Goal: Information Seeking & Learning: Learn about a topic

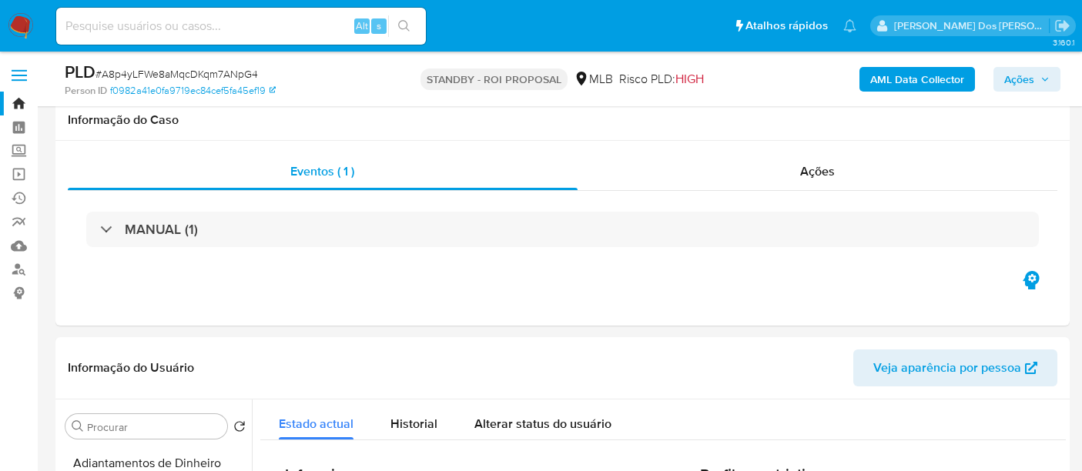
select select "10"
click at [293, 28] on input at bounding box center [241, 26] width 370 height 20
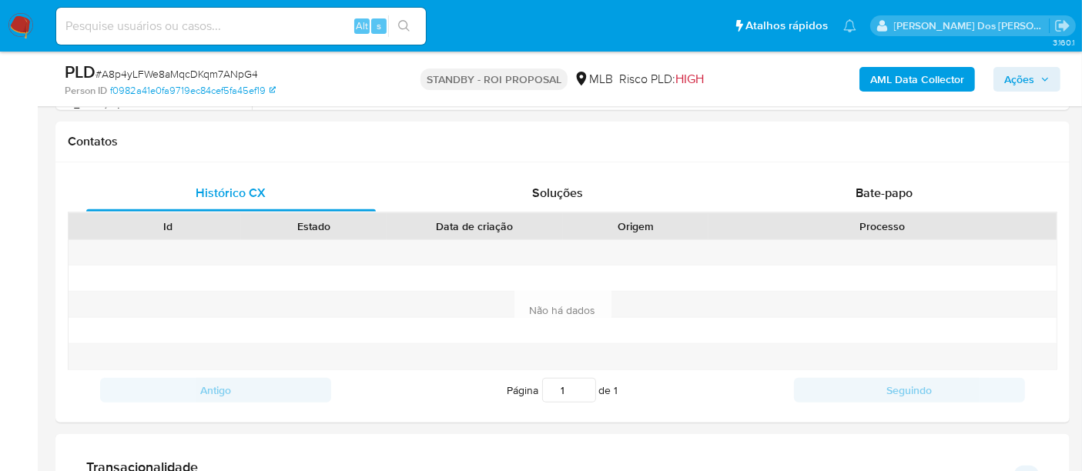
scroll to position [1180, 0]
paste input "aUMnEOLwJH3YPUY19TgKbtEi"
type input "aUMnEOLwJH3YPUY19TgKbtEi"
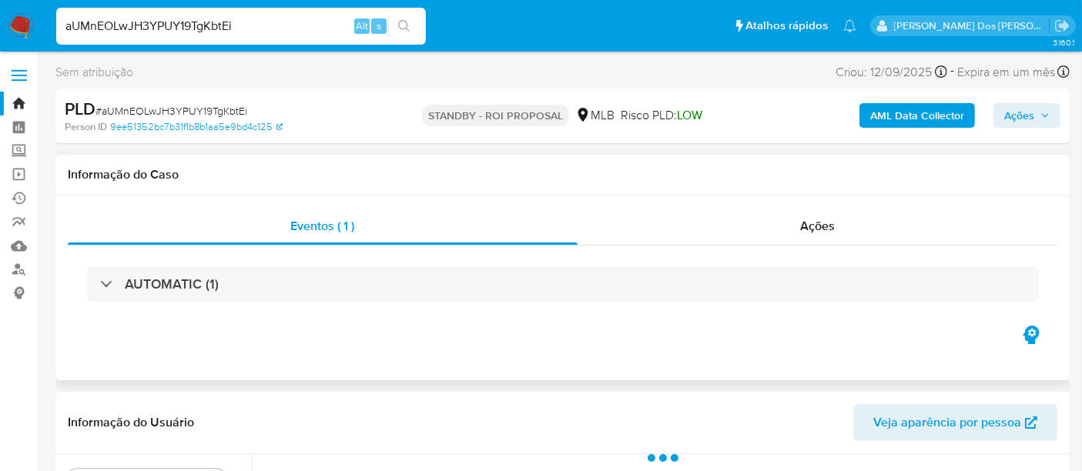
scroll to position [256, 0]
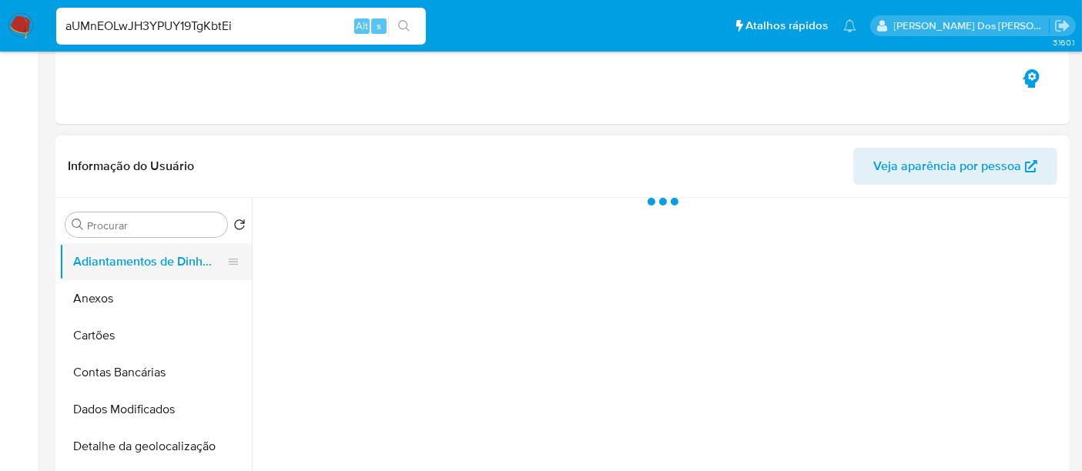
select select "10"
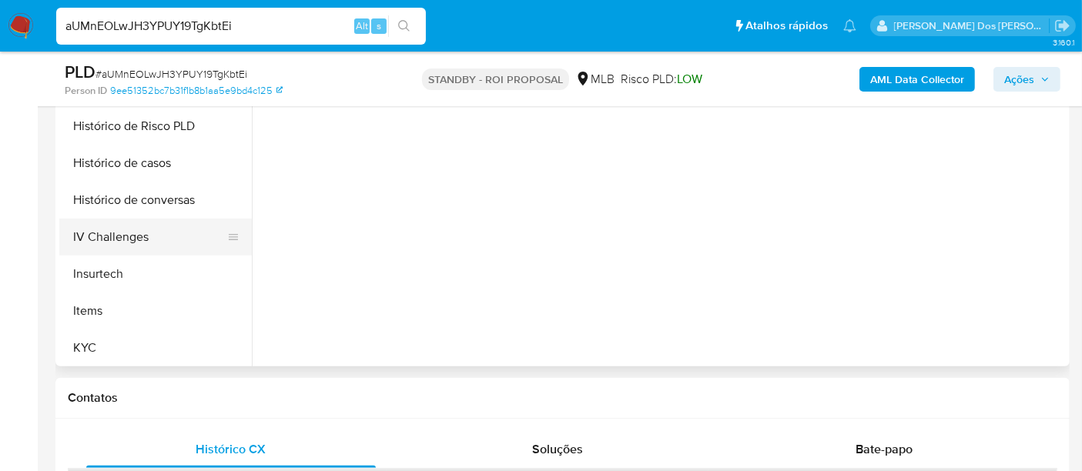
scroll to position [598, 0]
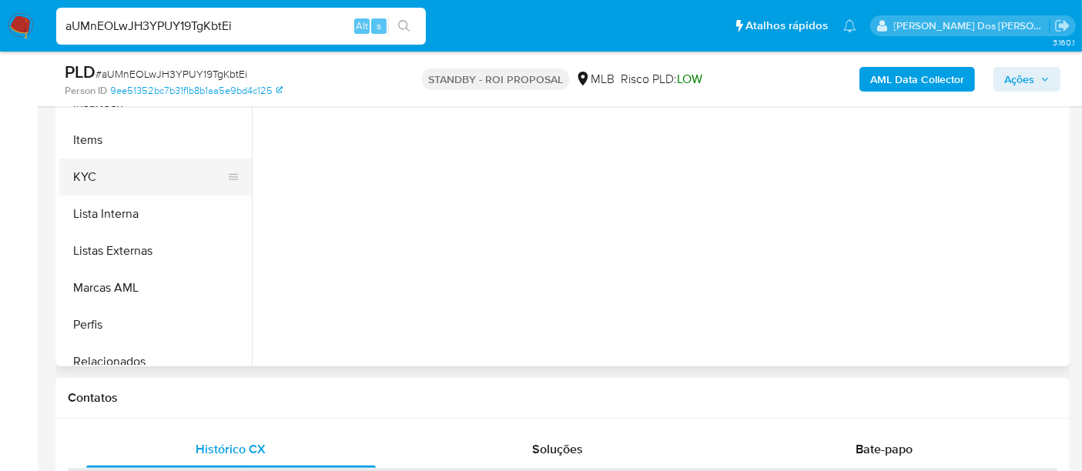
click at [81, 179] on button "KYC" at bounding box center [149, 177] width 180 height 37
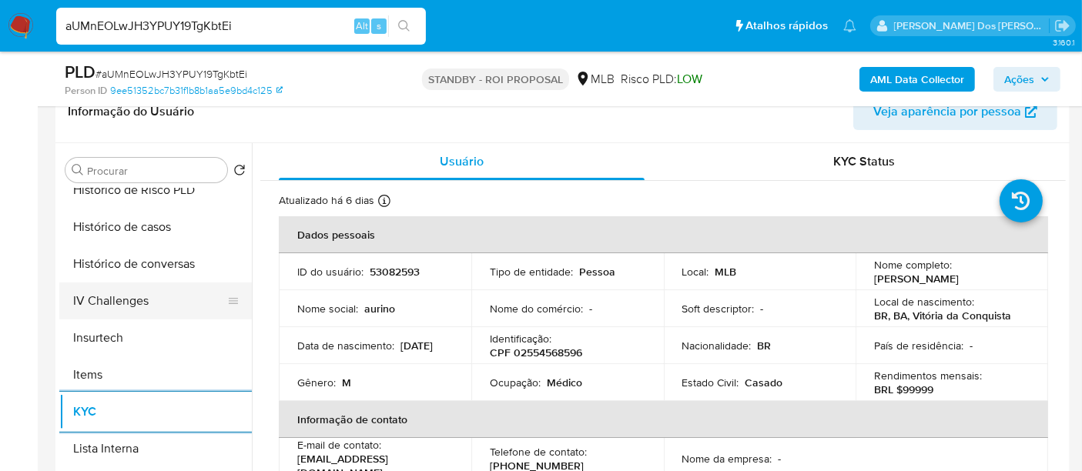
scroll to position [427, 0]
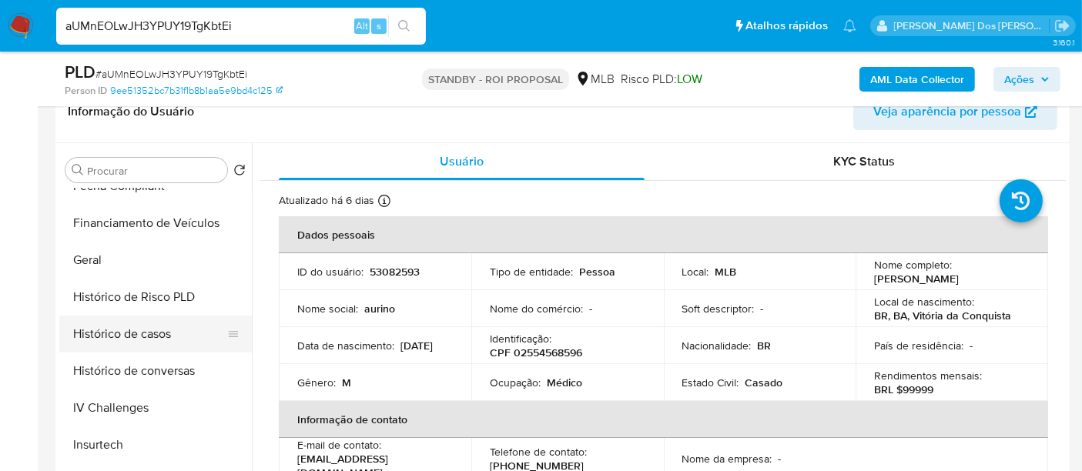
click at [145, 329] on button "Histórico de casos" at bounding box center [149, 334] width 180 height 37
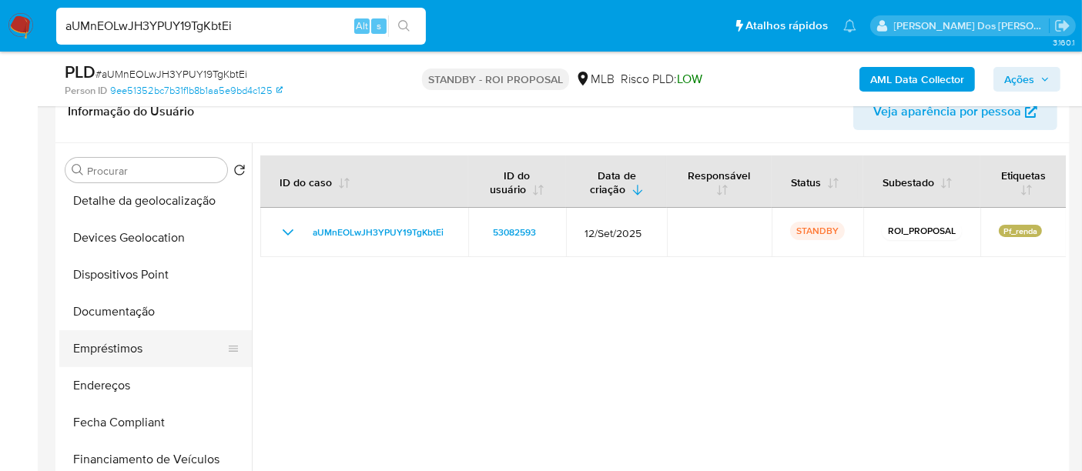
scroll to position [171, 0]
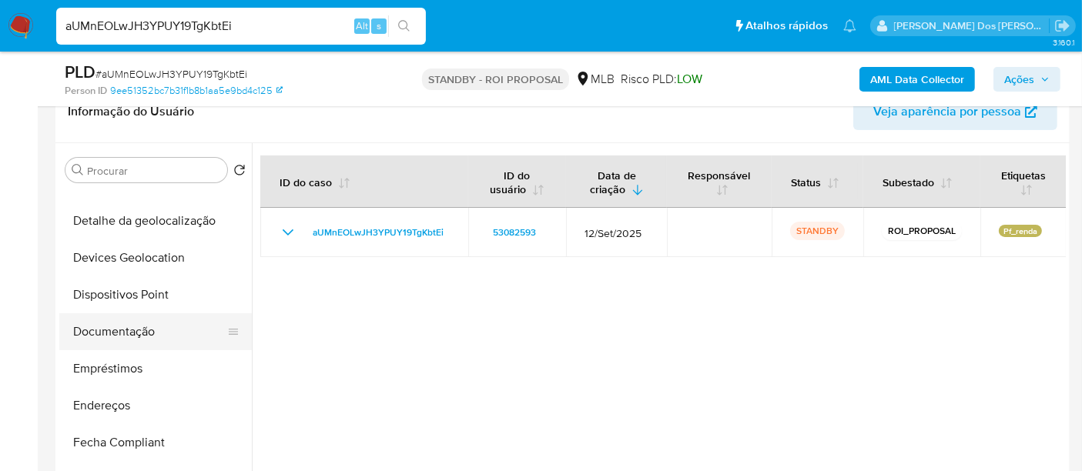
click at [116, 335] on button "Documentação" at bounding box center [149, 331] width 180 height 37
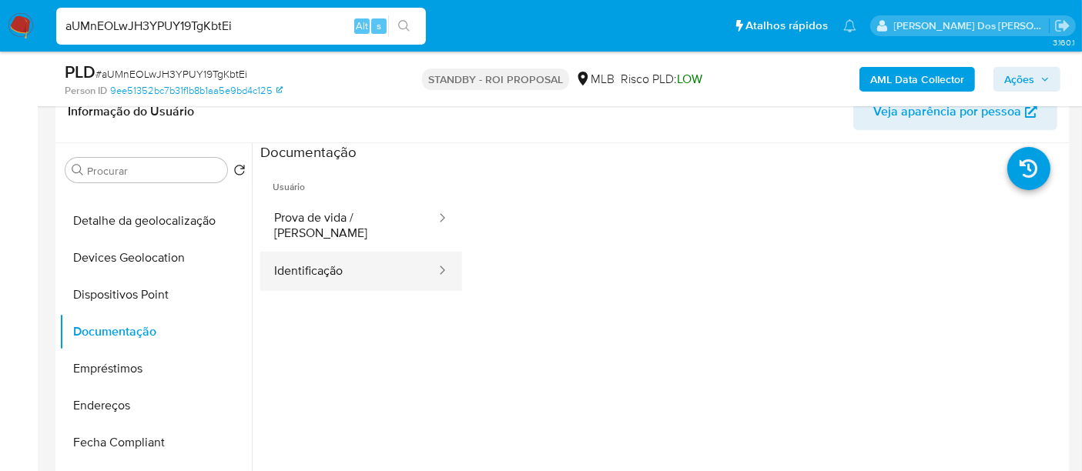
click at [326, 269] on button "Identificação" at bounding box center [348, 271] width 177 height 39
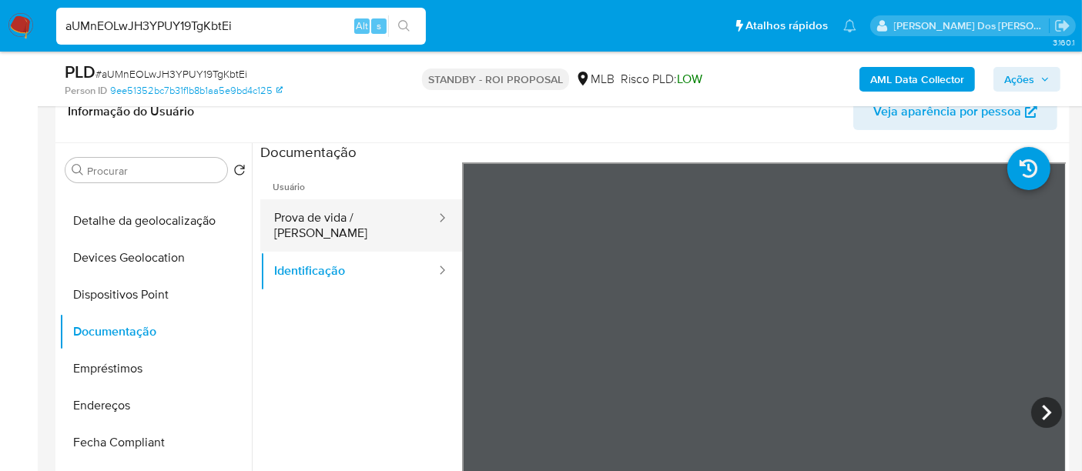
click at [403, 223] on button "Prova de vida / [PERSON_NAME]" at bounding box center [348, 225] width 177 height 52
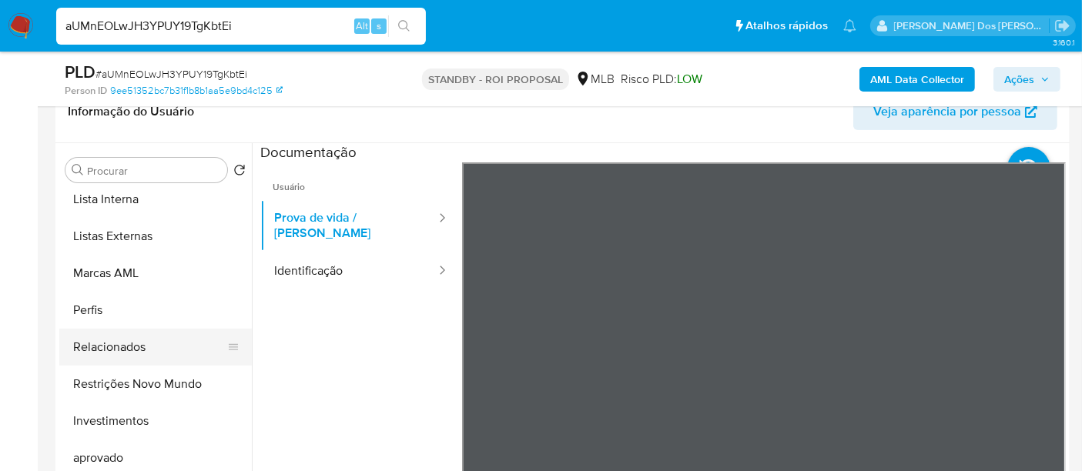
scroll to position [798, 0]
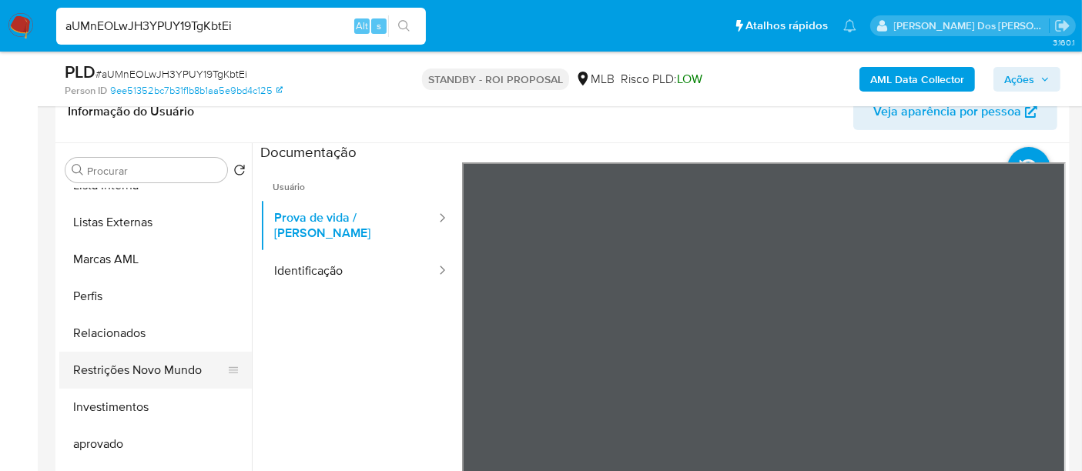
click at [160, 367] on button "Restrições Novo Mundo" at bounding box center [149, 370] width 180 height 37
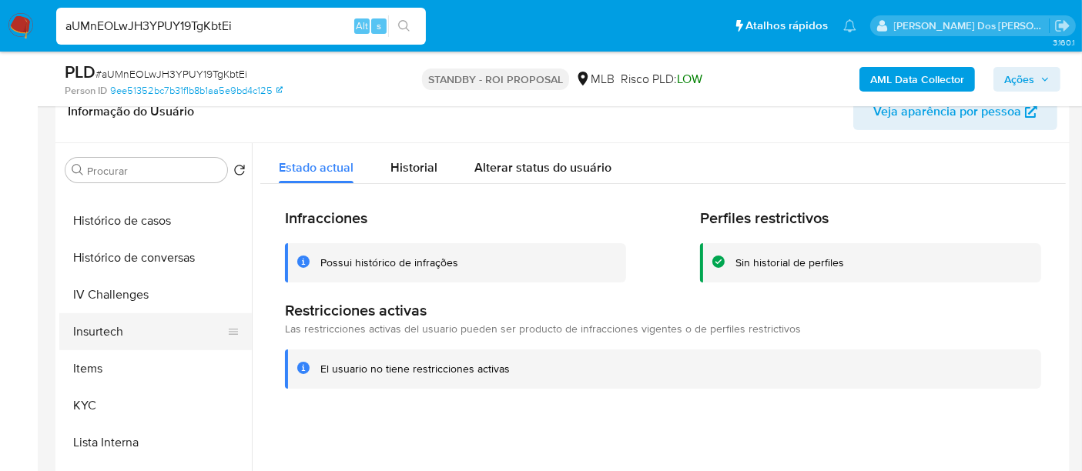
scroll to position [370, 0]
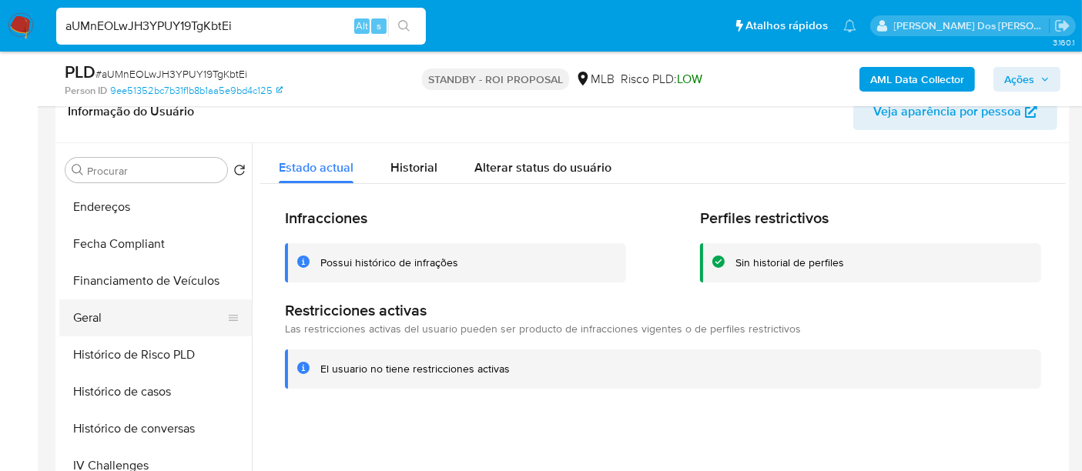
click at [87, 316] on button "Geral" at bounding box center [149, 317] width 180 height 37
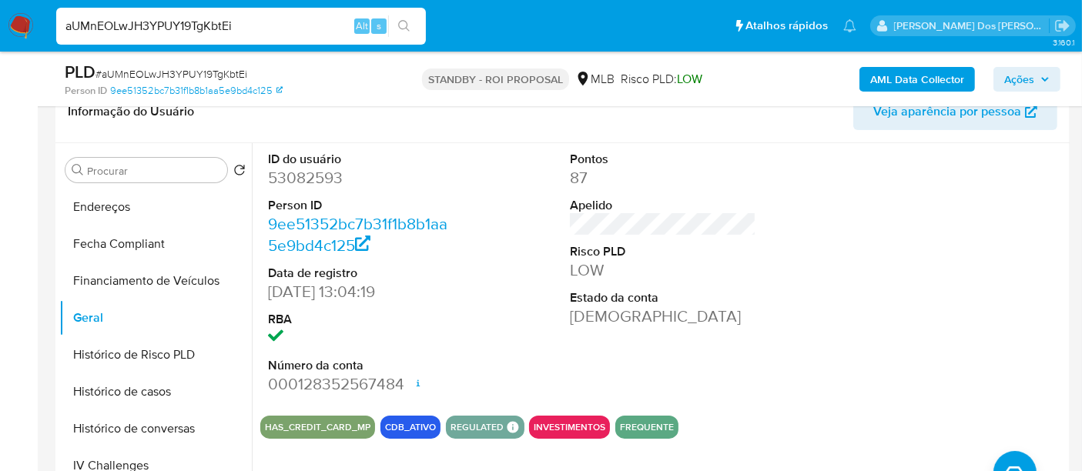
click at [237, 27] on input "aUMnEOLwJH3YPUY19TgKbtEi" at bounding box center [241, 26] width 370 height 20
paste input "Lb3FEOGdOlJJXJd22wPBHDeh"
type input "Lb3FEOGdOlJJXJd22wPBHDeh"
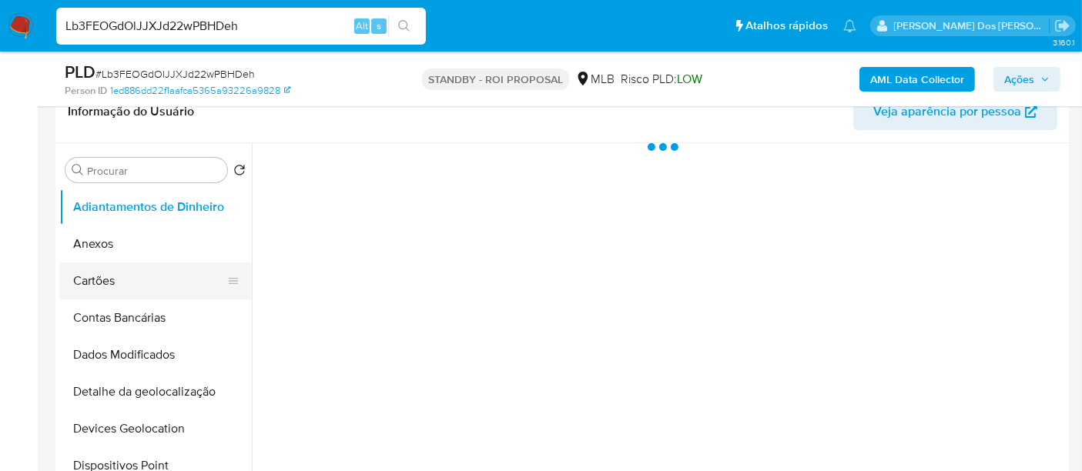
select select "10"
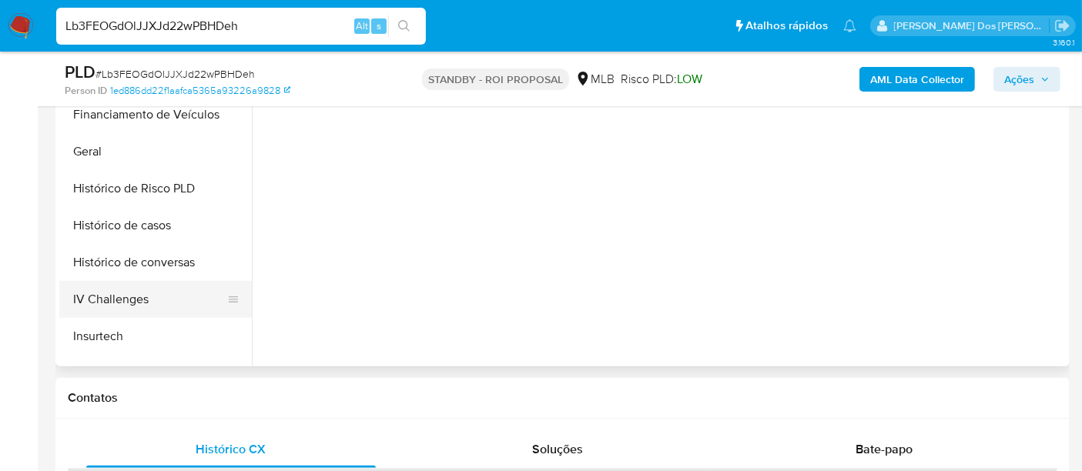
scroll to position [427, 0]
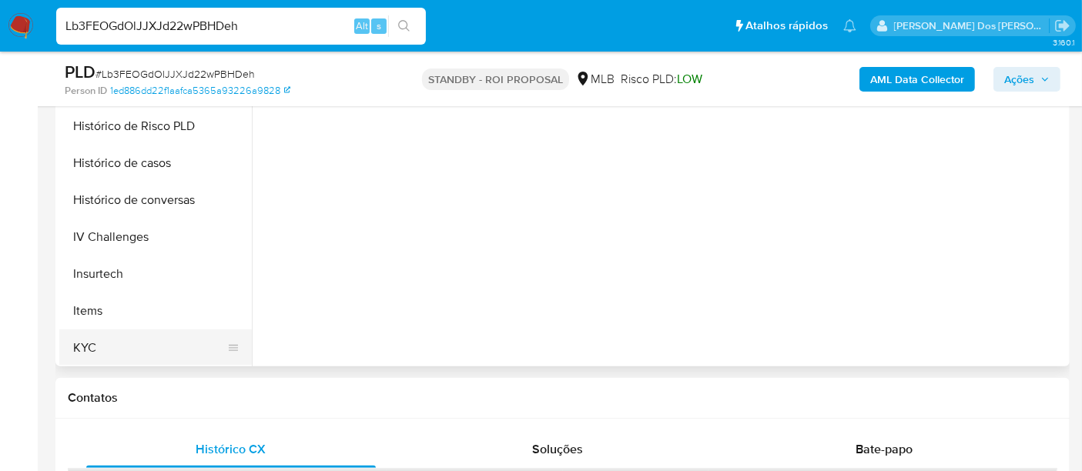
click at [93, 342] on button "KYC" at bounding box center [149, 347] width 180 height 37
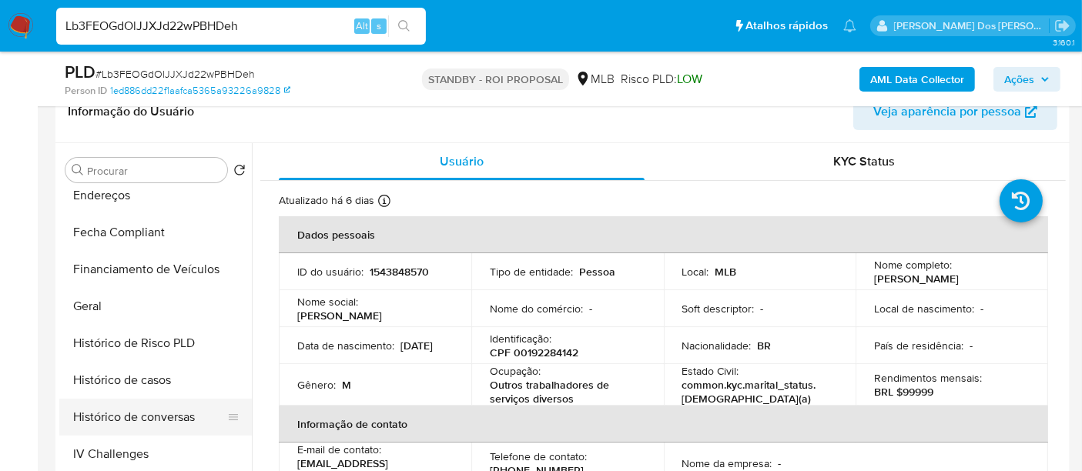
scroll to position [342, 0]
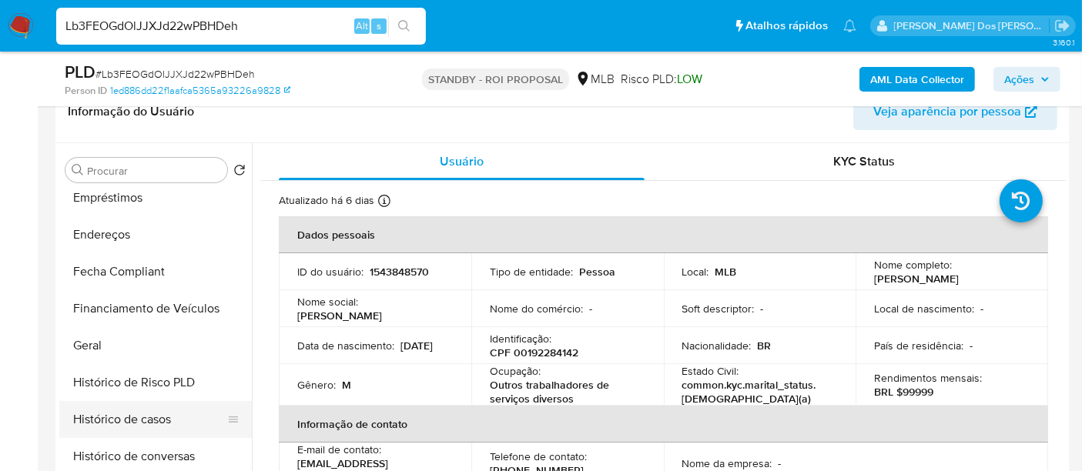
click at [140, 412] on button "Histórico de casos" at bounding box center [149, 419] width 180 height 37
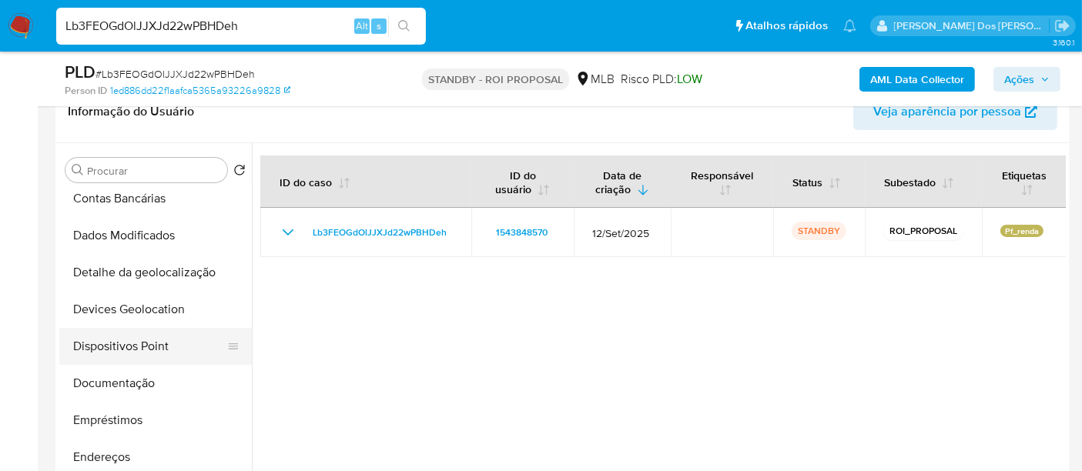
scroll to position [85, 0]
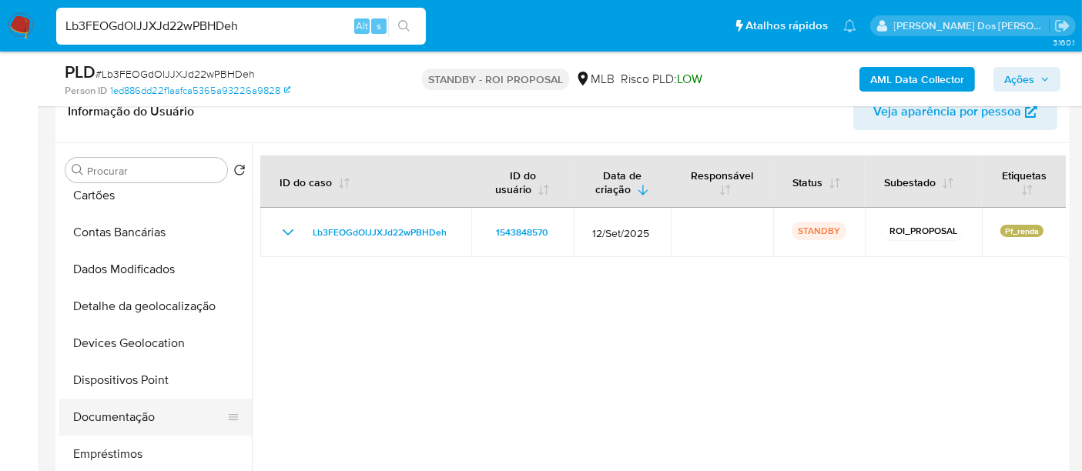
click at [124, 419] on button "Documentação" at bounding box center [149, 417] width 180 height 37
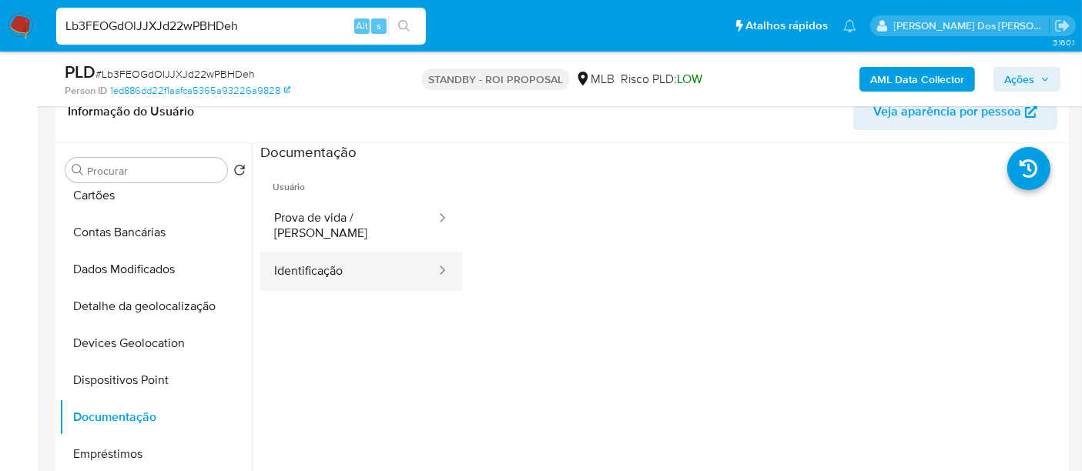
click at [336, 263] on button "Identificação" at bounding box center [348, 271] width 177 height 39
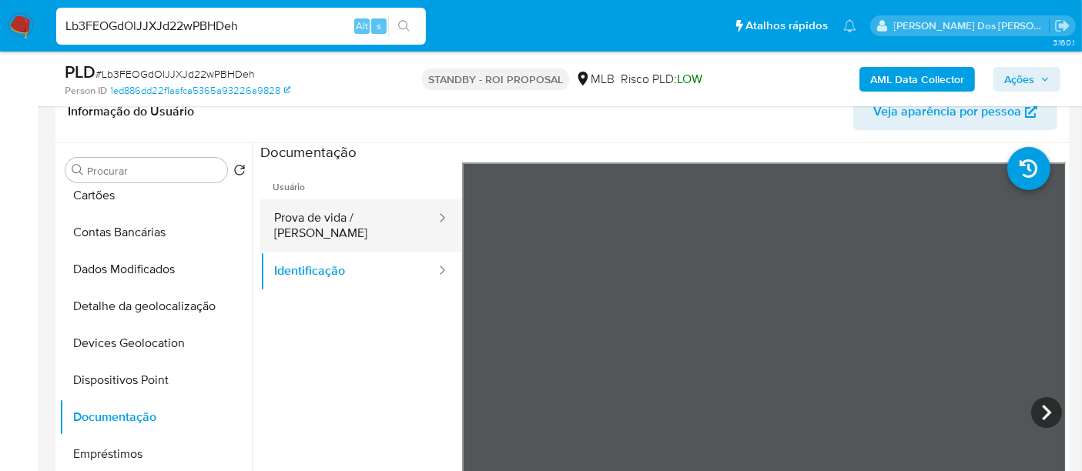
click at [354, 218] on button "Prova de vida / [PERSON_NAME]" at bounding box center [348, 225] width 177 height 52
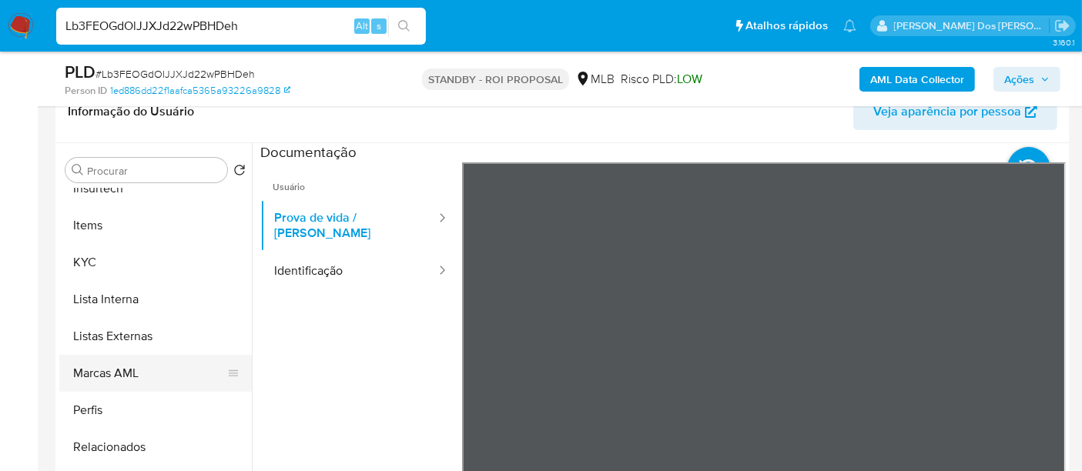
scroll to position [770, 0]
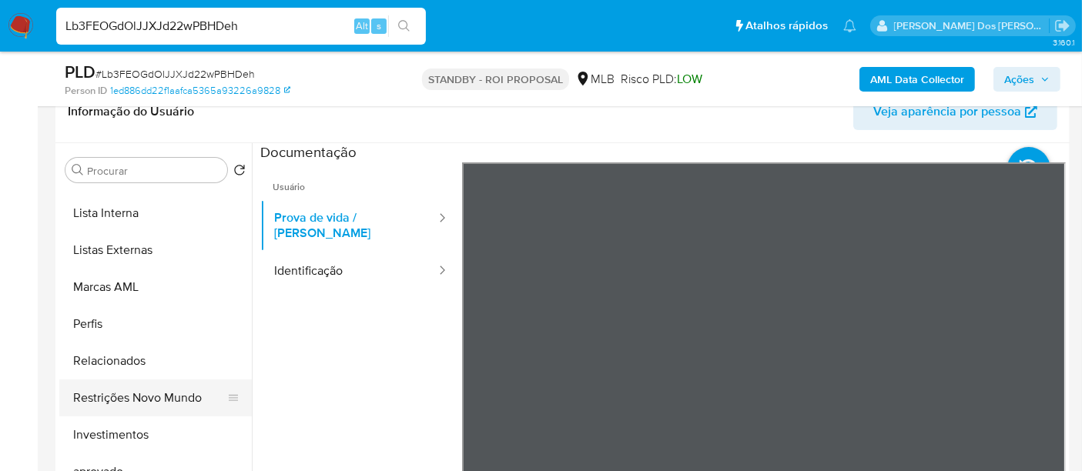
click at [162, 403] on button "Restrições Novo Mundo" at bounding box center [149, 398] width 180 height 37
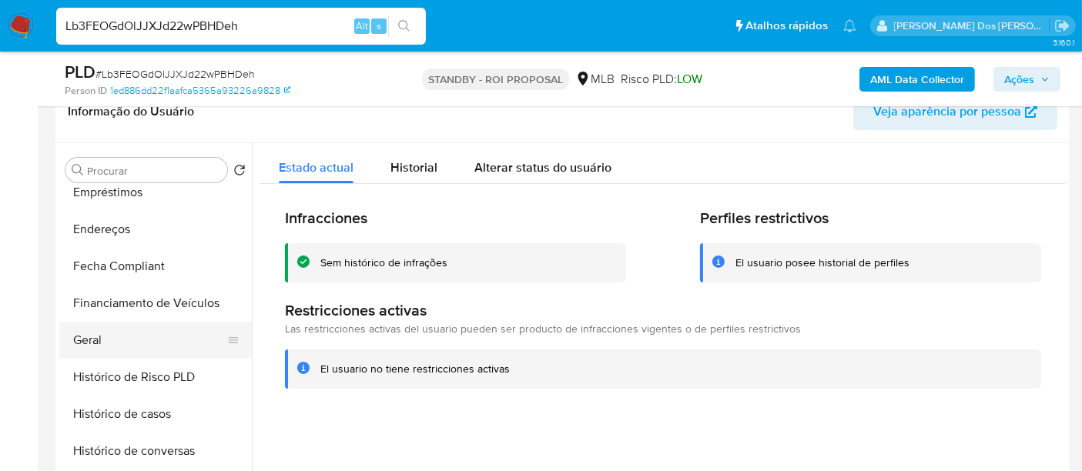
scroll to position [342, 0]
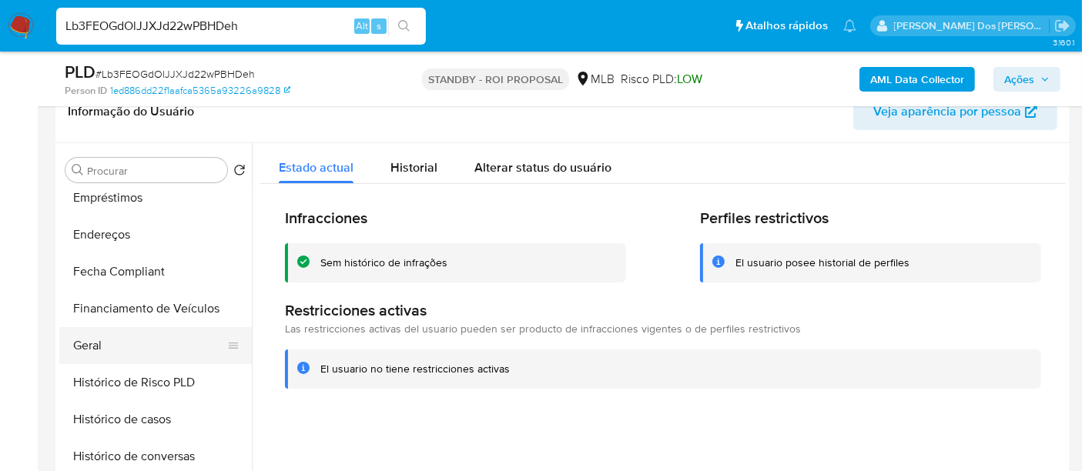
click at [97, 344] on button "Geral" at bounding box center [149, 345] width 180 height 37
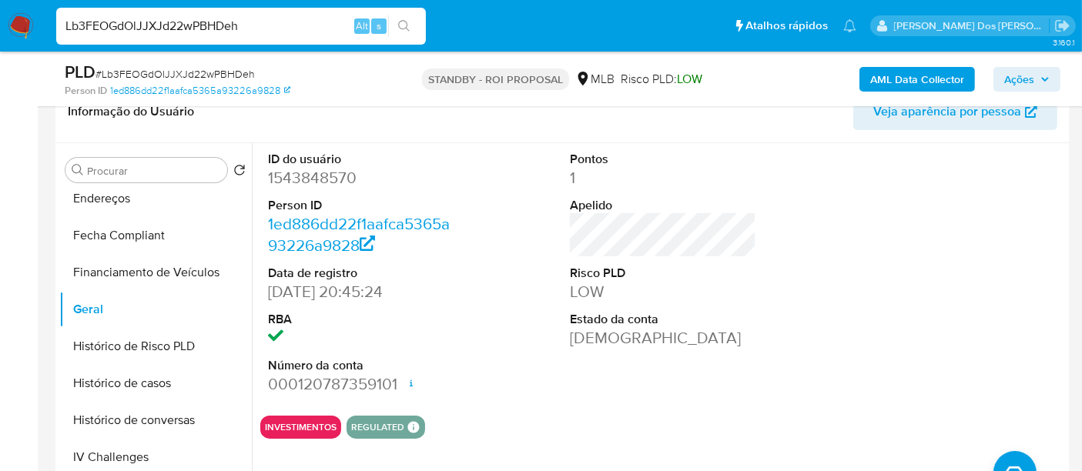
scroll to position [598, 0]
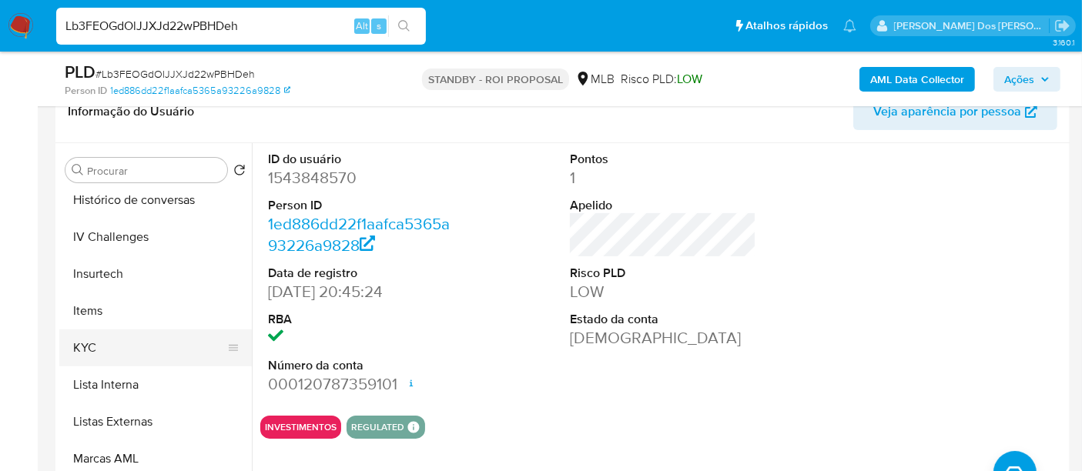
click at [85, 351] on button "KYC" at bounding box center [149, 347] width 180 height 37
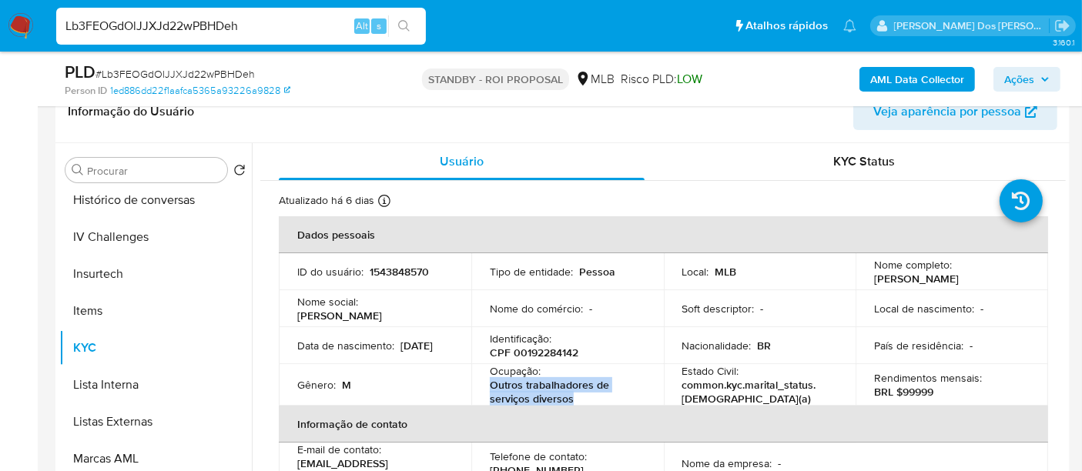
drag, startPoint x: 589, startPoint y: 393, endPoint x: 490, endPoint y: 390, distance: 98.6
click at [490, 390] on p "Outros trabalhadores de serviços diversos" at bounding box center [564, 392] width 149 height 28
copy p "Outros trabalhadores de serviços diversos"
click at [253, 34] on input "Lb3FEOGdOlJJXJd22wPBHDeh" at bounding box center [241, 26] width 370 height 20
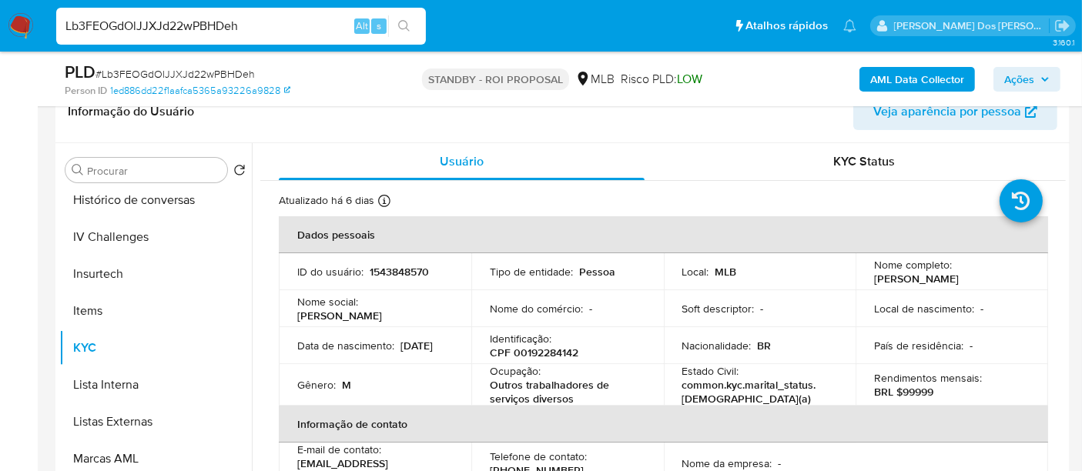
paste input "5s9mSzPy0ddRI6RLn8MSU2SS"
type input "5s9mSzPy0ddRI6RLn8MSU2SS"
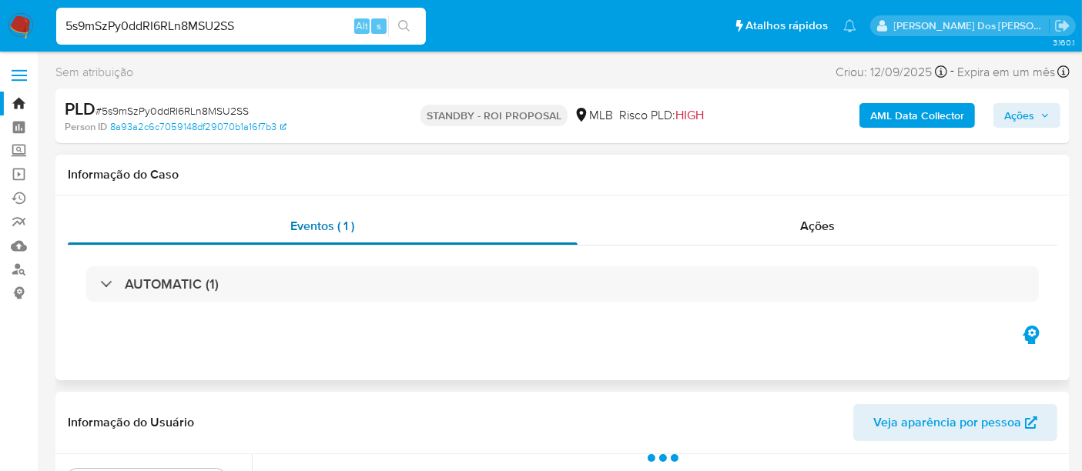
select select "10"
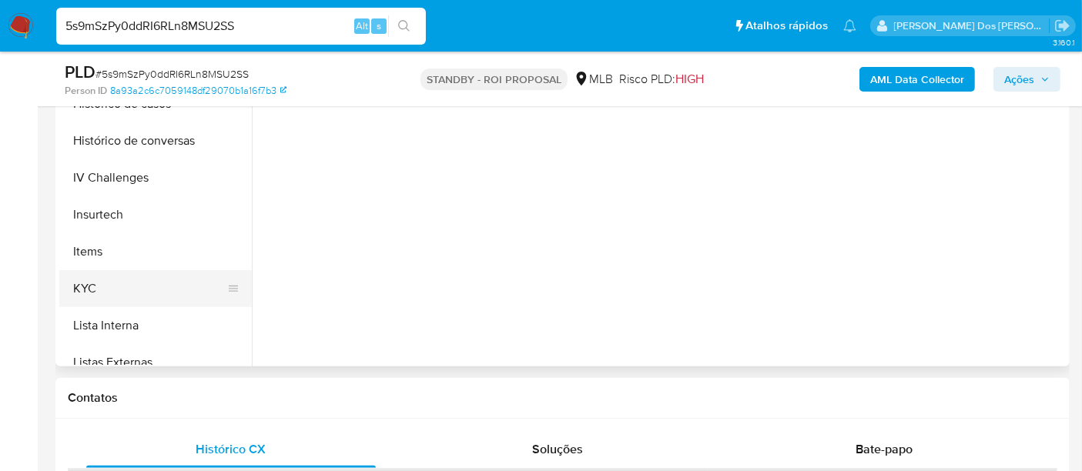
scroll to position [513, 0]
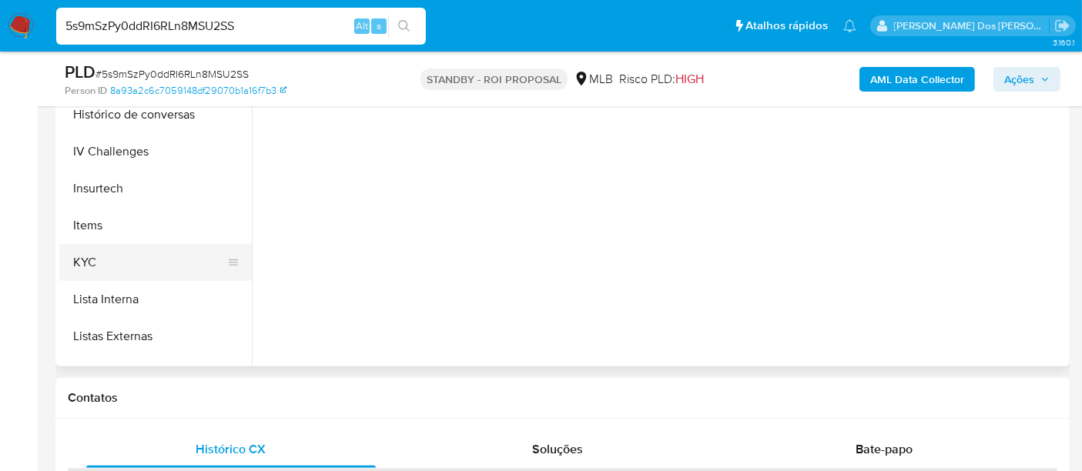
click at [96, 258] on button "KYC" at bounding box center [149, 262] width 180 height 37
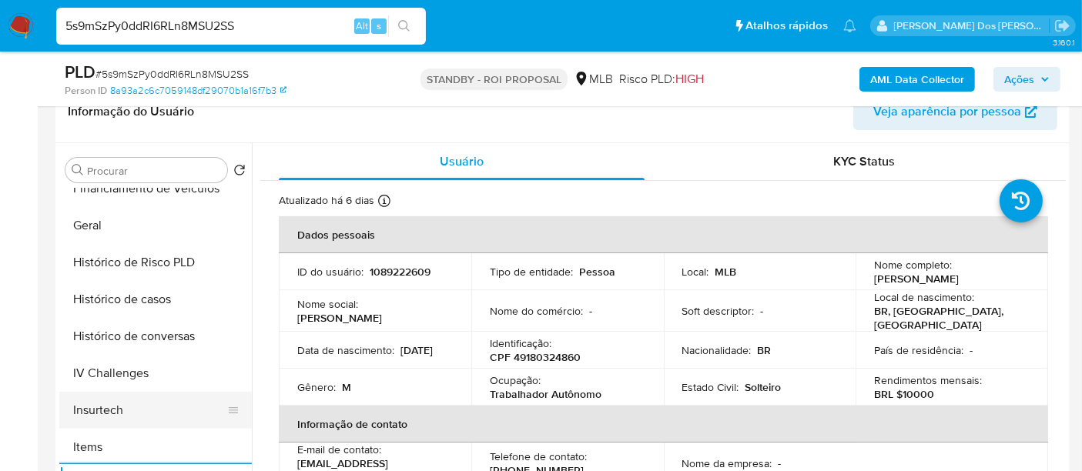
scroll to position [427, 0]
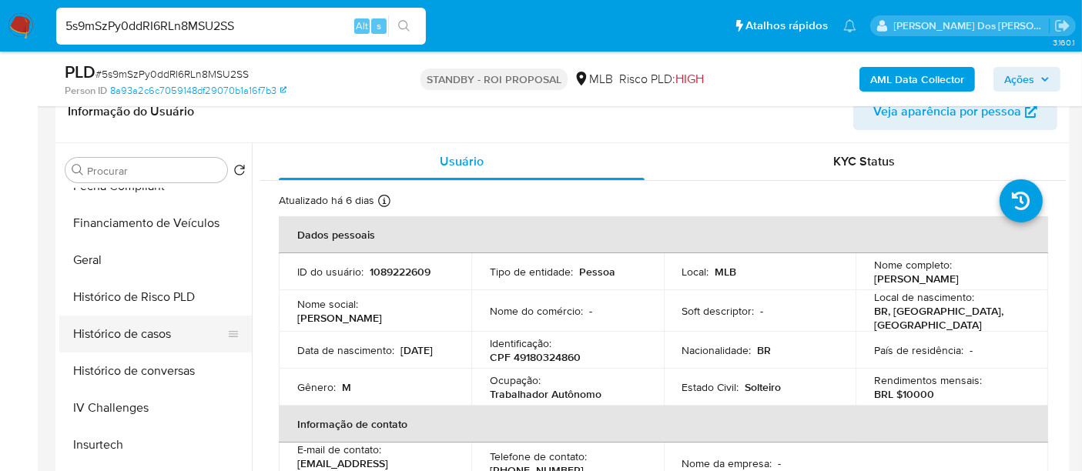
click at [140, 339] on button "Histórico de casos" at bounding box center [149, 334] width 180 height 37
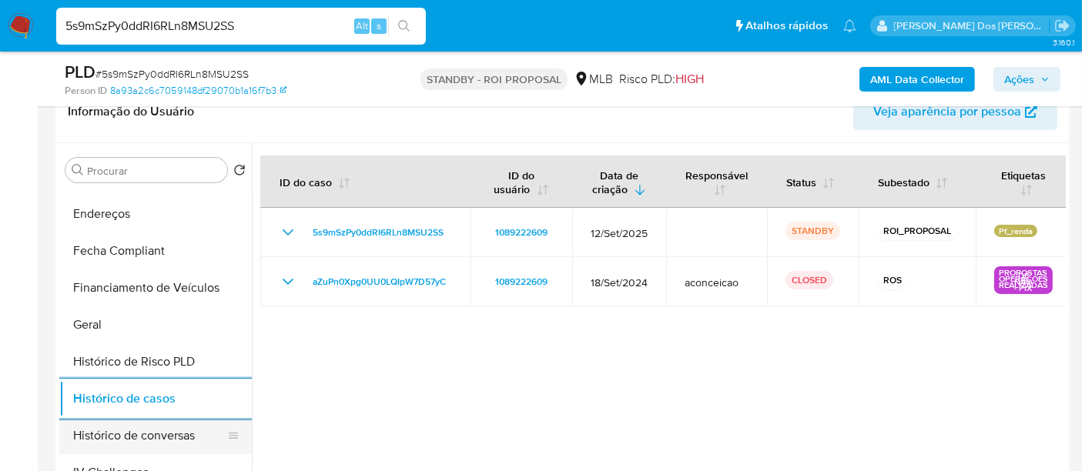
scroll to position [256, 0]
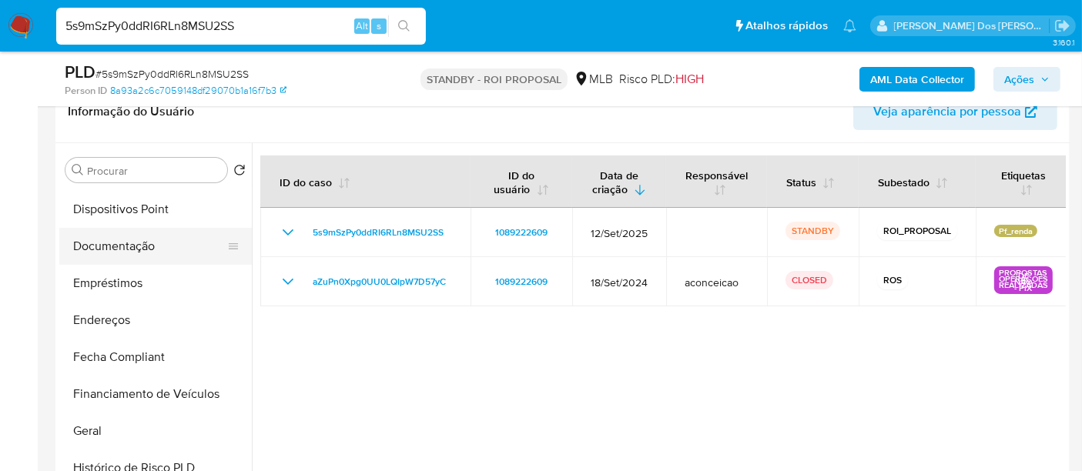
click at [145, 240] on button "Documentação" at bounding box center [149, 246] width 180 height 37
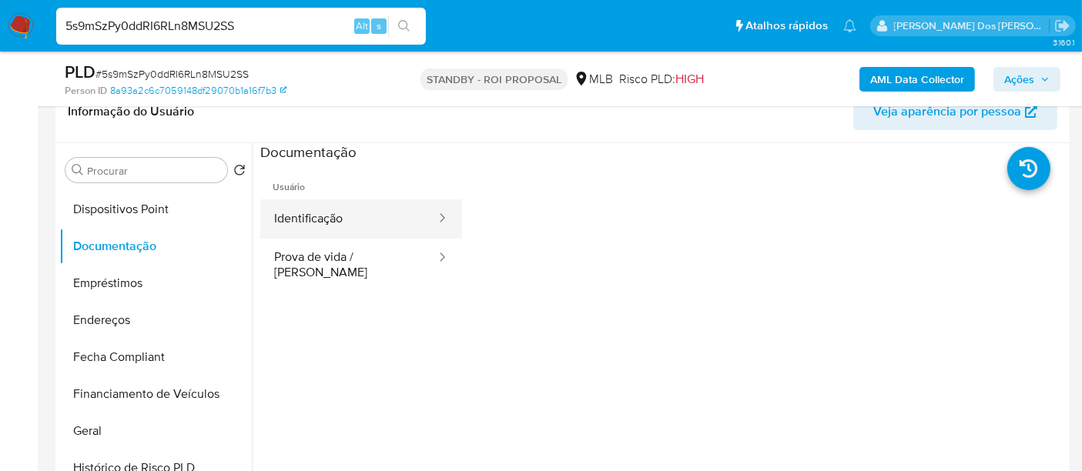
click at [334, 222] on button "Identificação" at bounding box center [348, 218] width 177 height 39
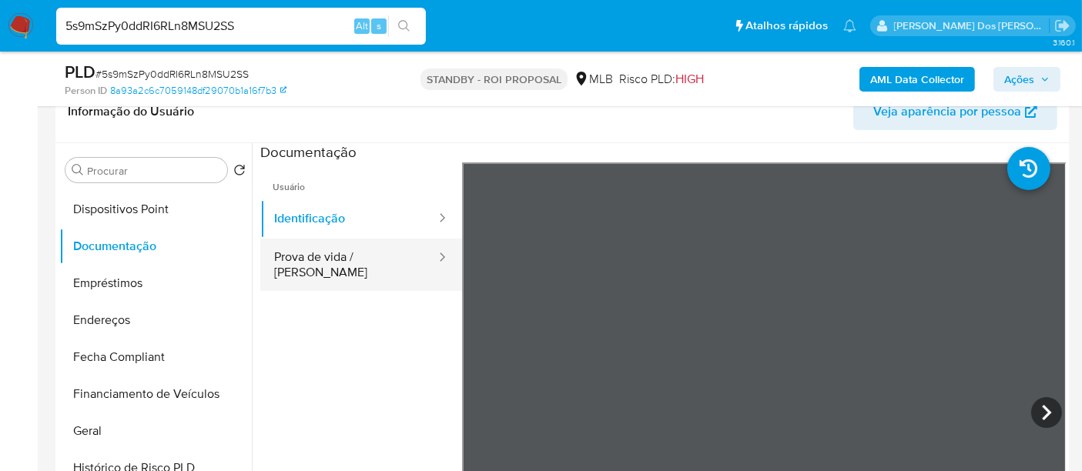
click at [346, 259] on button "Prova de vida / [PERSON_NAME]" at bounding box center [348, 265] width 177 height 52
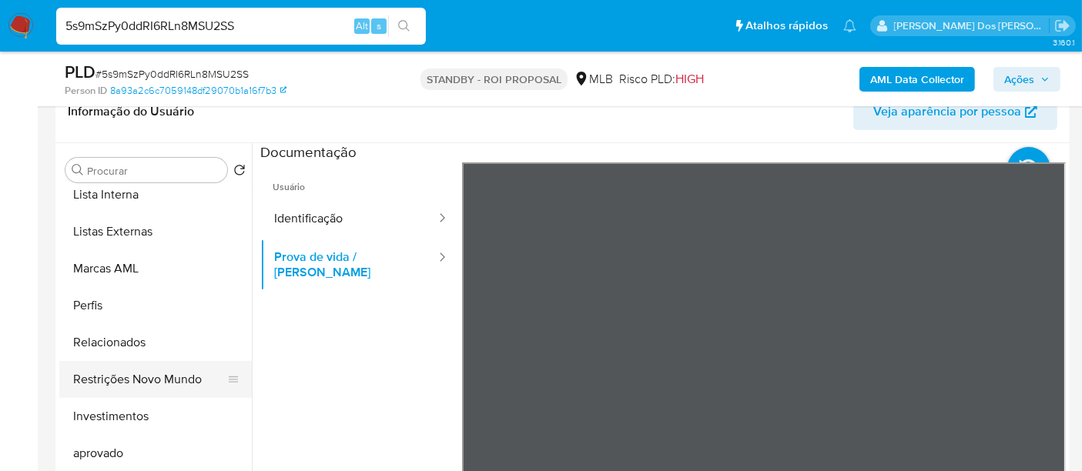
scroll to position [798, 0]
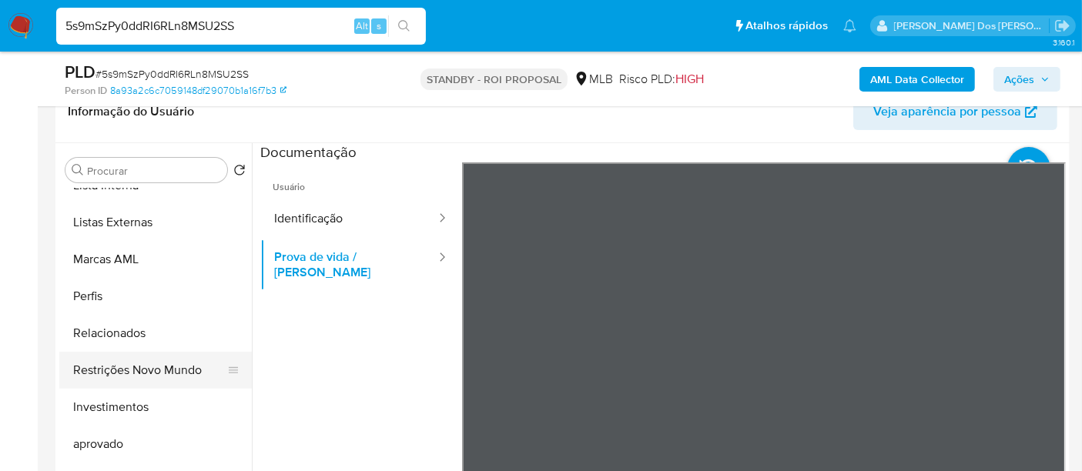
click at [171, 373] on button "Restrições Novo Mundo" at bounding box center [149, 370] width 180 height 37
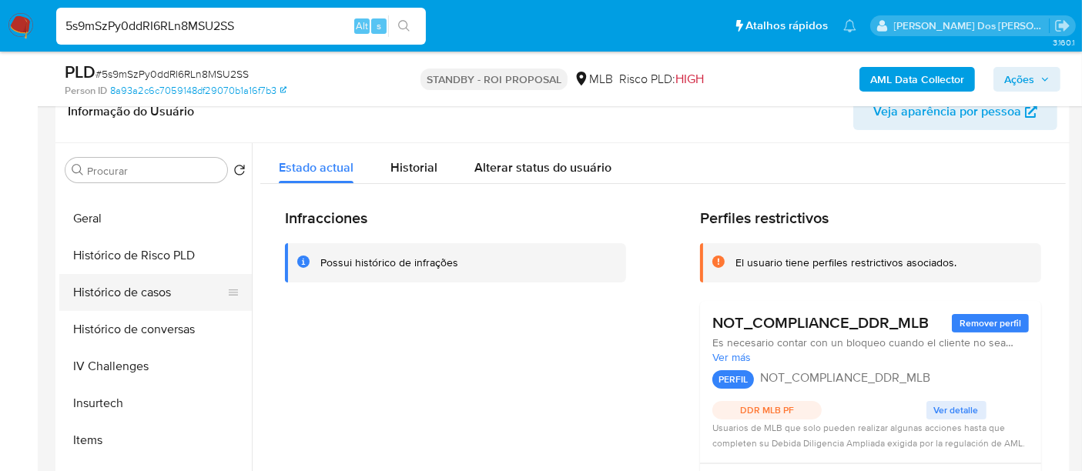
scroll to position [370, 0]
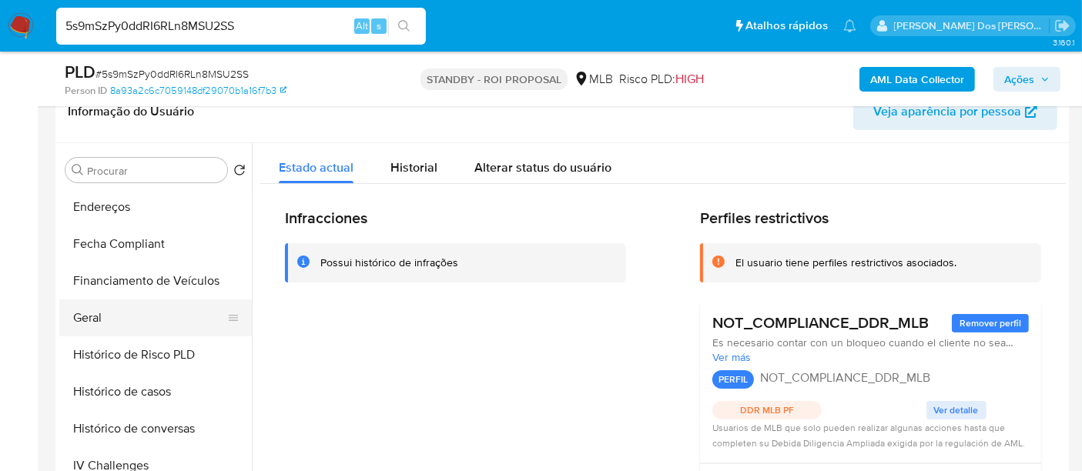
click at [79, 316] on button "Geral" at bounding box center [149, 317] width 180 height 37
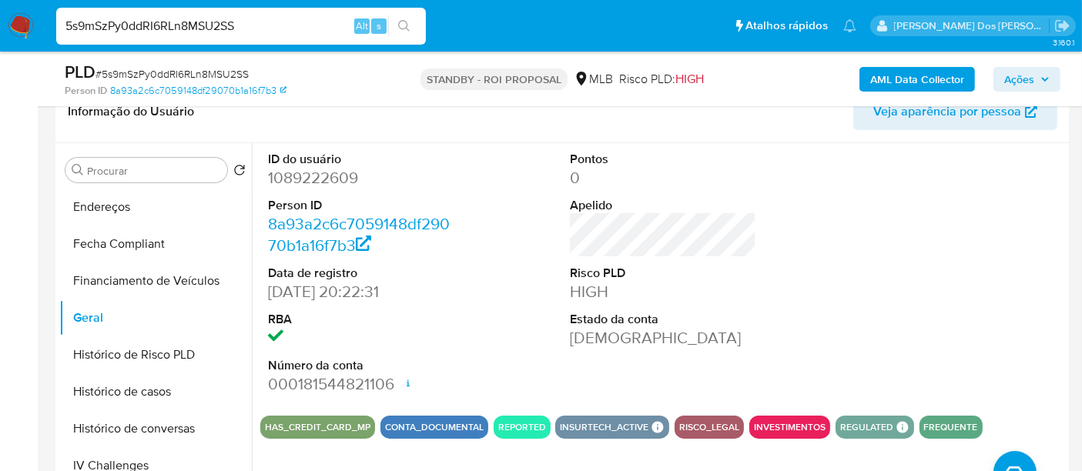
click at [216, 29] on input "5s9mSzPy0ddRI6RLn8MSU2SS" at bounding box center [241, 26] width 370 height 20
paste input "iRvpaNcq3pNKzXKfUeHazBYb"
type input "iRvpaNcq3pNKzXKfUeHazBYb"
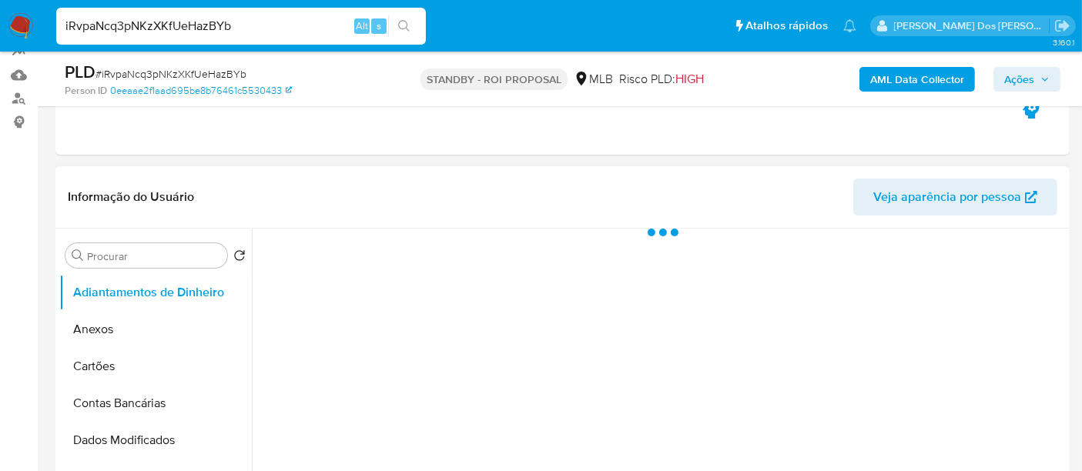
select select "10"
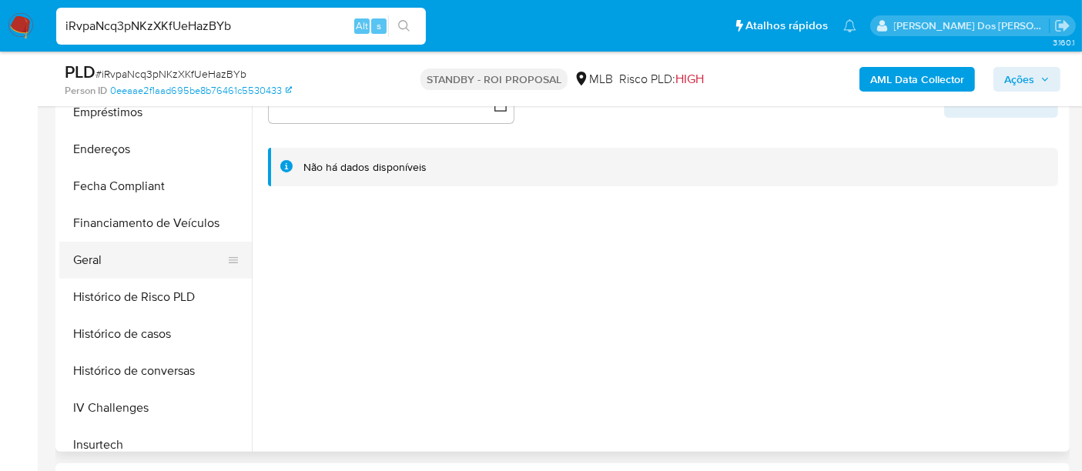
scroll to position [427, 0]
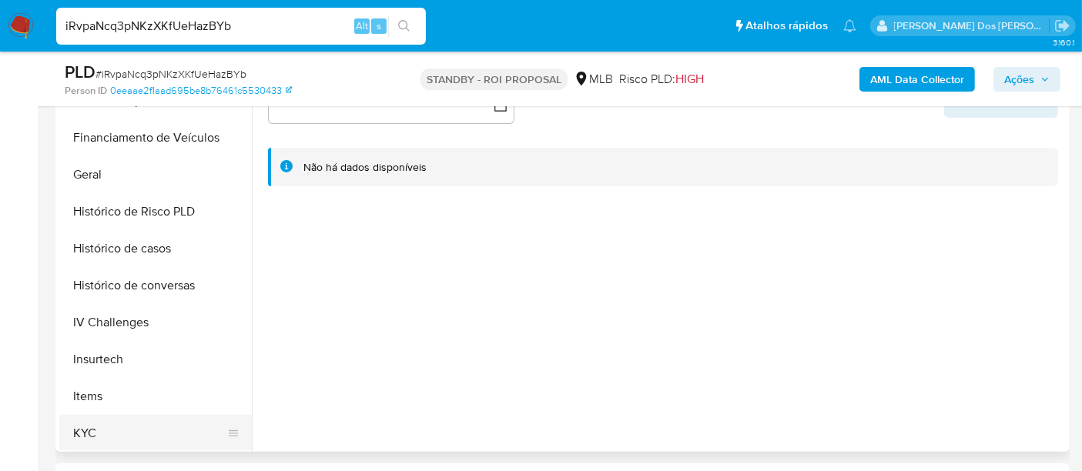
click at [94, 427] on button "KYC" at bounding box center [149, 433] width 180 height 37
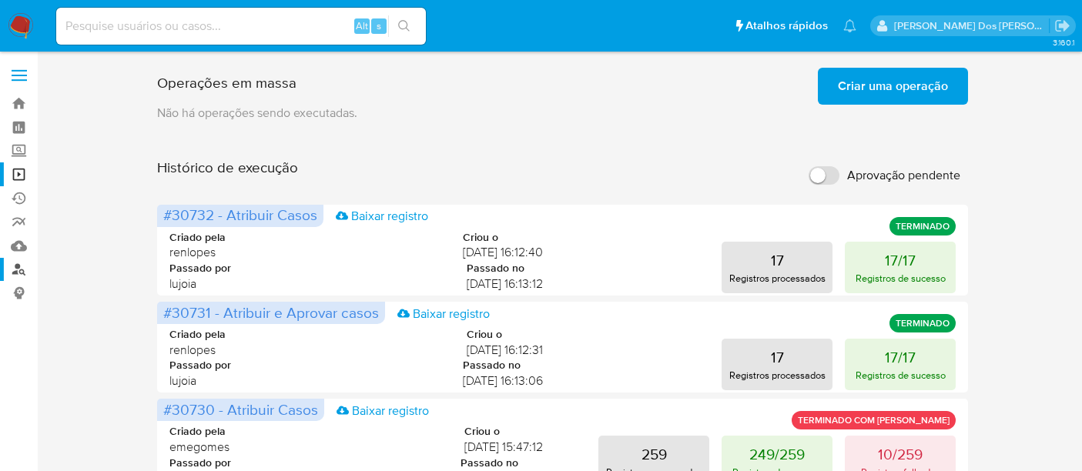
scroll to position [30, 0]
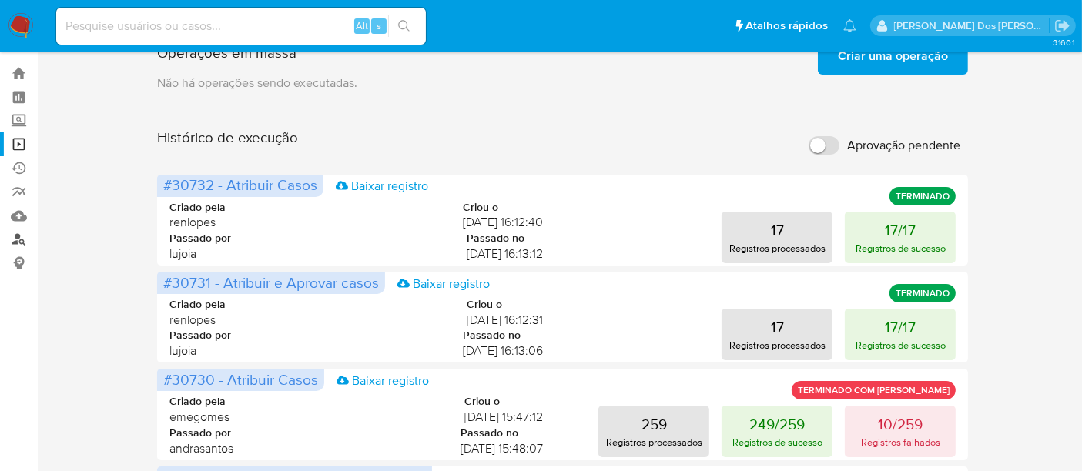
click at [15, 242] on link "Localizador de pessoas" at bounding box center [91, 240] width 183 height 24
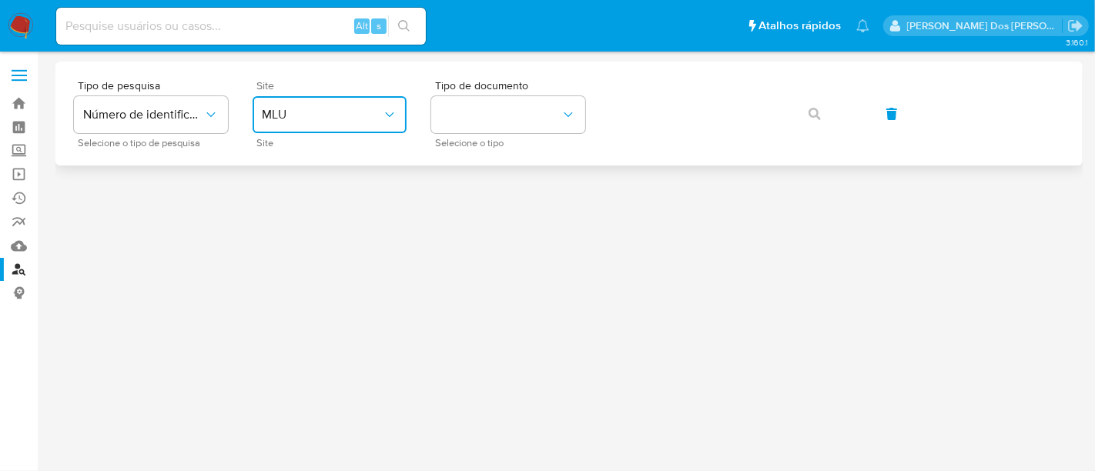
click at [389, 115] on icon "site_id" at bounding box center [389, 114] width 8 height 5
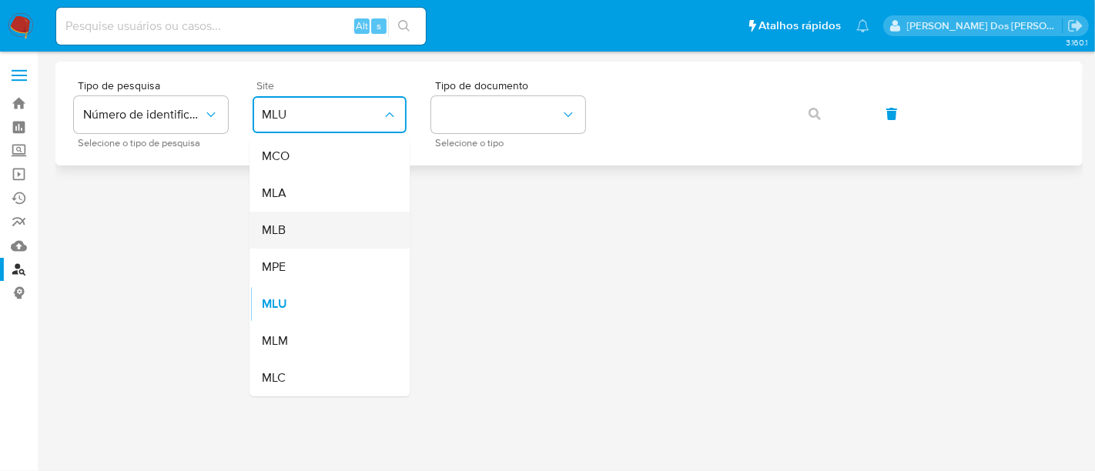
click at [323, 229] on div "MLB" at bounding box center [325, 230] width 126 height 37
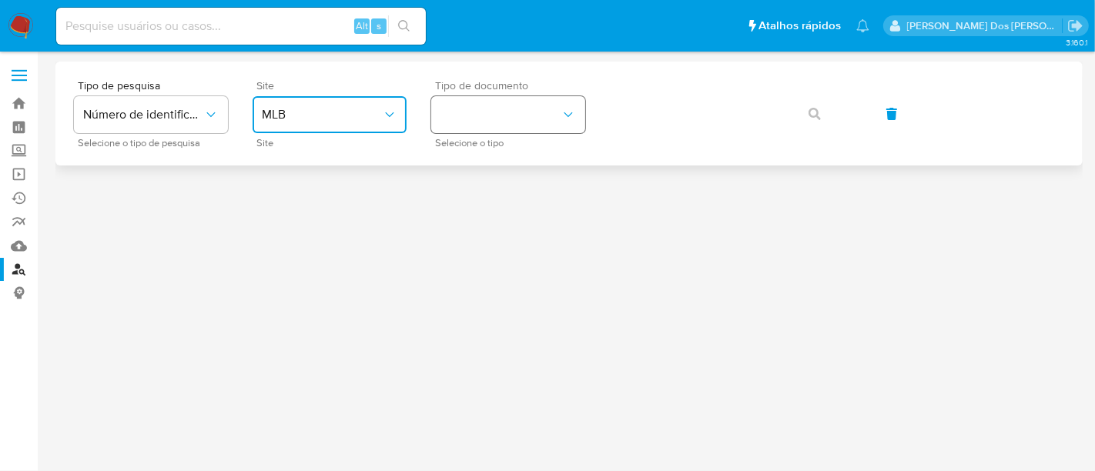
click at [490, 122] on button "identificationType" at bounding box center [508, 114] width 154 height 37
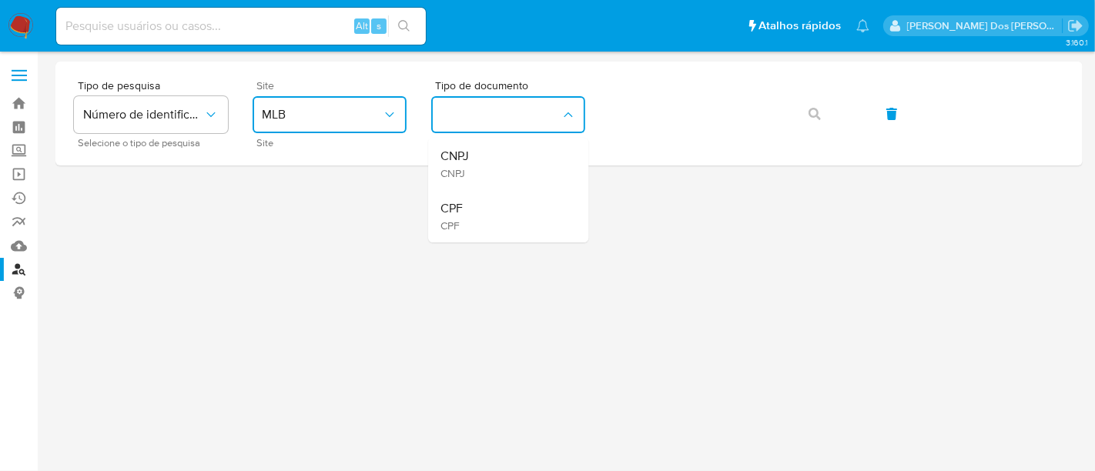
click at [476, 199] on div "CPF CPF" at bounding box center [503, 216] width 126 height 52
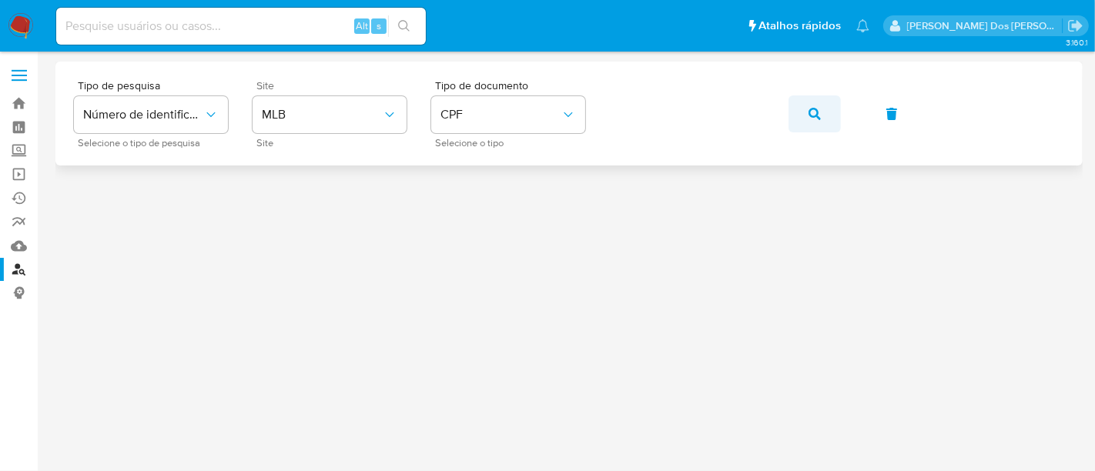
click at [816, 114] on icon "button" at bounding box center [814, 114] width 12 height 12
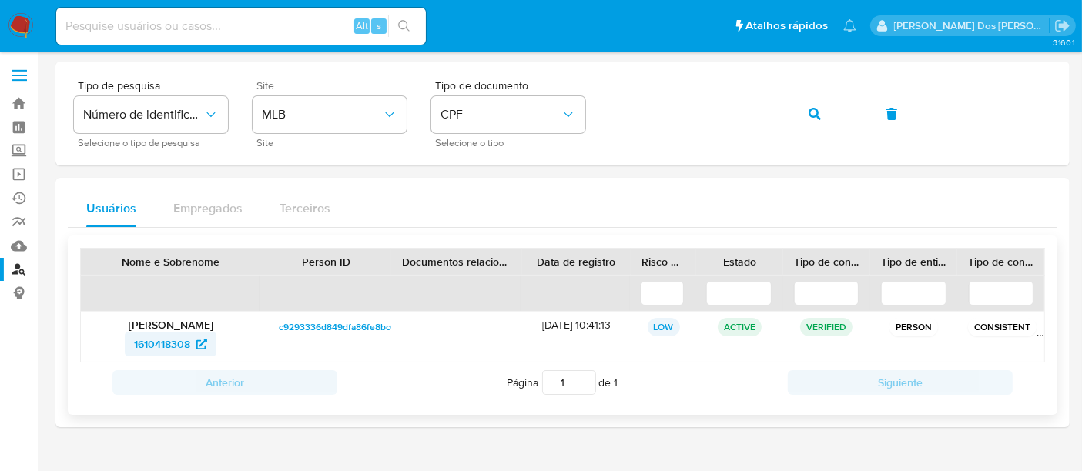
click at [162, 344] on span "1610418308" at bounding box center [162, 344] width 56 height 25
click at [809, 117] on icon "button" at bounding box center [814, 114] width 12 height 12
click at [169, 337] on span "700739701" at bounding box center [161, 344] width 53 height 25
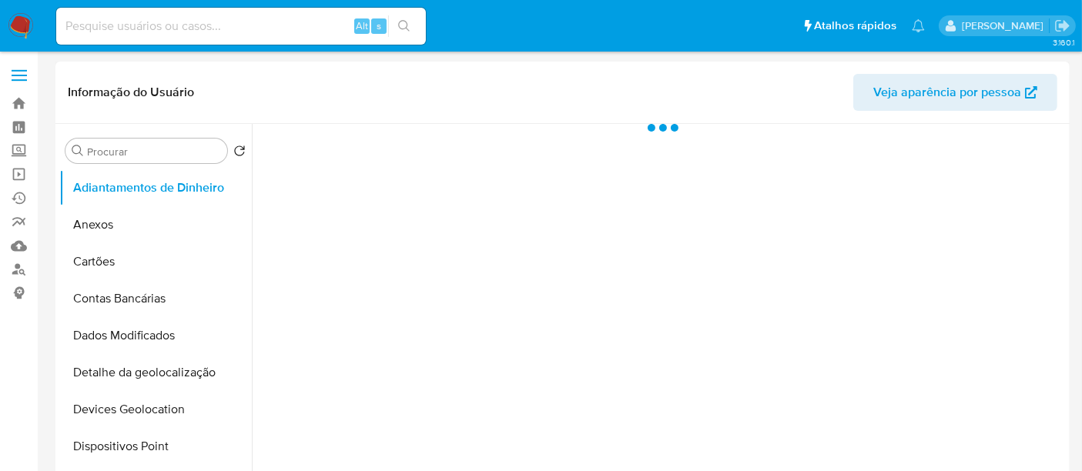
select select "10"
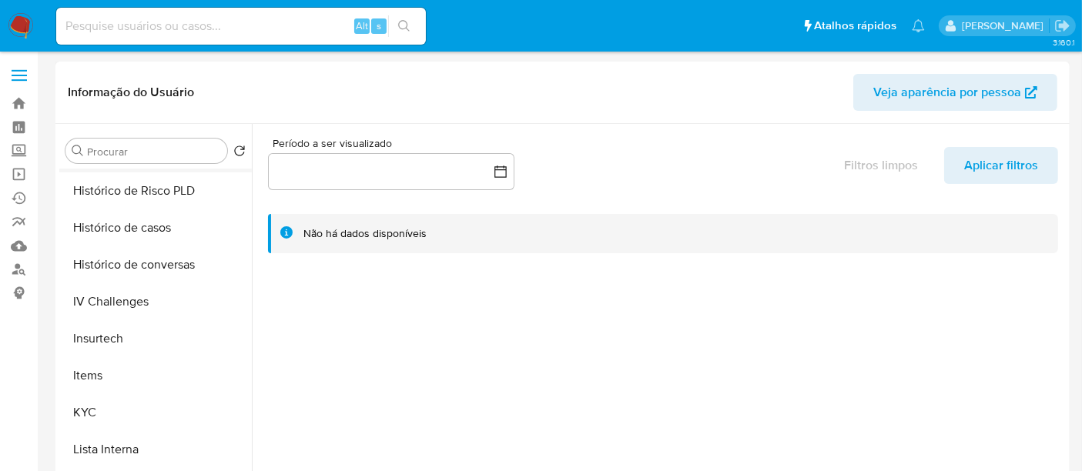
scroll to position [684, 0]
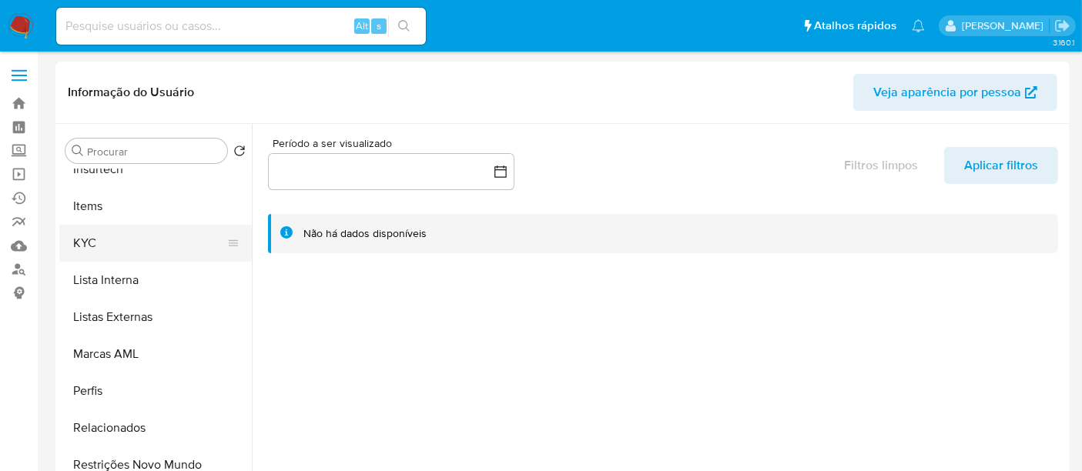
click at [87, 242] on button "KYC" at bounding box center [149, 243] width 180 height 37
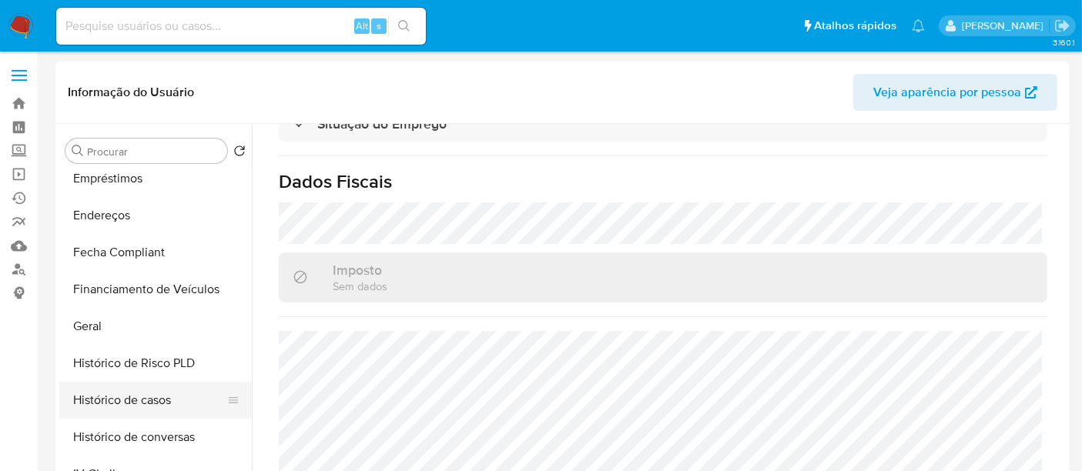
scroll to position [256, 0]
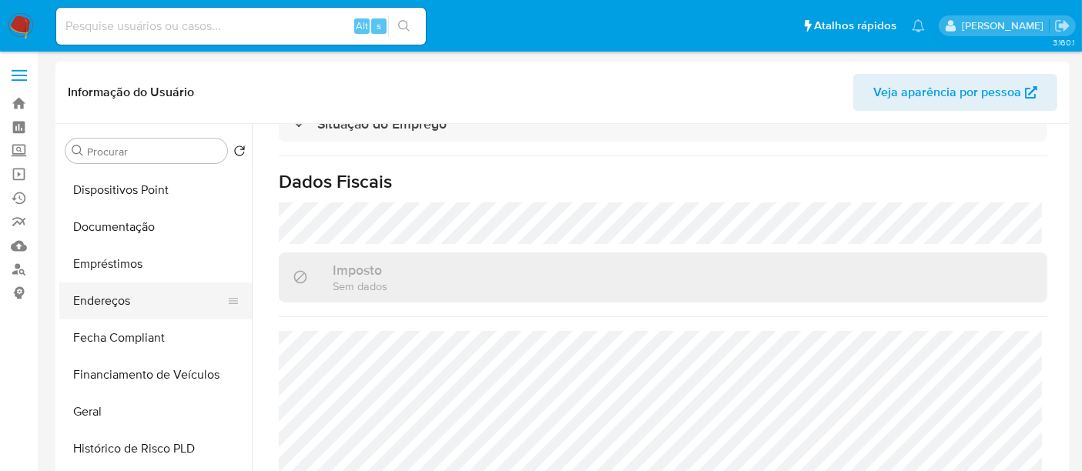
click at [127, 303] on button "Endereços" at bounding box center [149, 301] width 180 height 37
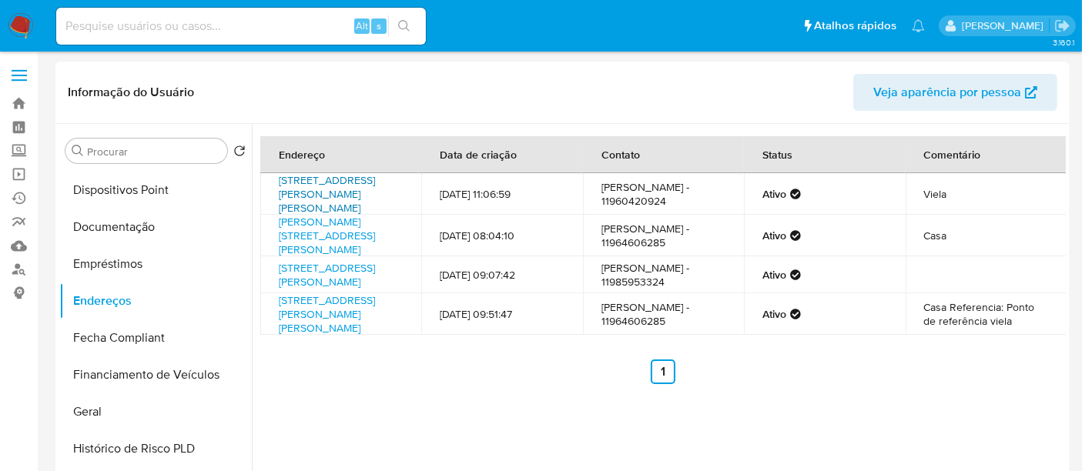
drag, startPoint x: 290, startPoint y: 181, endPoint x: 306, endPoint y: 212, distance: 35.1
click at [306, 212] on td "[STREET_ADDRESS][PERSON_NAME][PERSON_NAME]" at bounding box center [340, 194] width 161 height 42
copy link "Rua Rodrigues Alves 580, Taboão Da Serra, São Paulo,"
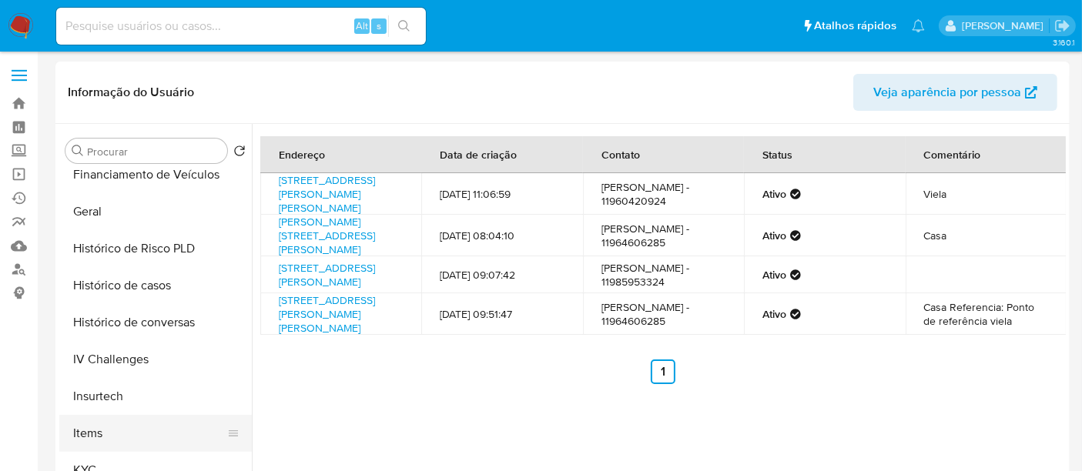
scroll to position [598, 0]
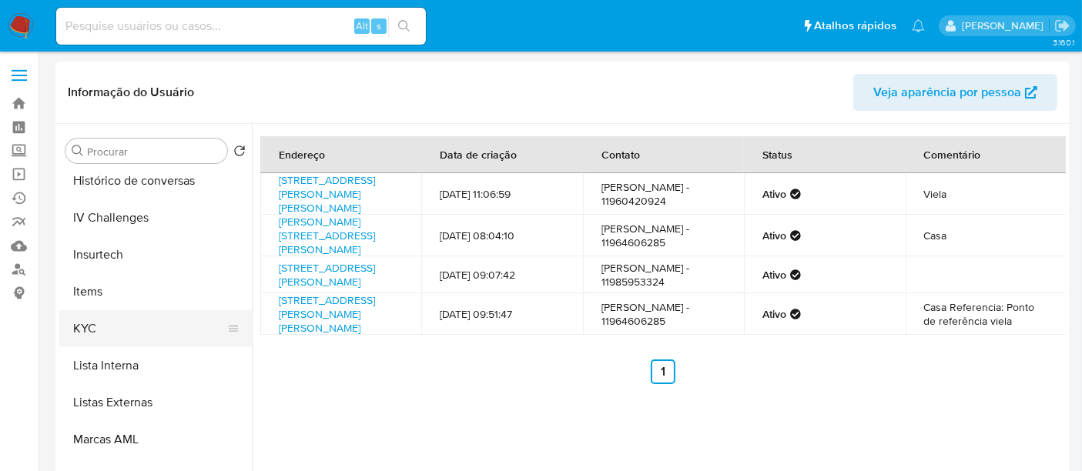
click at [94, 327] on button "KYC" at bounding box center [149, 328] width 180 height 37
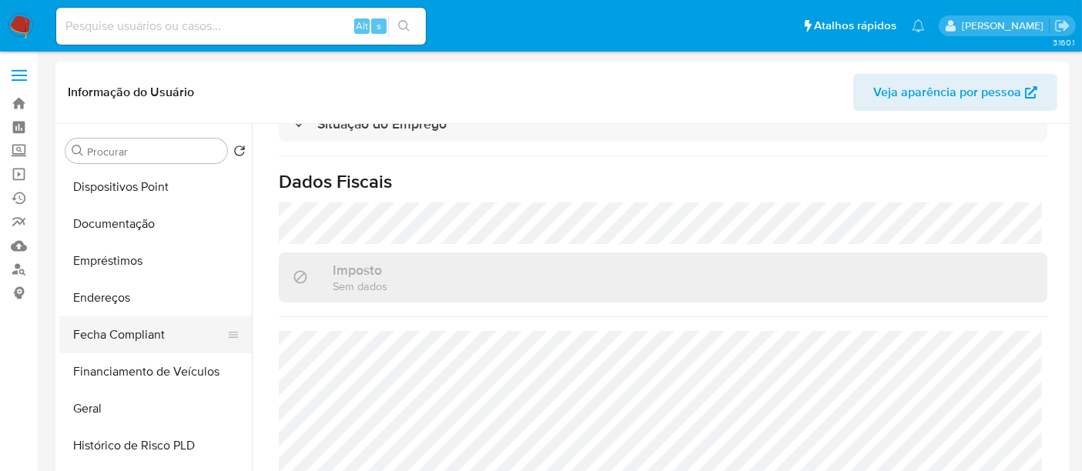
scroll to position [256, 0]
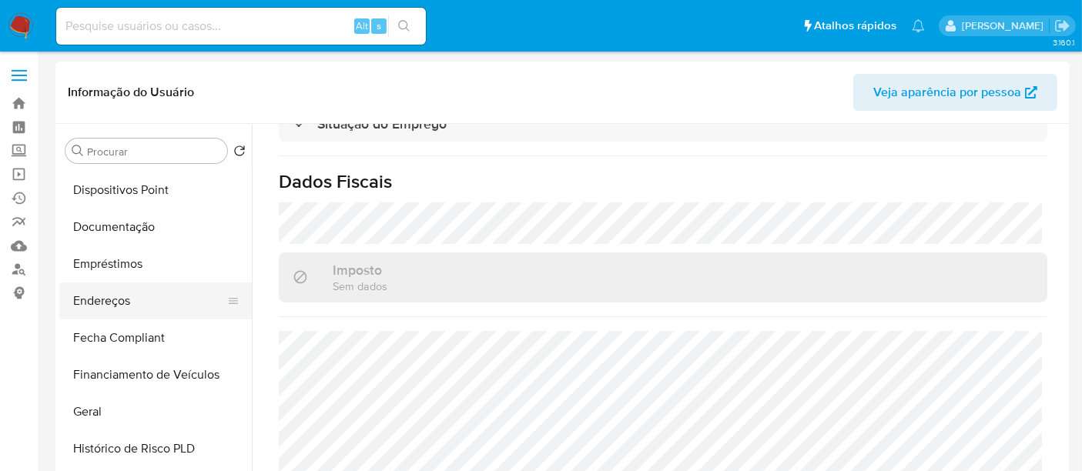
click at [105, 302] on button "Endereços" at bounding box center [149, 301] width 180 height 37
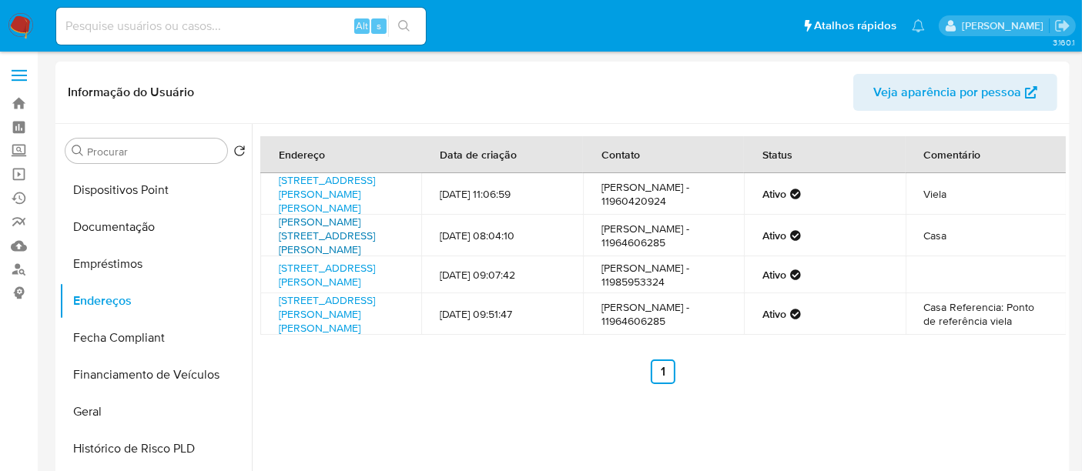
drag, startPoint x: 270, startPoint y: 236, endPoint x: 303, endPoint y: 264, distance: 43.7
click at [303, 256] on td "Rua Rodrigues Alves 29, Taboão Da Serra, São Paulo, 06783360, Brasil 29" at bounding box center [340, 236] width 161 height 42
copy link "Rua Rodrigues Alves 29, Taboão Da Serra, São Paulo"
drag, startPoint x: 270, startPoint y: 293, endPoint x: 356, endPoint y: 326, distance: 91.4
click at [356, 293] on td "Rua Fideralina Gomes De Almeida 72, Taboão Da Serra, São Paulo, 06784380, Brasi…" at bounding box center [340, 274] width 161 height 37
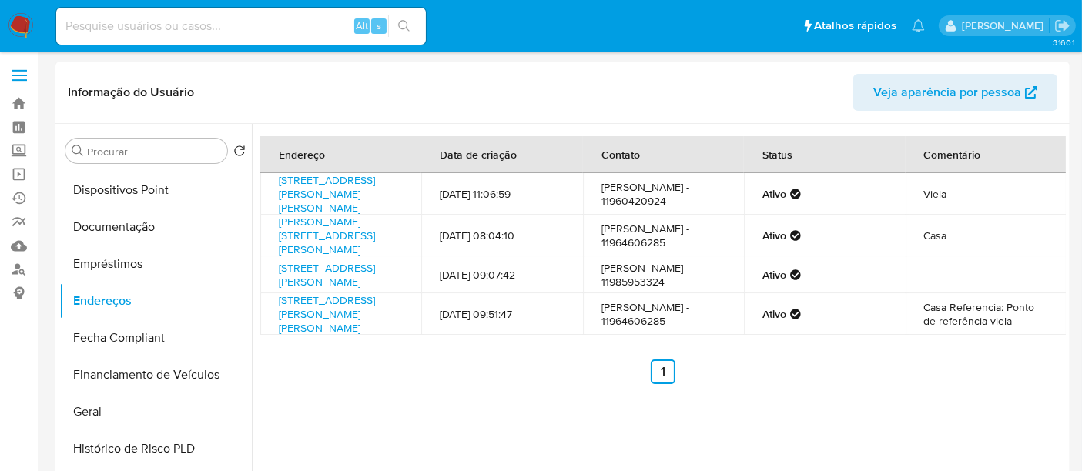
copy link "Rua Fideralina Gomes De Almeida 72, Taboão Da Serra, São Paulo"
drag, startPoint x: 707, startPoint y: 210, endPoint x: 638, endPoint y: 209, distance: 68.5
click at [638, 209] on td "Kawan Gonçalves de Souza - 11960420924" at bounding box center [663, 194] width 161 height 42
copy td "1960420924"
drag, startPoint x: 717, startPoint y: 266, endPoint x: 637, endPoint y: 262, distance: 80.2
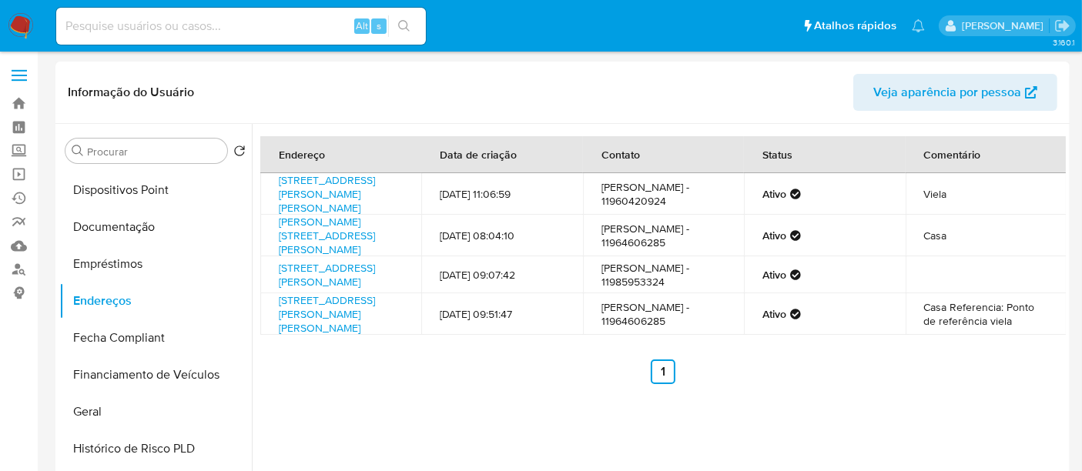
click at [637, 256] on td "Kawan Gonçalves de Souza - 11964606285" at bounding box center [663, 236] width 161 height 42
copy td "11964606285"
drag, startPoint x: 704, startPoint y: 318, endPoint x: 635, endPoint y: 323, distance: 69.5
click at [636, 293] on td "Kawan Gonçalves de Souza - 11985953324" at bounding box center [663, 274] width 161 height 37
copy td "11985953324"
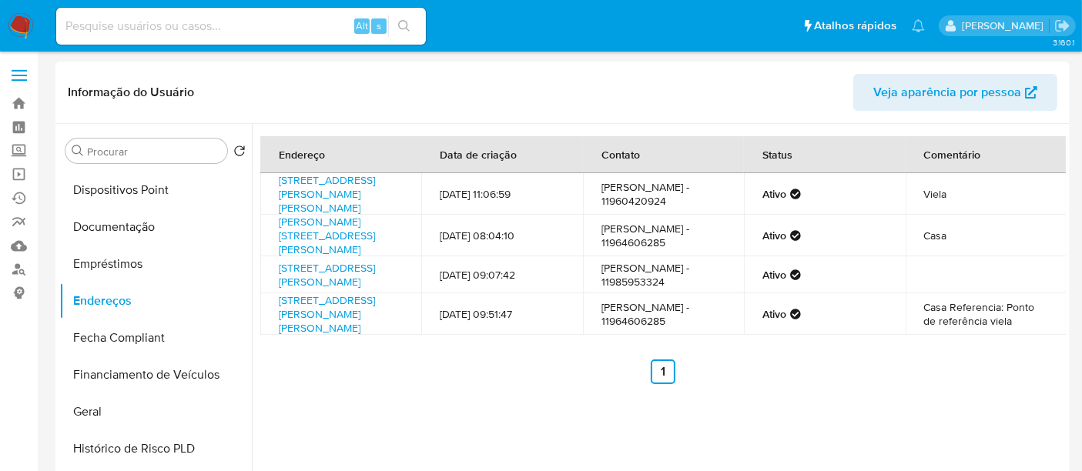
drag, startPoint x: 713, startPoint y: 373, endPoint x: 637, endPoint y: 378, distance: 75.6
click at [637, 335] on td "Kawan Gonçalves de Souza - 11964606285" at bounding box center [663, 314] width 161 height 42
copy td "11964606285"
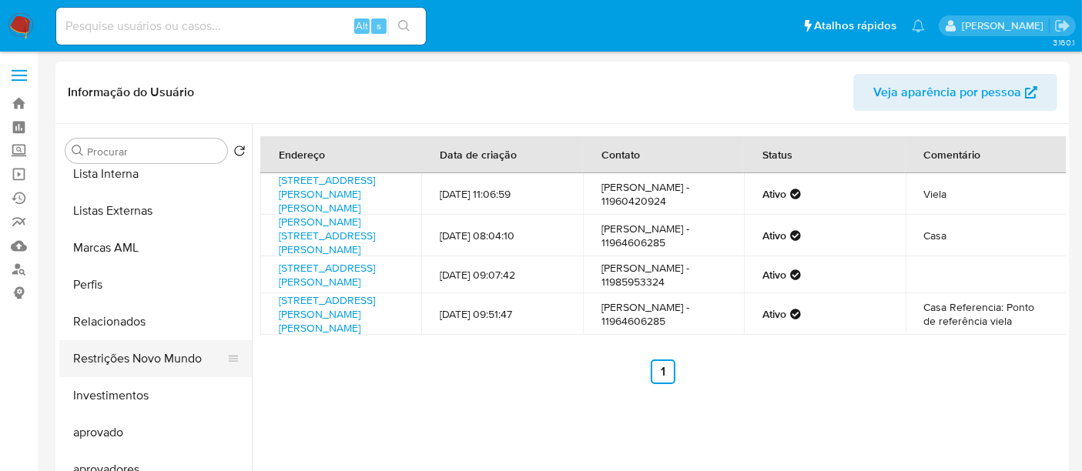
scroll to position [798, 0]
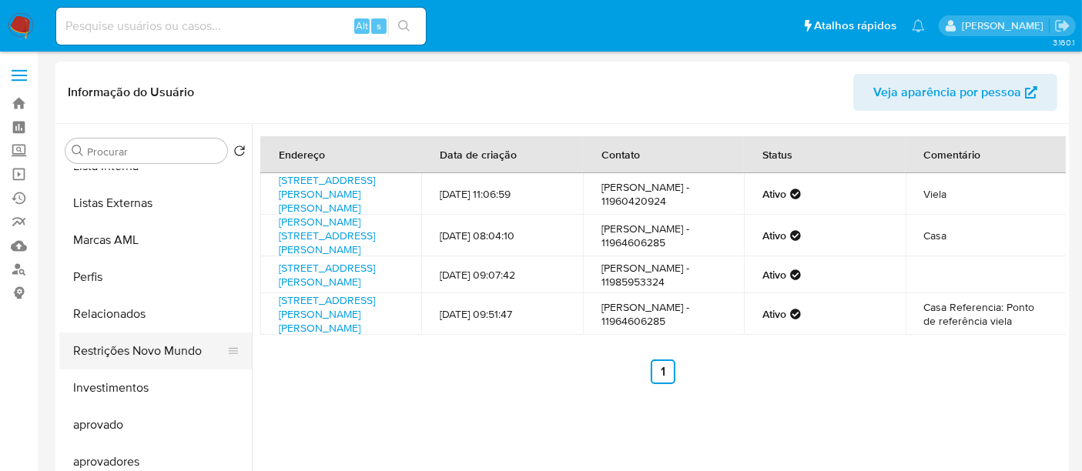
click at [171, 344] on button "Restrições Novo Mundo" at bounding box center [149, 351] width 180 height 37
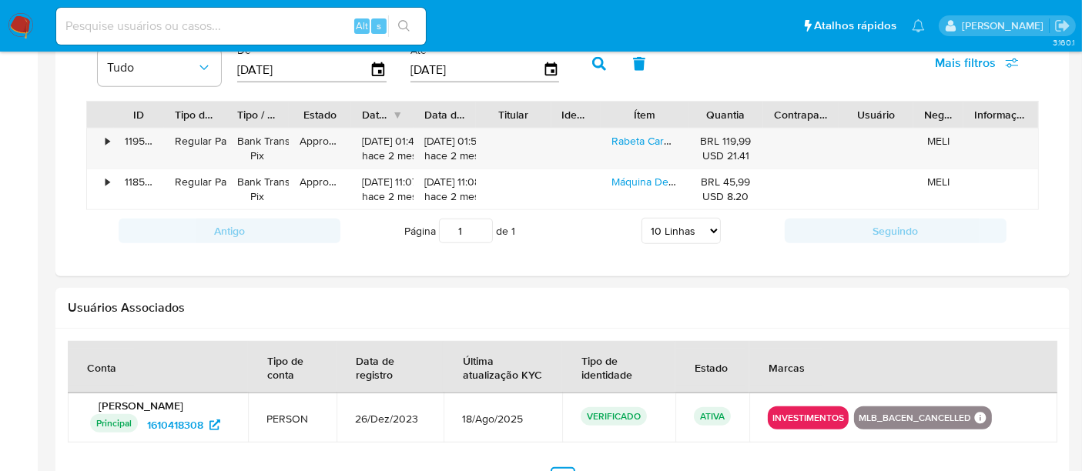
scroll to position [1026, 0]
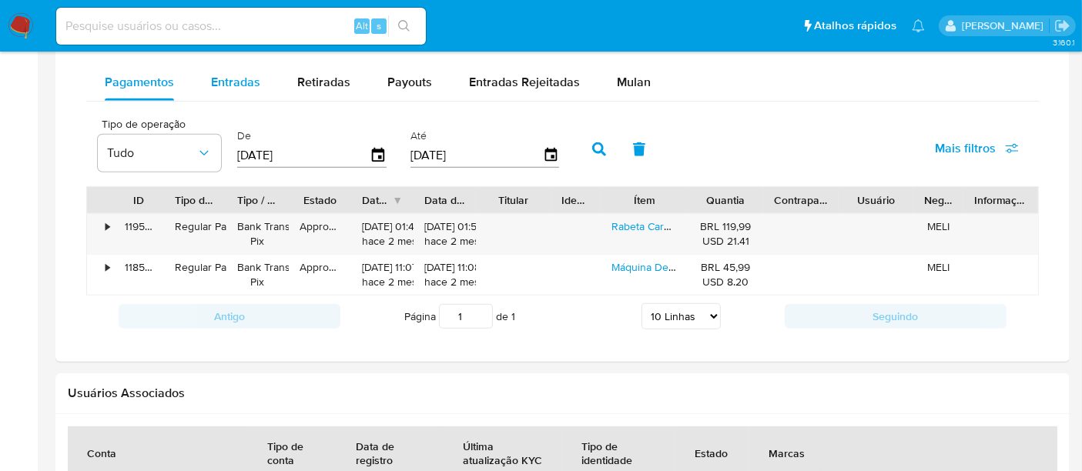
click at [226, 85] on span "Entradas" at bounding box center [235, 82] width 49 height 18
select select "10"
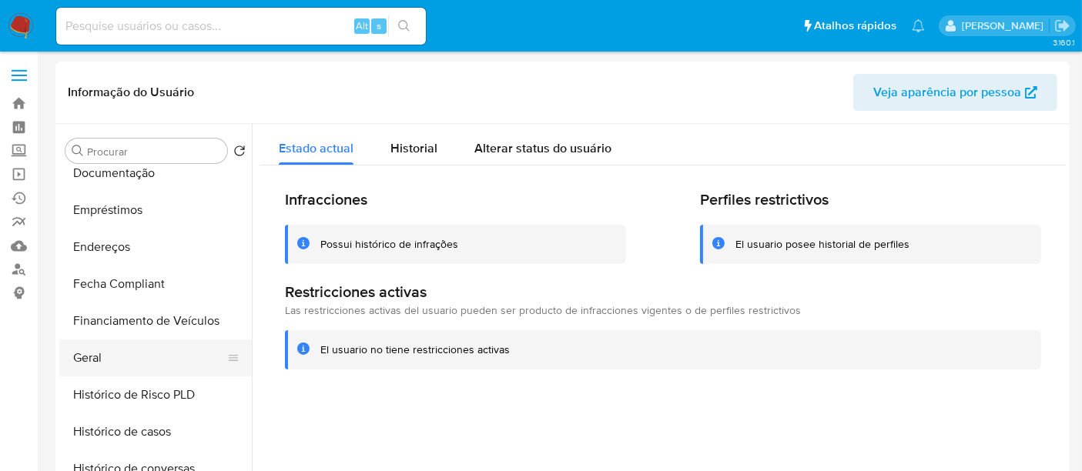
scroll to position [284, 0]
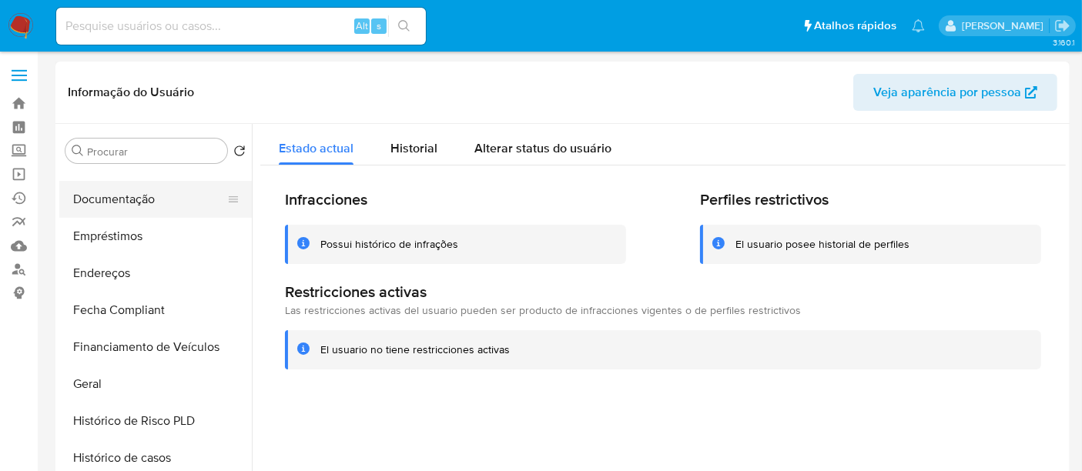
click at [118, 192] on button "Documentação" at bounding box center [149, 199] width 180 height 37
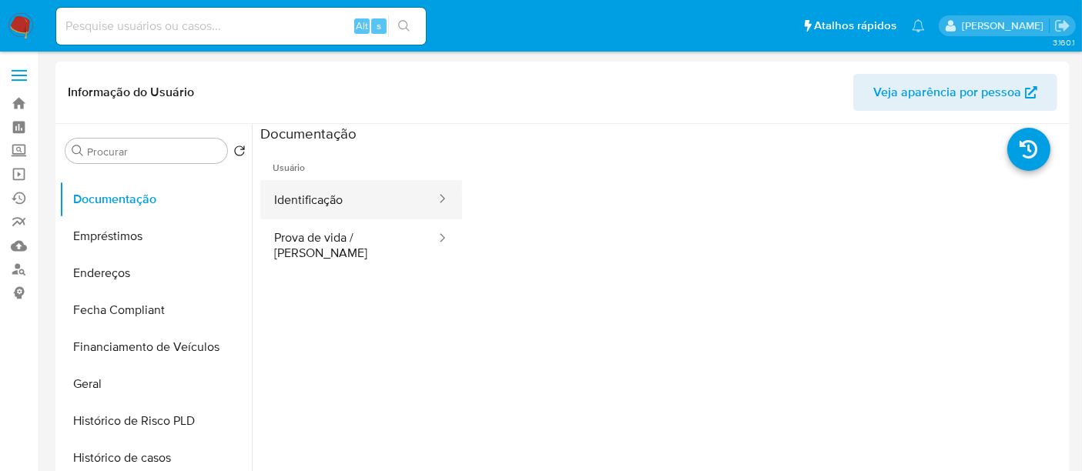
click at [313, 201] on button "Identificação" at bounding box center [348, 199] width 177 height 39
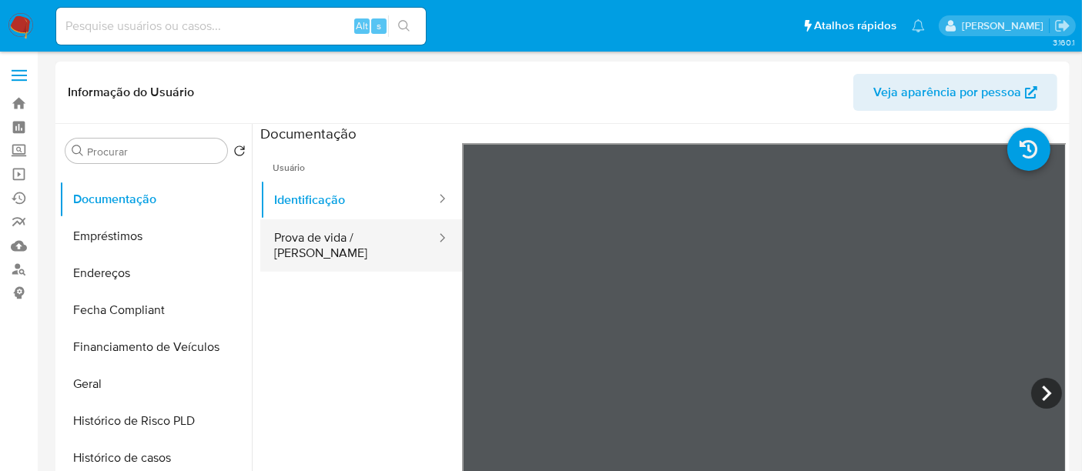
click at [377, 245] on button "Prova de vida / Selfie" at bounding box center [348, 245] width 177 height 52
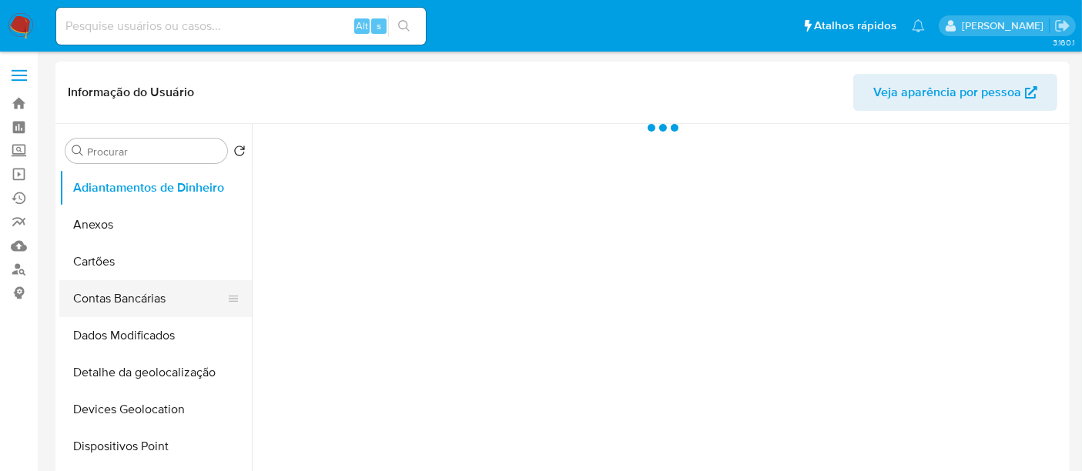
select select "10"
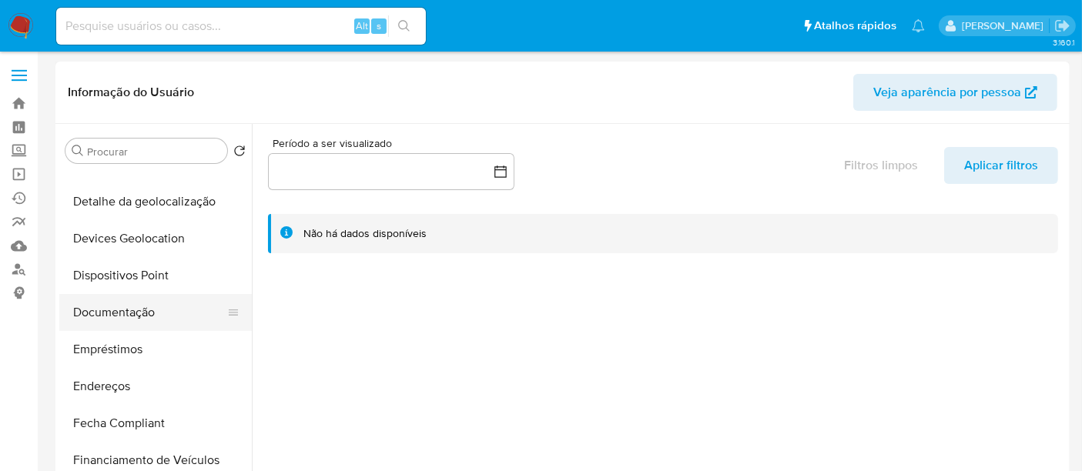
click at [142, 313] on button "Documentação" at bounding box center [149, 312] width 180 height 37
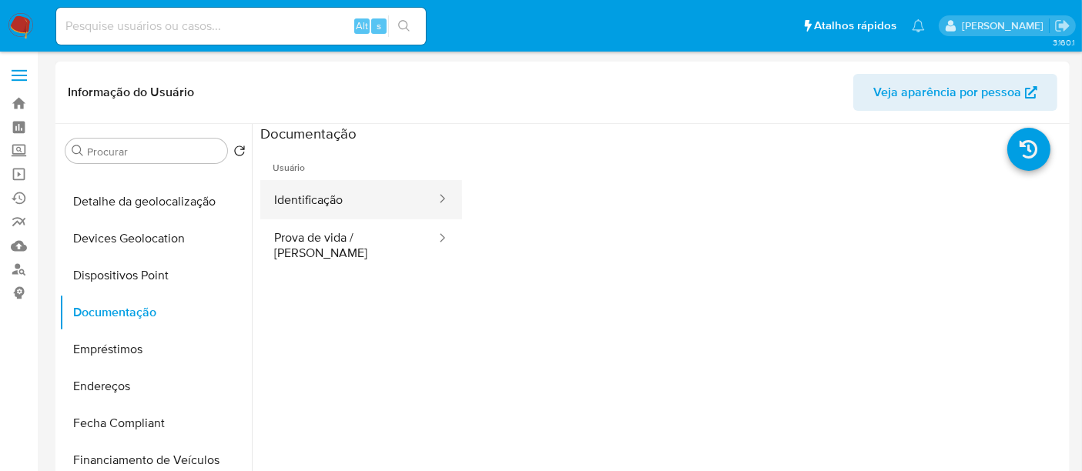
click at [303, 205] on button "Identificação" at bounding box center [348, 199] width 177 height 39
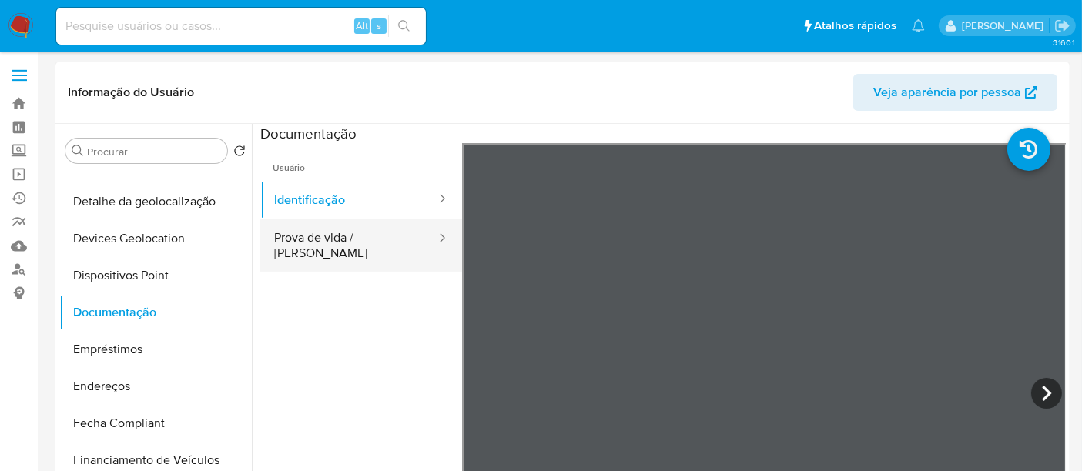
click at [361, 228] on button "Prova de vida / [PERSON_NAME]" at bounding box center [348, 245] width 177 height 52
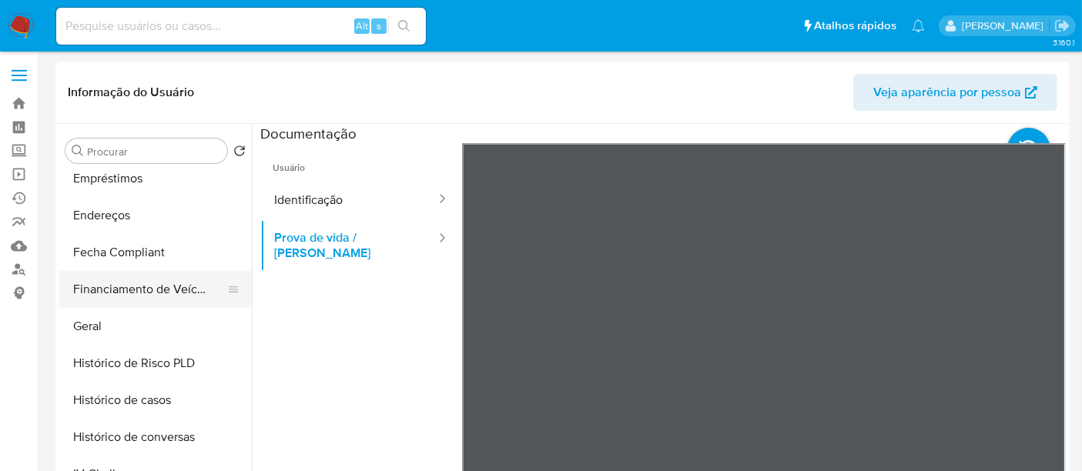
scroll to position [684, 0]
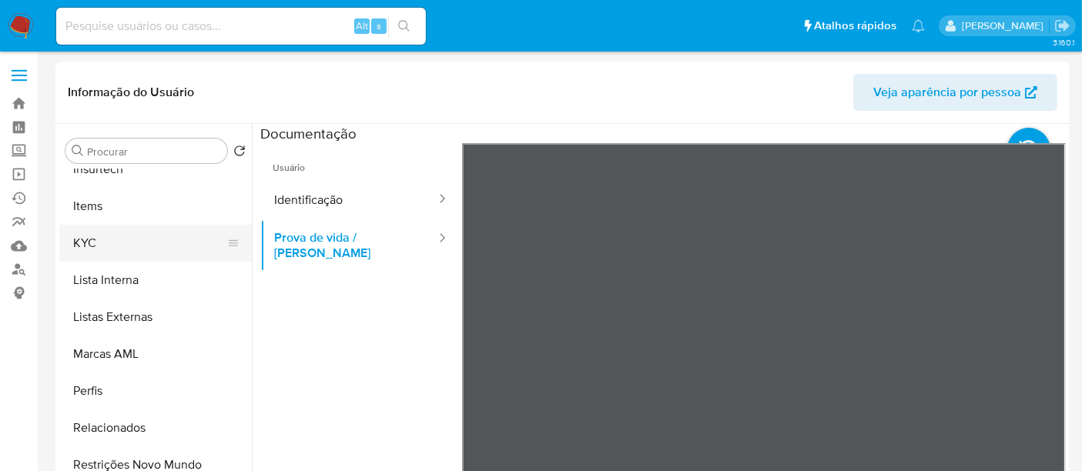
click at [94, 248] on button "KYC" at bounding box center [149, 243] width 180 height 37
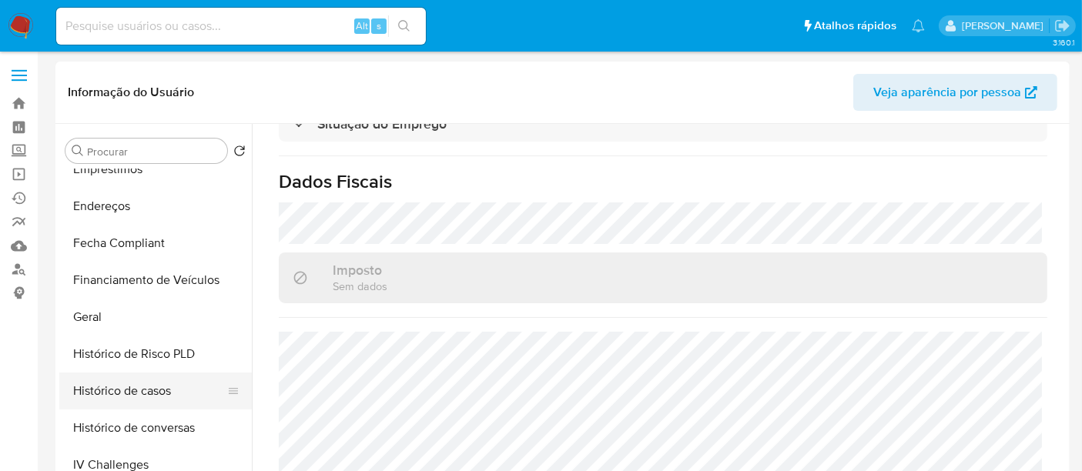
scroll to position [256, 0]
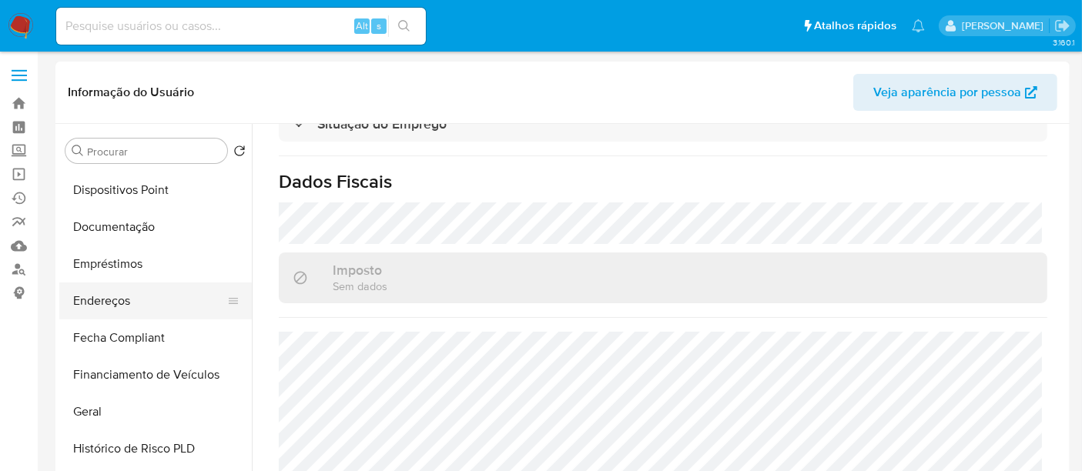
click at [118, 296] on button "Endereços" at bounding box center [149, 301] width 180 height 37
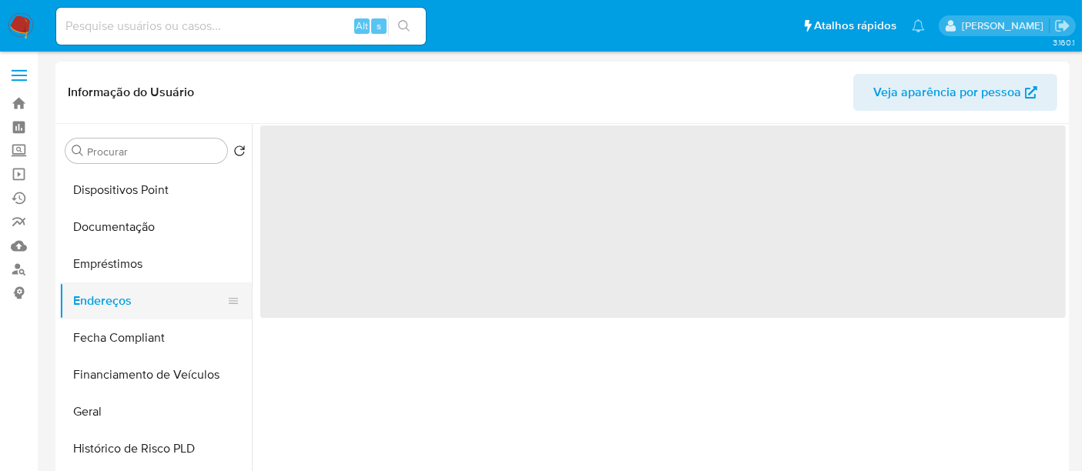
scroll to position [0, 0]
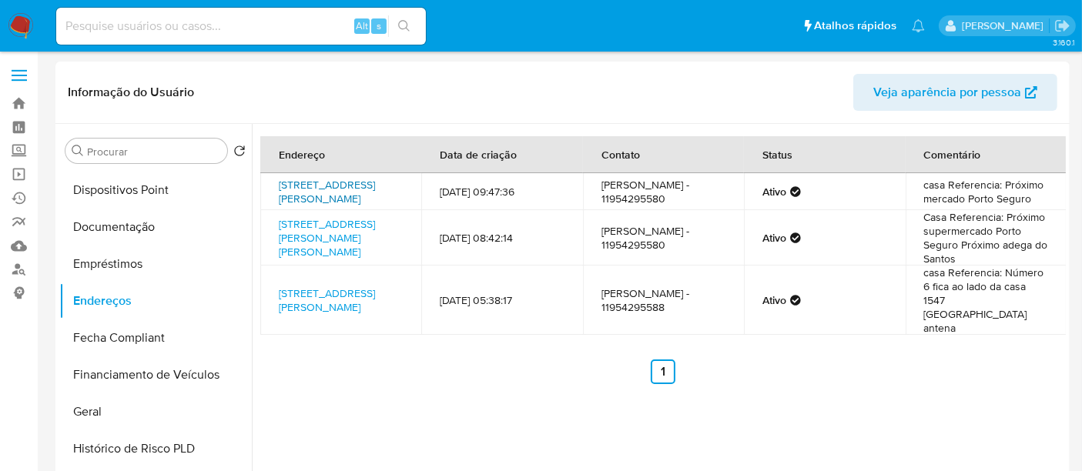
drag, startPoint x: 270, startPoint y: 179, endPoint x: 306, endPoint y: 207, distance: 45.4
click at [304, 207] on td "Rua Alzira Rosa 66, Taboão Da Serra, São Paulo, 06775100, Brasil 66" at bounding box center [340, 191] width 161 height 37
copy link "Rua Alzira Rosa 66, Taboão Da Serra, São Paulo"
drag, startPoint x: 272, startPoint y: 236, endPoint x: 305, endPoint y: 263, distance: 42.2
click at [305, 263] on td "Rua Rodrigues Alves 580, Taboão Da Serra, São Paulo, 06783360, Brasil 580" at bounding box center [340, 237] width 161 height 55
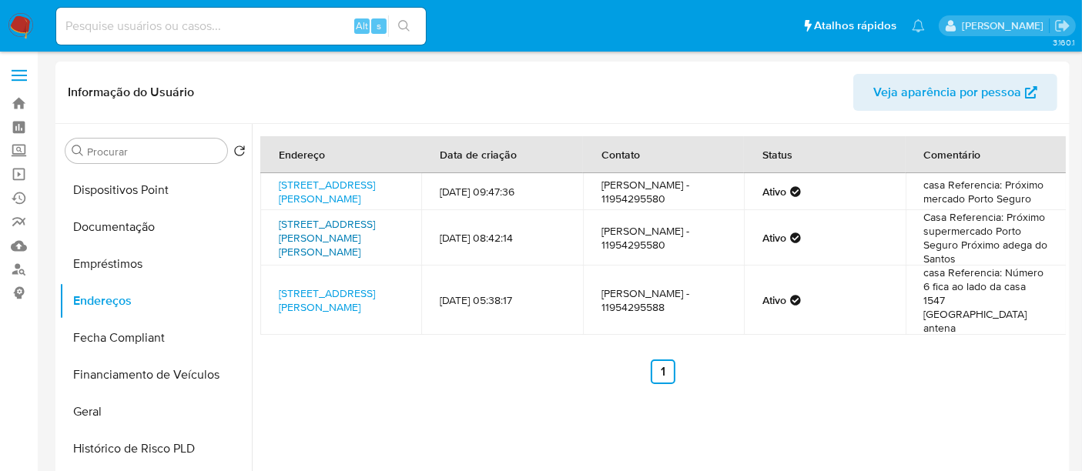
copy link "Rua Rodrigues Alves 580, Taboão Da Serra, São Paulo"
drag, startPoint x: 273, startPoint y: 289, endPoint x: 309, endPoint y: 330, distance: 55.1
click at [306, 330] on td "Estrada Tenente José Maria Da Cunha 6, Taboão Da Serra, São Paulo, 06783230, Br…" at bounding box center [340, 300] width 161 height 69
copy link "Estrada Tenente José Maria Da Cunha 6, Taboão Da Serra, São Paulo"
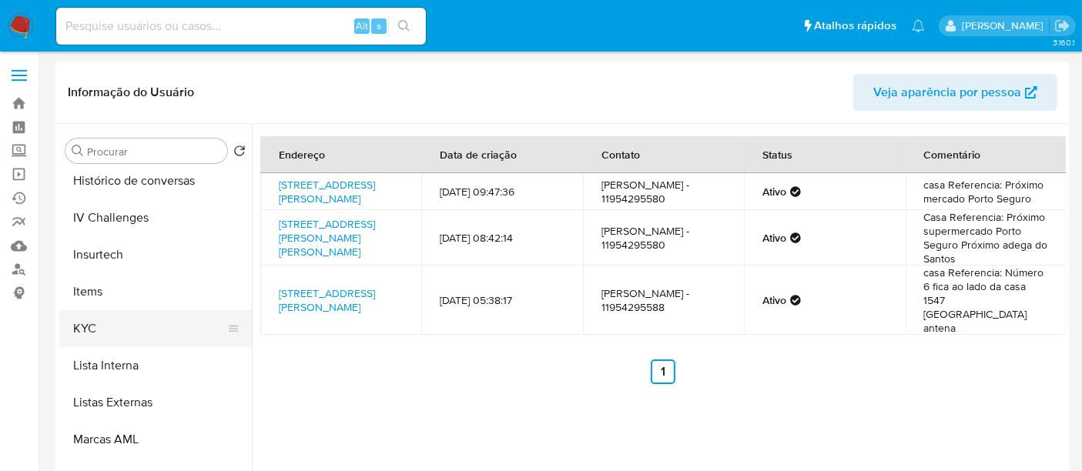
click at [93, 321] on button "KYC" at bounding box center [149, 328] width 180 height 37
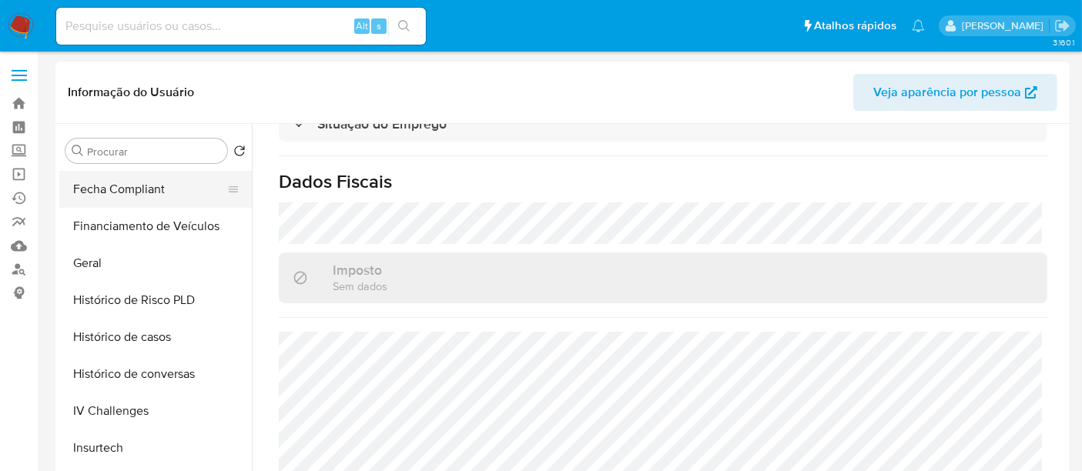
scroll to position [256, 0]
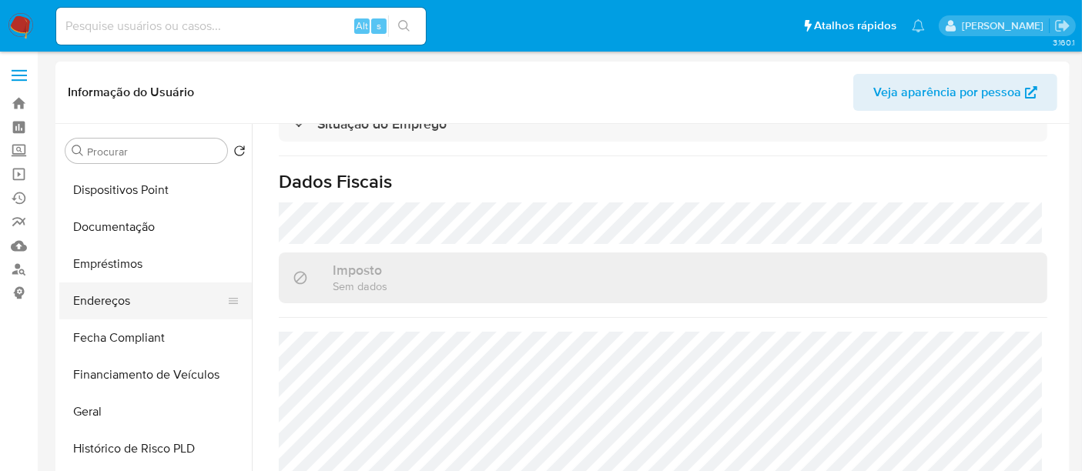
click at [121, 309] on button "Endereços" at bounding box center [149, 301] width 180 height 37
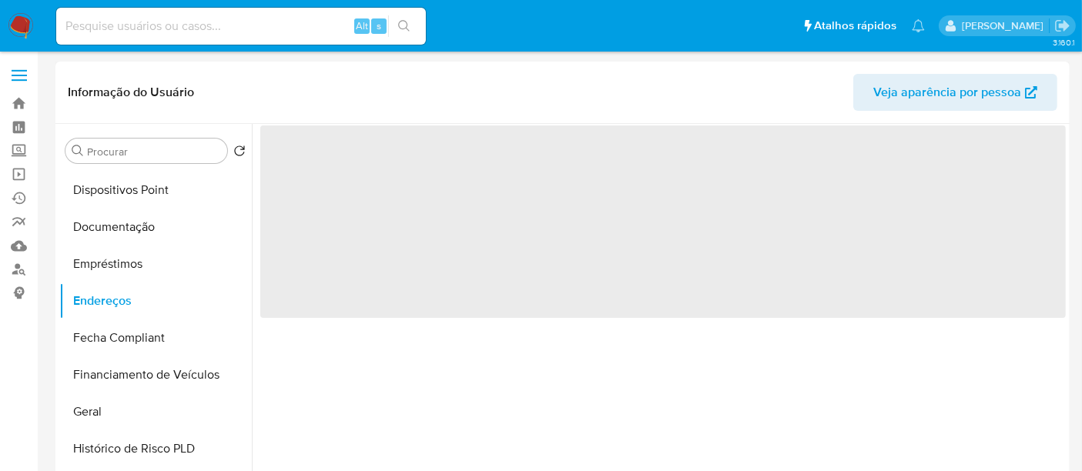
scroll to position [0, 0]
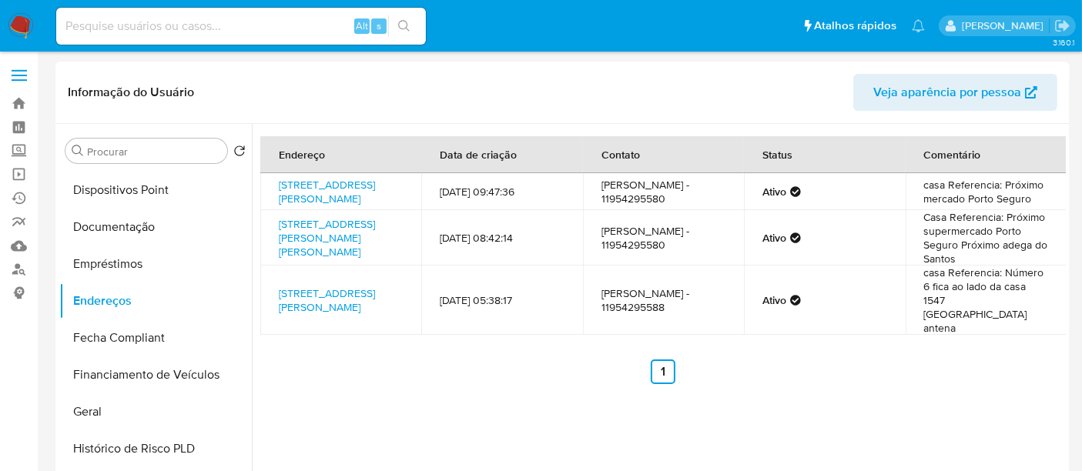
drag, startPoint x: 710, startPoint y: 209, endPoint x: 636, endPoint y: 209, distance: 73.9
click at [636, 209] on td "Angélica Gonçalves de souza - 11954295580" at bounding box center [663, 191] width 161 height 37
copy td "11954295580"
drag, startPoint x: 712, startPoint y: 320, endPoint x: 637, endPoint y: 319, distance: 74.7
click at [637, 319] on td "Angélica Gonçalves de Souza - 11954295588" at bounding box center [663, 300] width 161 height 69
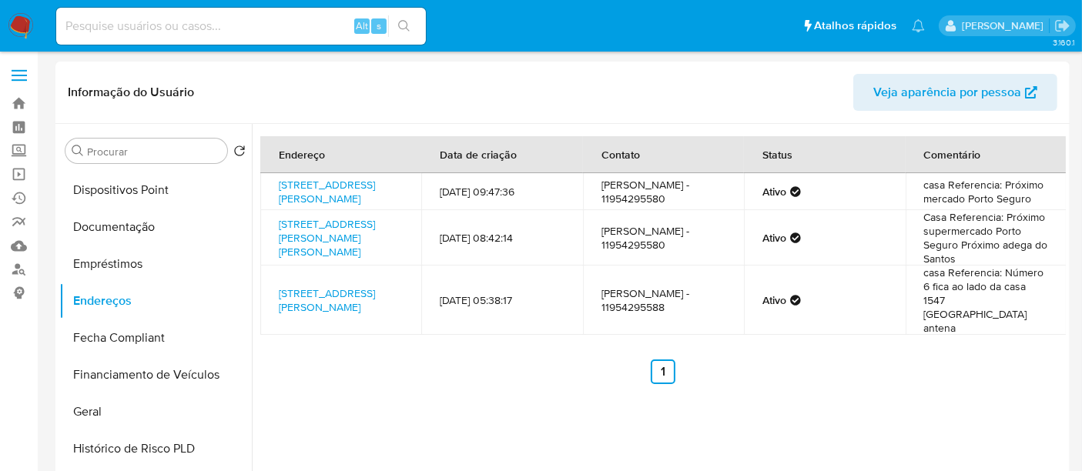
copy td "11954295588"
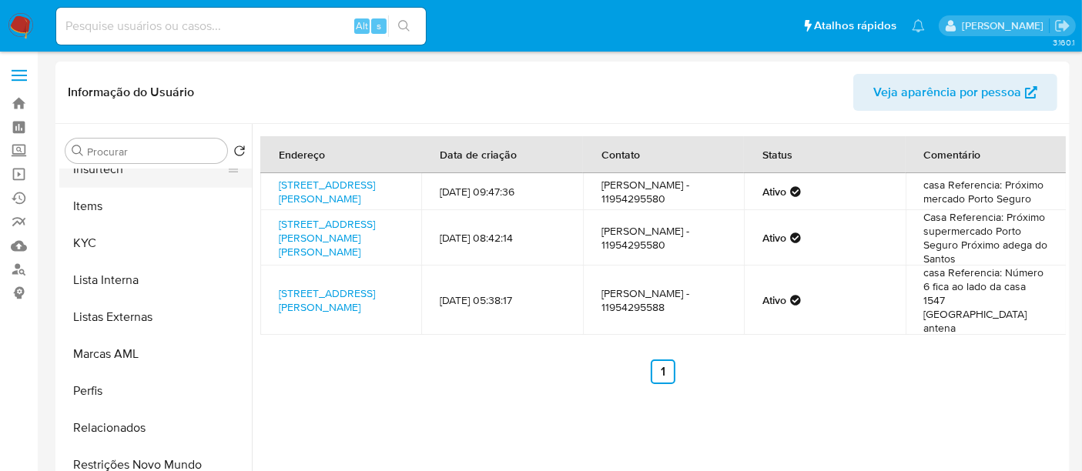
scroll to position [770, 0]
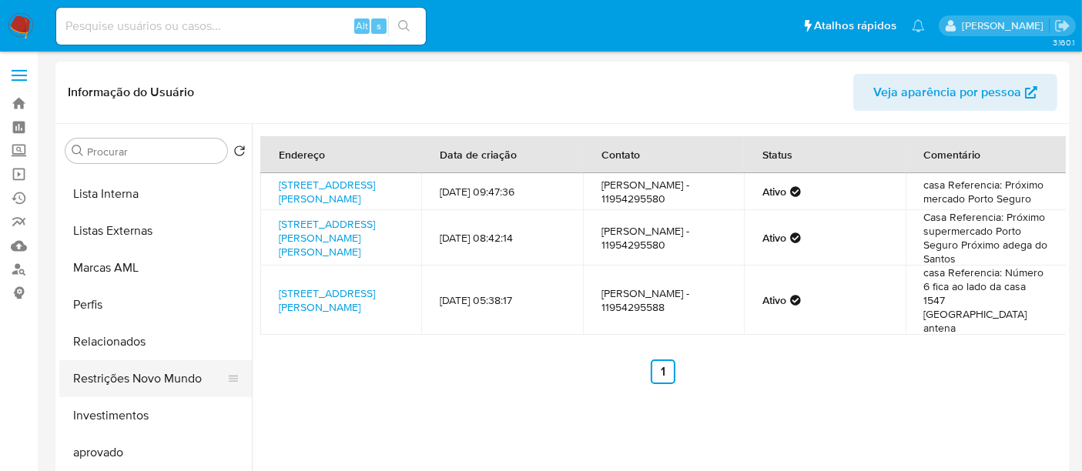
click at [185, 378] on button "Restrições Novo Mundo" at bounding box center [149, 378] width 180 height 37
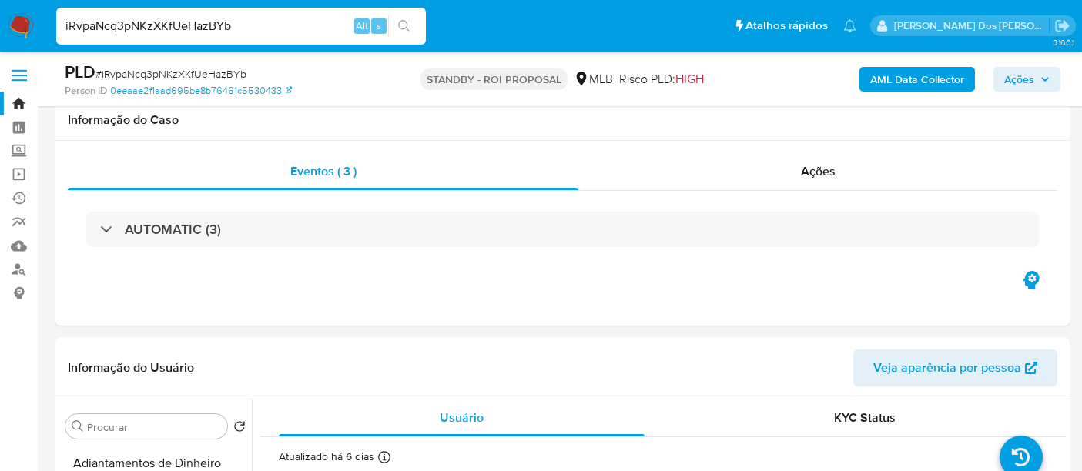
select select "10"
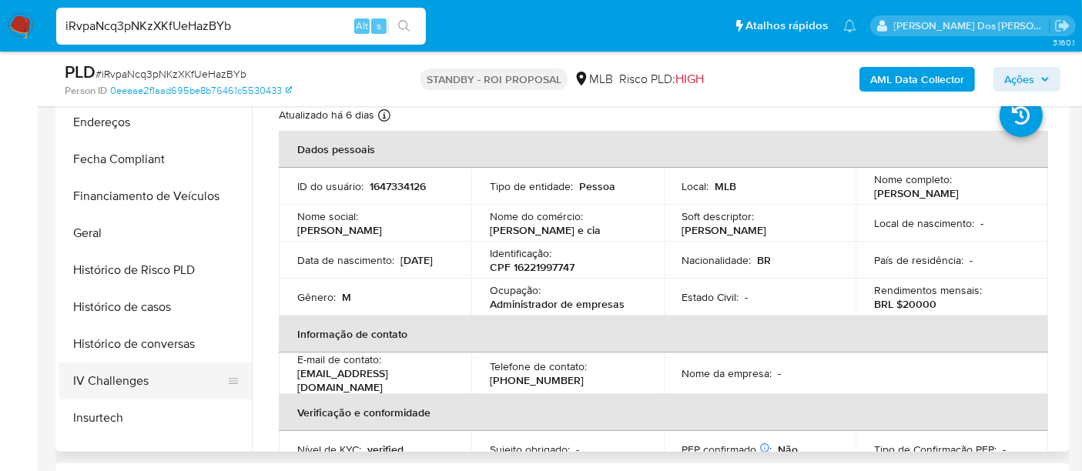
scroll to position [342, 0]
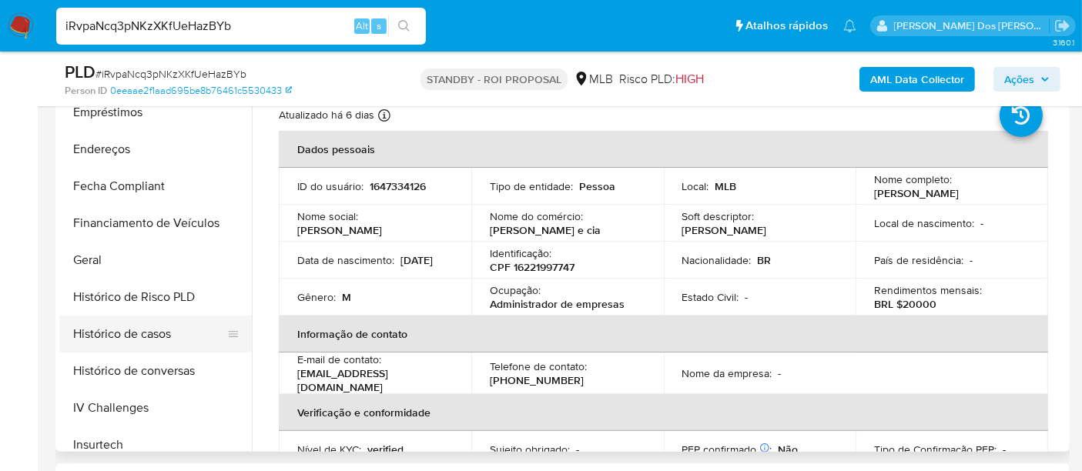
click at [154, 328] on button "Histórico de casos" at bounding box center [149, 334] width 180 height 37
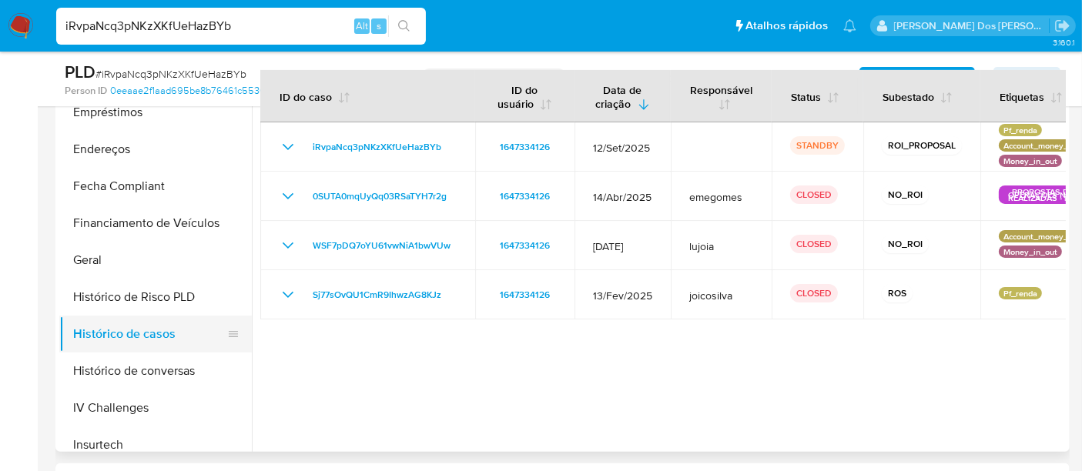
scroll to position [171, 0]
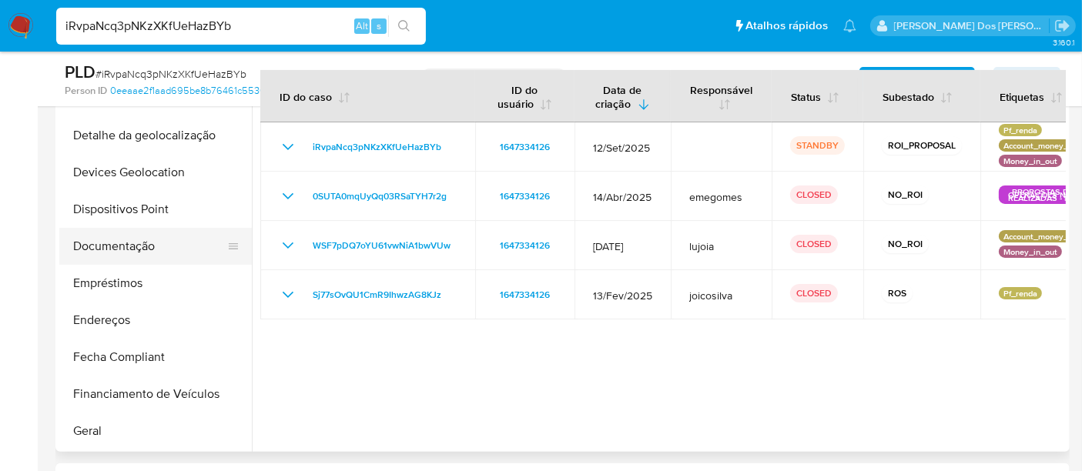
click at [120, 248] on button "Documentação" at bounding box center [149, 246] width 180 height 37
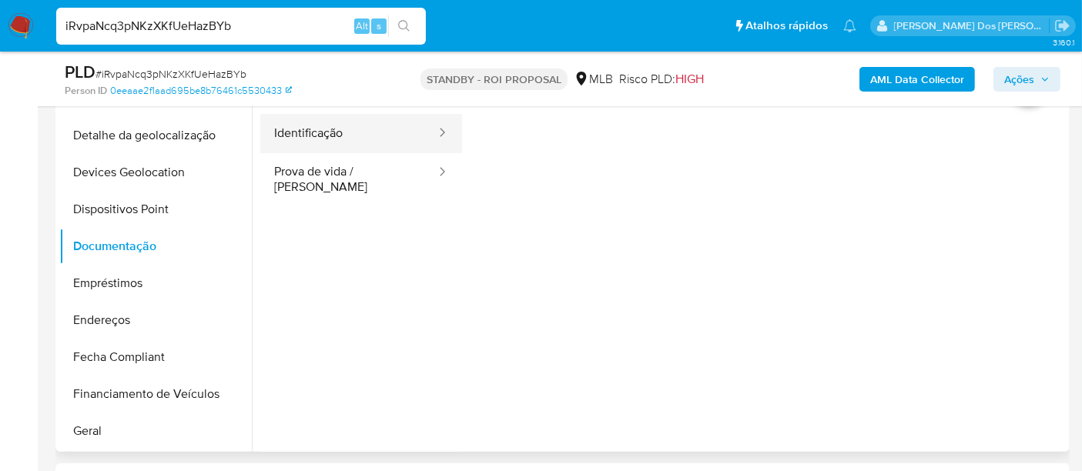
click at [333, 138] on button "Identificação" at bounding box center [348, 133] width 177 height 39
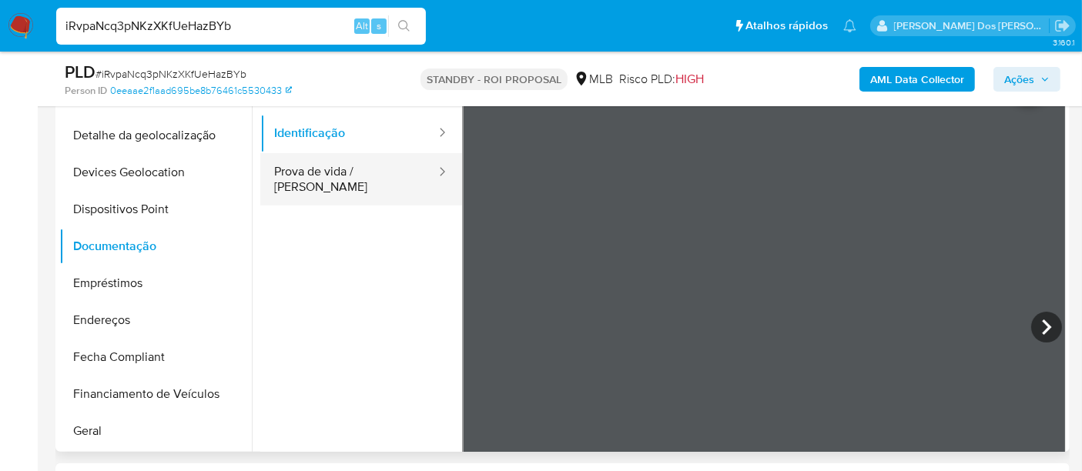
click at [335, 170] on button "Prova de vida / [PERSON_NAME]" at bounding box center [348, 179] width 177 height 52
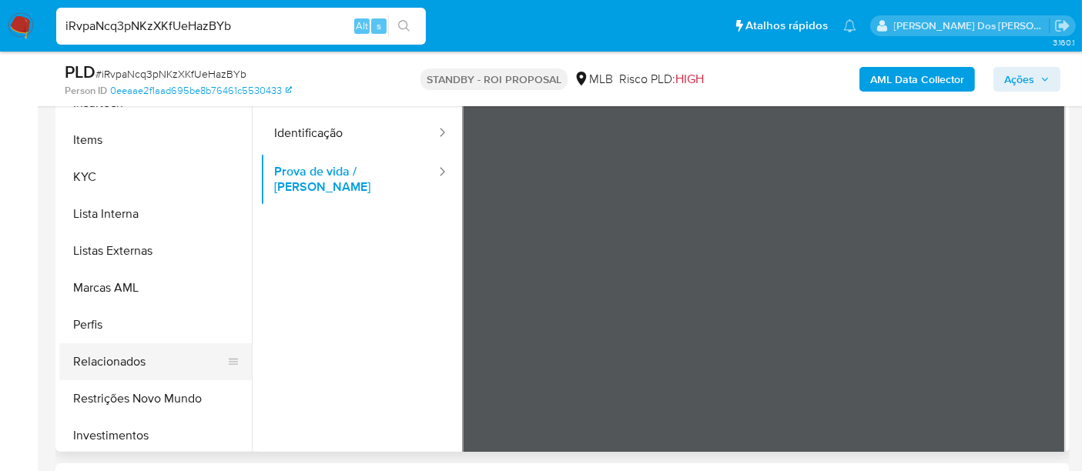
scroll to position [798, 0]
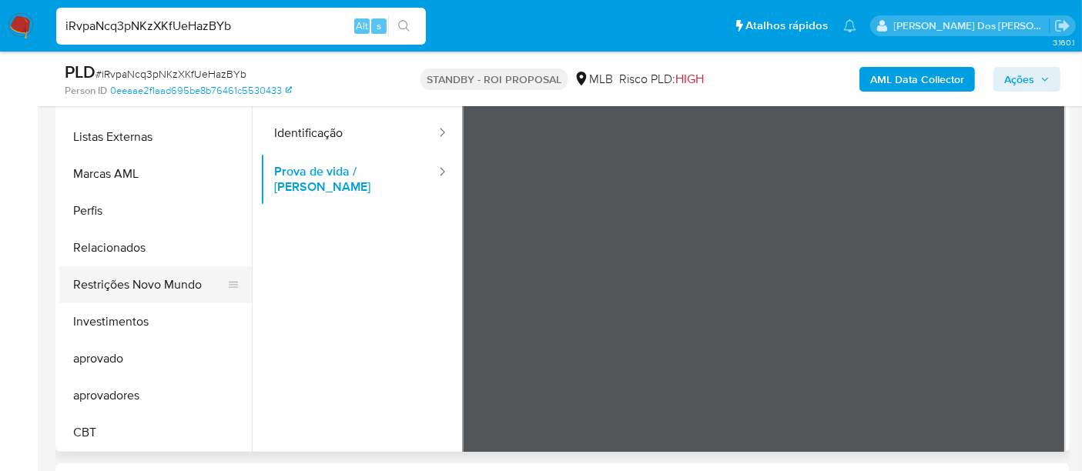
click at [186, 286] on button "Restrições Novo Mundo" at bounding box center [149, 284] width 180 height 37
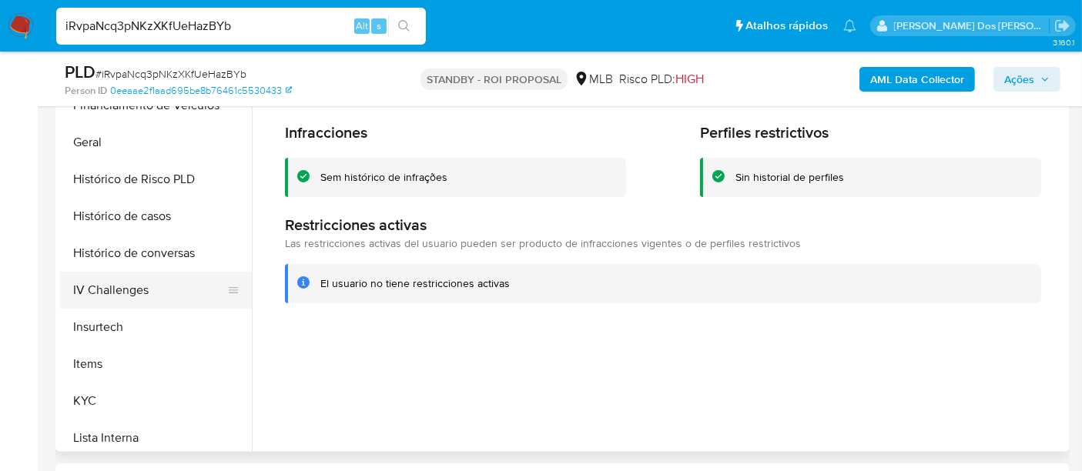
scroll to position [455, 0]
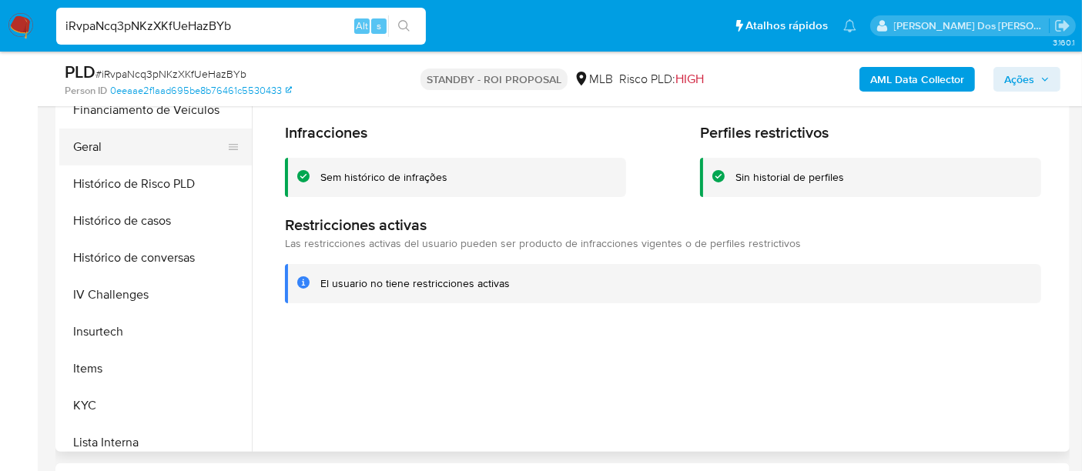
click at [90, 149] on button "Geral" at bounding box center [149, 147] width 180 height 37
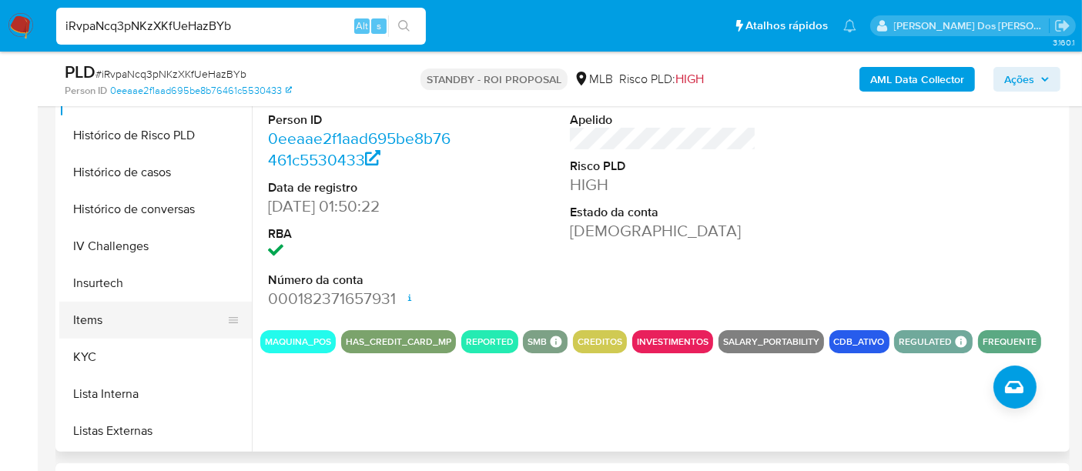
scroll to position [540, 0]
click at [87, 319] on button "KYC" at bounding box center [149, 320] width 180 height 37
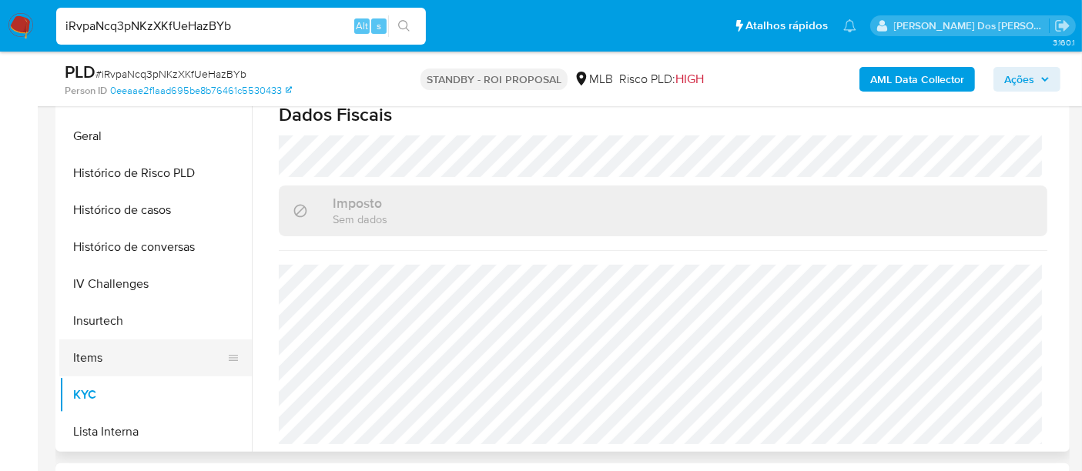
scroll to position [284, 0]
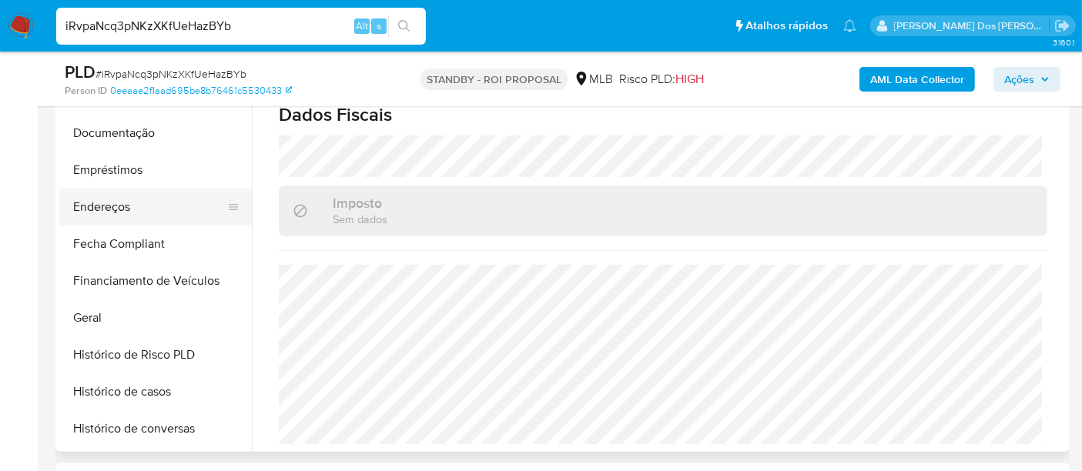
click at [109, 202] on button "Endereços" at bounding box center [149, 207] width 180 height 37
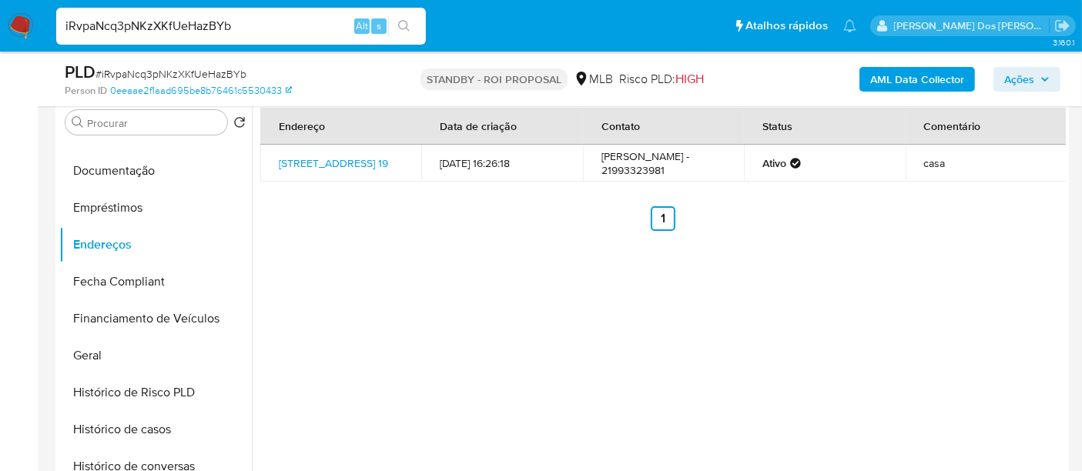
scroll to position [513, 0]
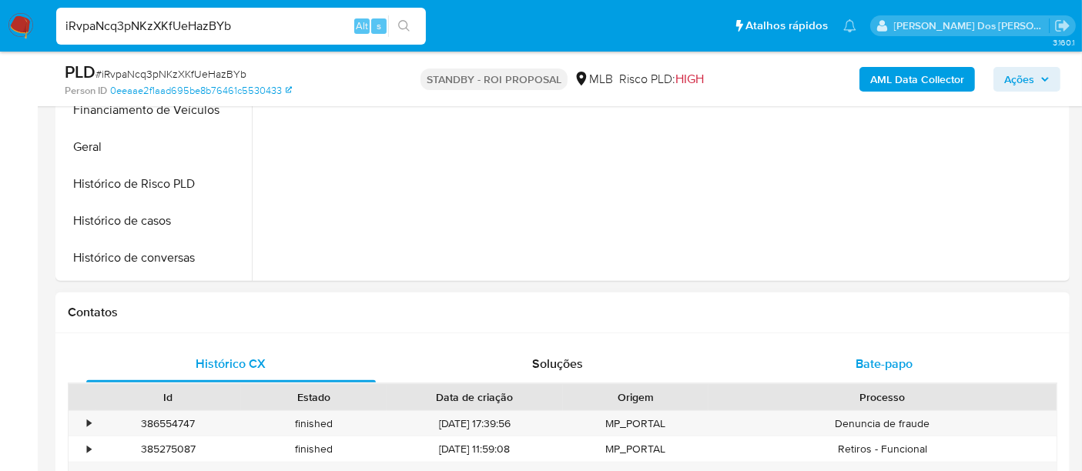
click at [858, 360] on span "Bate-papo" at bounding box center [883, 364] width 57 height 18
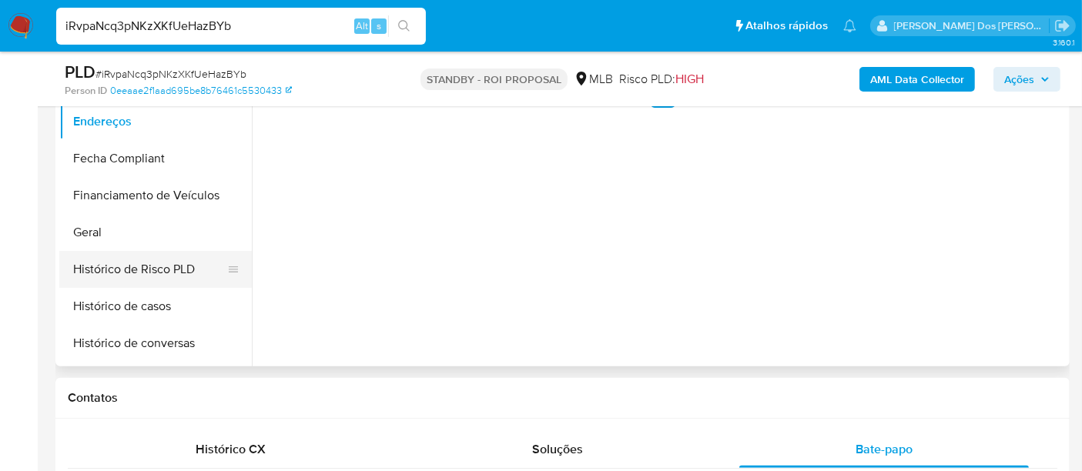
scroll to position [455, 0]
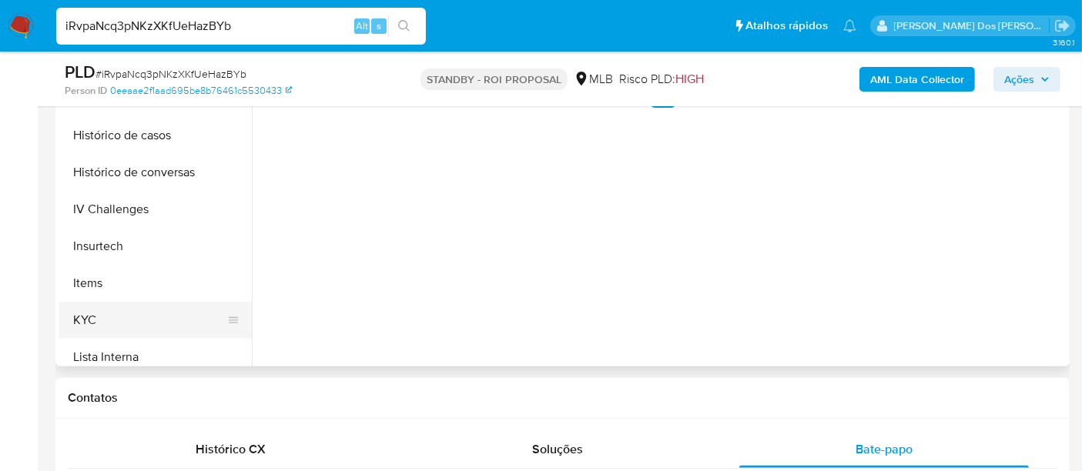
click at [89, 311] on button "KYC" at bounding box center [149, 320] width 180 height 37
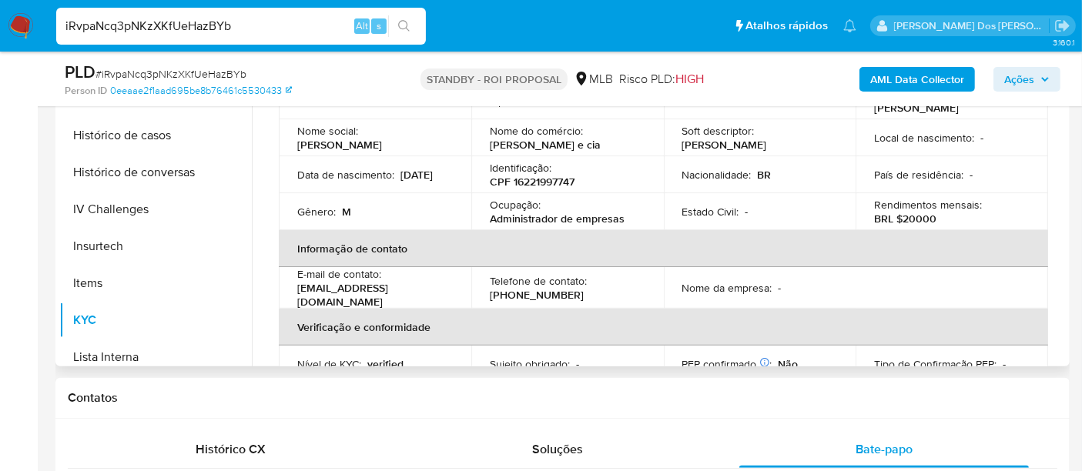
scroll to position [256, 0]
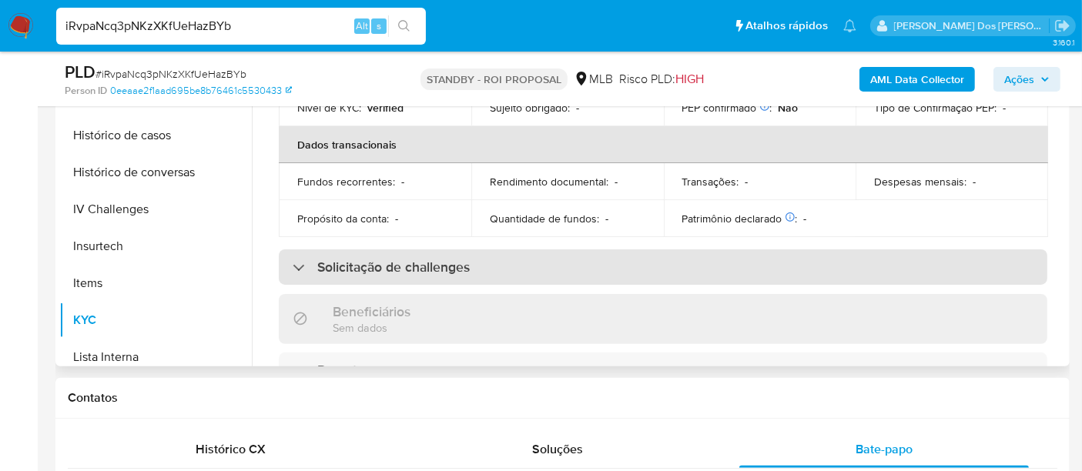
click at [362, 266] on h3 "Solicitação de challenges" at bounding box center [393, 267] width 152 height 17
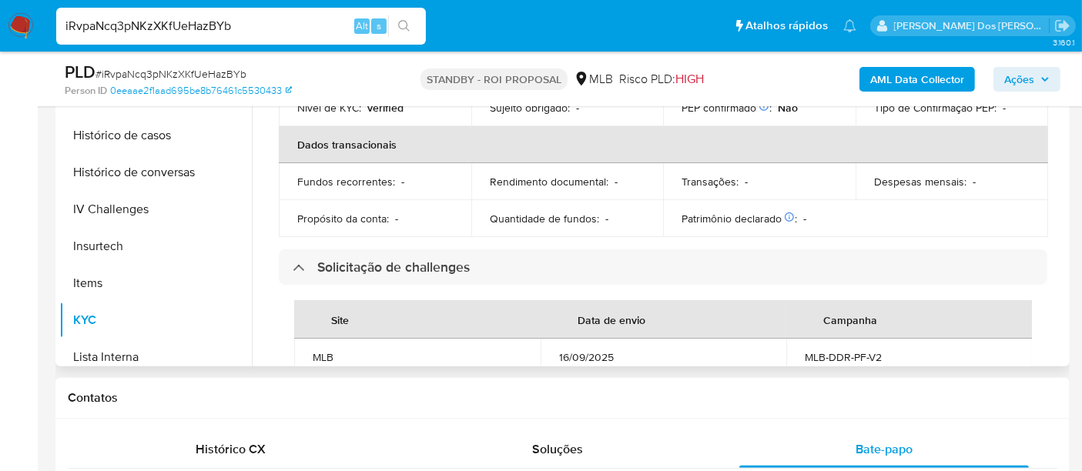
scroll to position [342, 0]
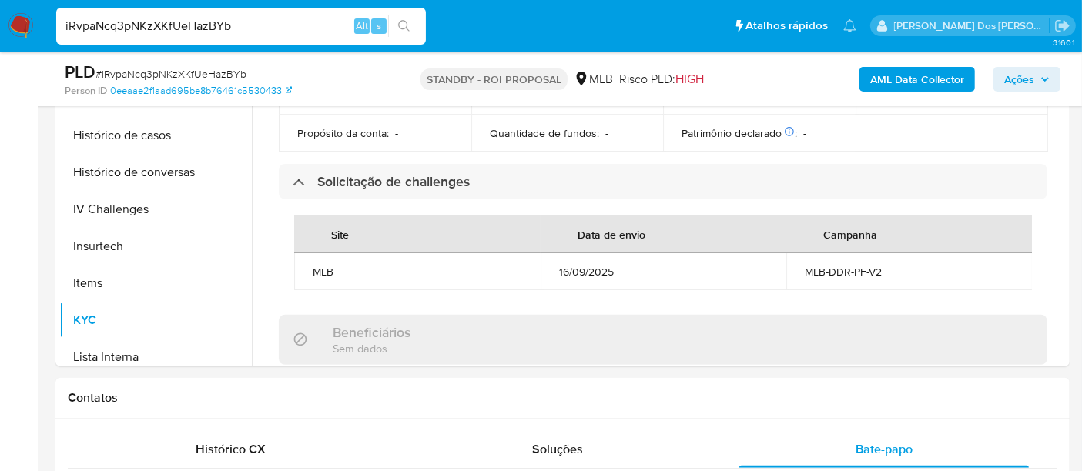
click at [140, 21] on input "iRvpaNcq3pNKzXKfUeHazBYb" at bounding box center [241, 26] width 370 height 20
paste input "wy5CimSOO3JW7vsilNH2JGBi"
type input "wy5CimSOO3JW7vsilNH2JGBi"
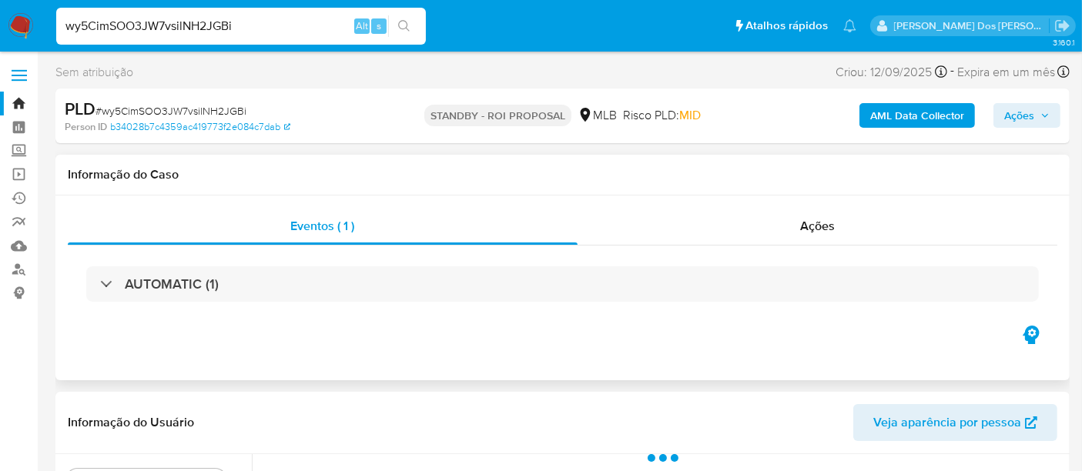
select select "10"
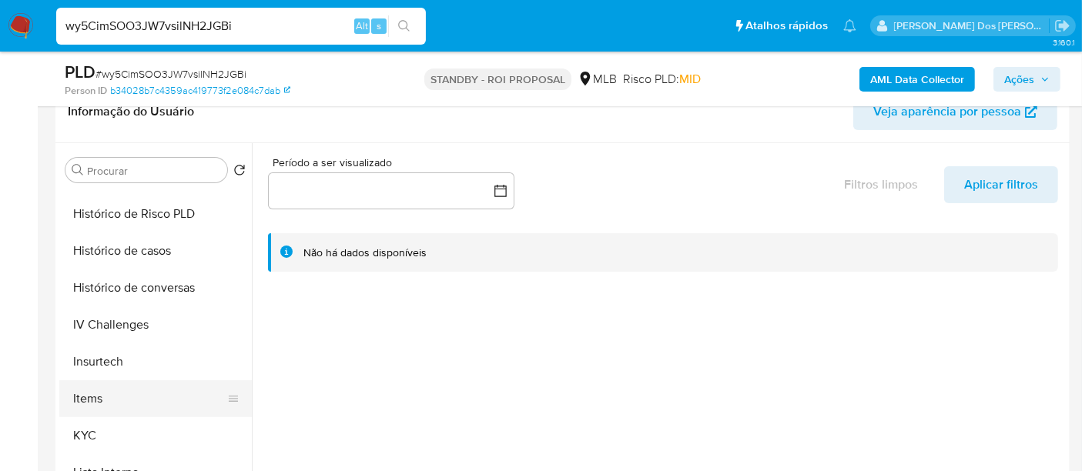
scroll to position [513, 0]
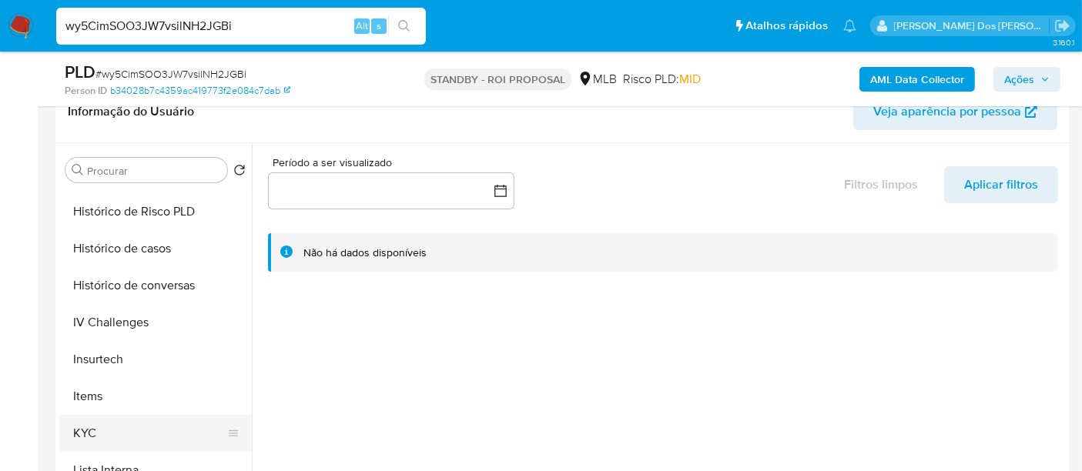
click at [87, 427] on button "KYC" at bounding box center [149, 433] width 180 height 37
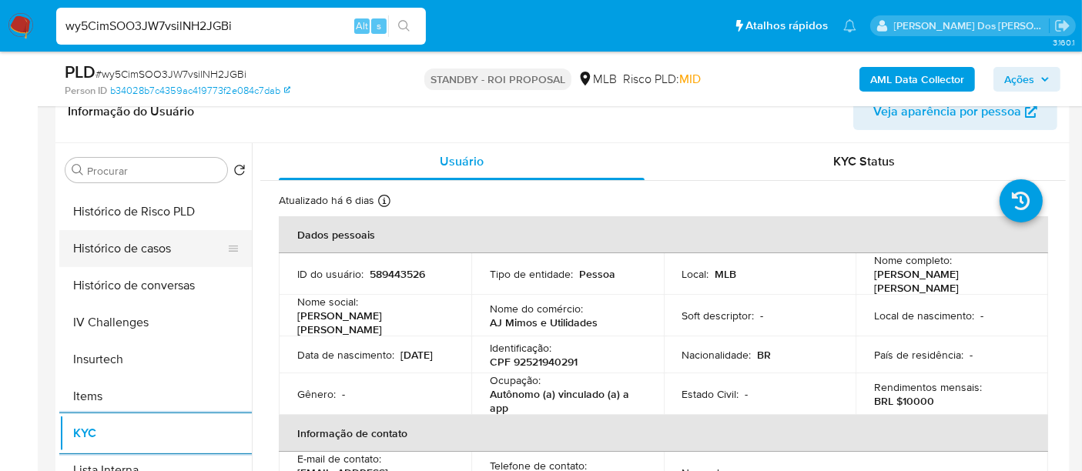
click at [145, 251] on button "Histórico de casos" at bounding box center [149, 248] width 180 height 37
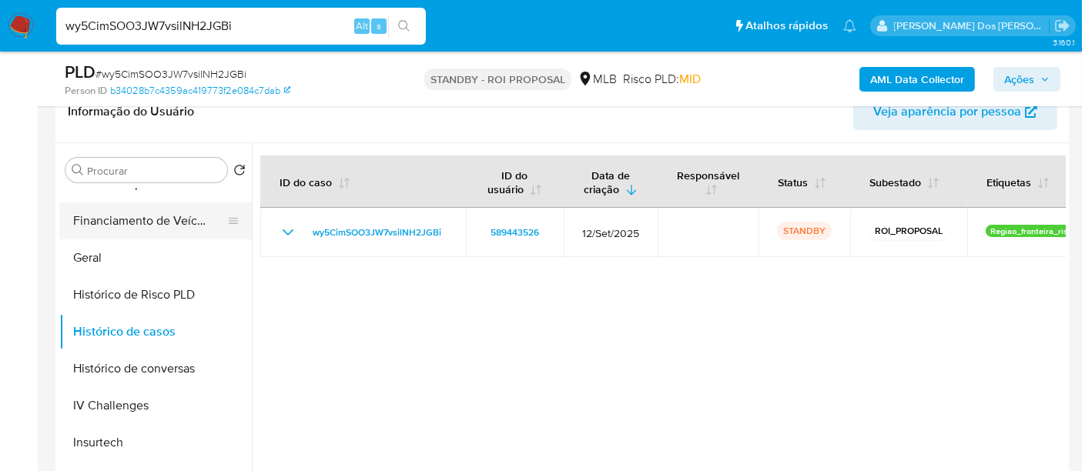
scroll to position [256, 0]
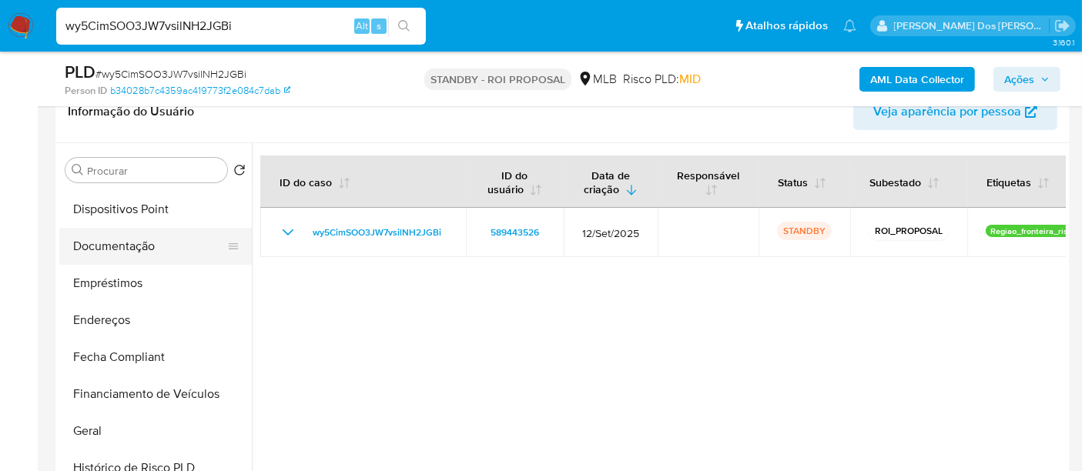
click at [141, 247] on button "Documentação" at bounding box center [149, 246] width 180 height 37
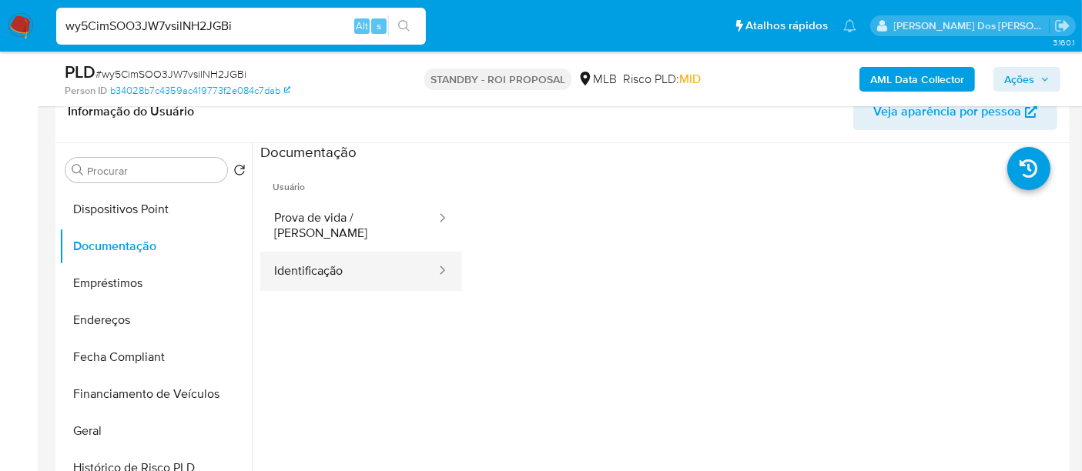
click at [308, 266] on button "Identificação" at bounding box center [348, 271] width 177 height 39
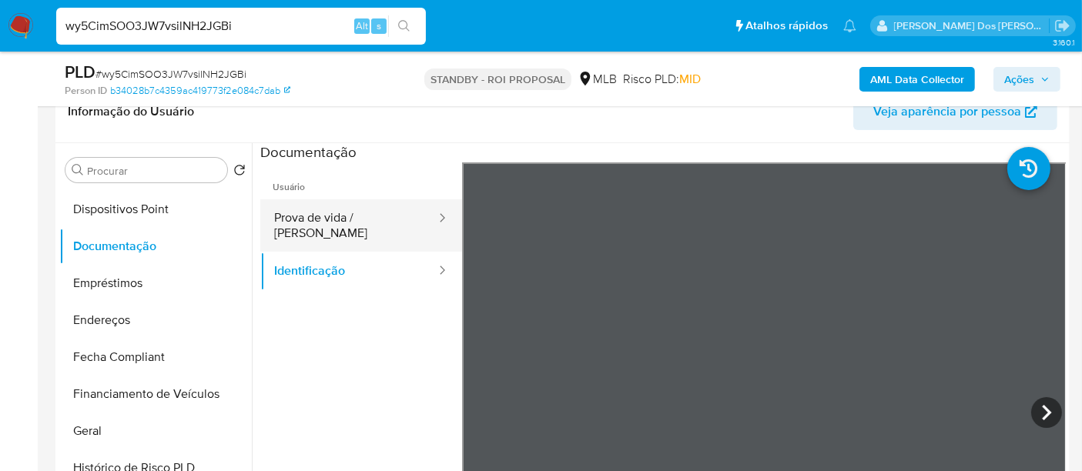
click at [319, 229] on button "Prova de vida / [PERSON_NAME]" at bounding box center [348, 225] width 177 height 52
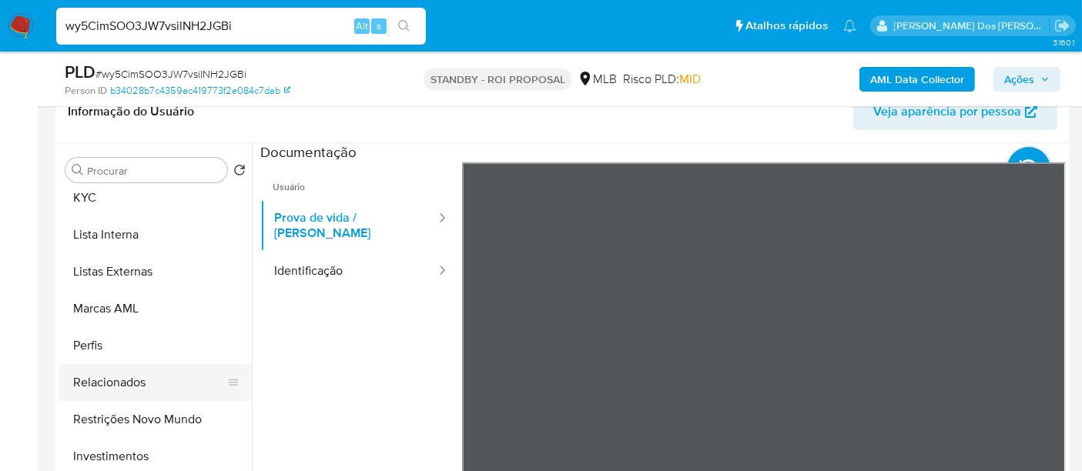
scroll to position [798, 0]
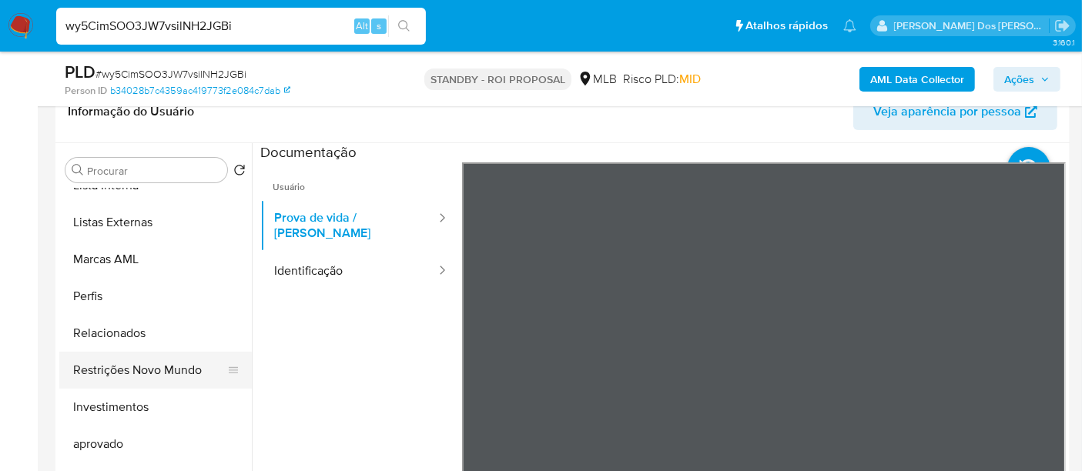
click at [145, 370] on button "Restrições Novo Mundo" at bounding box center [149, 370] width 180 height 37
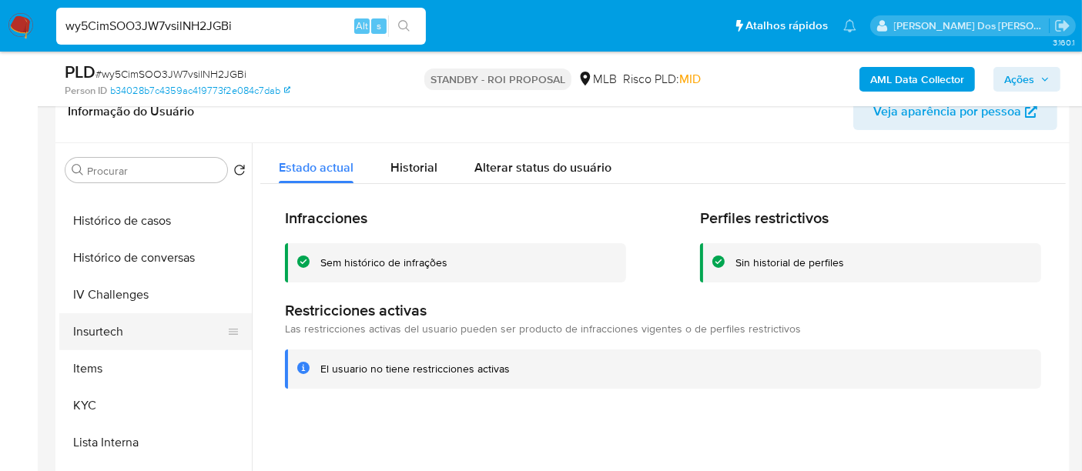
scroll to position [370, 0]
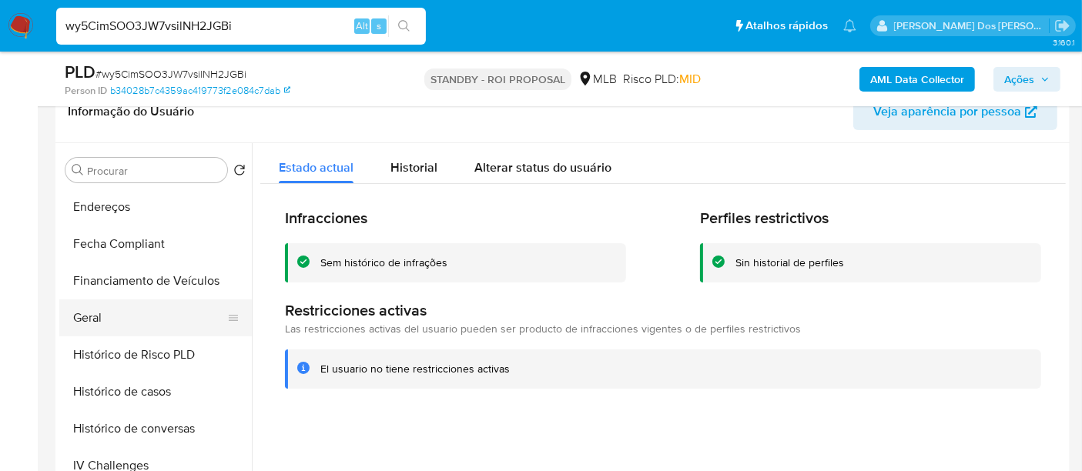
click at [89, 322] on button "Geral" at bounding box center [149, 317] width 180 height 37
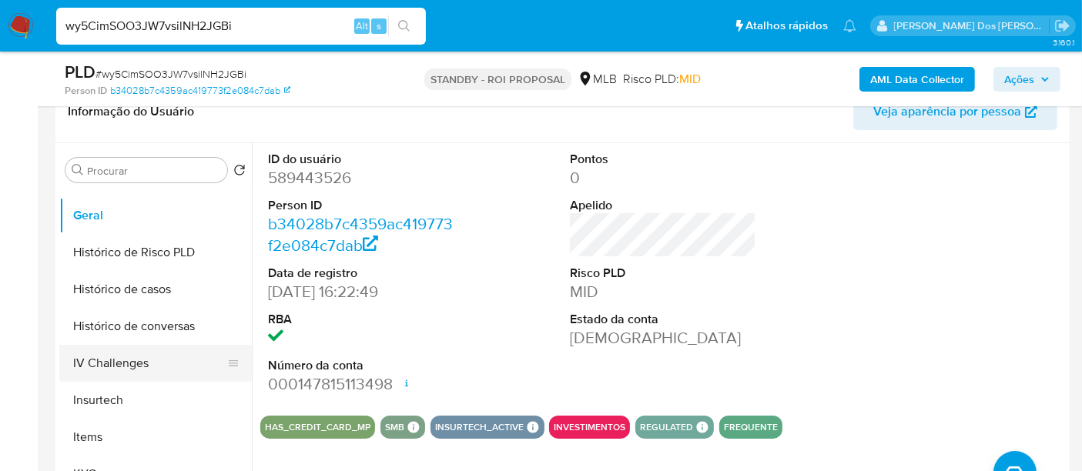
scroll to position [540, 0]
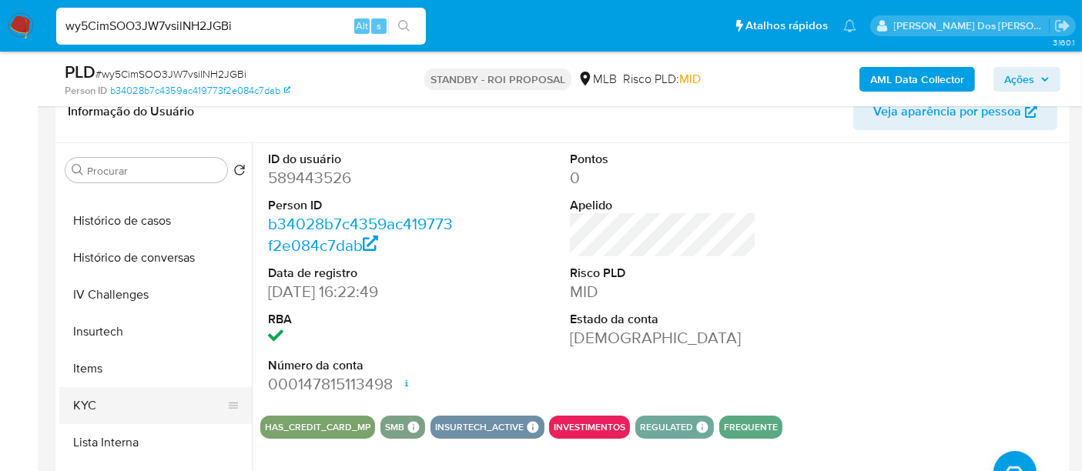
click at [95, 391] on button "KYC" at bounding box center [149, 405] width 180 height 37
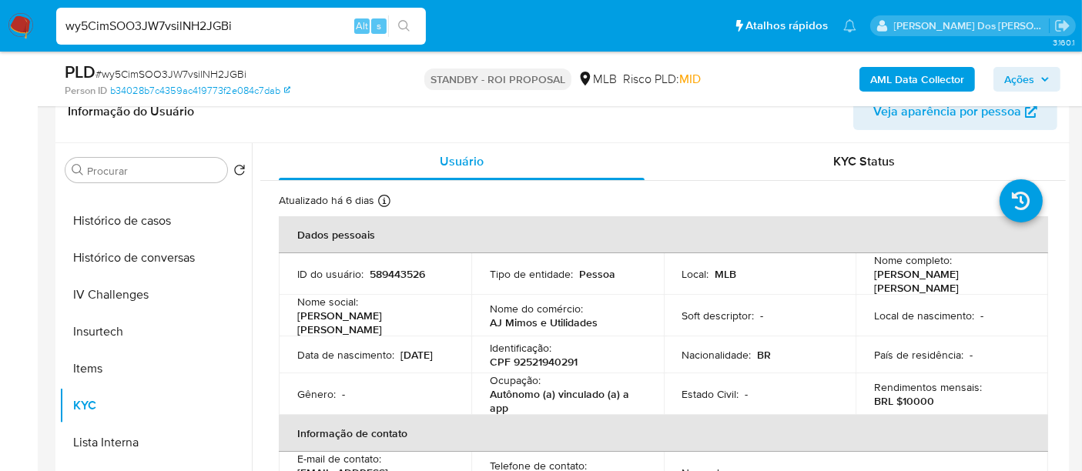
click at [216, 27] on input "wy5CimSOO3JW7vsilNH2JGBi" at bounding box center [241, 26] width 370 height 20
paste input "VVoQ1nNBYd8c1kcALnpbJA9w"
type input "VVoQ1nNBYd8c1kcALnpbJA9w"
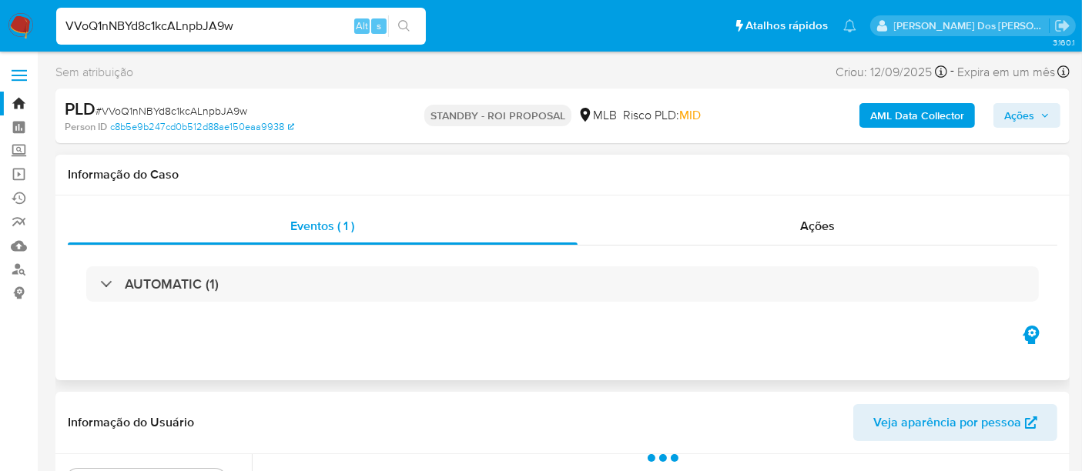
select select "10"
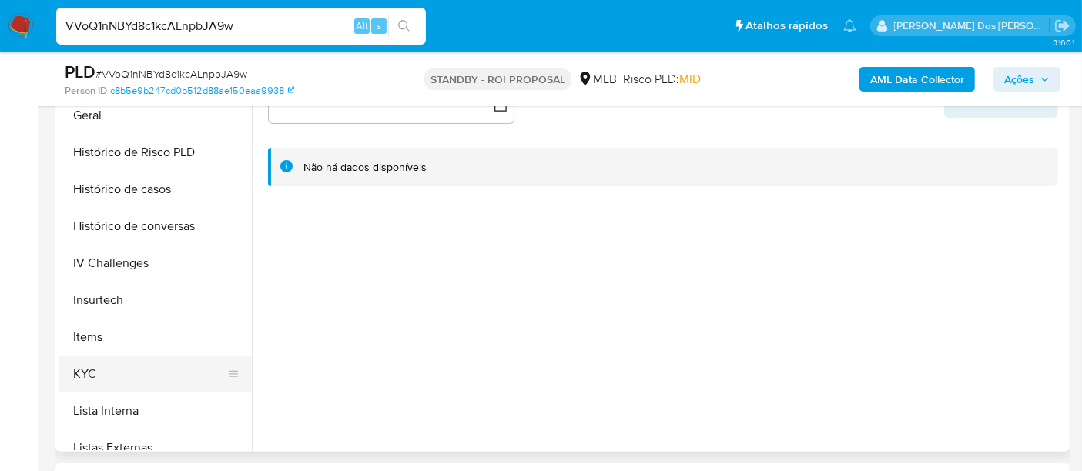
scroll to position [513, 0]
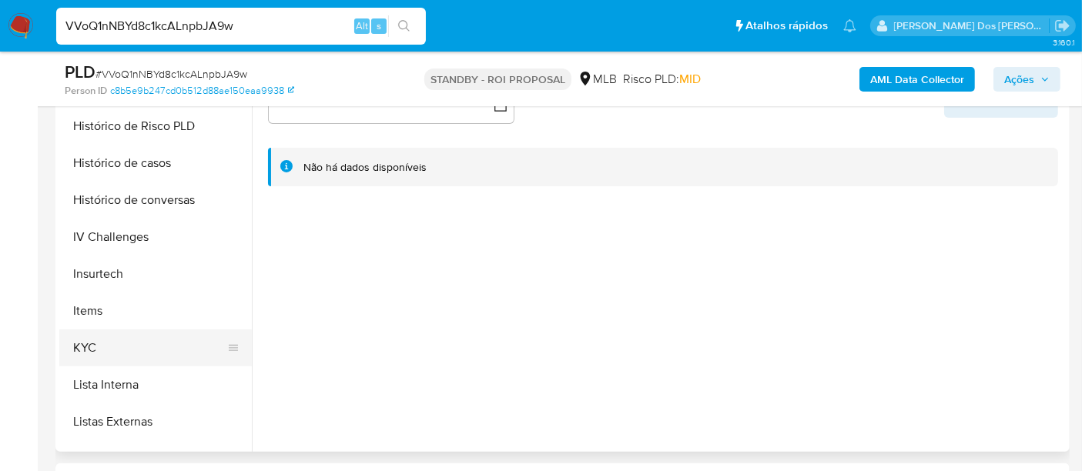
click at [90, 348] on button "KYC" at bounding box center [149, 347] width 180 height 37
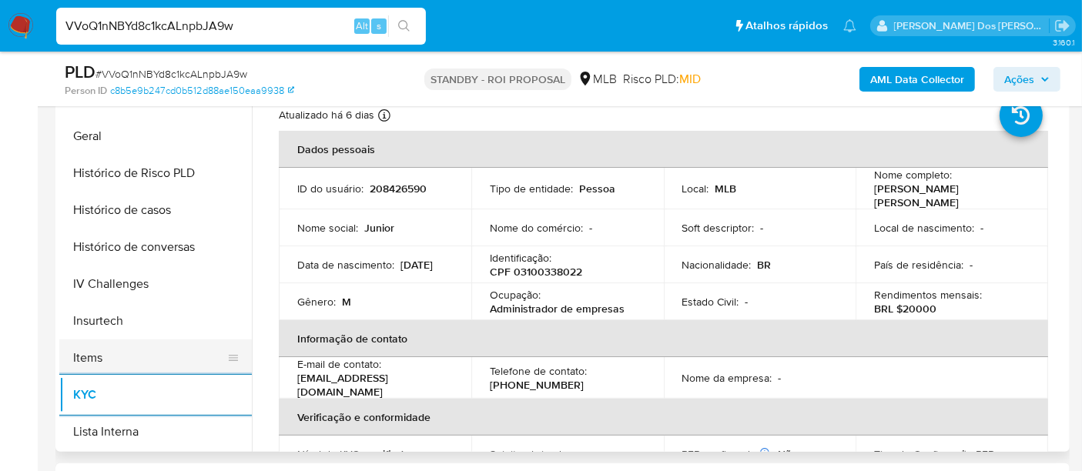
scroll to position [427, 0]
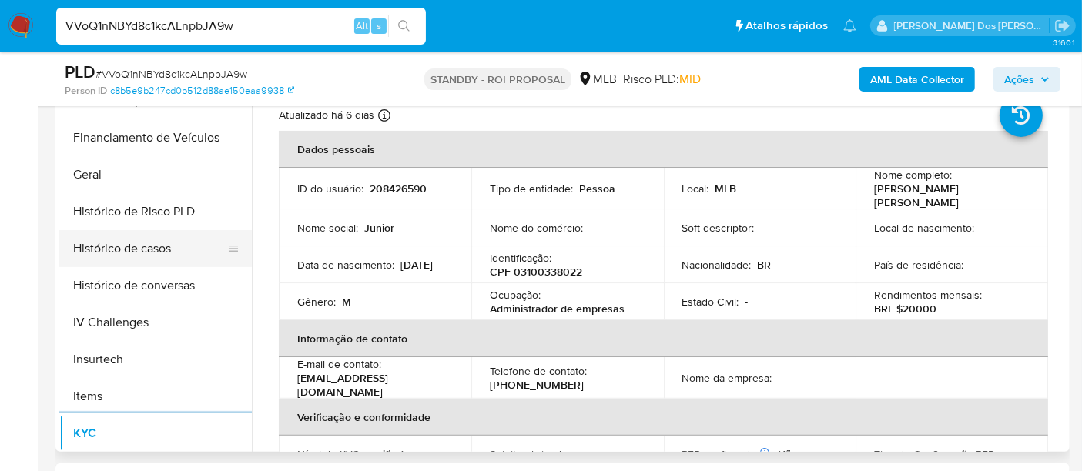
click at [136, 247] on button "Histórico de casos" at bounding box center [149, 248] width 180 height 37
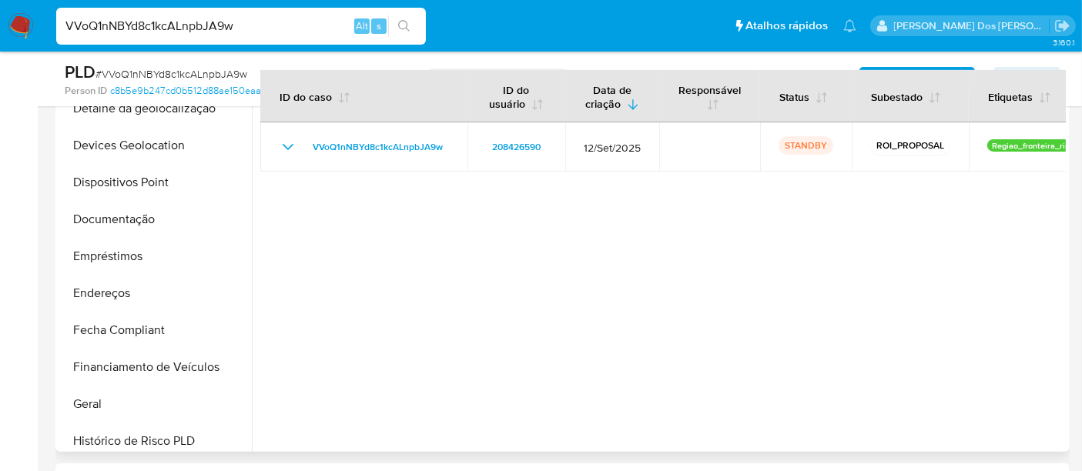
scroll to position [171, 0]
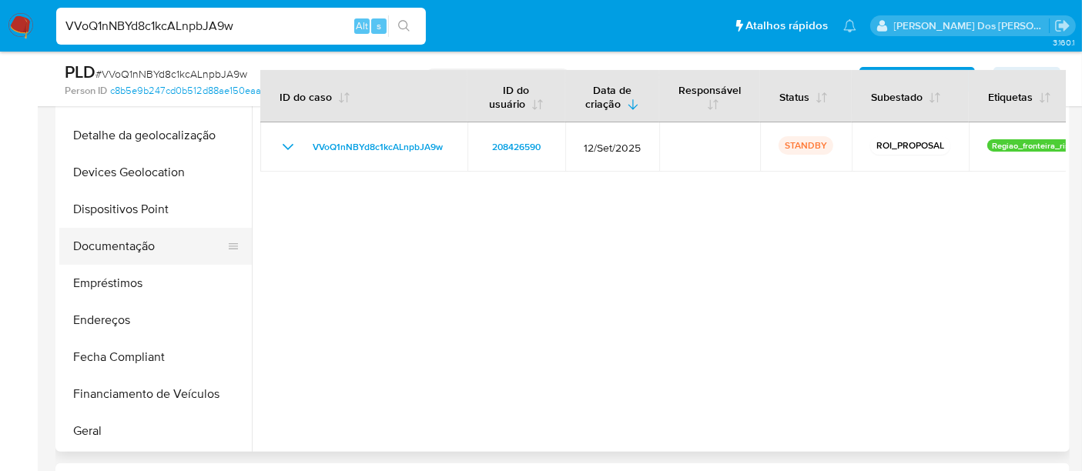
click at [125, 247] on button "Documentação" at bounding box center [149, 246] width 180 height 37
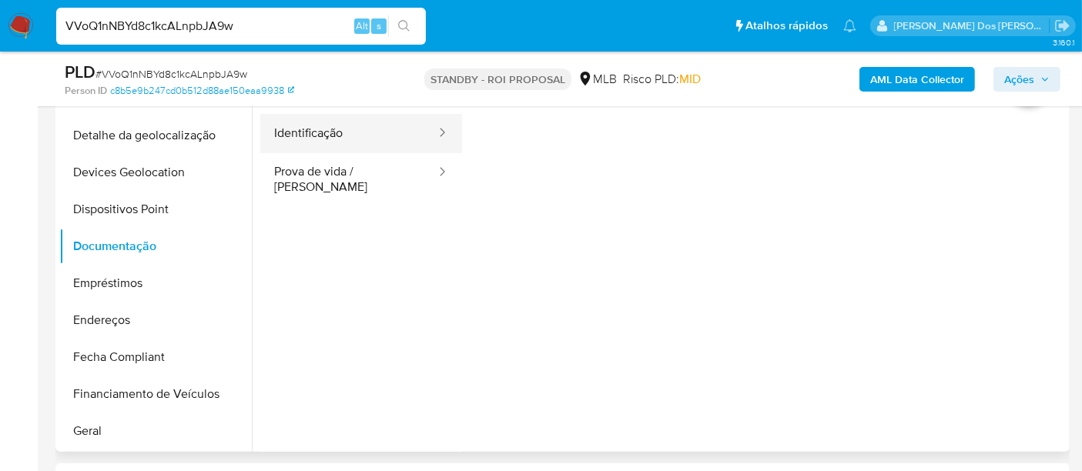
click at [288, 135] on button "Identificação" at bounding box center [348, 133] width 177 height 39
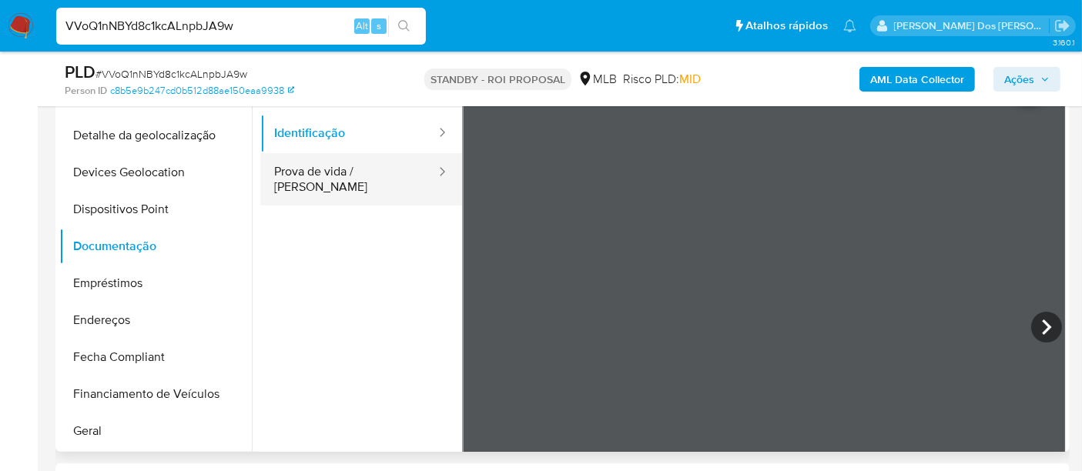
click at [346, 175] on button "Prova de vida / [PERSON_NAME]" at bounding box center [348, 179] width 177 height 52
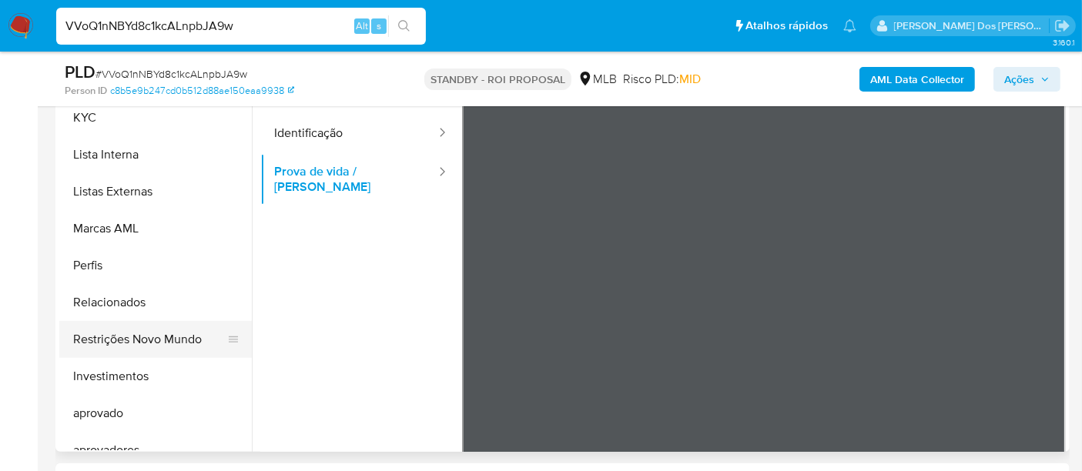
scroll to position [770, 0]
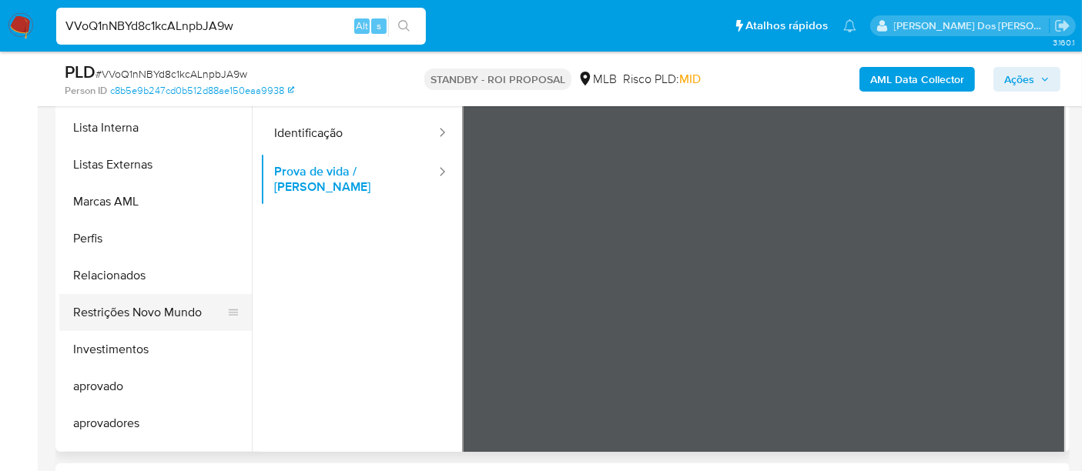
click at [156, 313] on button "Restrições Novo Mundo" at bounding box center [149, 312] width 180 height 37
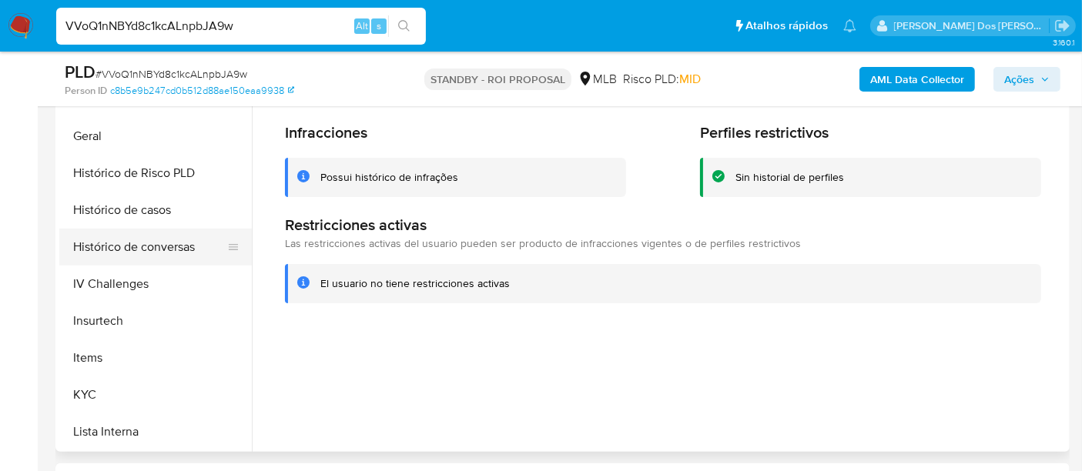
scroll to position [427, 0]
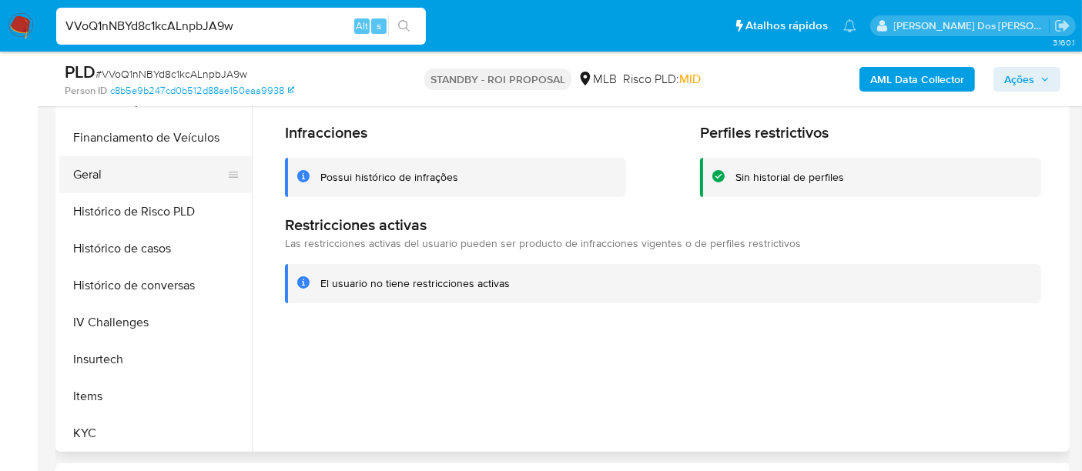
click at [89, 177] on button "Geral" at bounding box center [149, 174] width 180 height 37
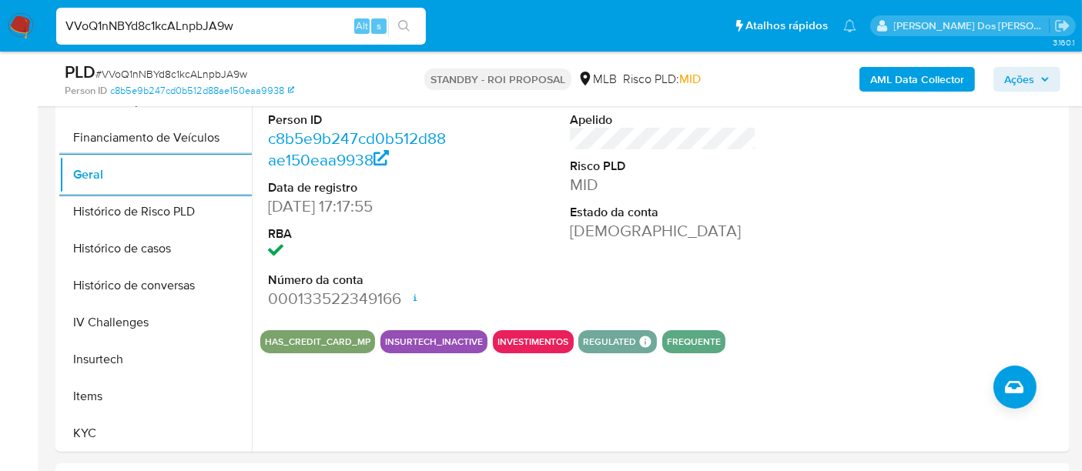
click at [206, 23] on input "VVoQ1nNBYd8c1kcALnpbJA9w" at bounding box center [241, 26] width 370 height 20
paste input "JCFQPjGJgJGs4mxavVPg20h5"
type input "JCFQPjGJgJGs4mxavVPg20h5"
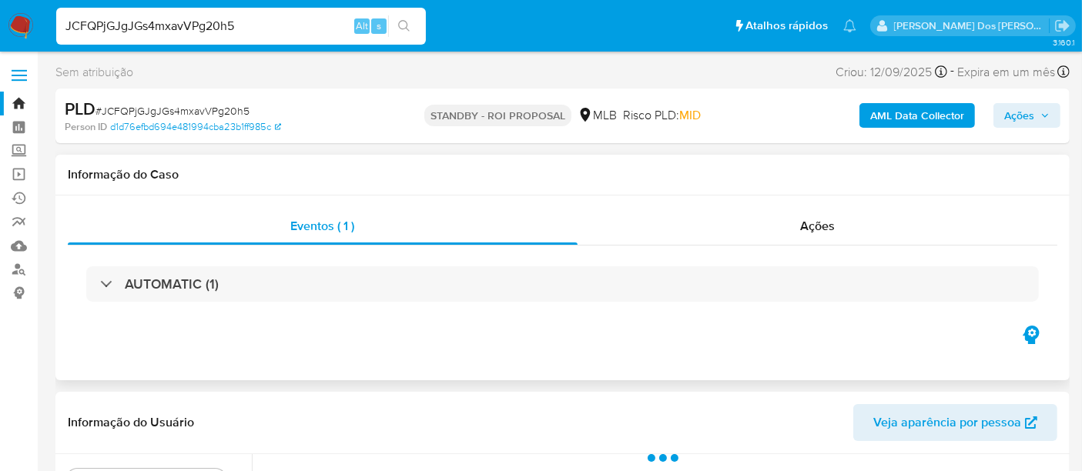
select select "10"
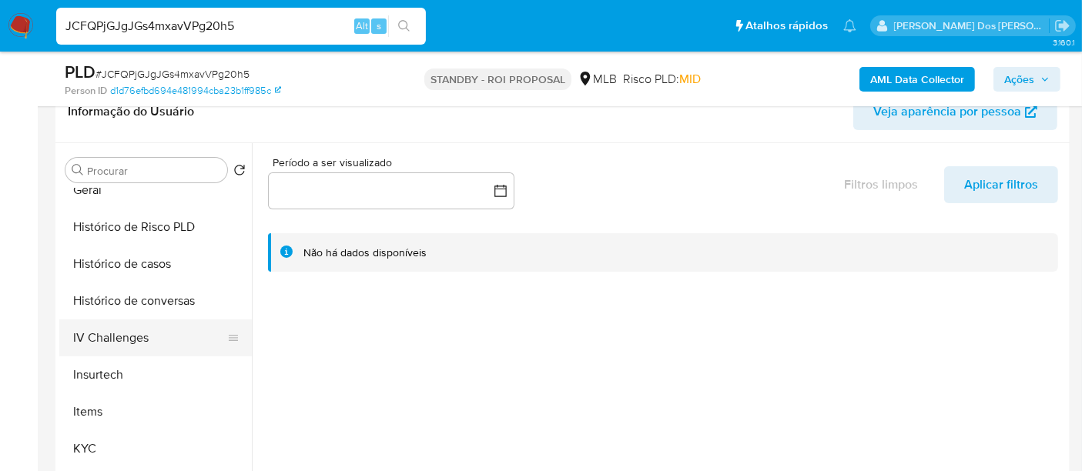
scroll to position [513, 0]
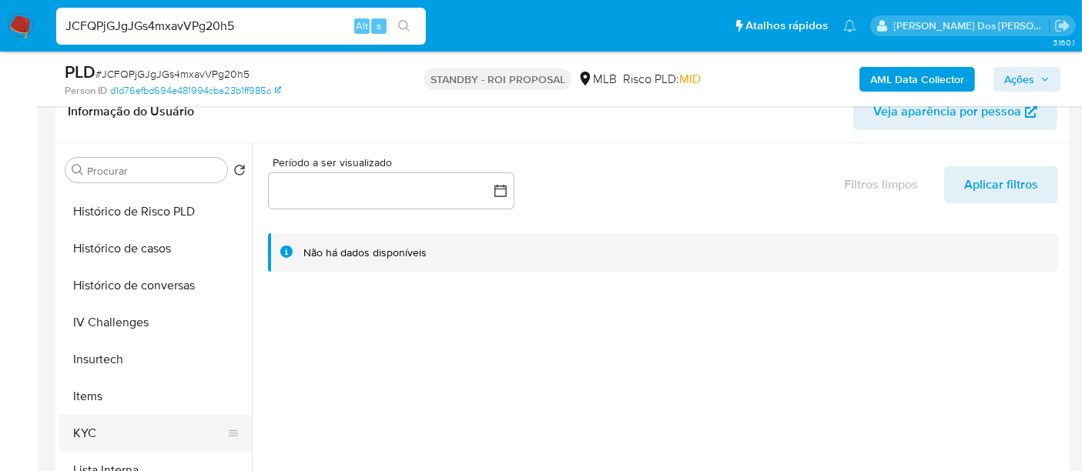
click at [88, 428] on button "KYC" at bounding box center [149, 433] width 180 height 37
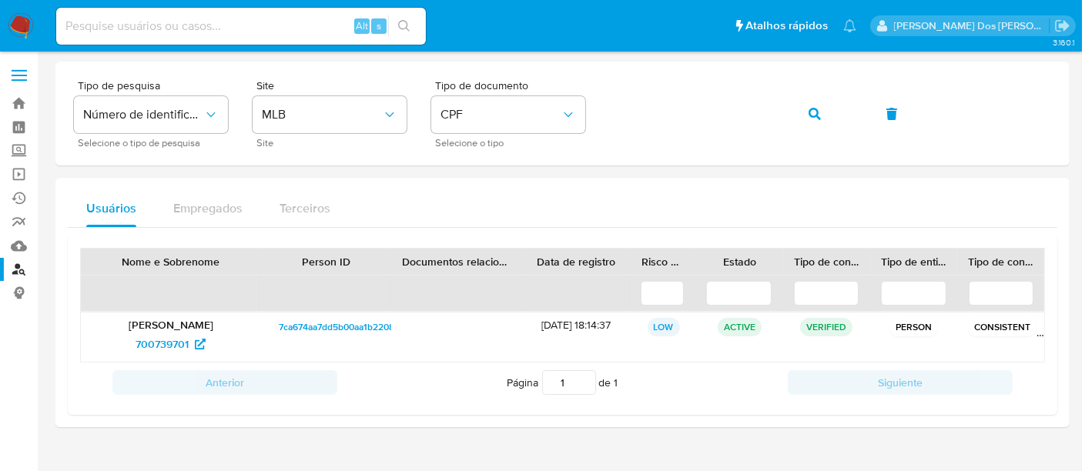
click at [206, 34] on input at bounding box center [241, 26] width 370 height 20
paste input "280122459"
type input "280122459"
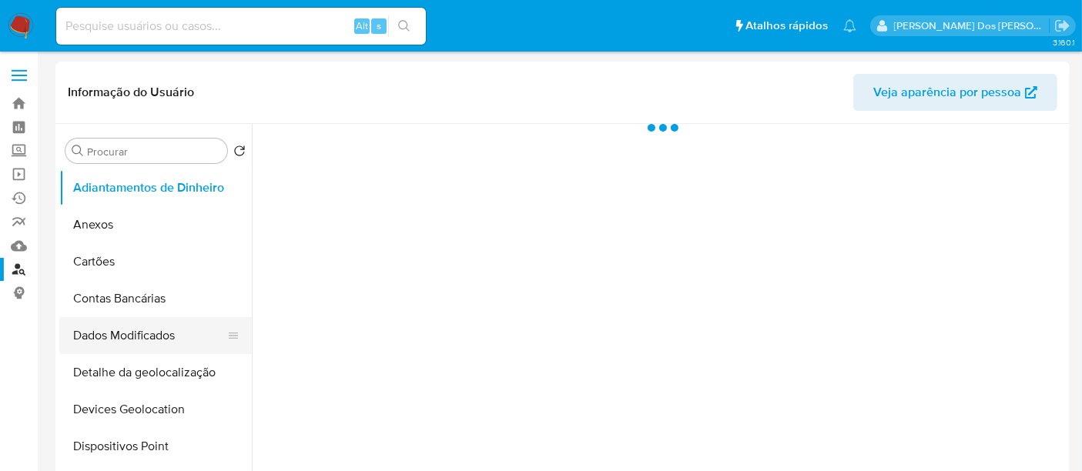
scroll to position [256, 0]
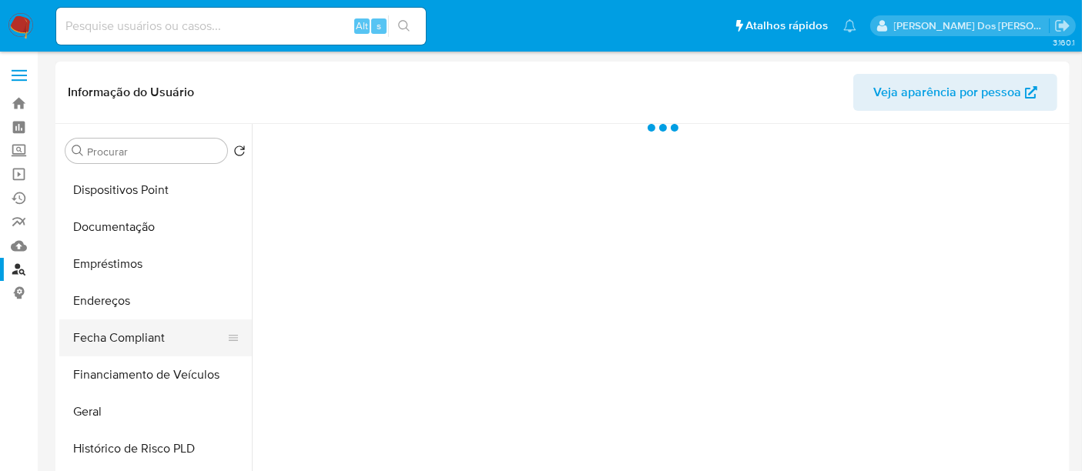
select select "10"
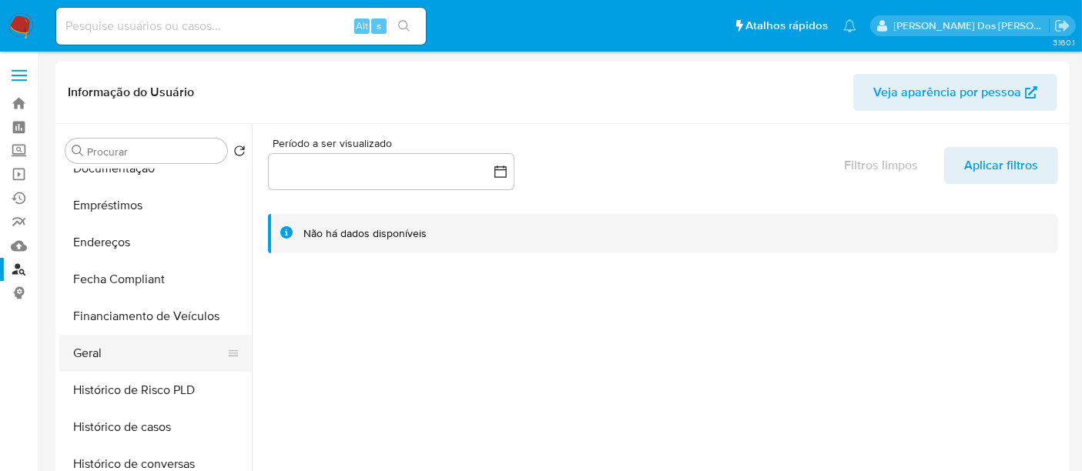
scroll to position [342, 0]
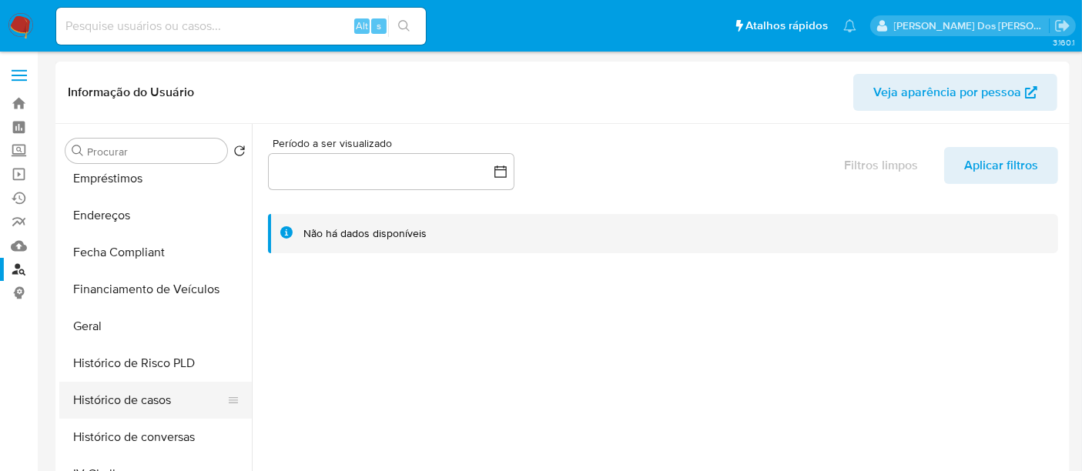
click at [114, 402] on button "Histórico de casos" at bounding box center [149, 400] width 180 height 37
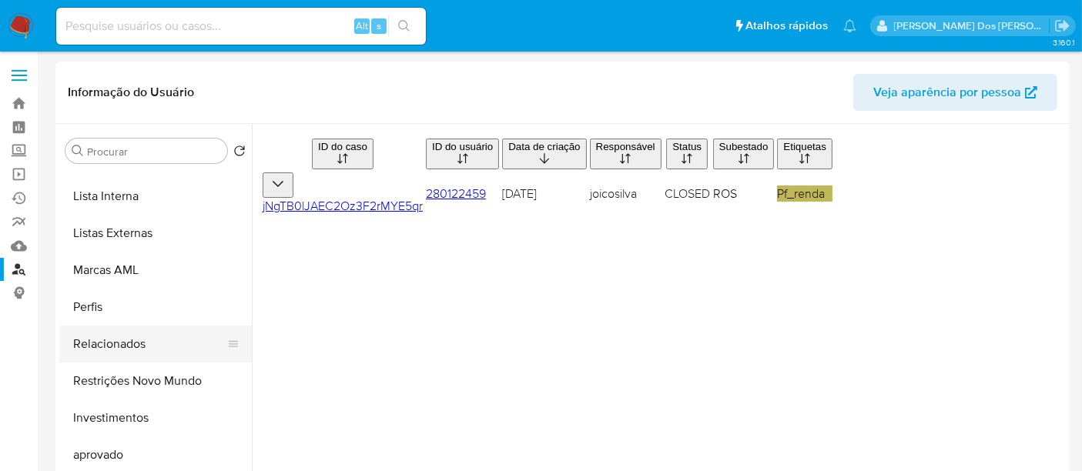
scroll to position [770, 0]
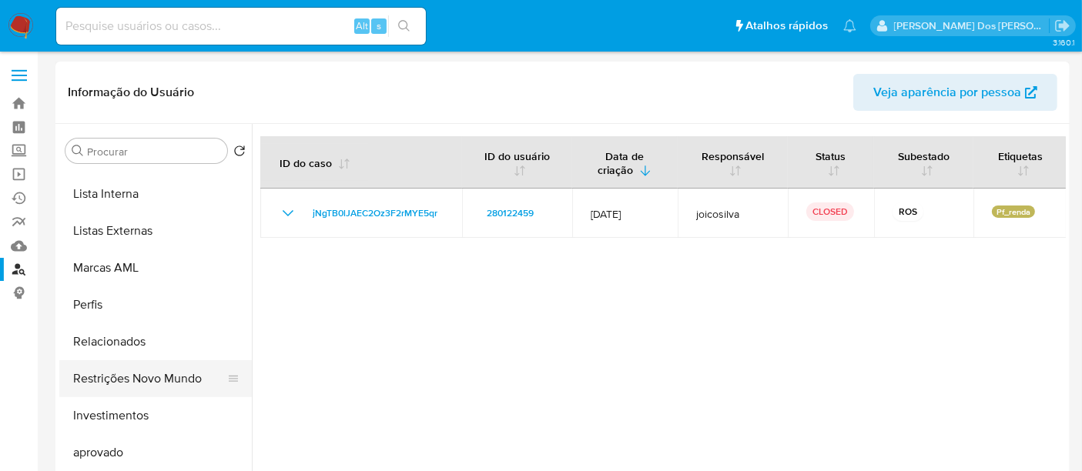
click at [129, 374] on button "Restrições Novo Mundo" at bounding box center [149, 378] width 180 height 37
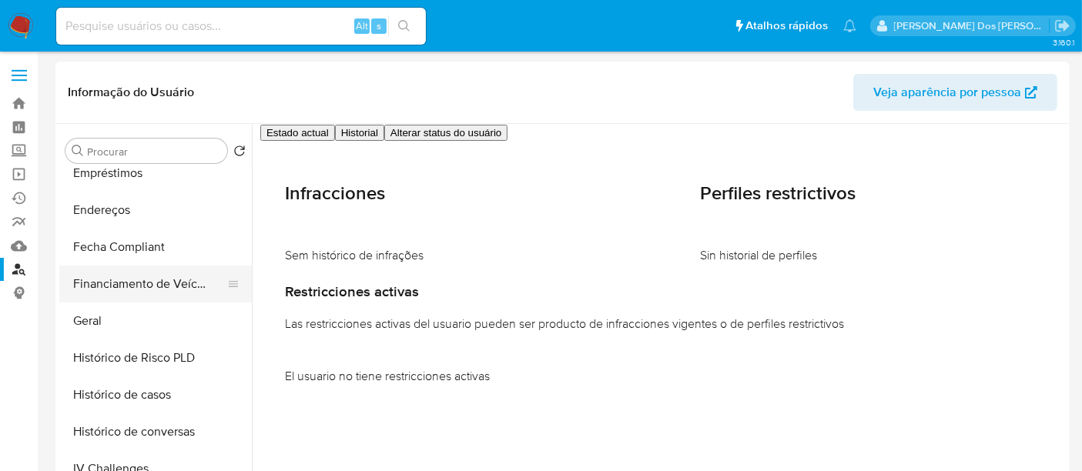
scroll to position [256, 0]
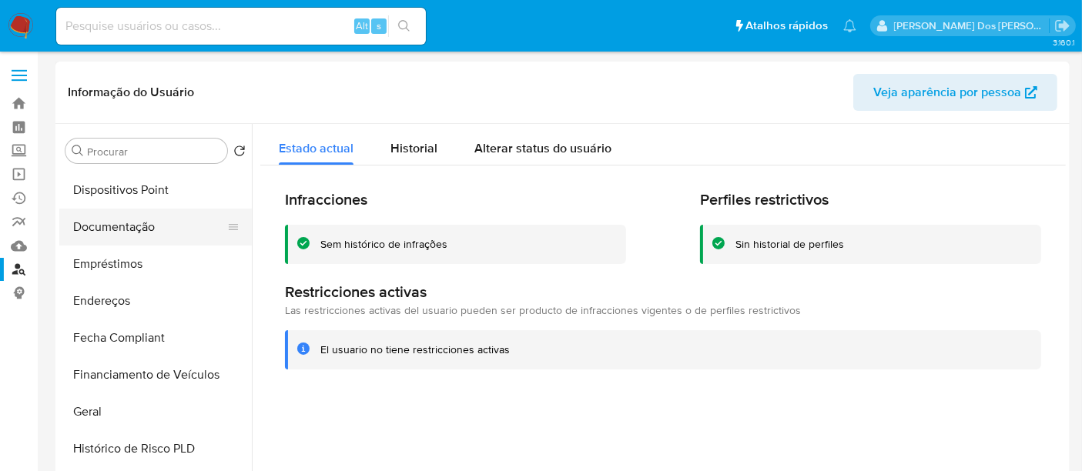
click at [121, 234] on button "Documentação" at bounding box center [149, 227] width 180 height 37
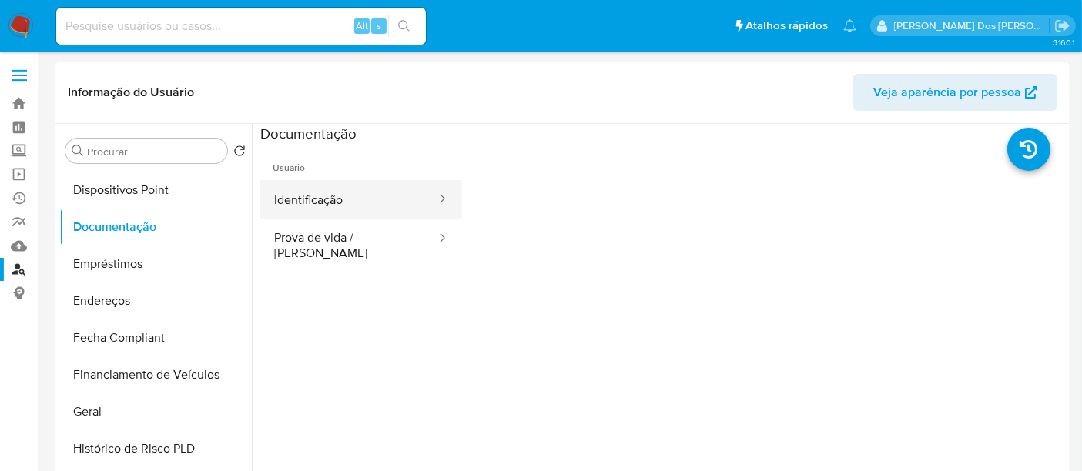
click at [318, 204] on button "Identificação" at bounding box center [348, 199] width 177 height 39
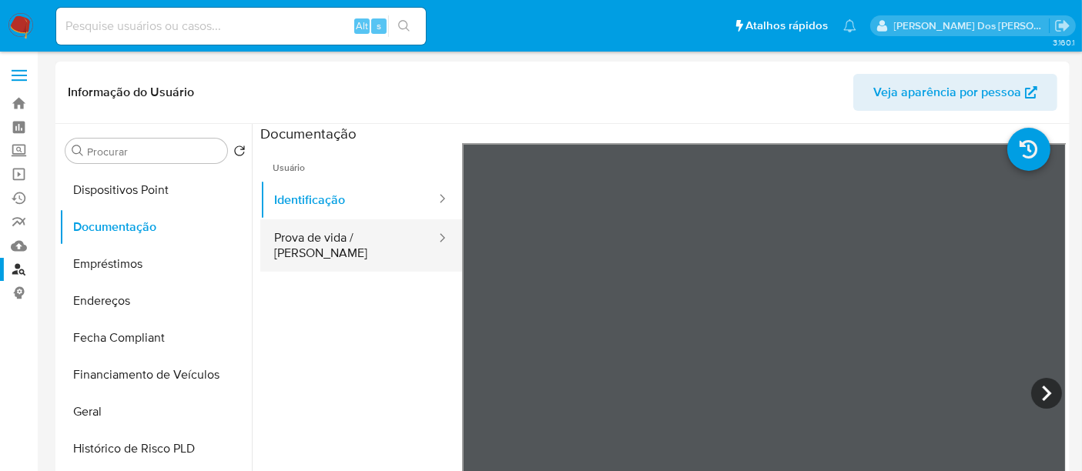
click at [308, 242] on button "Prova de vida / [PERSON_NAME]" at bounding box center [348, 245] width 177 height 52
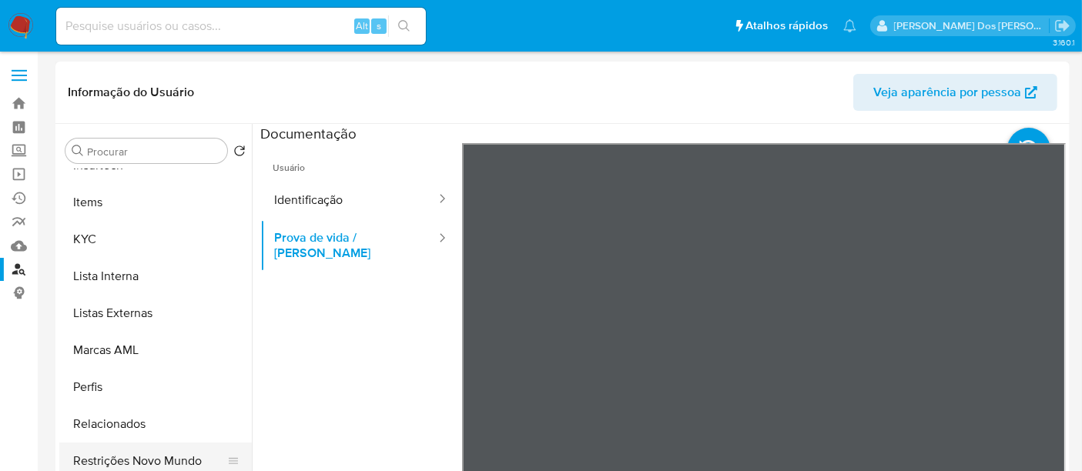
scroll to position [627, 0]
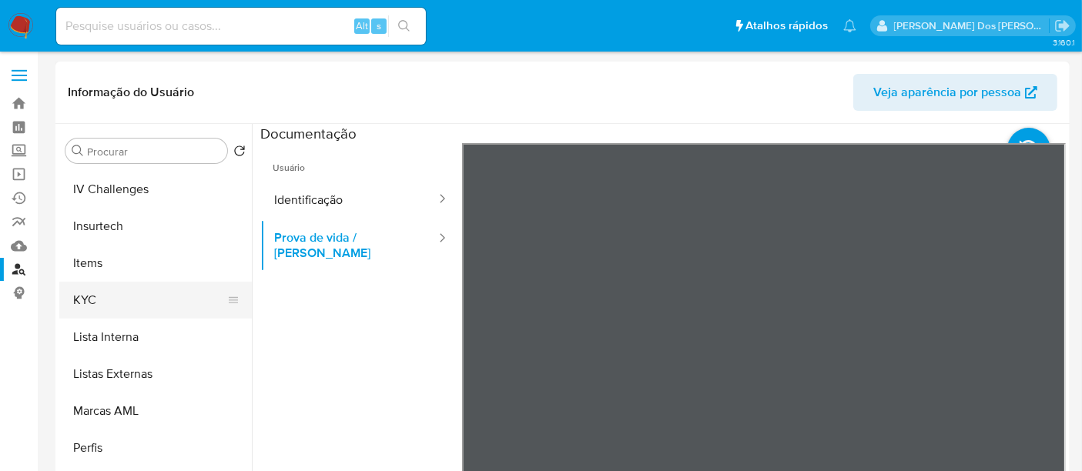
click at [90, 298] on button "KYC" at bounding box center [149, 300] width 180 height 37
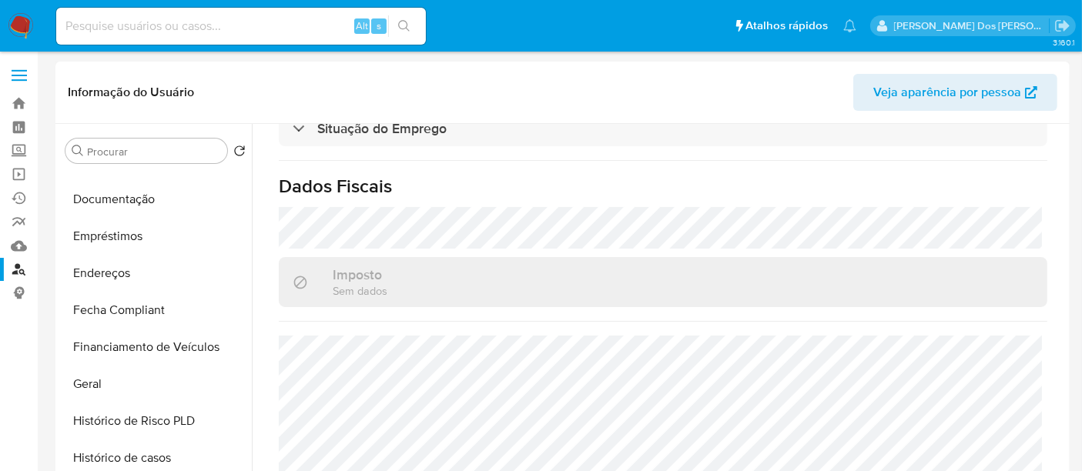
scroll to position [199, 0]
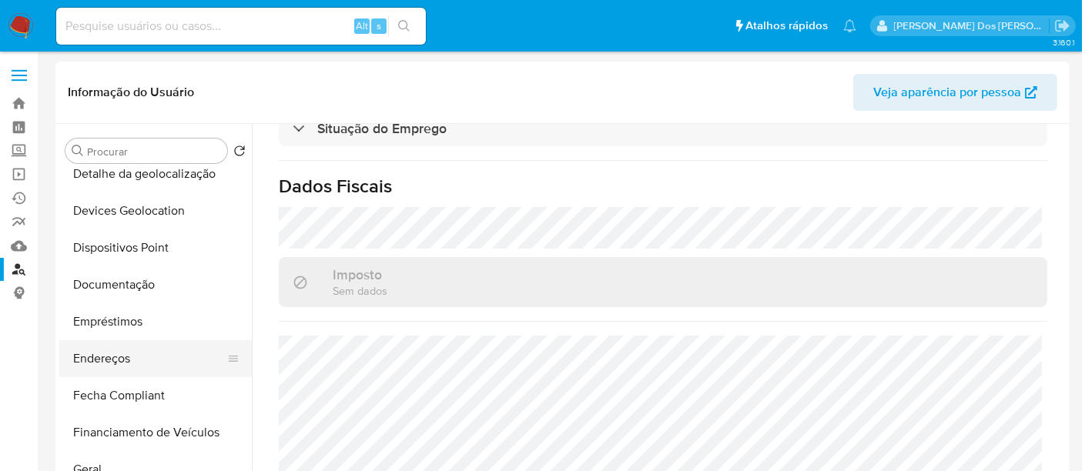
drag, startPoint x: 122, startPoint y: 367, endPoint x: 139, endPoint y: 366, distance: 16.2
click at [122, 367] on button "Endereços" at bounding box center [149, 358] width 180 height 37
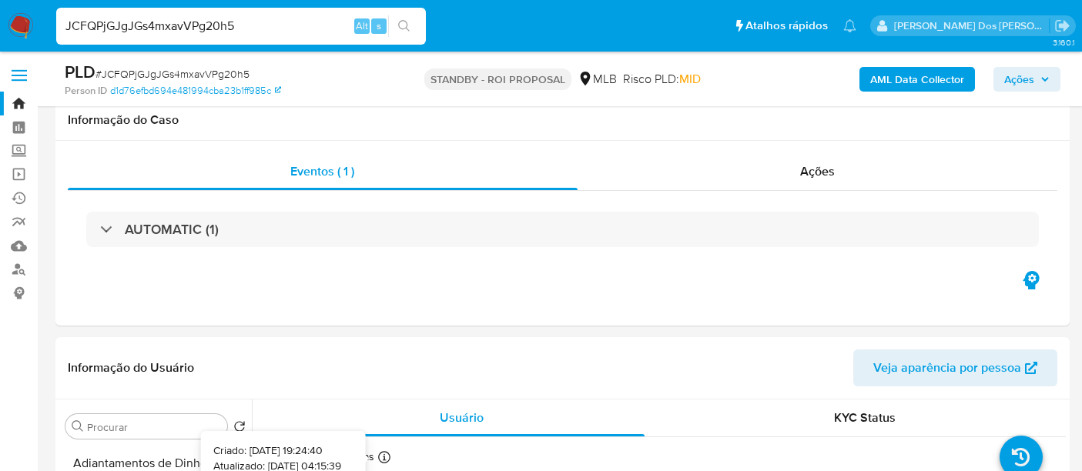
select select "10"
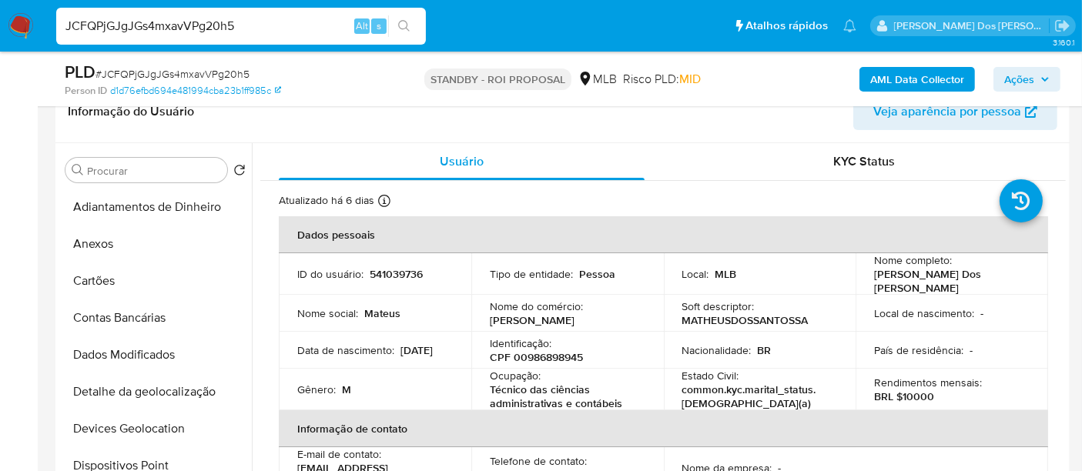
scroll to position [513, 0]
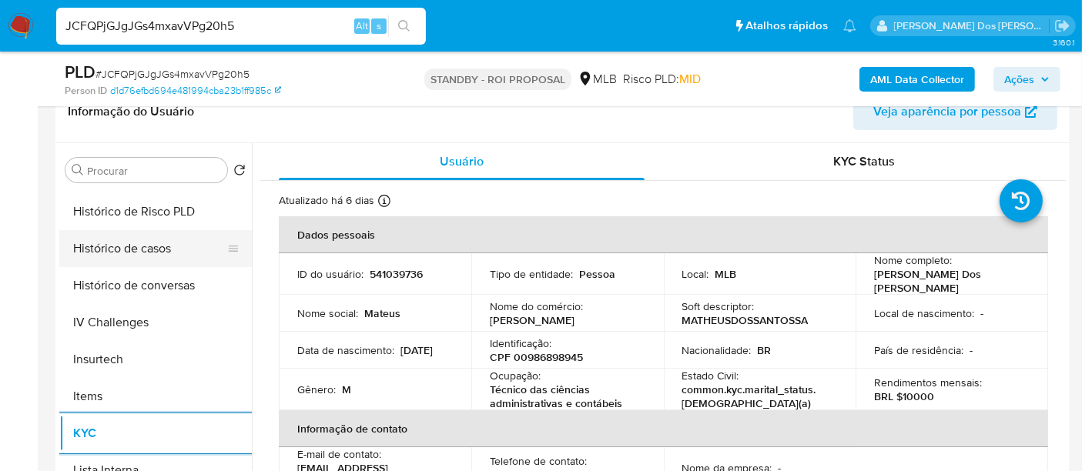
click at [137, 247] on button "Histórico de casos" at bounding box center [149, 248] width 180 height 37
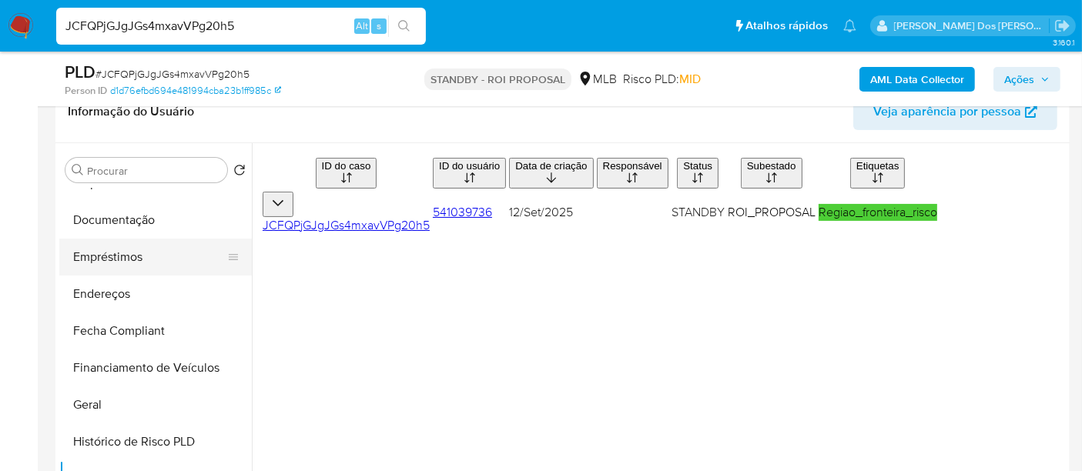
scroll to position [256, 0]
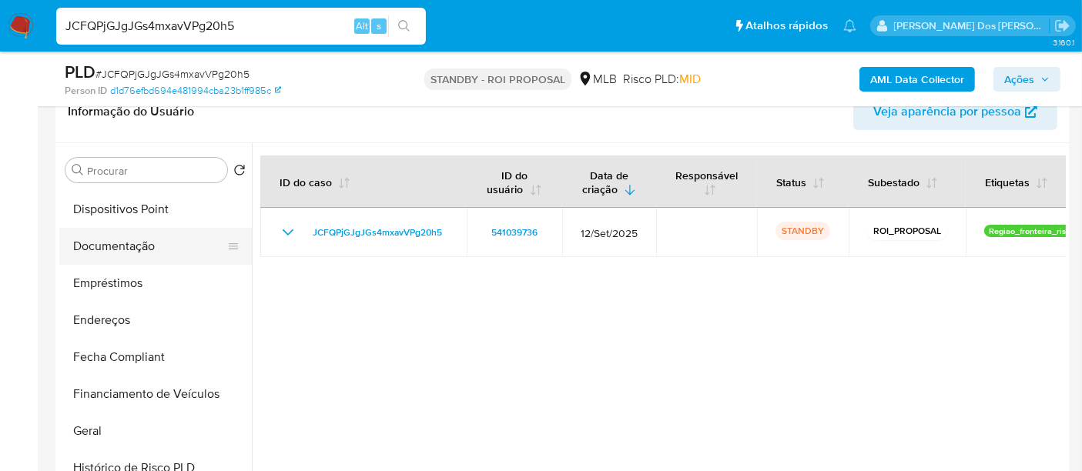
click at [133, 251] on button "Documentação" at bounding box center [149, 246] width 180 height 37
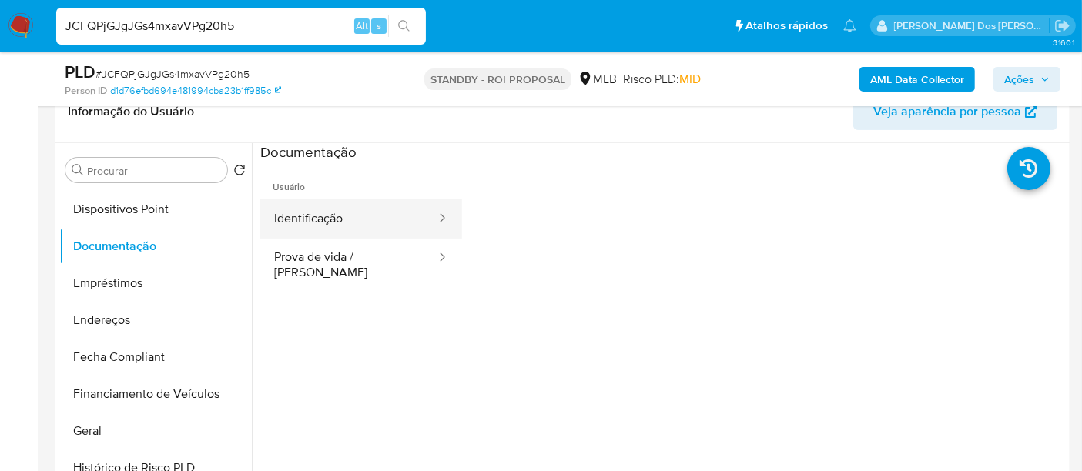
click at [322, 215] on button "Identificação" at bounding box center [348, 218] width 177 height 39
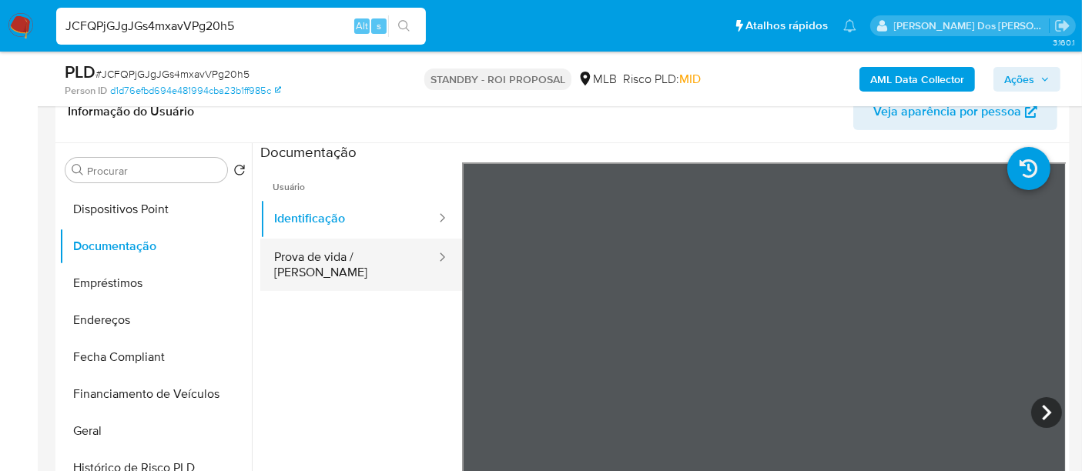
click at [365, 247] on button "Prova de vida / [PERSON_NAME]" at bounding box center [348, 265] width 177 height 52
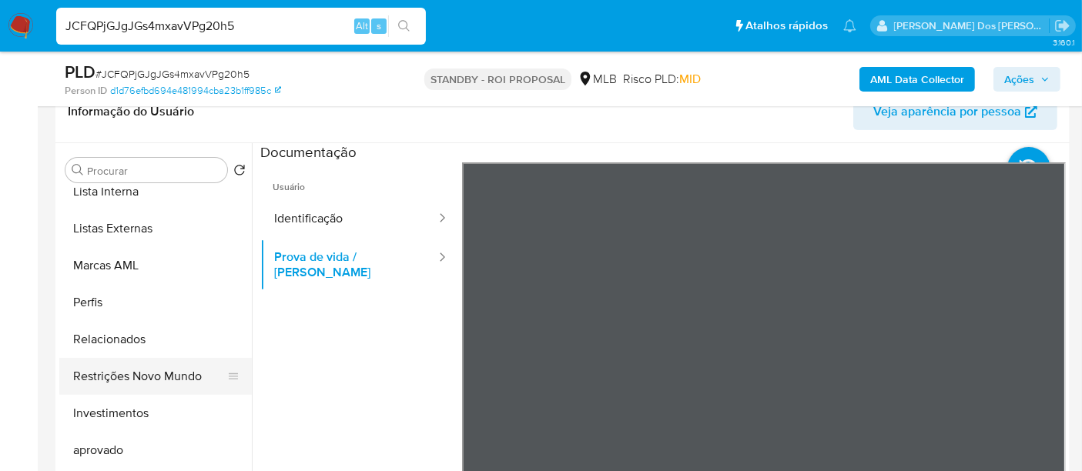
scroll to position [798, 0]
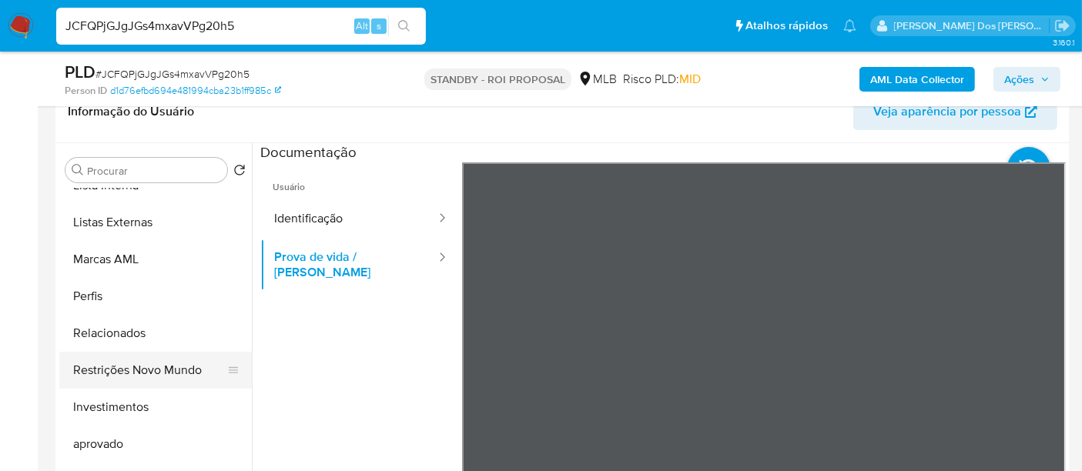
click at [149, 368] on button "Restrições Novo Mundo" at bounding box center [149, 370] width 180 height 37
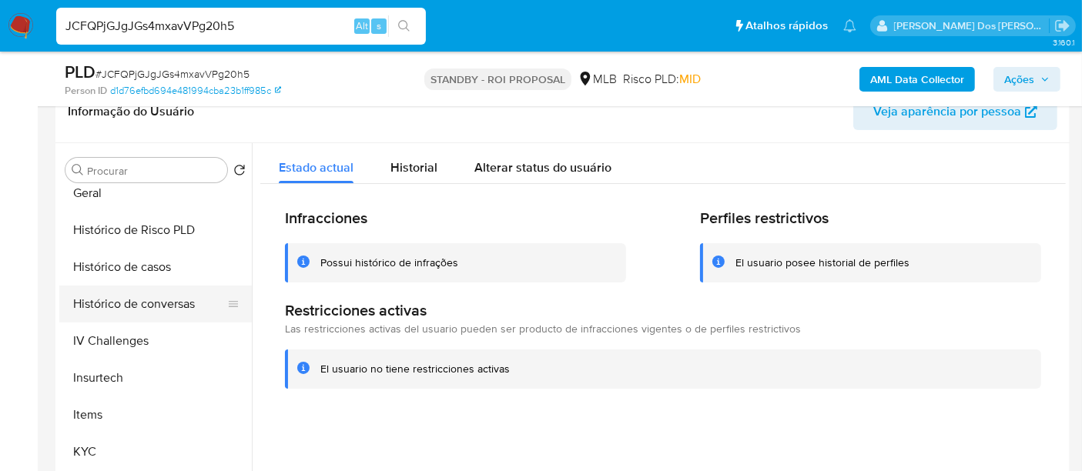
scroll to position [455, 0]
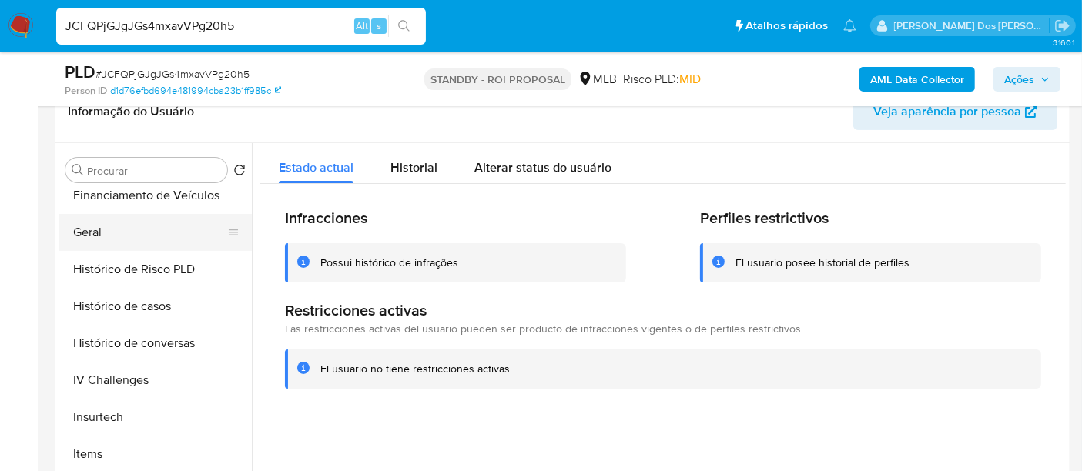
click at [94, 238] on button "Geral" at bounding box center [149, 232] width 180 height 37
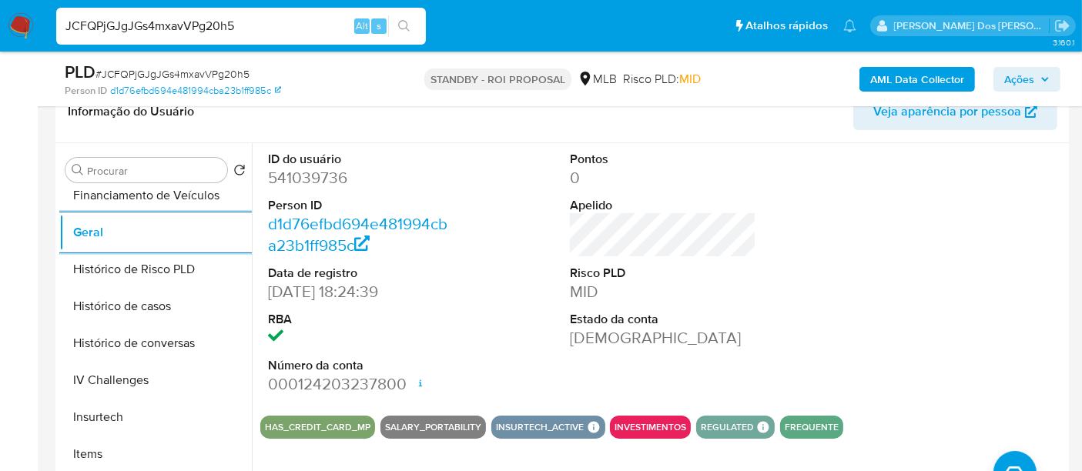
click at [216, 32] on input "JCFQPjGJgJGs4mxavVPg20h5" at bounding box center [241, 26] width 370 height 20
paste input "IARiZB9Y1DVemqwG2LpAiELT"
type input "IARiZB9Y1DVemqwG2LpAiELT"
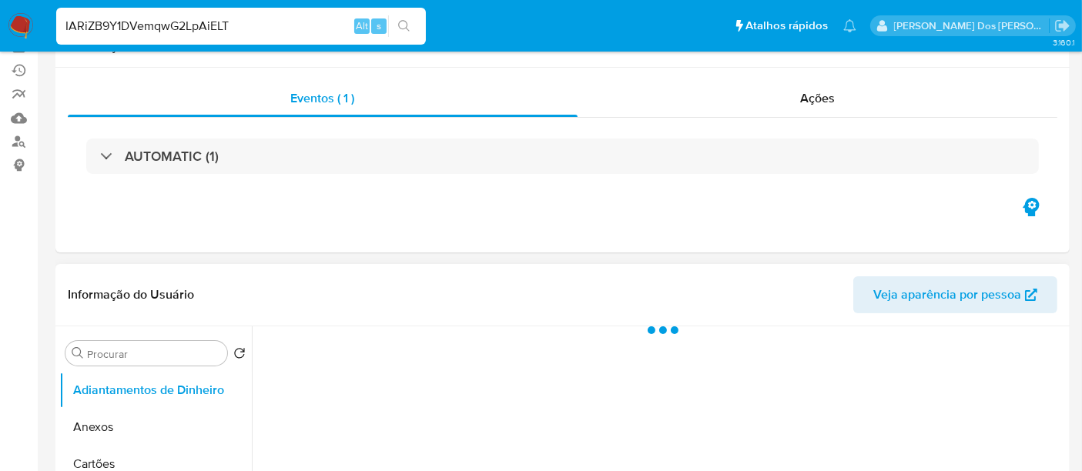
scroll to position [256, 0]
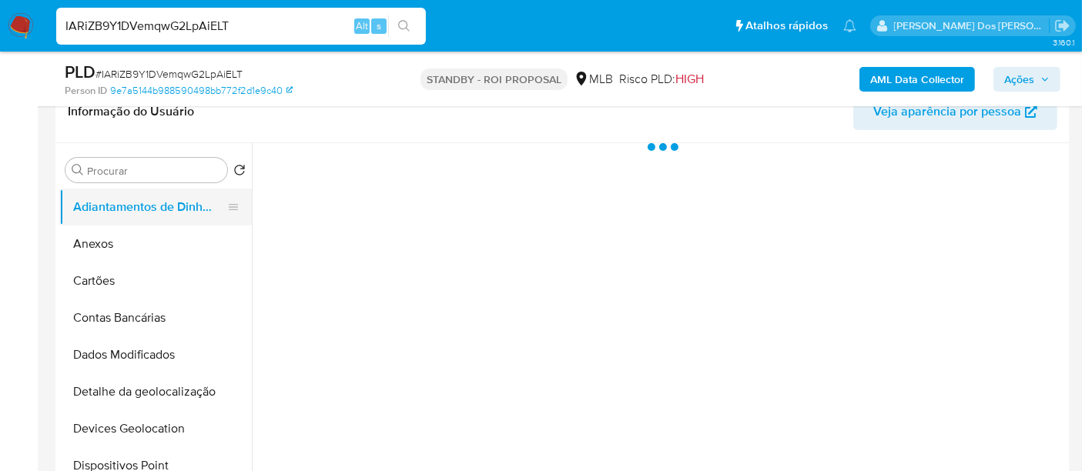
select select "10"
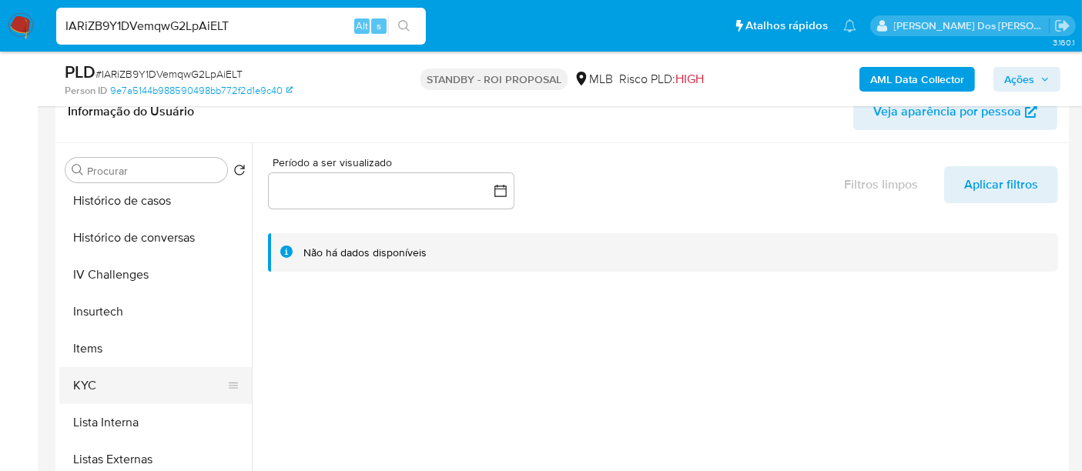
scroll to position [598, 0]
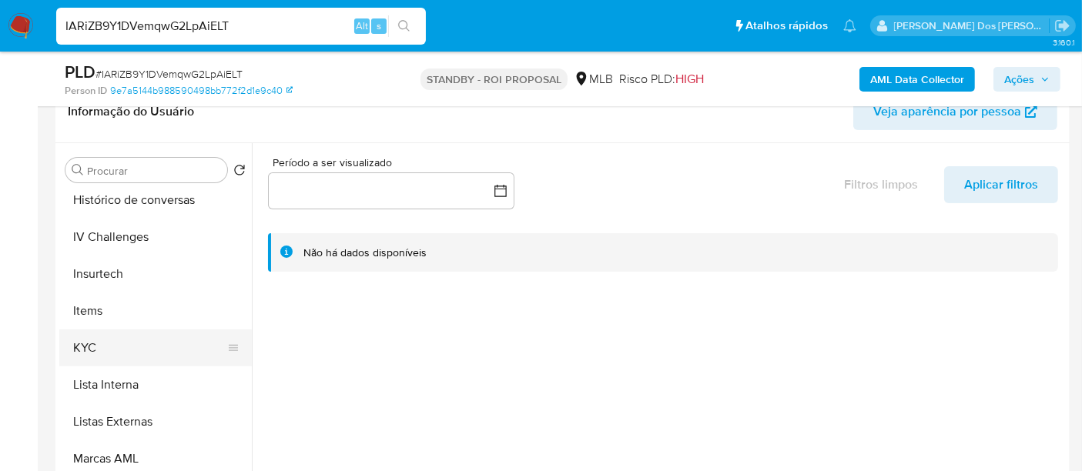
click at [89, 352] on button "KYC" at bounding box center [149, 347] width 180 height 37
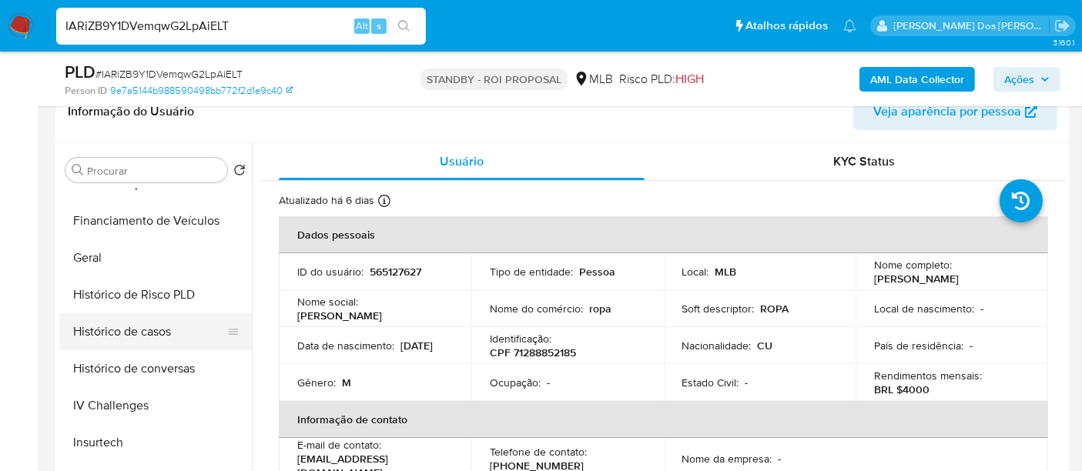
scroll to position [426, 0]
click at [144, 335] on button "Histórico de casos" at bounding box center [149, 334] width 180 height 37
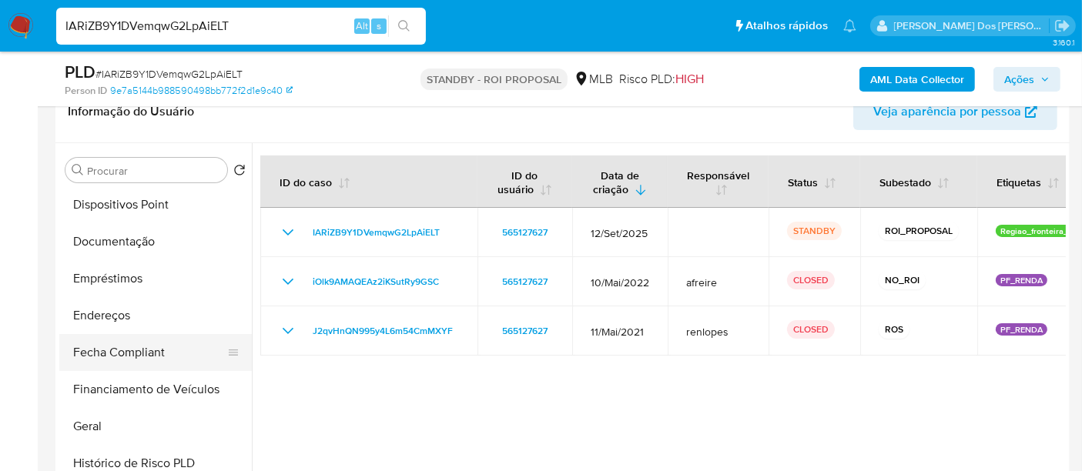
scroll to position [256, 0]
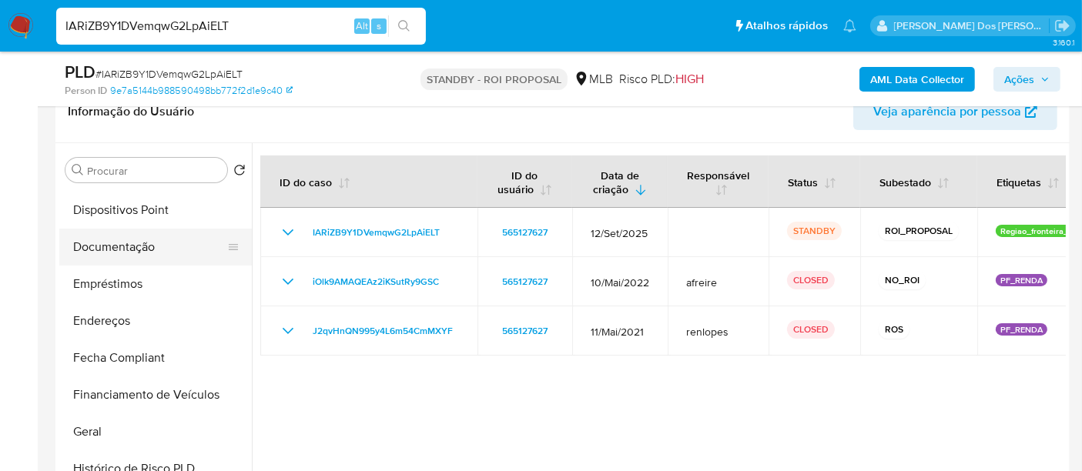
click at [124, 252] on button "Documentação" at bounding box center [149, 247] width 180 height 37
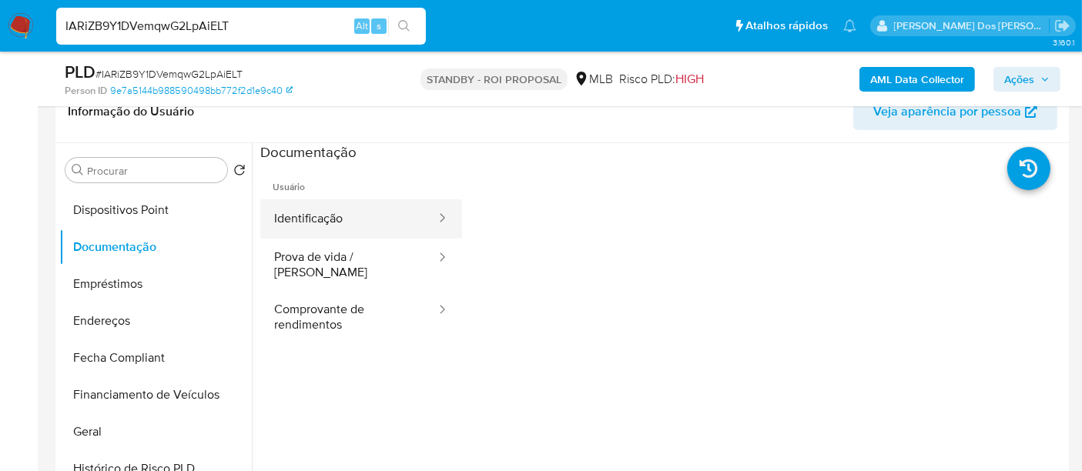
click at [323, 222] on button "Identificação" at bounding box center [348, 218] width 177 height 39
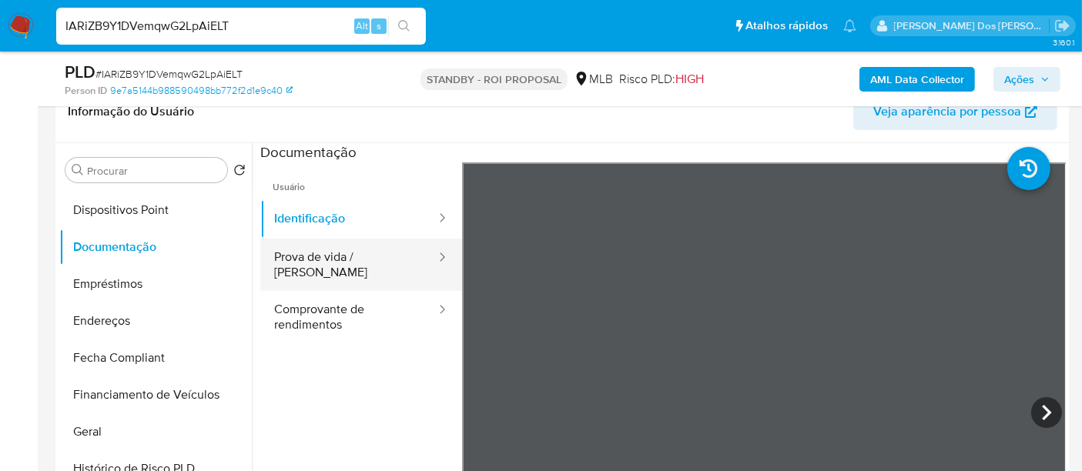
click at [318, 265] on button "Prova de vida / [PERSON_NAME]" at bounding box center [348, 265] width 177 height 52
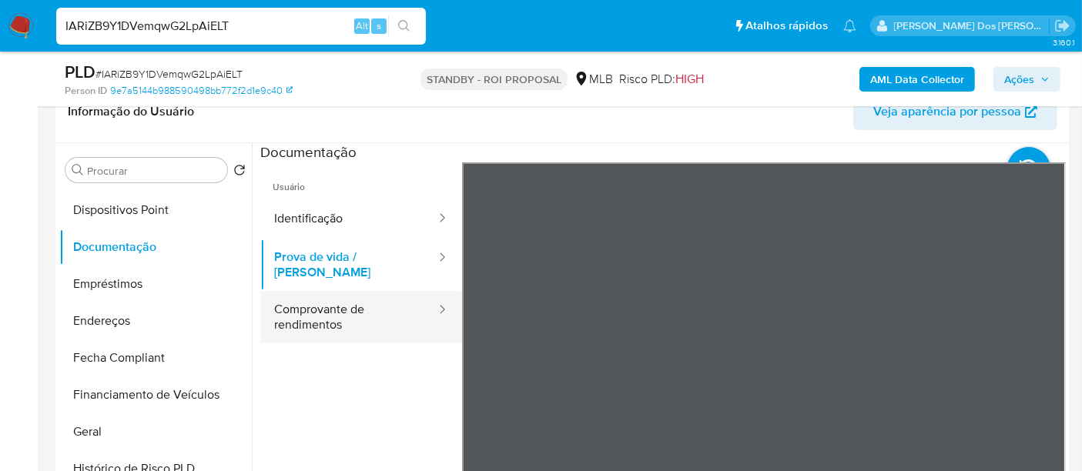
click at [326, 313] on button "Comprovante de rendimentos" at bounding box center [348, 317] width 177 height 52
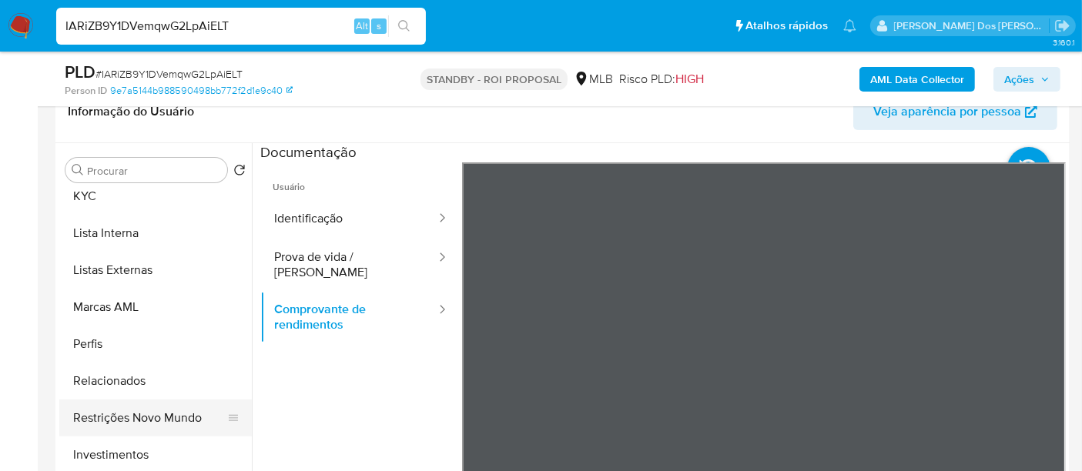
scroll to position [798, 0]
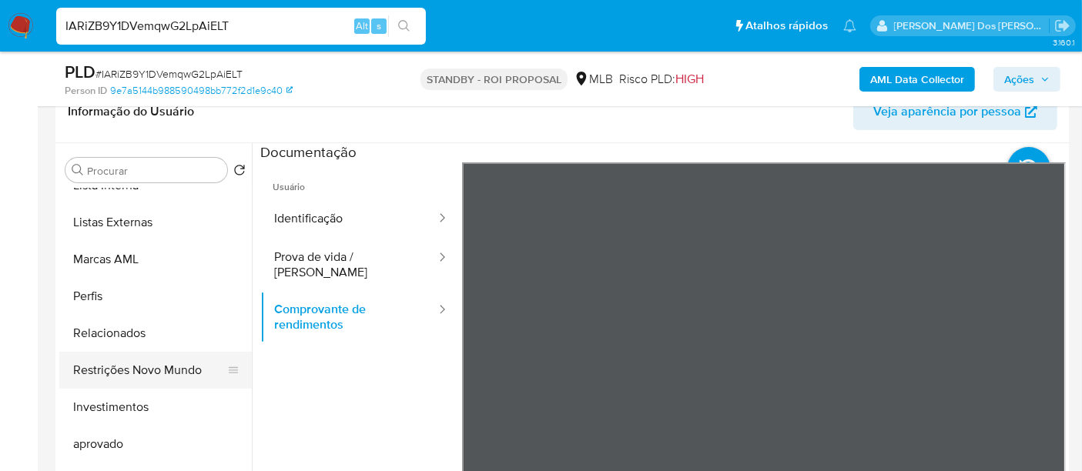
click at [140, 373] on button "Restrições Novo Mundo" at bounding box center [149, 370] width 180 height 37
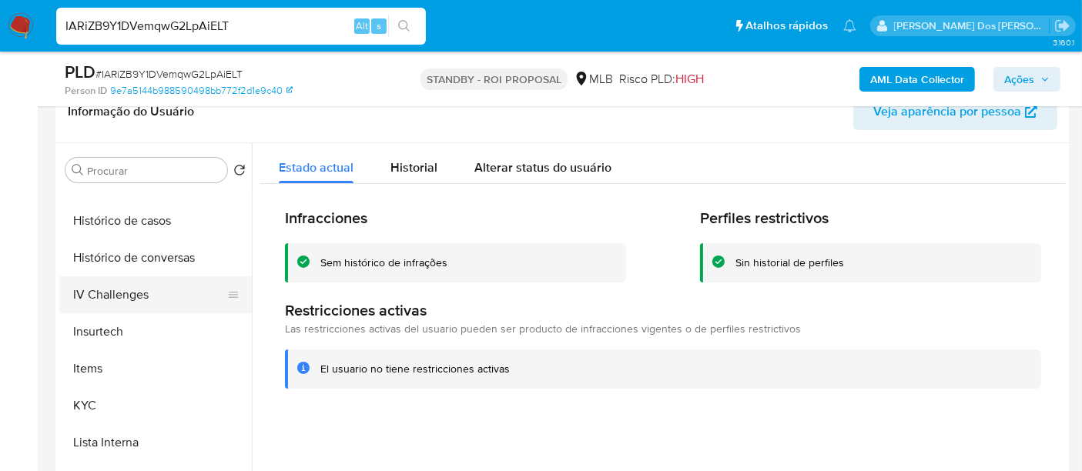
scroll to position [455, 0]
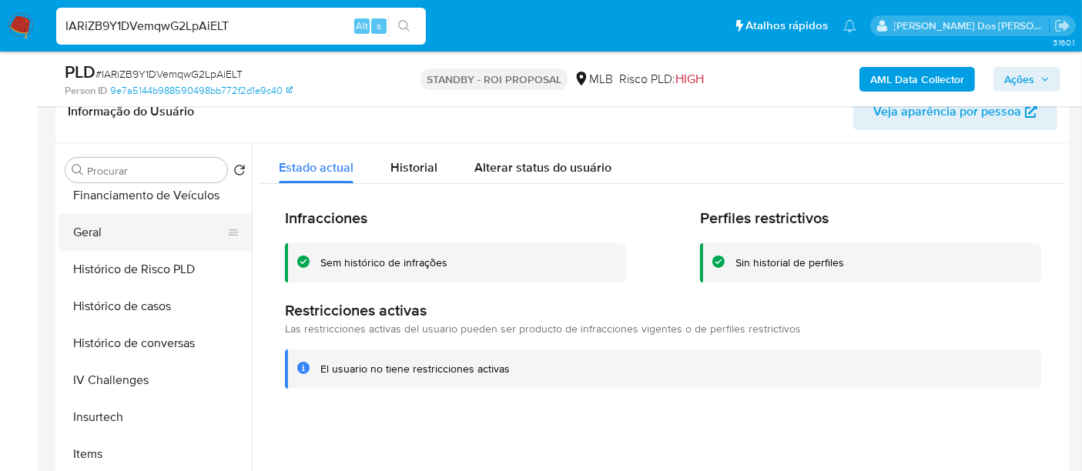
click at [93, 237] on button "Geral" at bounding box center [149, 232] width 180 height 37
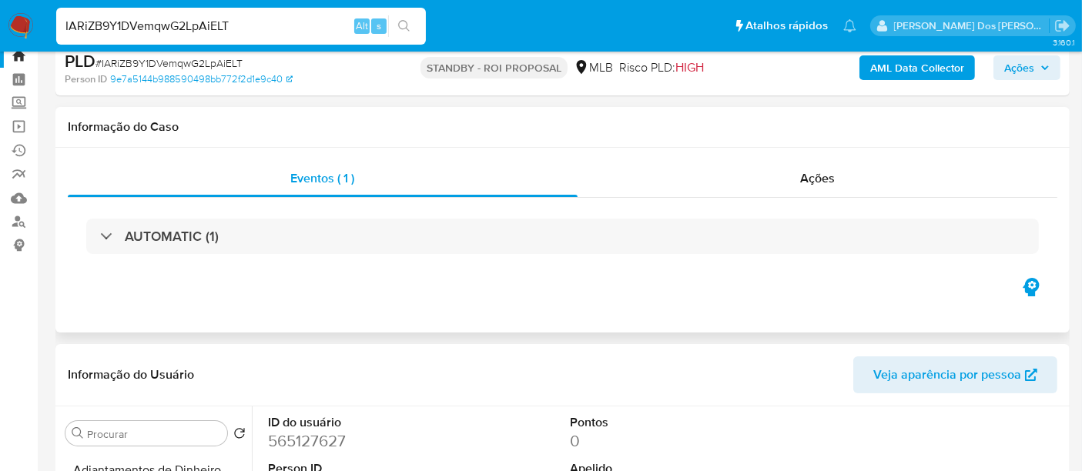
scroll to position [0, 0]
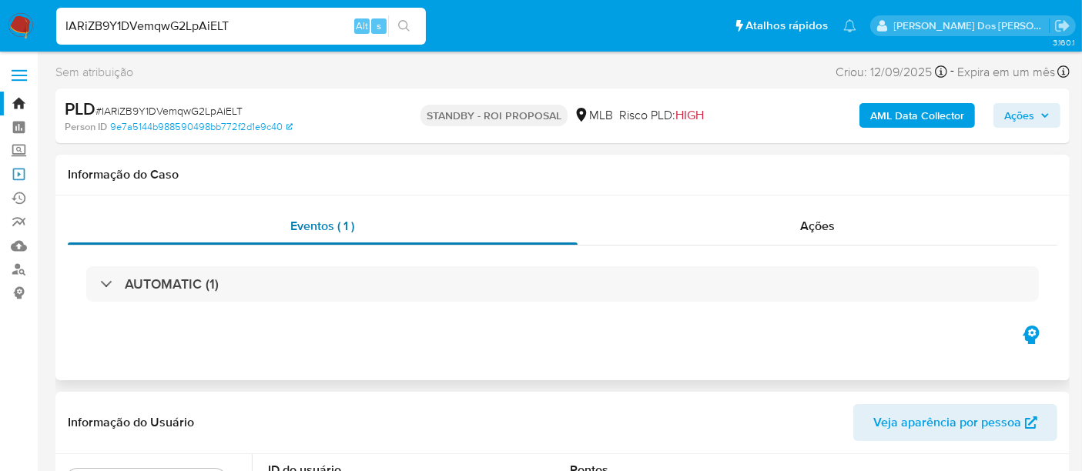
drag, startPoint x: 21, startPoint y: 174, endPoint x: 226, endPoint y: 212, distance: 209.0
click at [21, 174] on link "Operações em massa" at bounding box center [91, 174] width 183 height 24
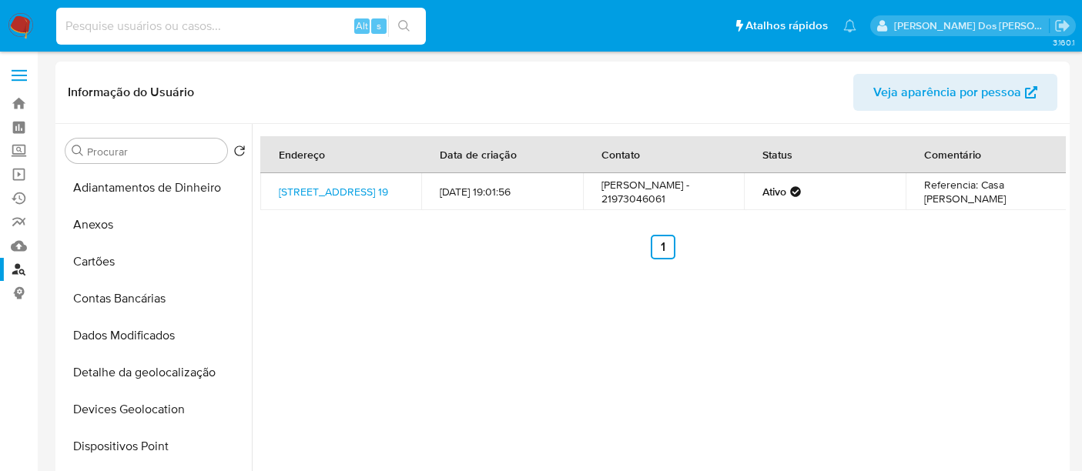
select select "10"
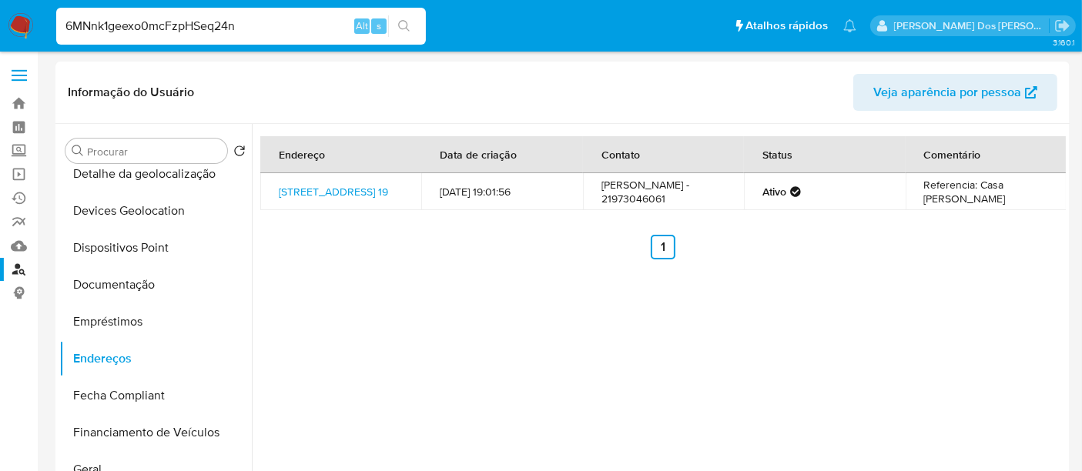
type input "6MNnk1geexo0mcFzpHSeq24n"
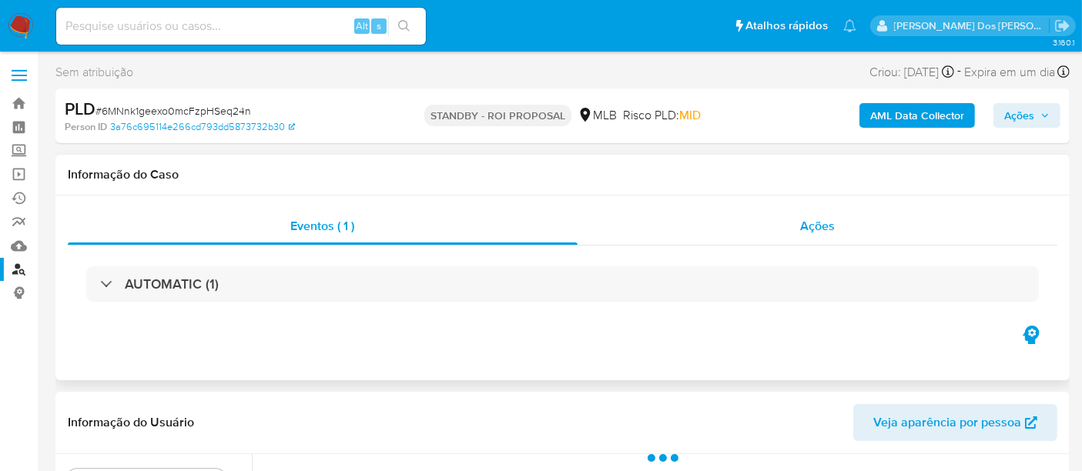
select select "10"
click at [835, 236] on div "Ações" at bounding box center [817, 226] width 480 height 37
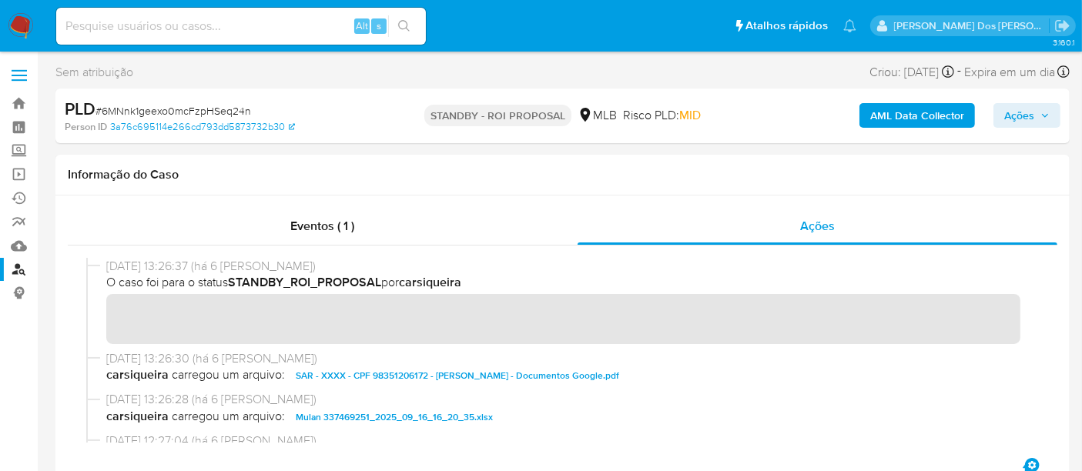
click at [166, 107] on span "# 6MNnk1geexo0mcFzpHSeq24n" at bounding box center [173, 110] width 156 height 15
copy span "6MNnk1geexo0mcFzpHSeq24n"
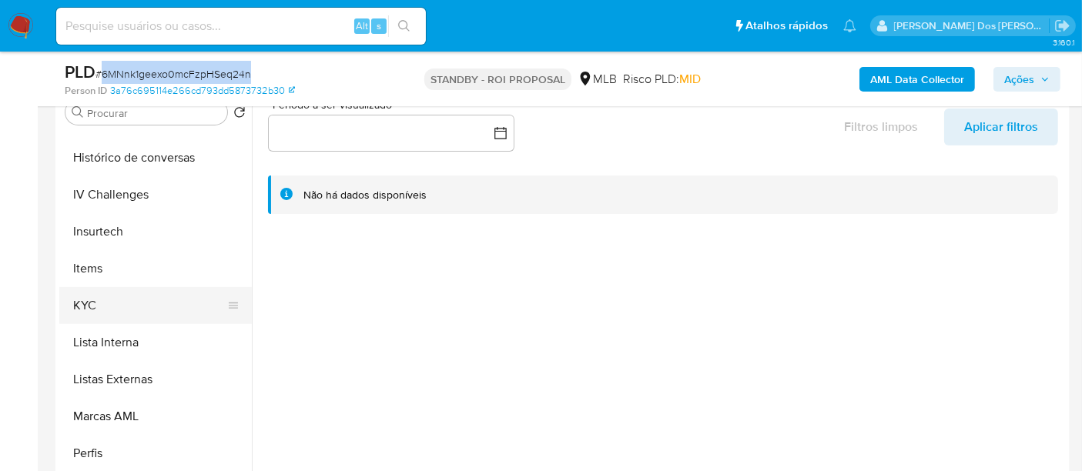
scroll to position [598, 0]
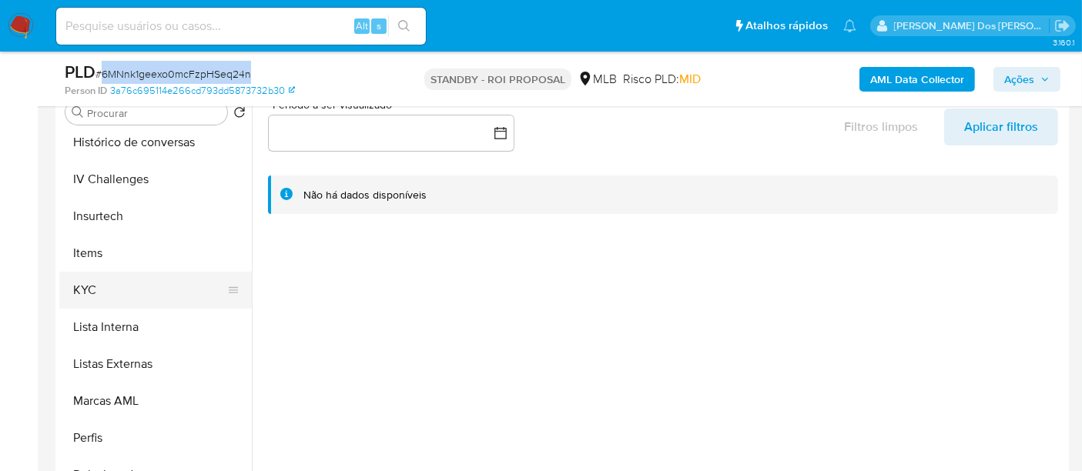
click at [90, 289] on button "KYC" at bounding box center [149, 290] width 180 height 37
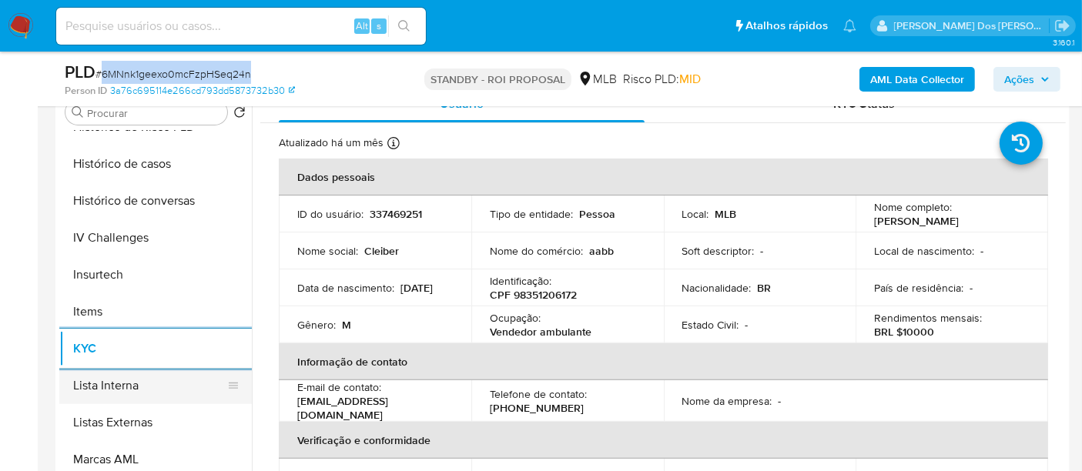
scroll to position [513, 0]
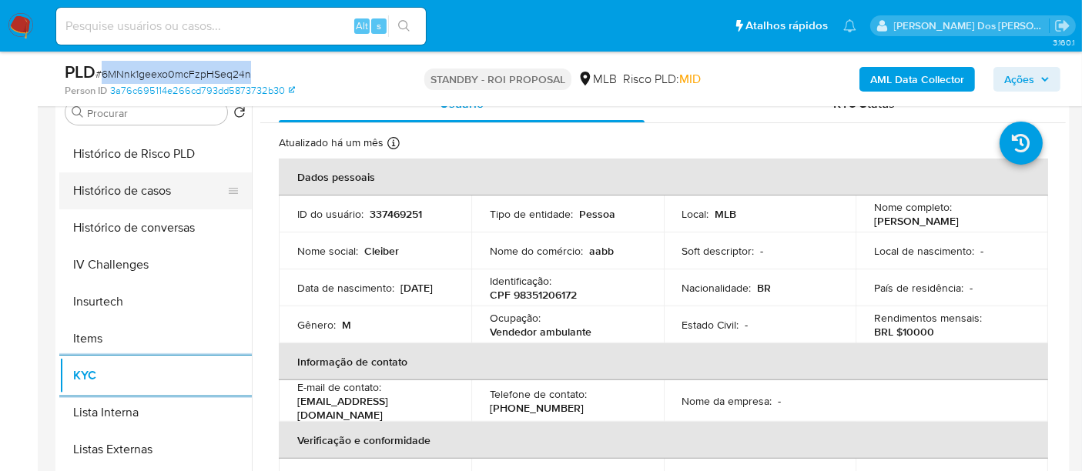
click at [136, 188] on button "Histórico de casos" at bounding box center [149, 190] width 180 height 37
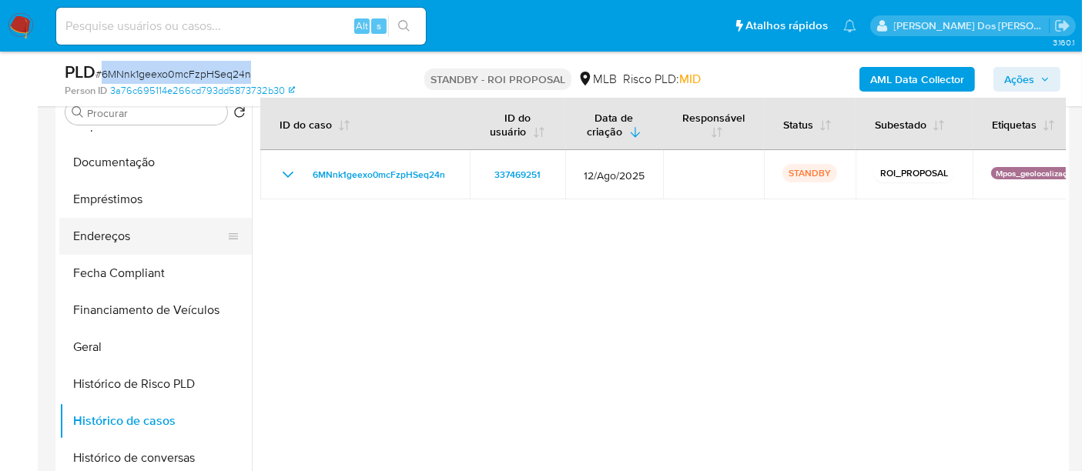
scroll to position [256, 0]
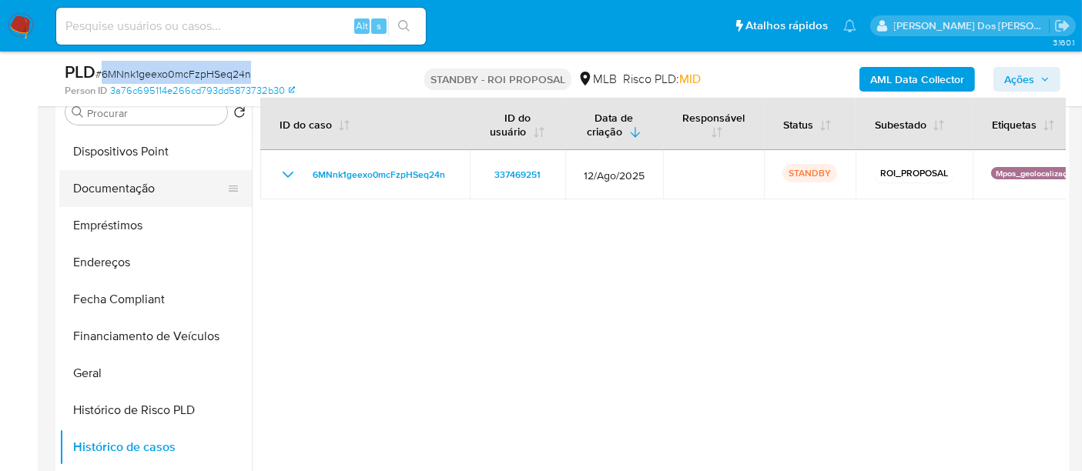
click at [133, 192] on button "Documentação" at bounding box center [149, 188] width 180 height 37
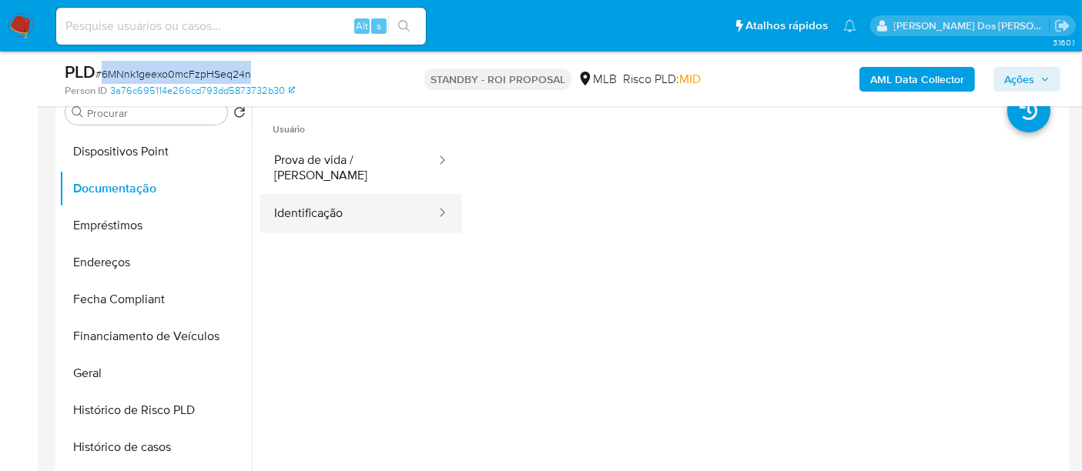
click at [333, 199] on button "Identificação" at bounding box center [348, 213] width 177 height 39
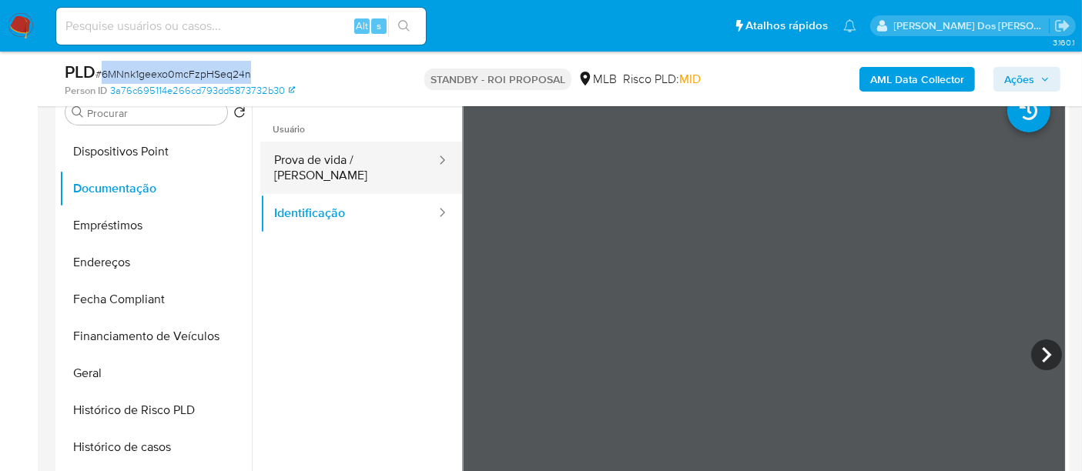
click at [354, 166] on button "Prova de vida / [PERSON_NAME]" at bounding box center [348, 168] width 177 height 52
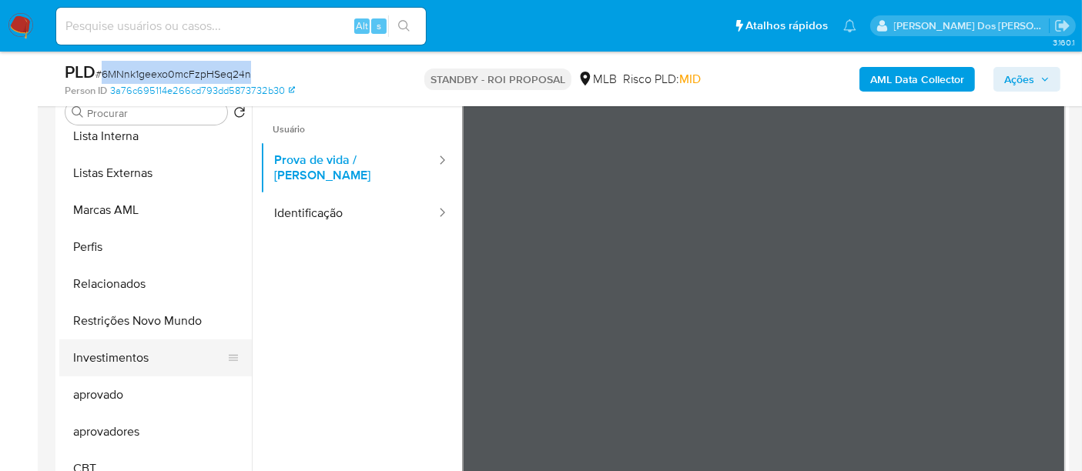
scroll to position [798, 0]
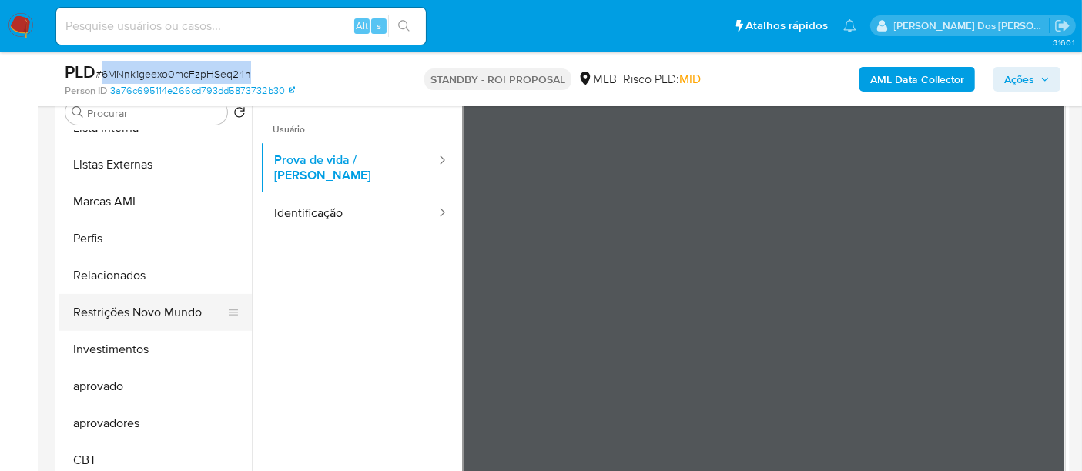
click at [142, 315] on button "Restrições Novo Mundo" at bounding box center [149, 312] width 180 height 37
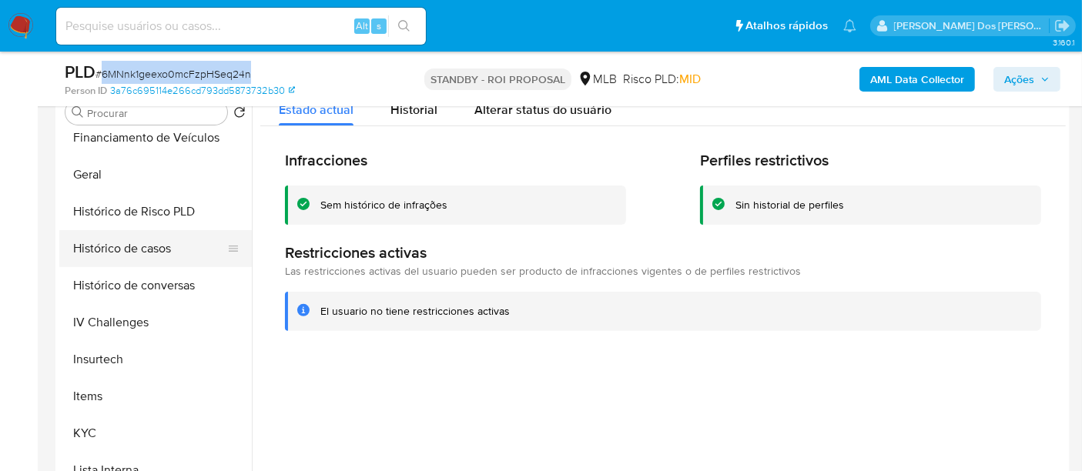
scroll to position [370, 0]
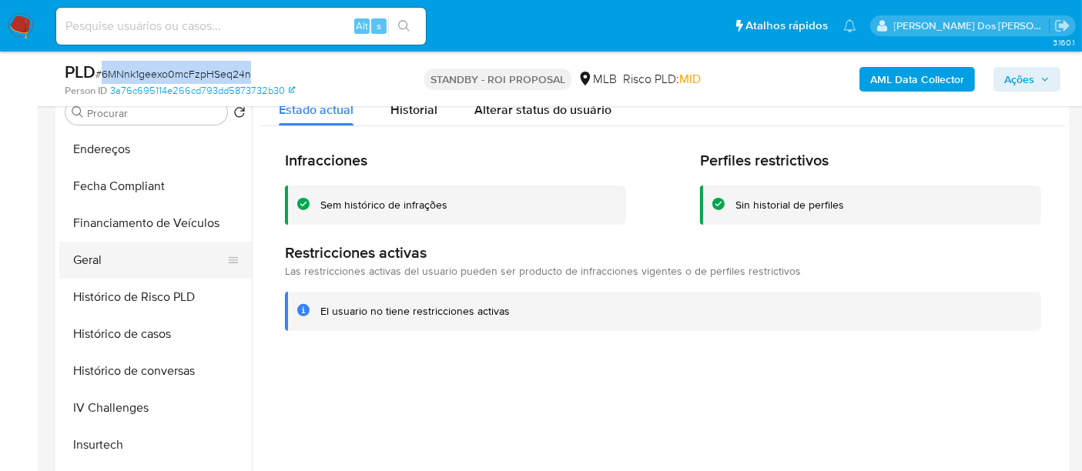
click at [84, 256] on button "Geral" at bounding box center [149, 260] width 180 height 37
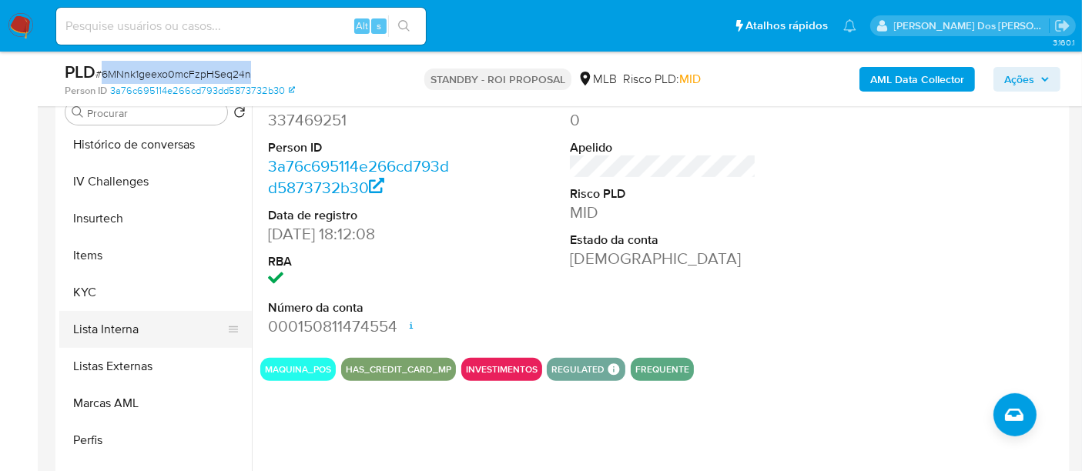
scroll to position [627, 0]
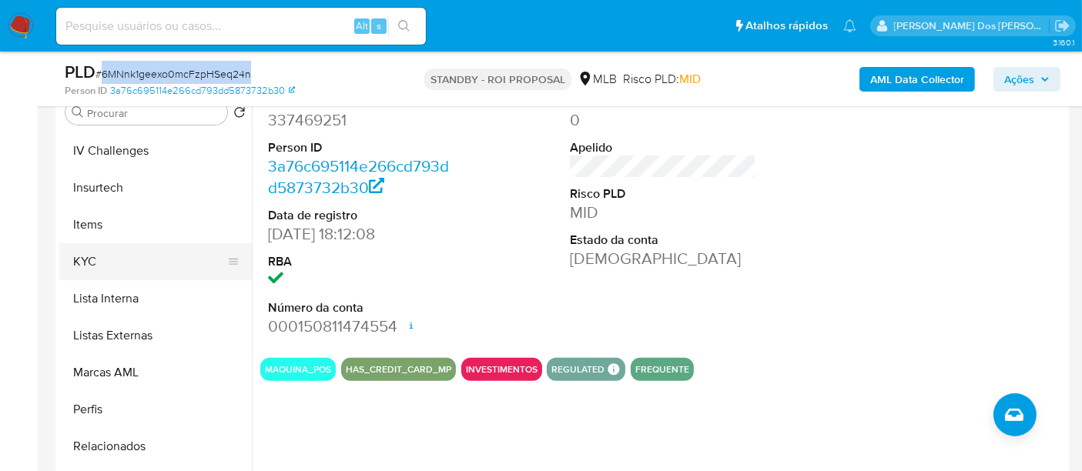
click at [85, 257] on button "KYC" at bounding box center [149, 261] width 180 height 37
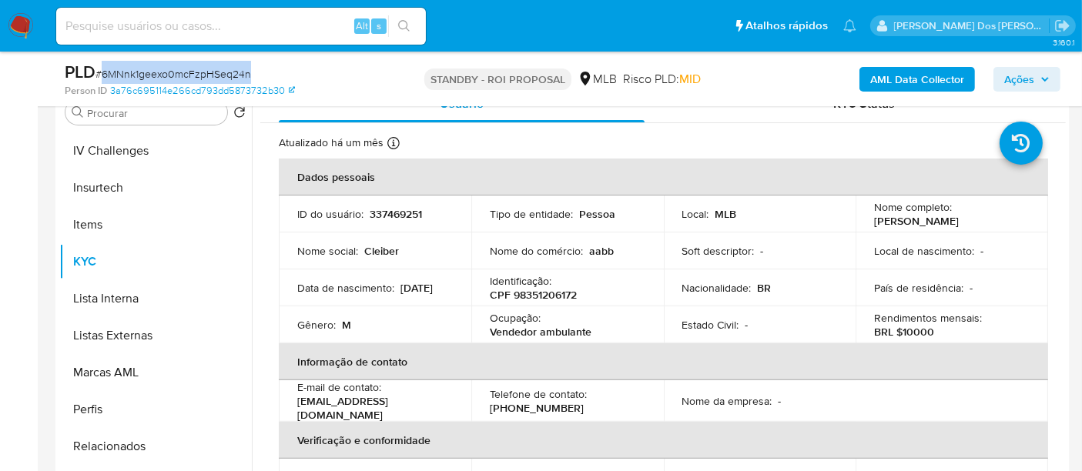
click at [24, 23] on img at bounding box center [21, 26] width 26 height 26
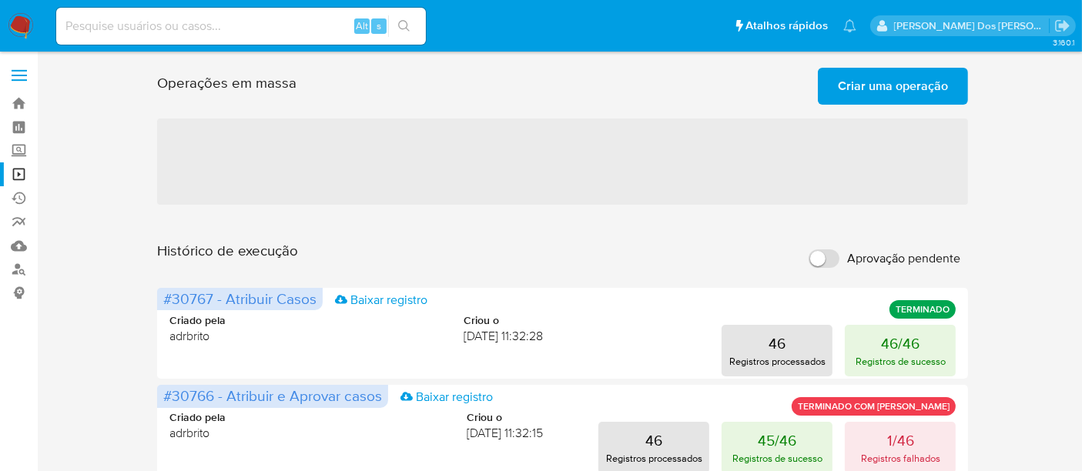
click at [866, 89] on span "Criar uma operação" at bounding box center [893, 86] width 110 height 34
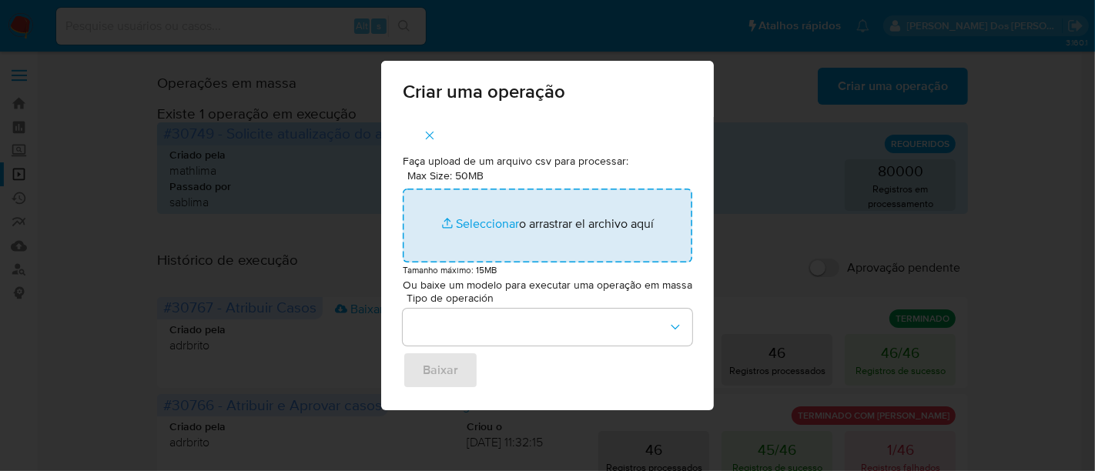
click at [492, 225] on input "Max Size: 50MB Seleccionar archivos" at bounding box center [547, 226] width 289 height 74
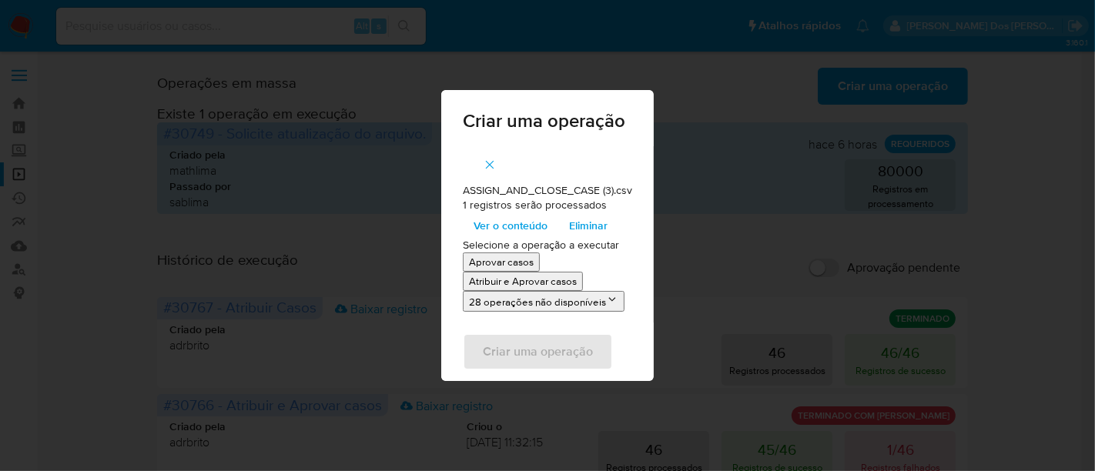
click at [566, 280] on p "Atribuir e Aprovar casos" at bounding box center [523, 281] width 108 height 15
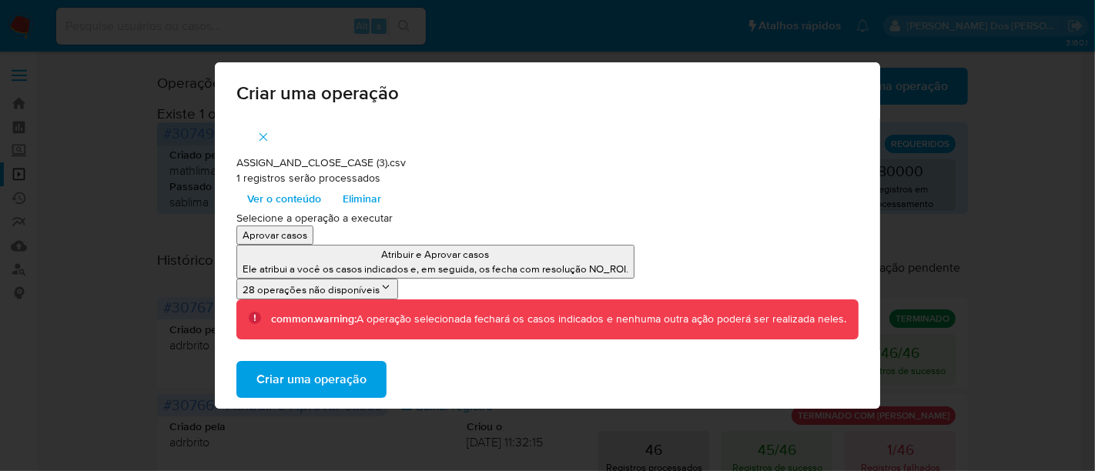
click at [363, 377] on span "Criar uma operação" at bounding box center [311, 380] width 110 height 34
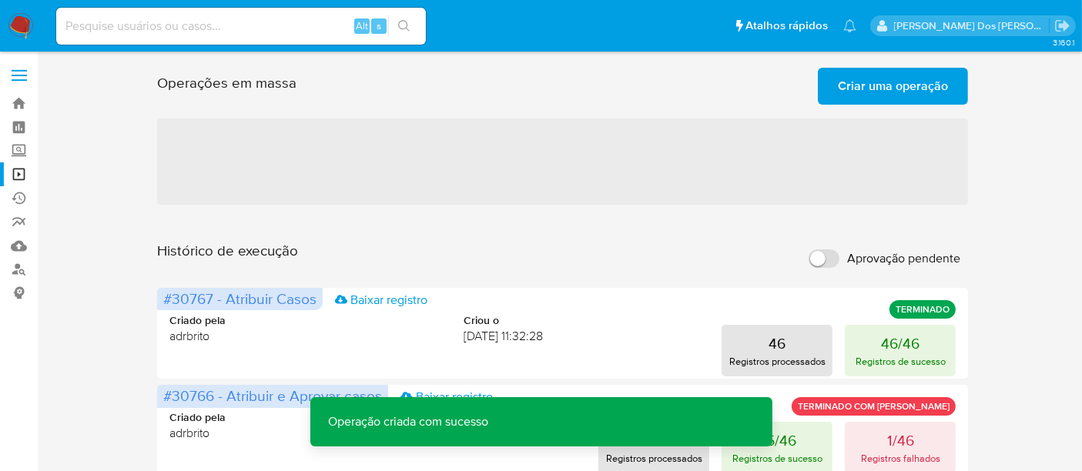
click at [879, 89] on span "Criar uma operação" at bounding box center [893, 86] width 110 height 34
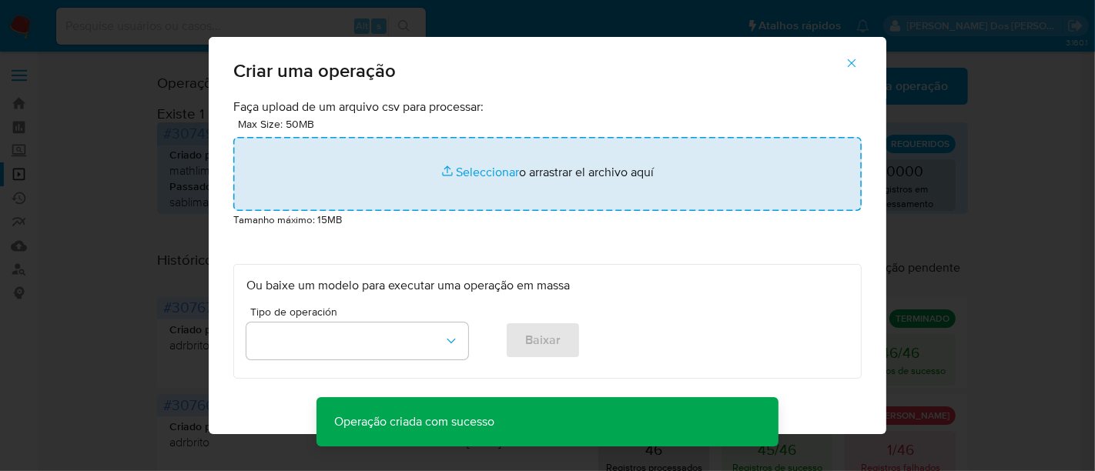
click at [486, 174] on input "file" at bounding box center [547, 174] width 628 height 74
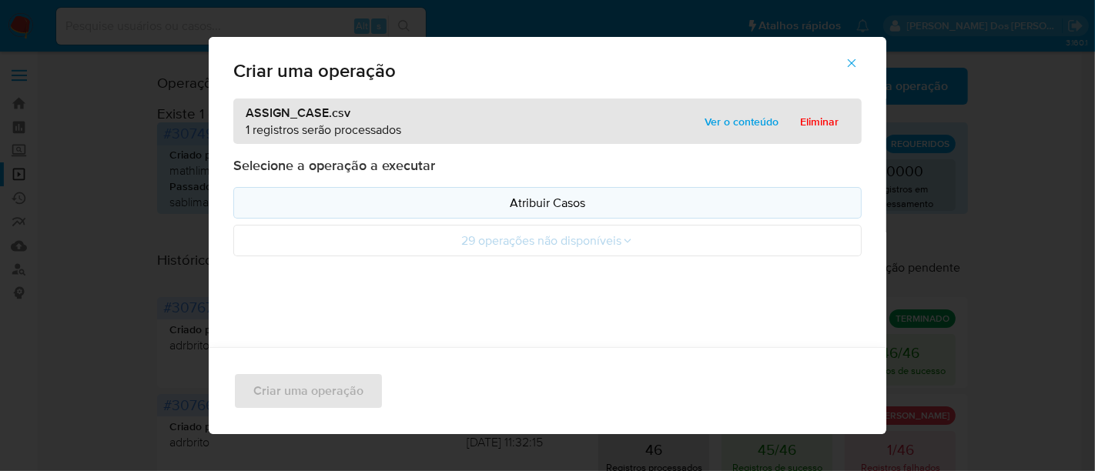
click at [487, 201] on p "Atribuir Casos" at bounding box center [547, 203] width 602 height 18
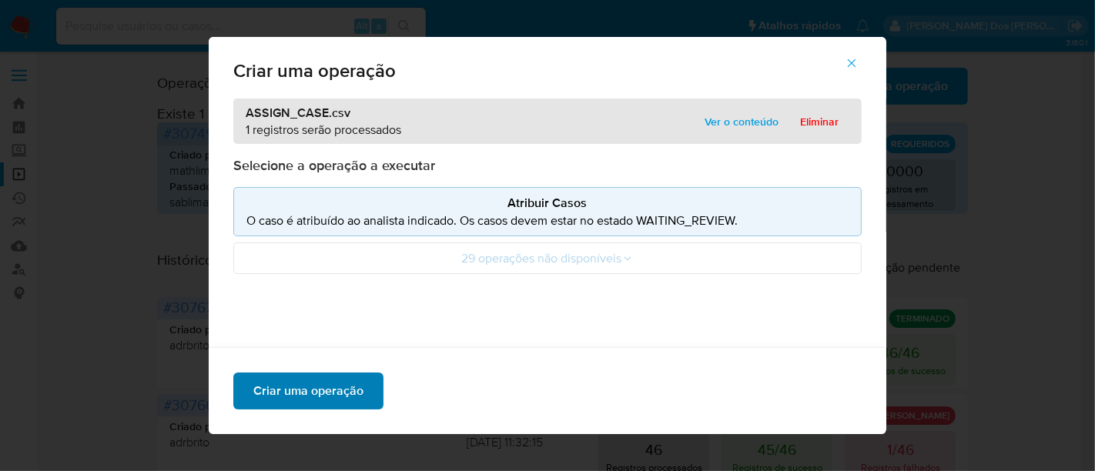
click at [290, 383] on span "Criar uma operação" at bounding box center [308, 391] width 110 height 34
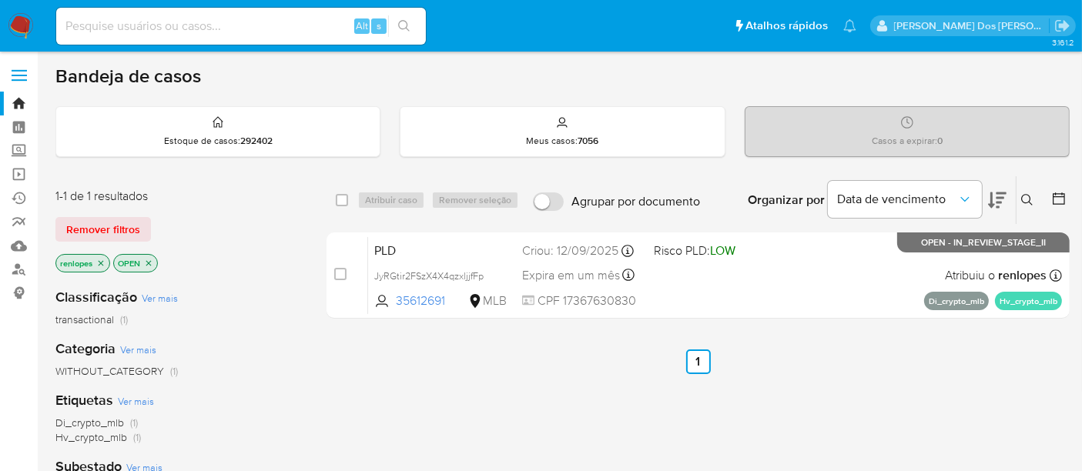
click at [186, 16] on input at bounding box center [241, 26] width 370 height 20
paste input "lGGnHOnVJEg9bvQXJRydJi5k"
type input "lGGnHOnVJEg9bvQXJRydJi5k"
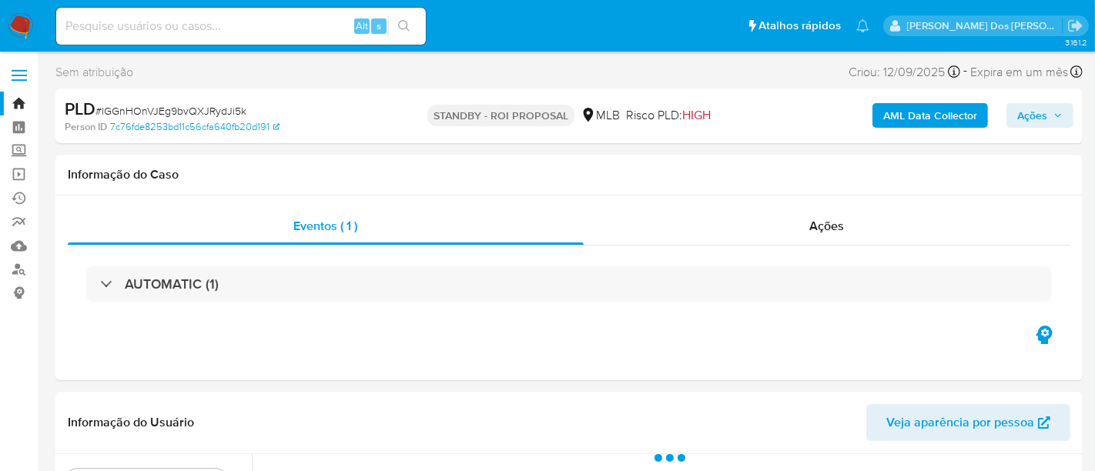
select select "10"
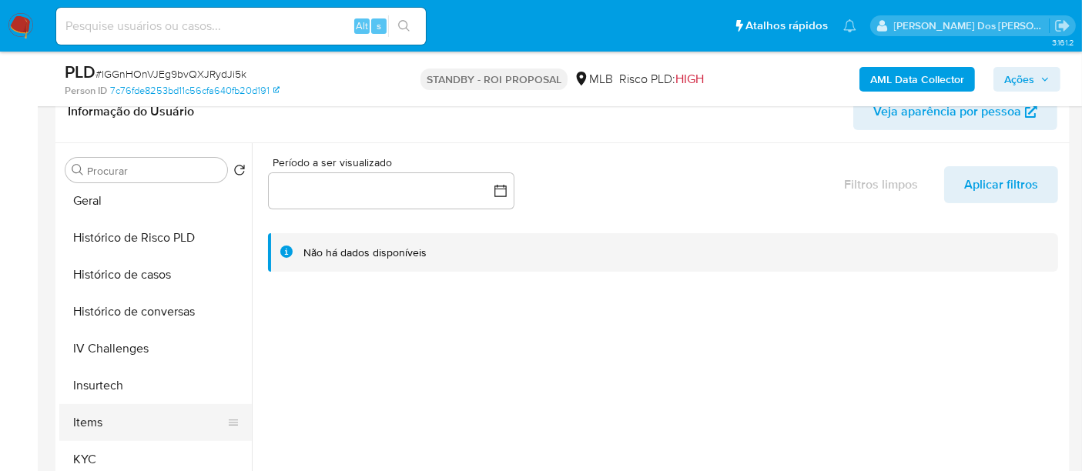
scroll to position [513, 0]
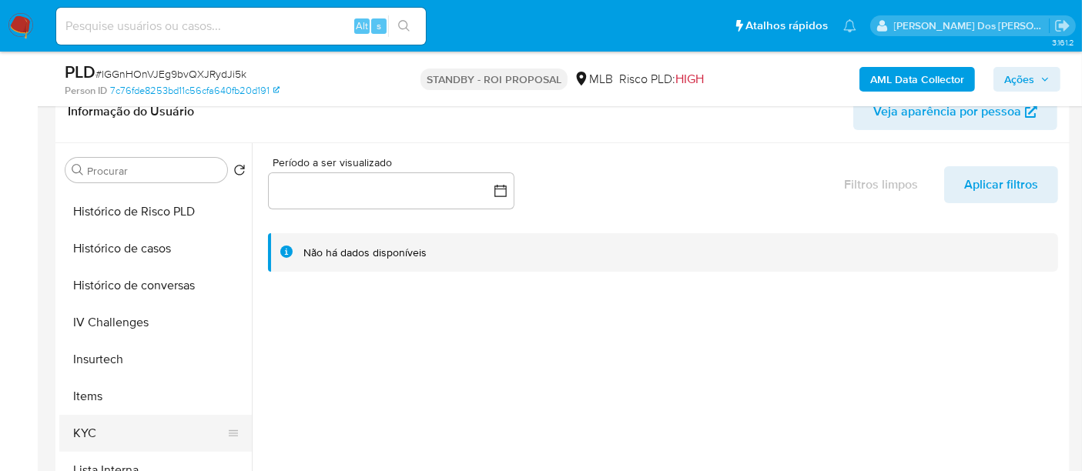
click at [82, 436] on button "KYC" at bounding box center [149, 433] width 180 height 37
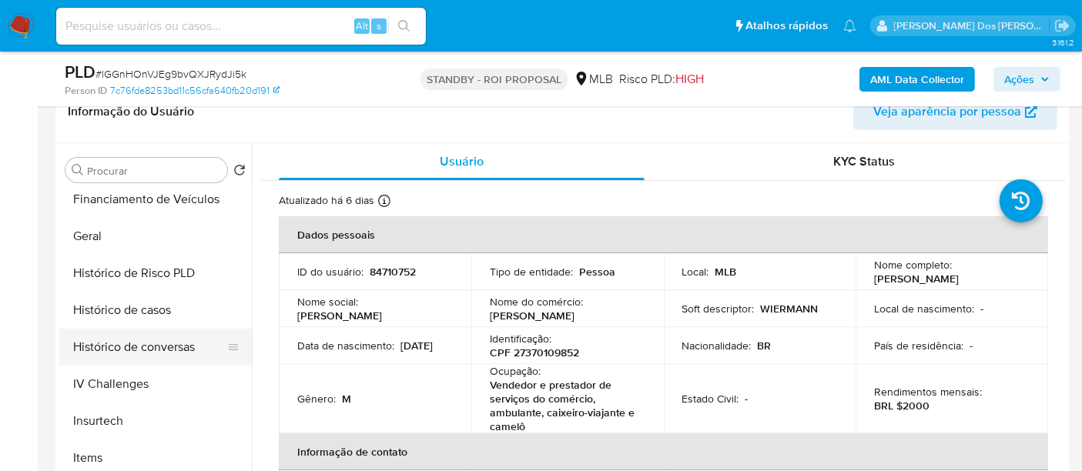
scroll to position [427, 0]
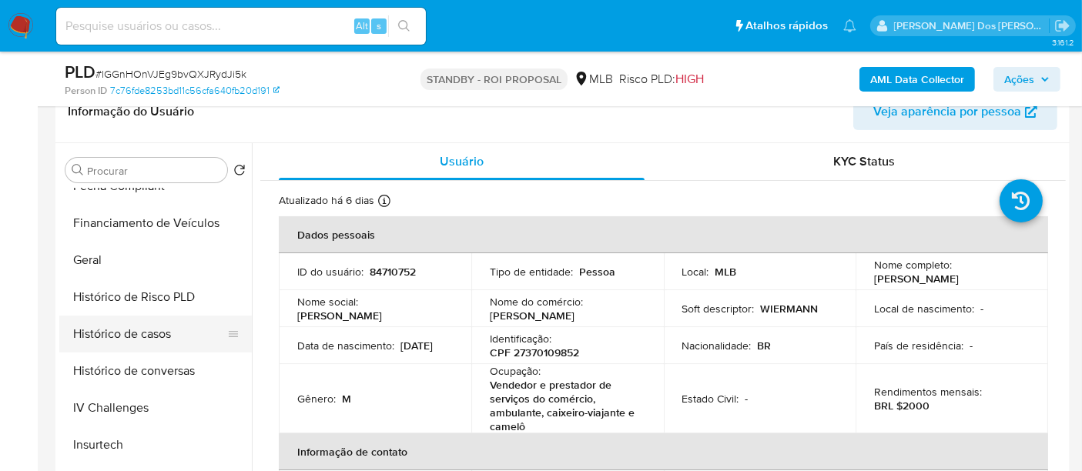
click at [135, 340] on button "Histórico de casos" at bounding box center [149, 334] width 180 height 37
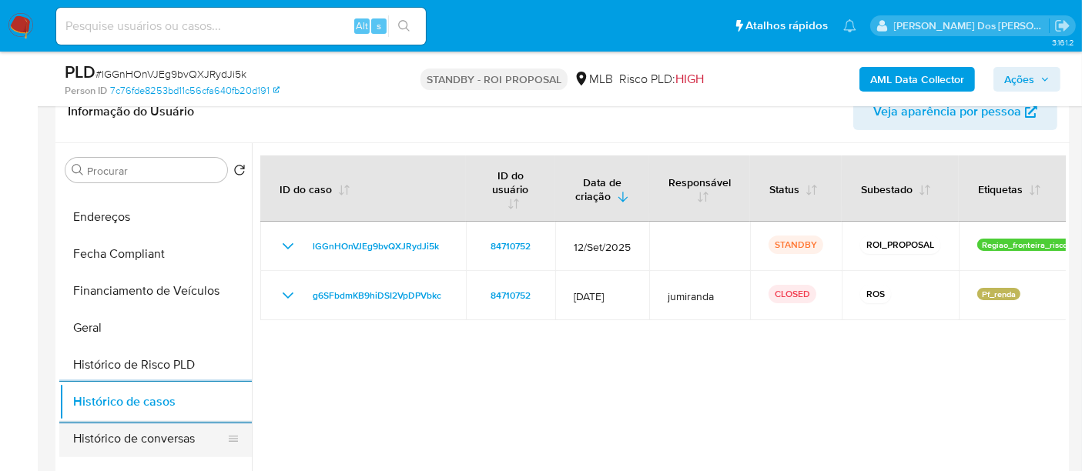
scroll to position [256, 0]
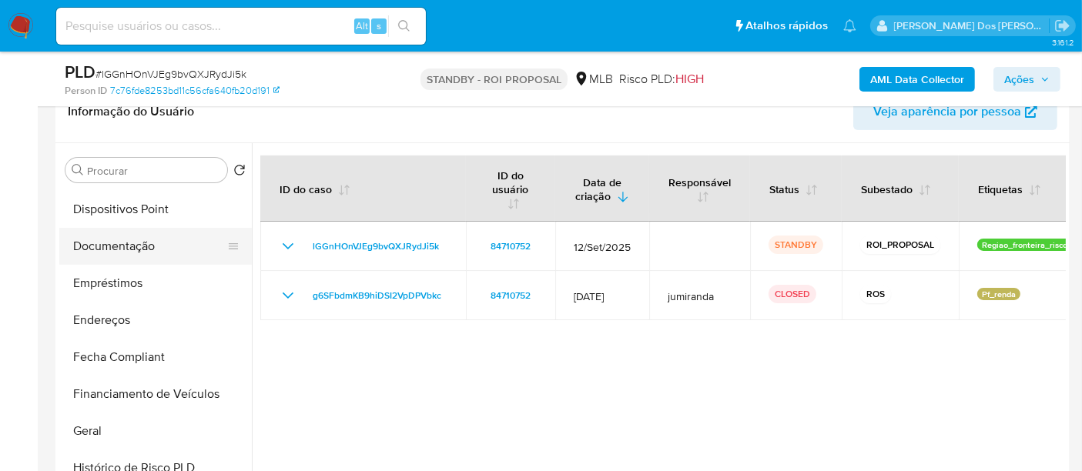
click at [124, 249] on button "Documentação" at bounding box center [149, 246] width 180 height 37
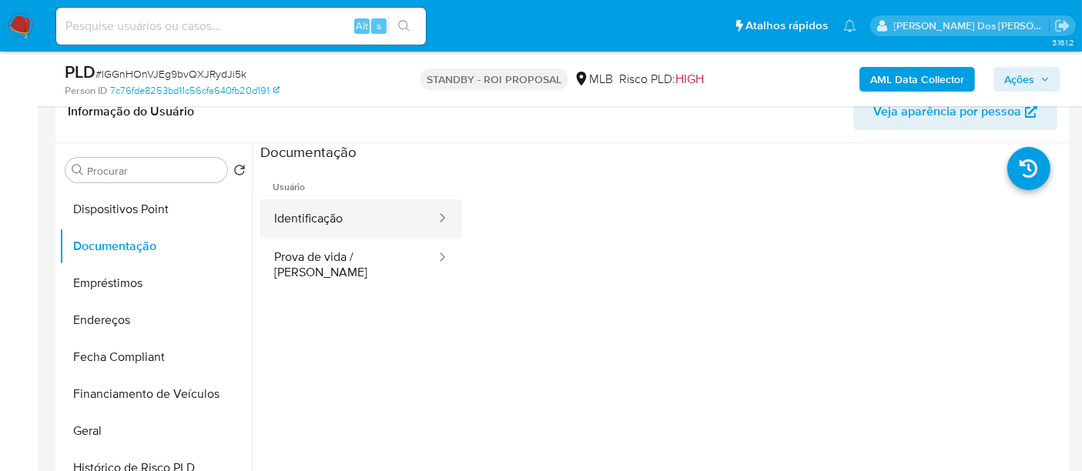
click at [345, 229] on button "Identificação" at bounding box center [348, 218] width 177 height 39
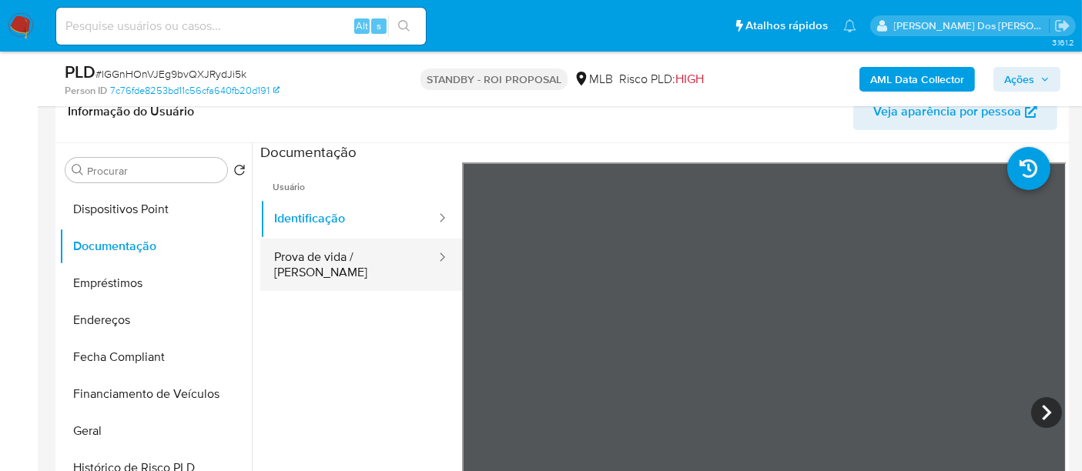
click at [352, 246] on button "Prova de vida / [PERSON_NAME]" at bounding box center [348, 265] width 177 height 52
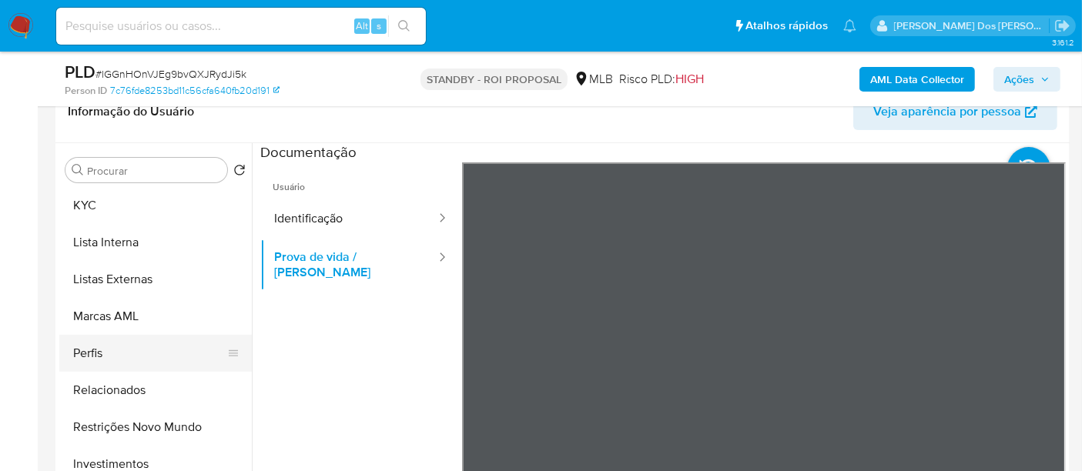
scroll to position [798, 0]
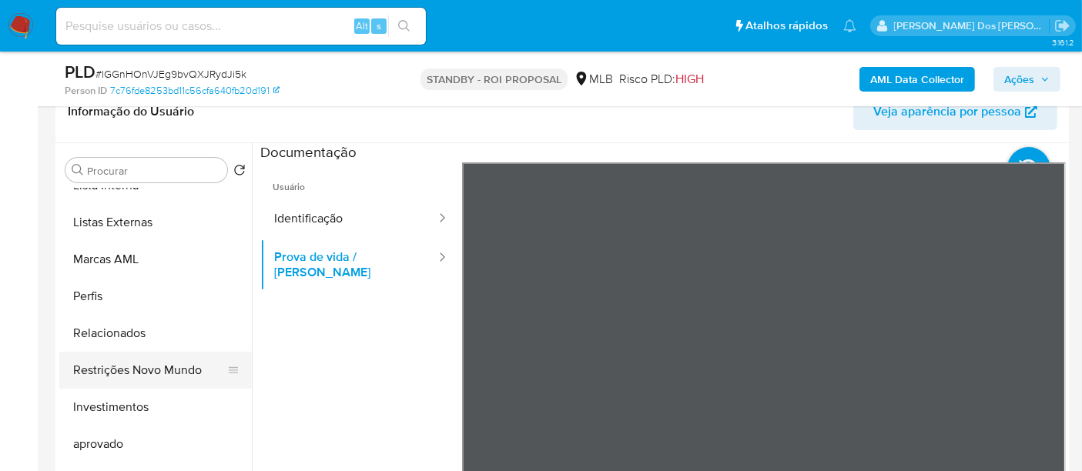
click at [163, 366] on button "Restrições Novo Mundo" at bounding box center [149, 370] width 180 height 37
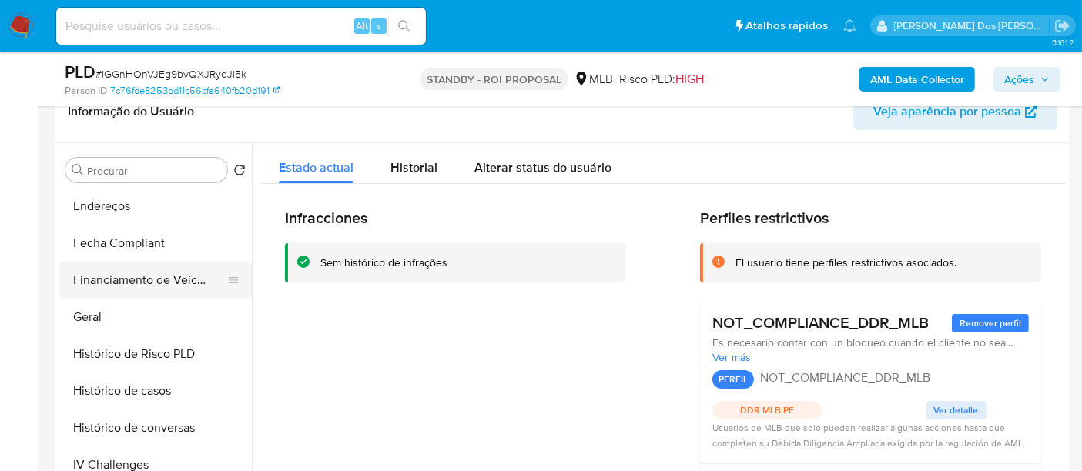
scroll to position [370, 0]
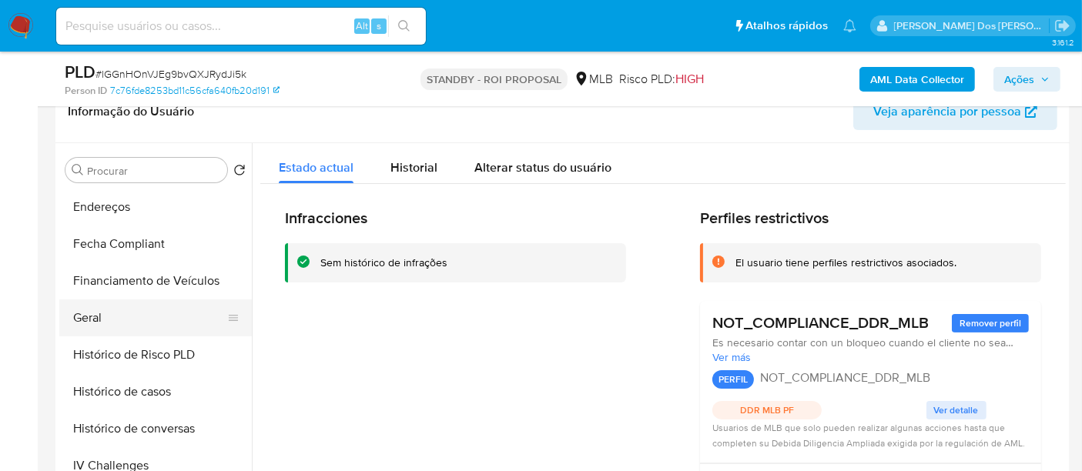
click at [88, 313] on button "Geral" at bounding box center [149, 317] width 180 height 37
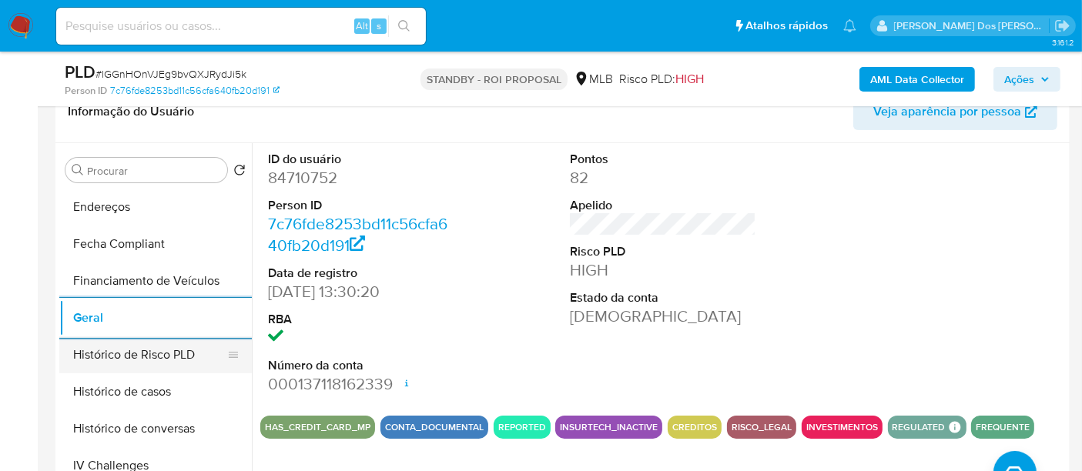
scroll to position [540, 0]
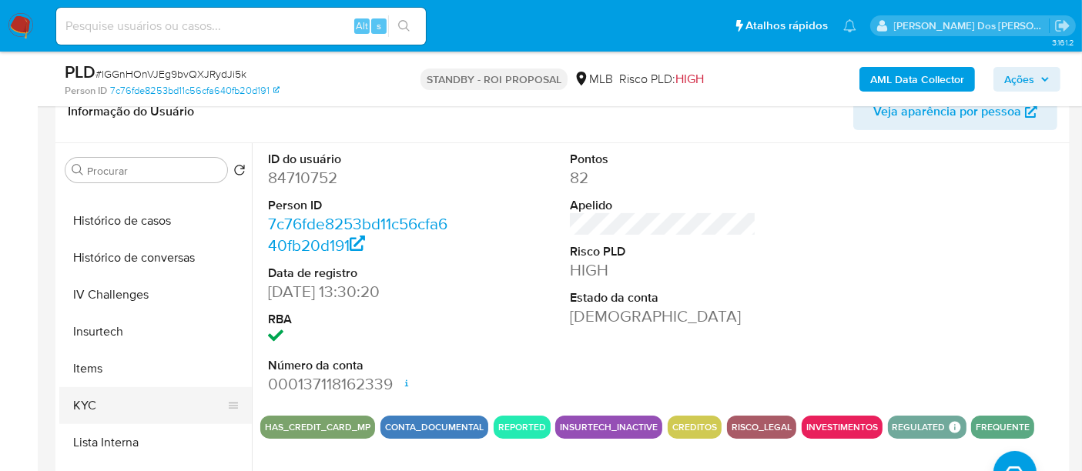
click at [83, 401] on button "KYC" at bounding box center [149, 405] width 180 height 37
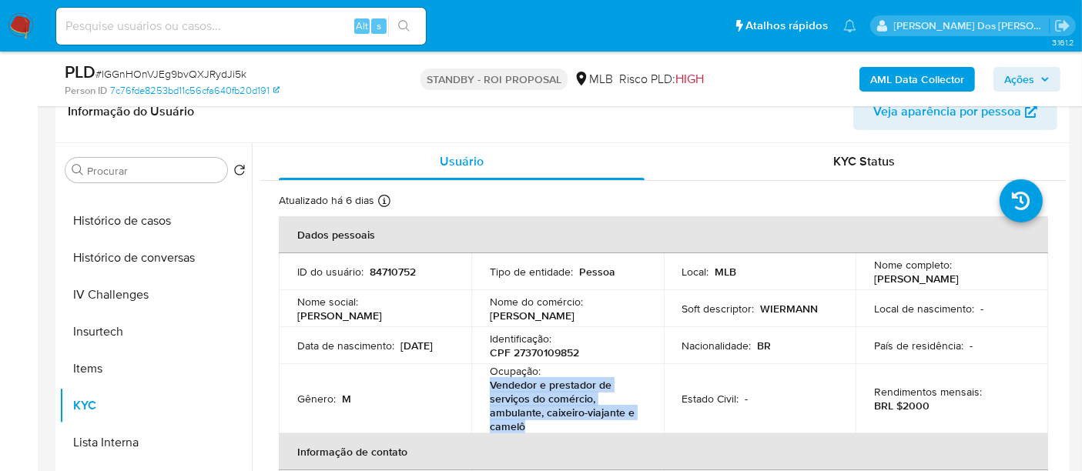
drag, startPoint x: 533, startPoint y: 426, endPoint x: 481, endPoint y: 390, distance: 63.0
click at [481, 390] on td "Ocupação : Vendedor e prestador de serviços do comércio, ambulante, caixeiro-vi…" at bounding box center [567, 398] width 192 height 69
copy p "Vendedor e prestador de serviços do comércio, ambulante, caixeiro-viajante e ca…"
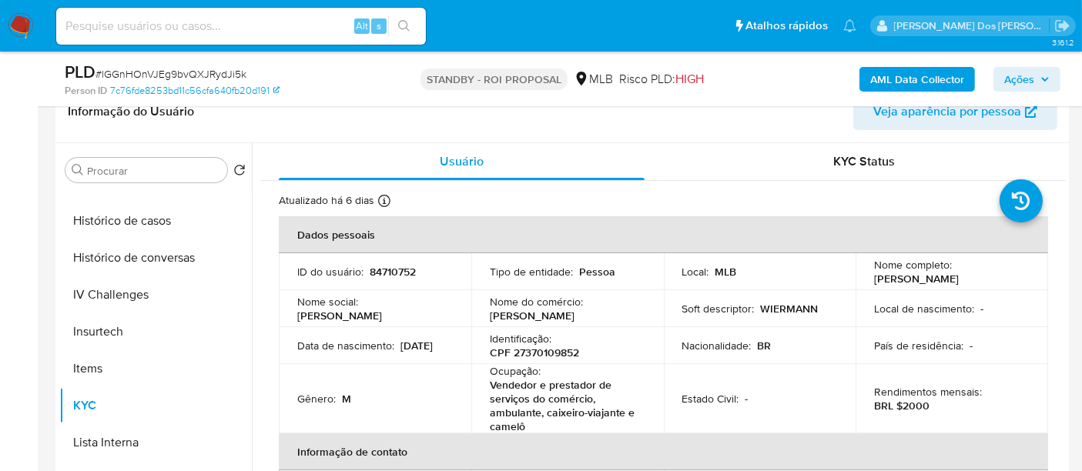
click at [279, 29] on input at bounding box center [241, 26] width 370 height 20
paste input "VO5NZzlMNAIqt8hrCpZZzDlc"
type input "VO5NZzlMNAIqt8hrCpZZzDlc"
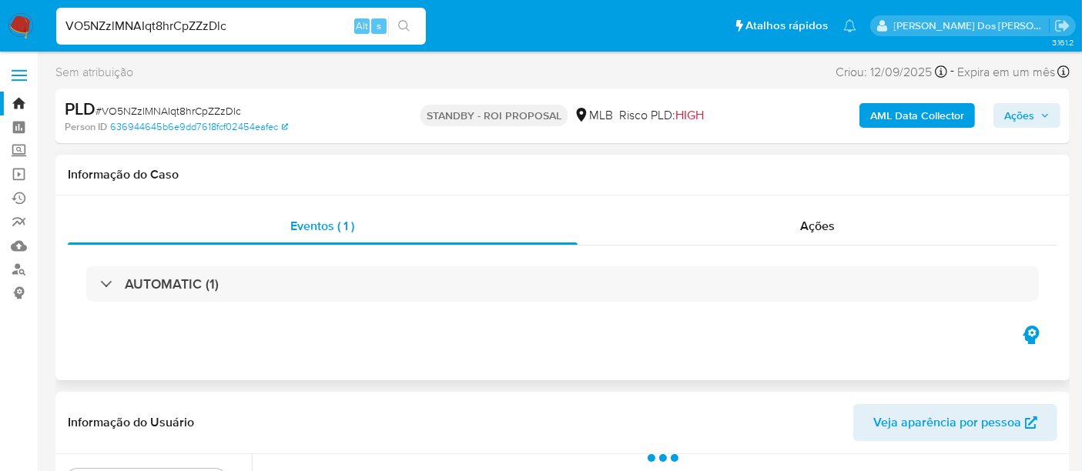
select select "10"
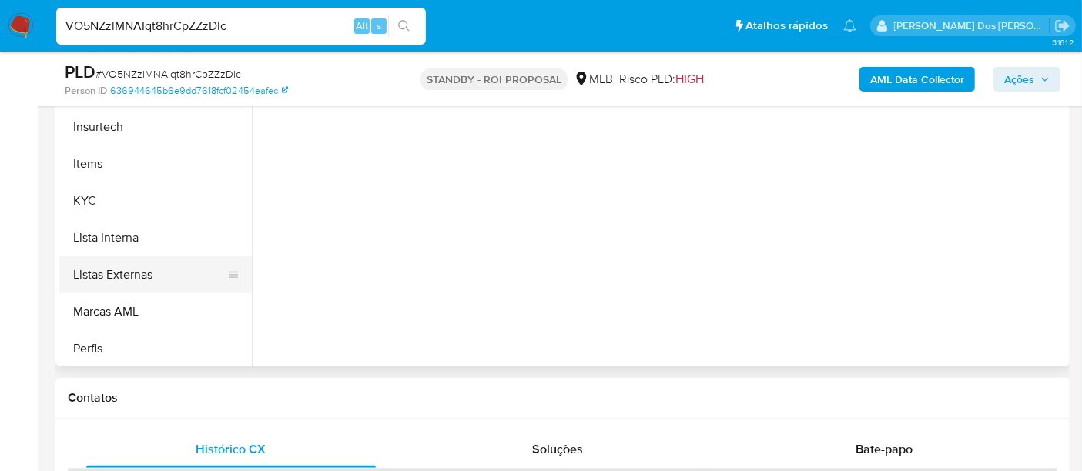
scroll to position [598, 0]
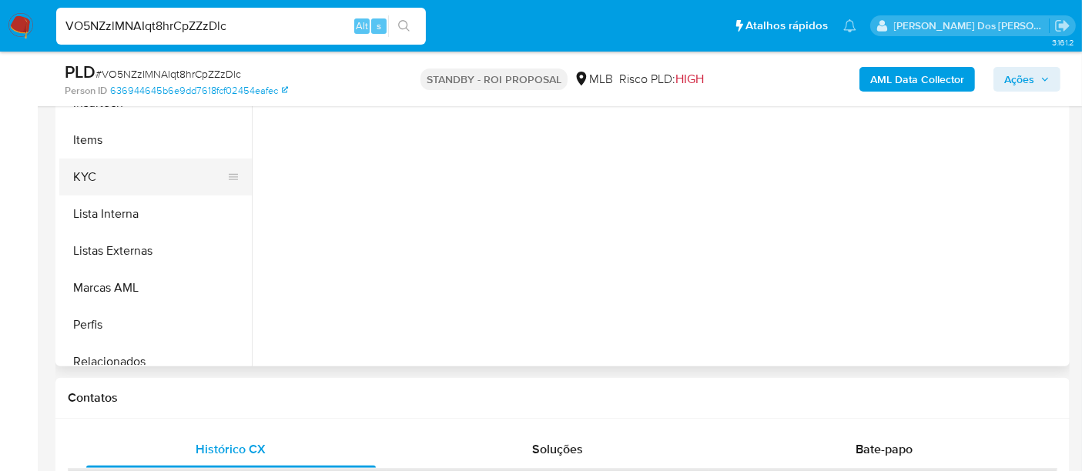
click at [80, 177] on button "KYC" at bounding box center [149, 177] width 180 height 37
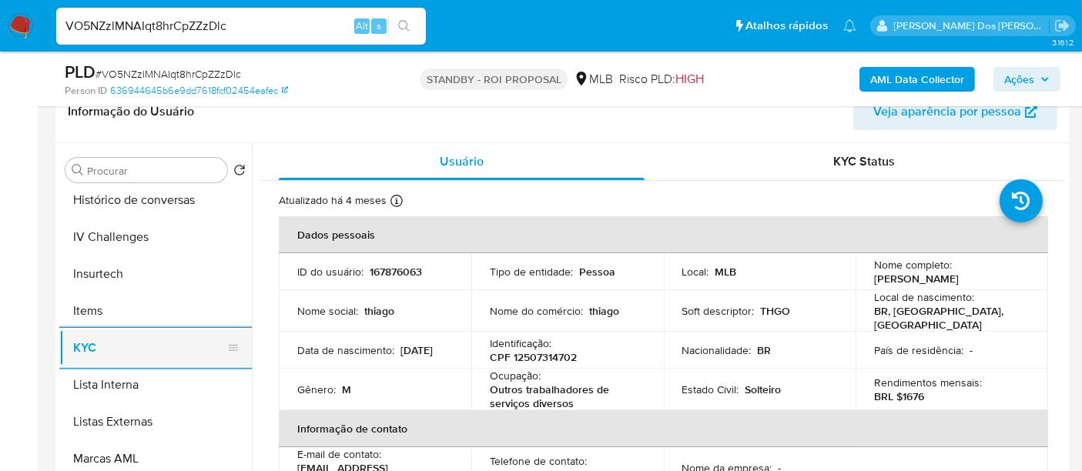
scroll to position [513, 0]
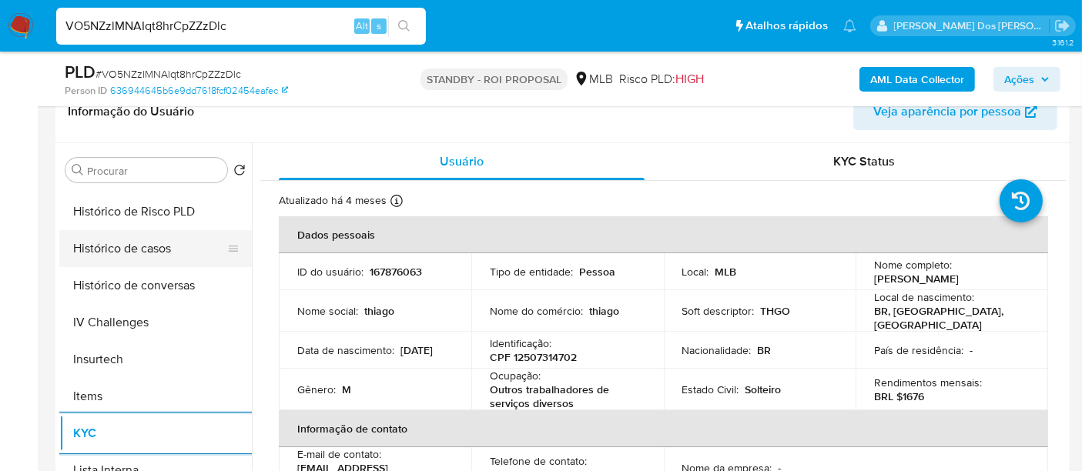
click at [139, 249] on button "Histórico de casos" at bounding box center [149, 248] width 180 height 37
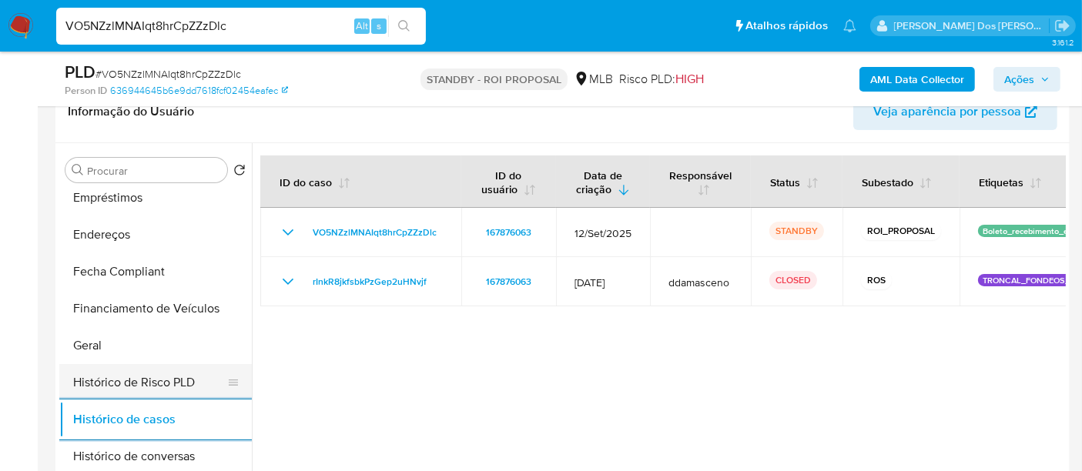
scroll to position [256, 0]
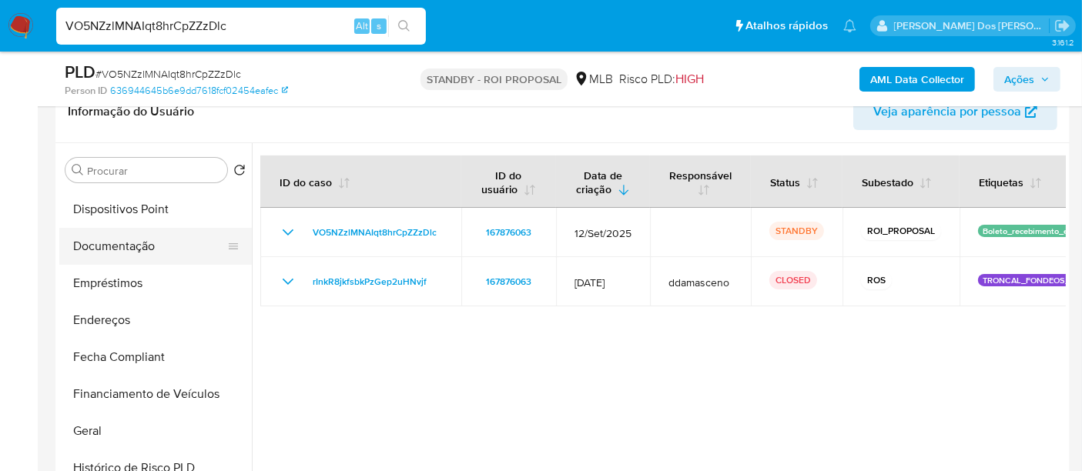
click at [119, 253] on button "Documentação" at bounding box center [149, 246] width 180 height 37
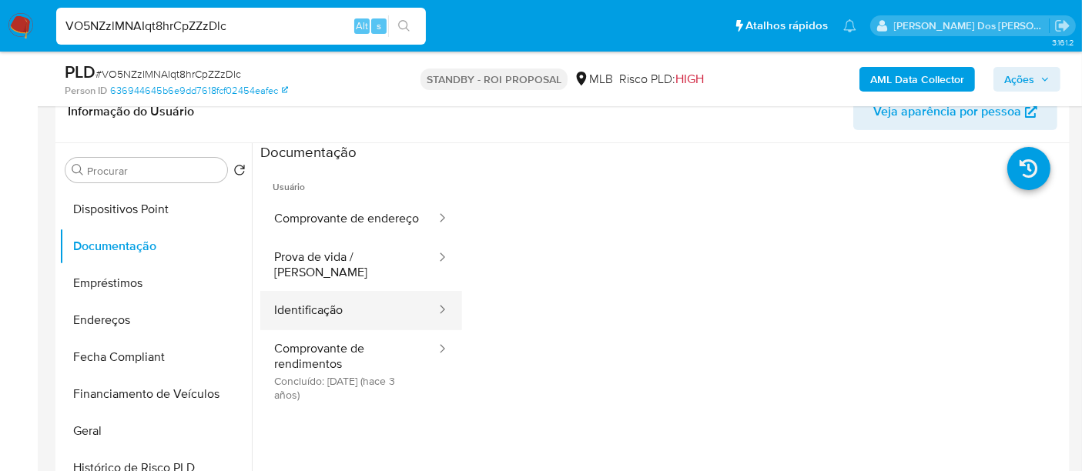
click at [290, 311] on button "Identificação" at bounding box center [348, 310] width 177 height 39
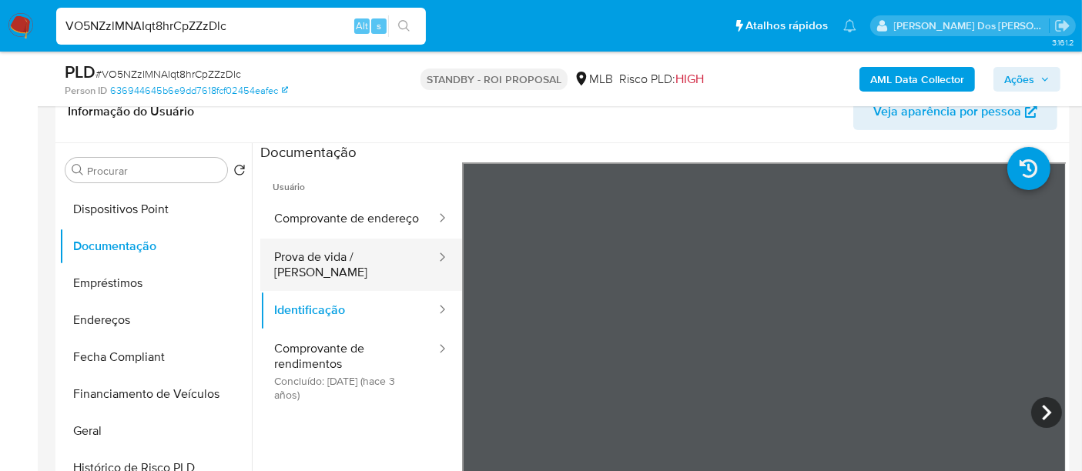
click at [347, 283] on button "Prova de vida / [PERSON_NAME]" at bounding box center [348, 265] width 177 height 52
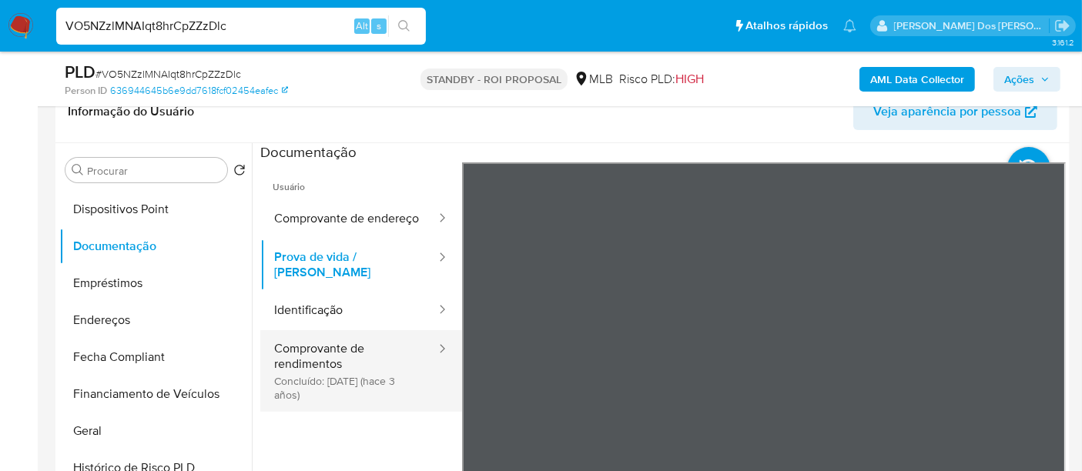
click at [301, 363] on button "Comprovante de rendimentos Concluído: 27/04/2022 (hace 3 años)" at bounding box center [348, 371] width 177 height 82
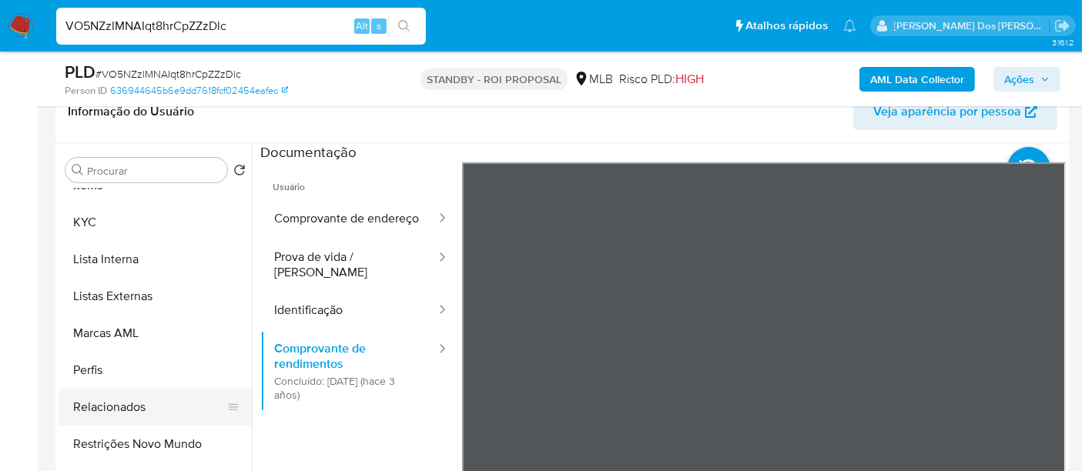
scroll to position [798, 0]
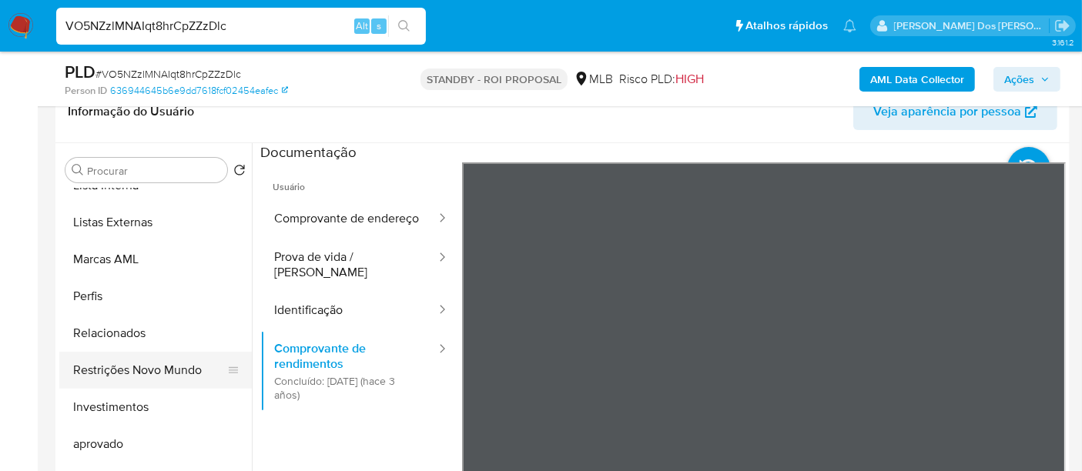
click at [169, 375] on button "Restrições Novo Mundo" at bounding box center [149, 370] width 180 height 37
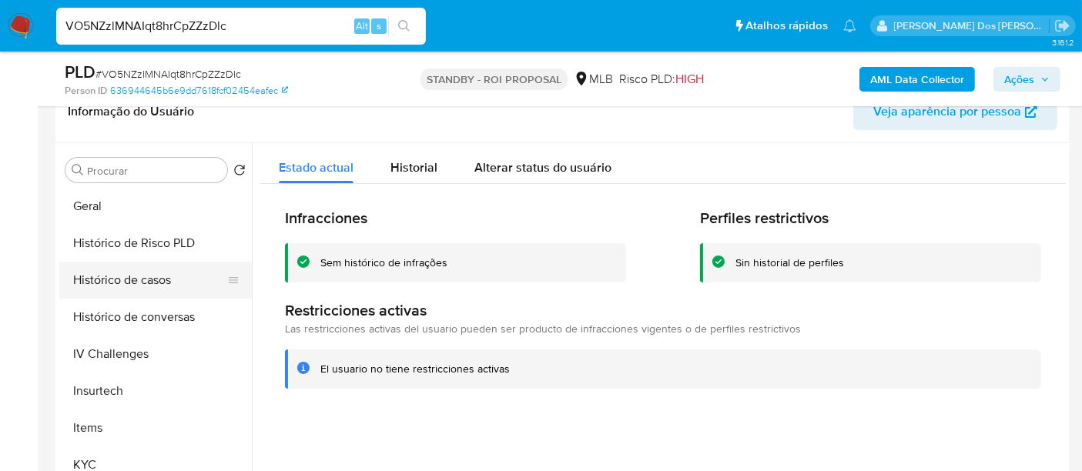
scroll to position [455, 0]
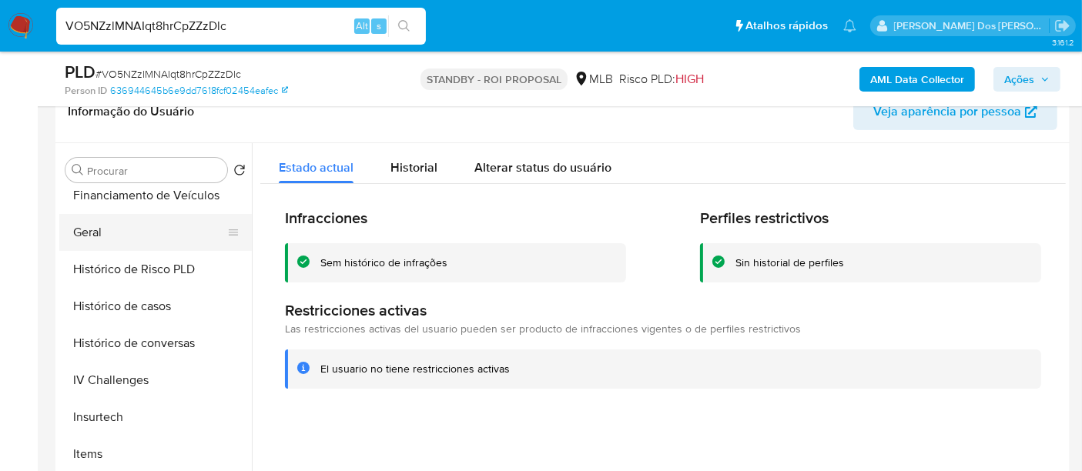
click at [96, 234] on button "Geral" at bounding box center [149, 232] width 180 height 37
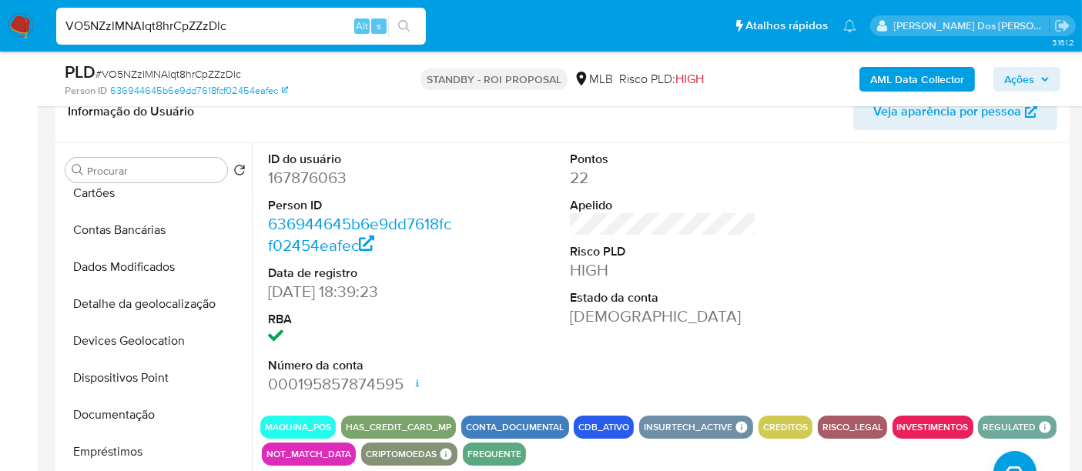
scroll to position [28, 0]
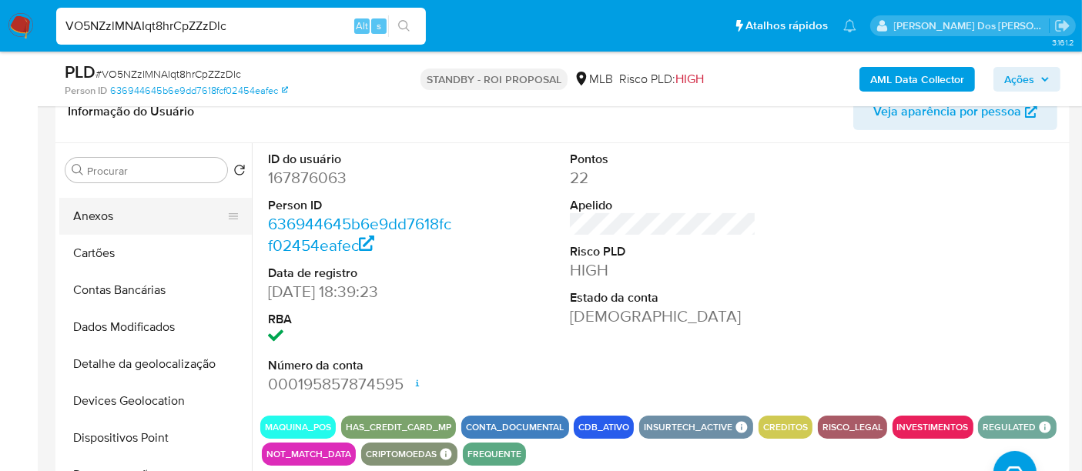
click at [107, 226] on button "Anexos" at bounding box center [149, 216] width 180 height 37
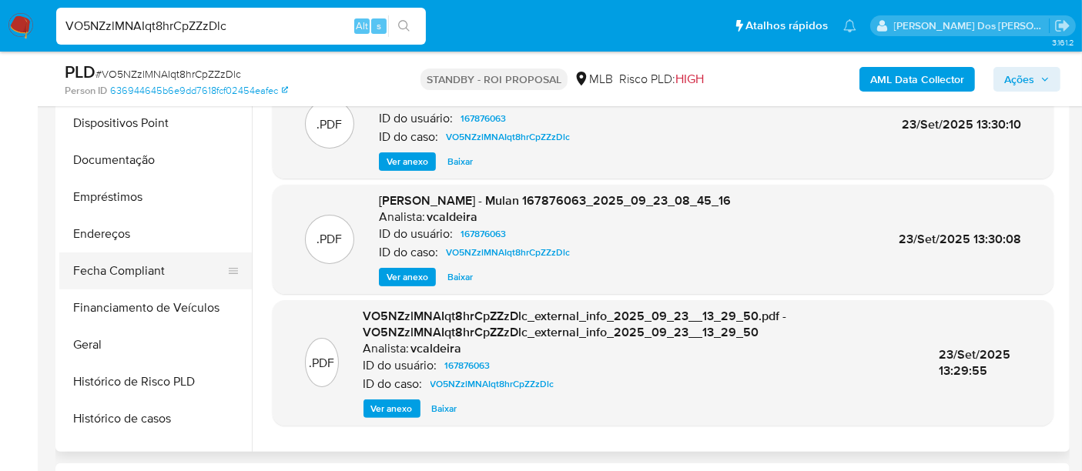
scroll to position [284, 0]
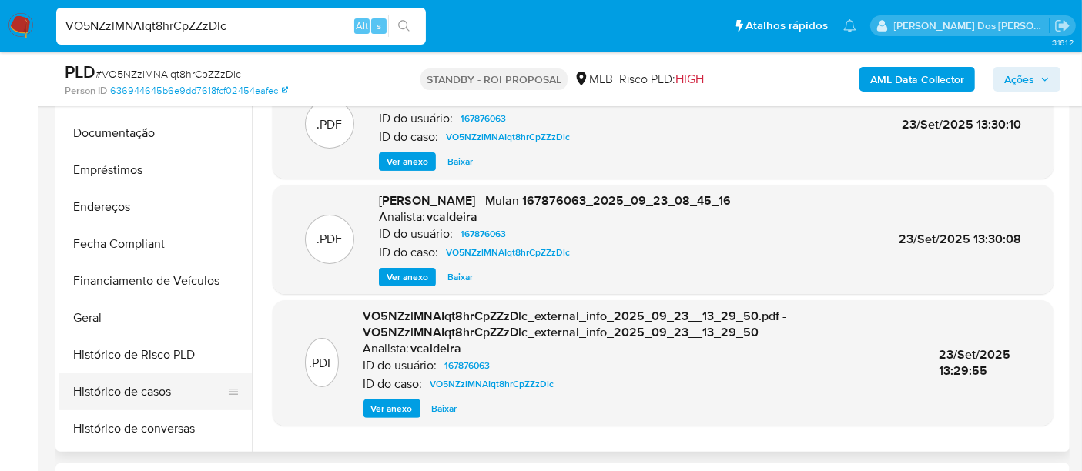
click at [123, 388] on button "Histórico de casos" at bounding box center [149, 391] width 180 height 37
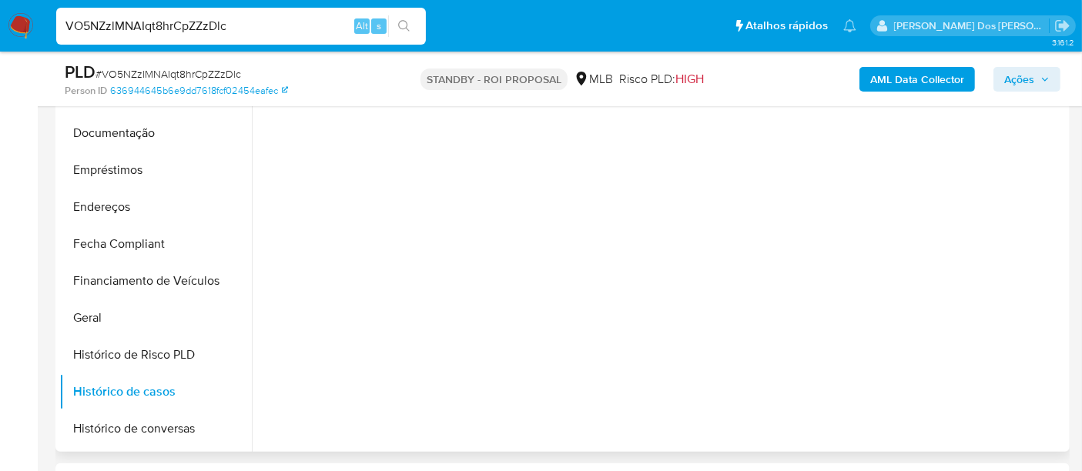
scroll to position [0, 0]
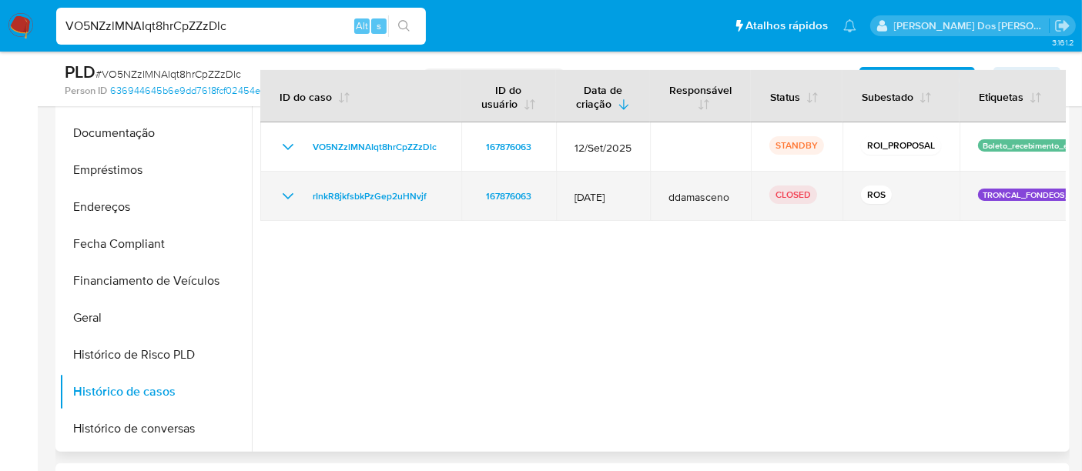
click at [287, 190] on icon "Mostrar/Ocultar" at bounding box center [288, 196] width 18 height 18
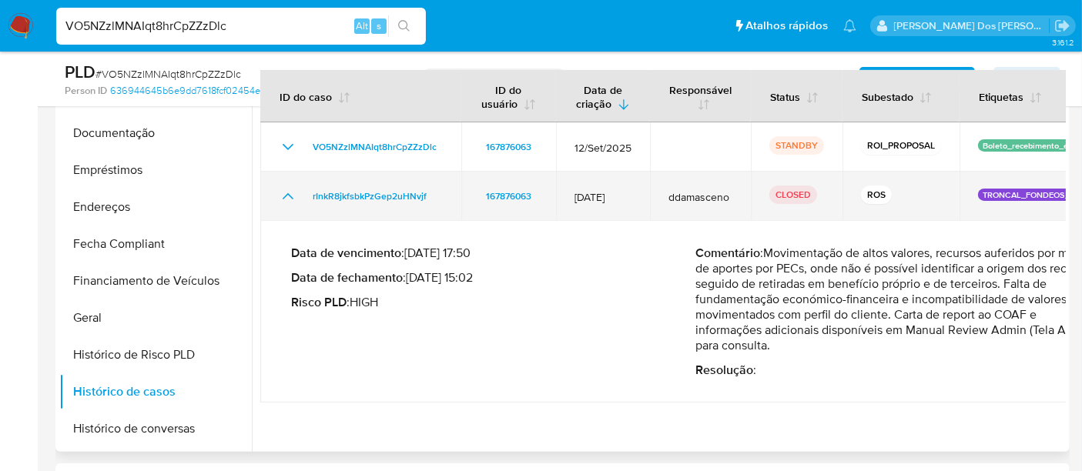
click at [287, 190] on icon "Mostrar/Ocultar" at bounding box center [288, 196] width 18 height 18
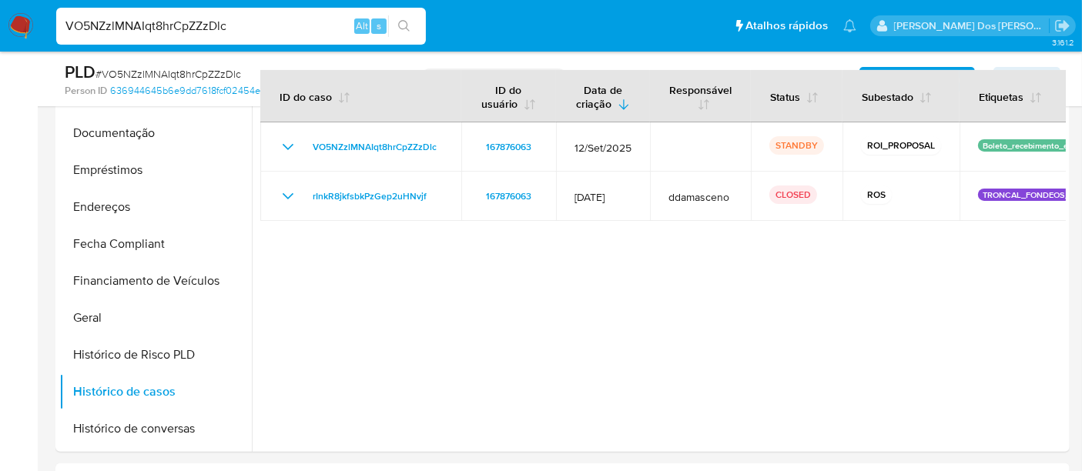
click at [211, 27] on input "VO5NZzlMNAIqt8hrCpZZzDlc" at bounding box center [241, 26] width 370 height 20
paste input "DBJFgZUxMWnAUPZHr9anKOL4"
type input "DBJFgZUxMWnAUPZHr9anKOL4"
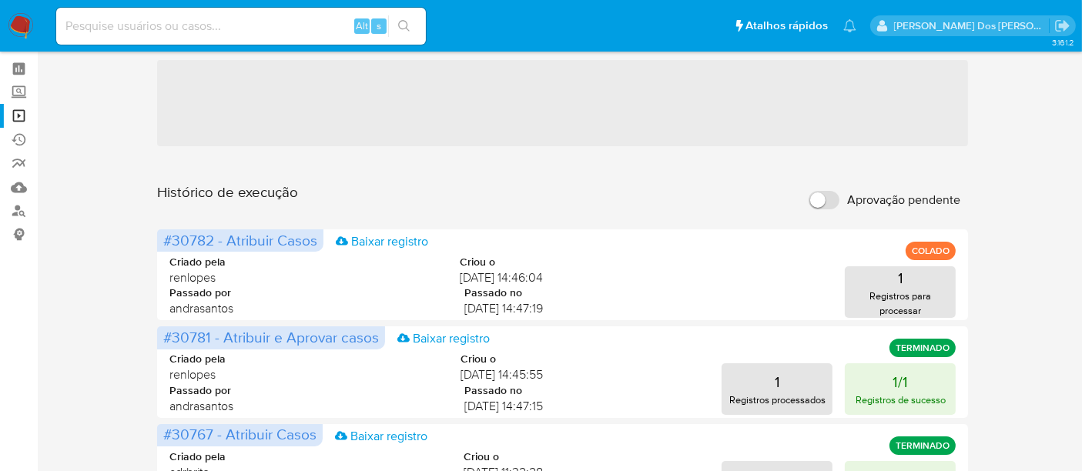
scroll to position [85, 0]
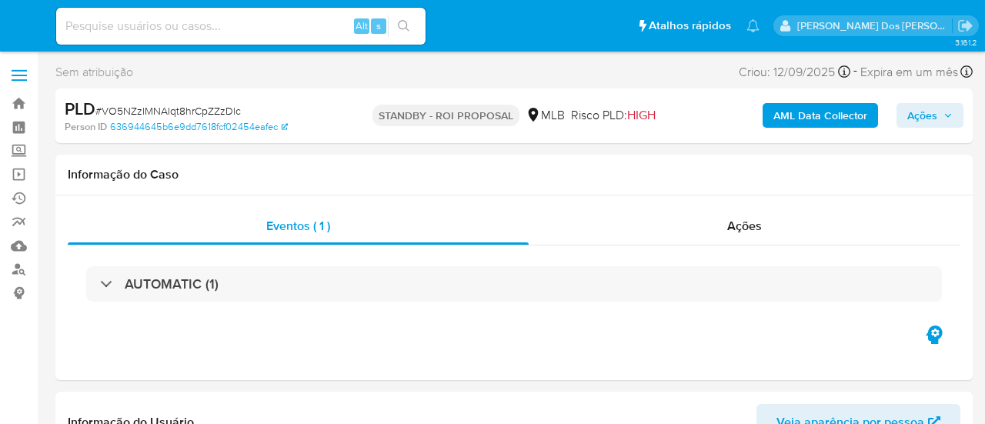
select select "10"
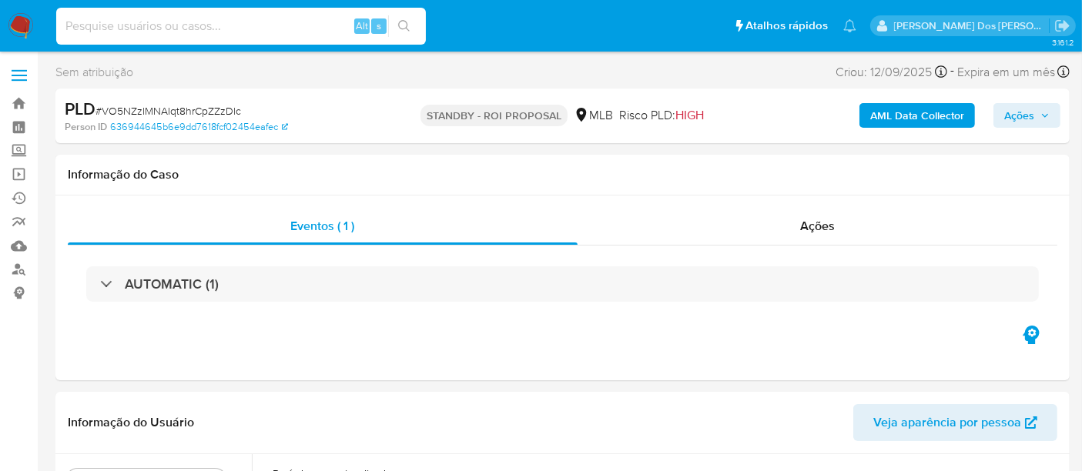
click at [211, 26] on input at bounding box center [241, 26] width 370 height 20
paste input "DBJFgZUxMWnAUPZHr9anKOL4"
type input "DBJFgZUxMWnAUPZHr9anKOL4"
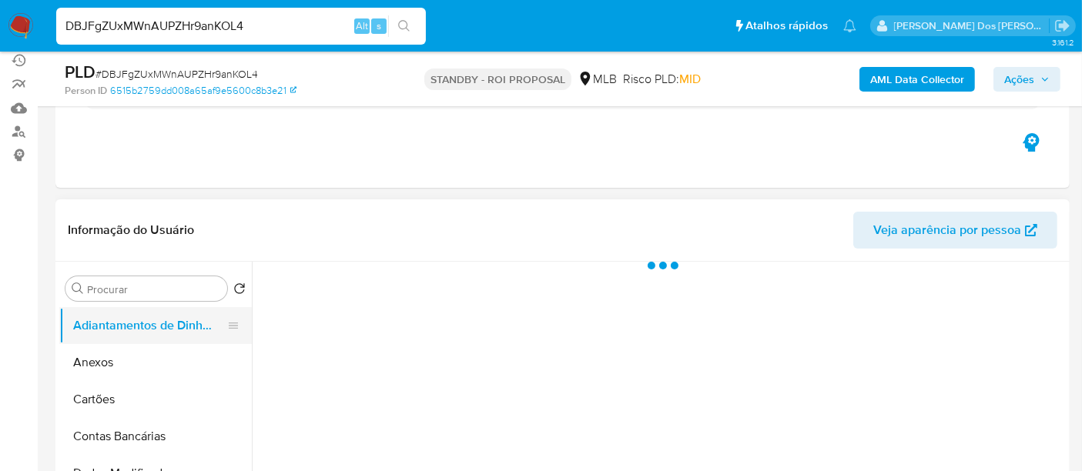
scroll to position [256, 0]
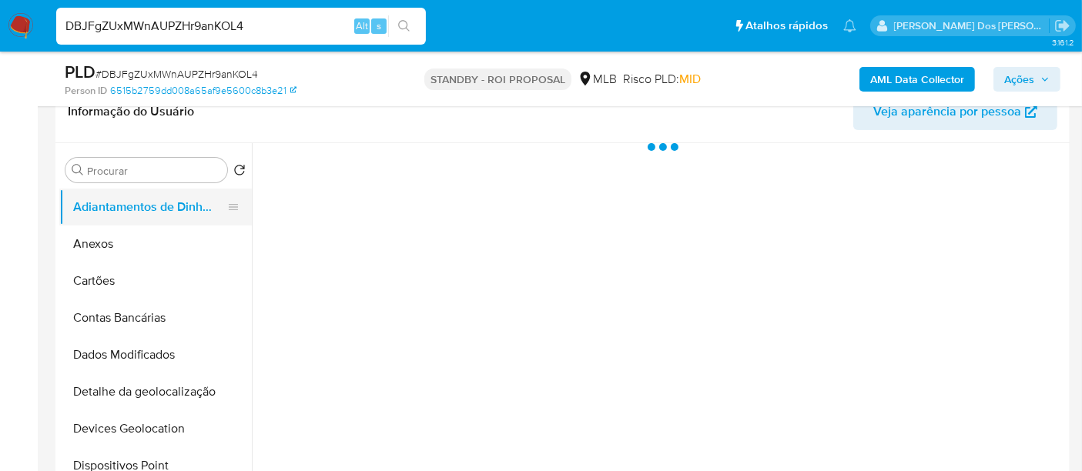
select select "10"
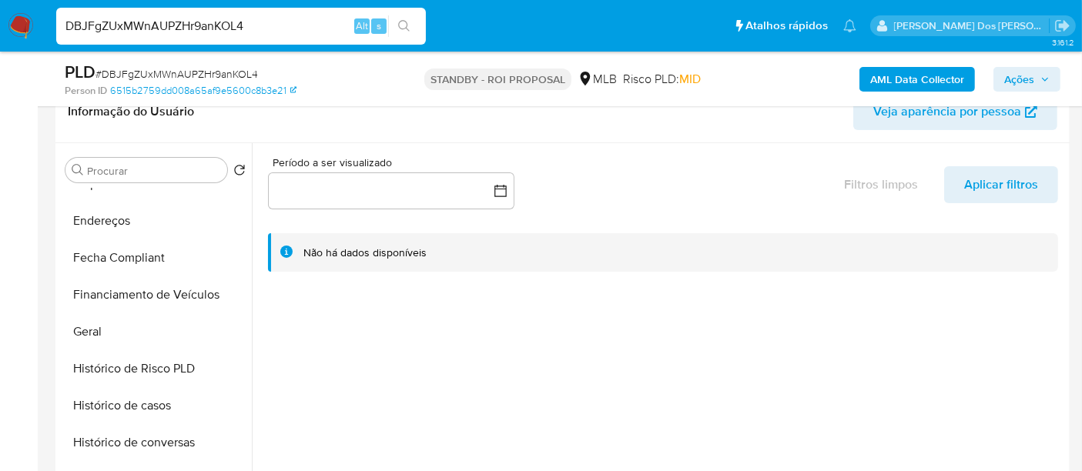
scroll to position [513, 0]
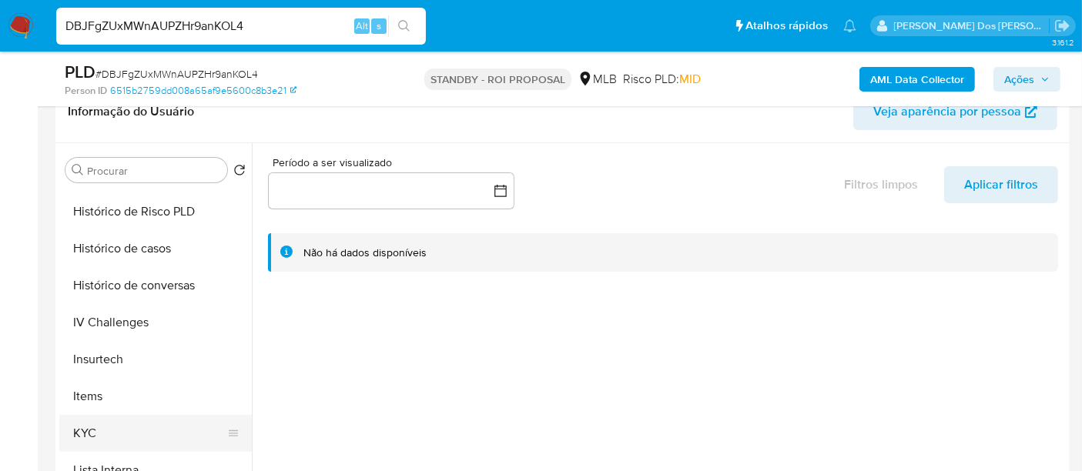
click at [86, 423] on button "KYC" at bounding box center [149, 433] width 180 height 37
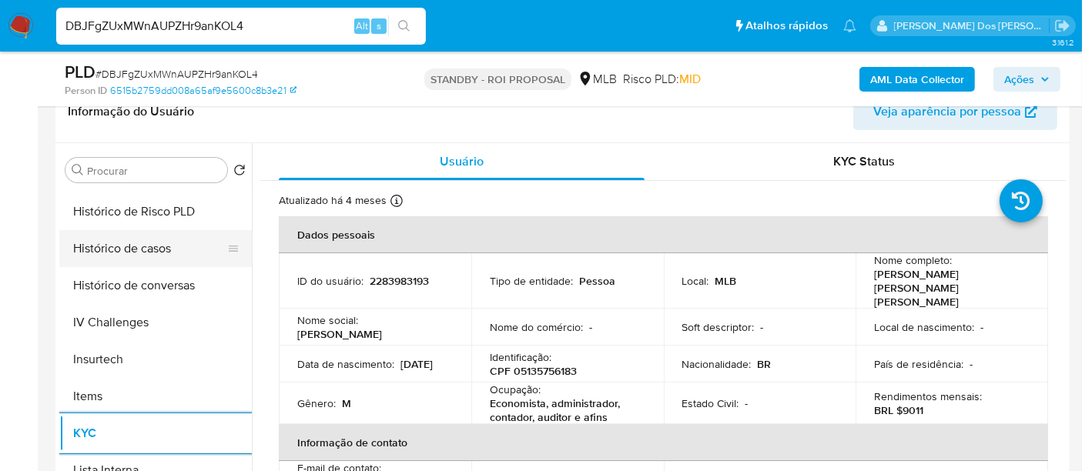
click at [133, 253] on button "Histórico de casos" at bounding box center [149, 248] width 180 height 37
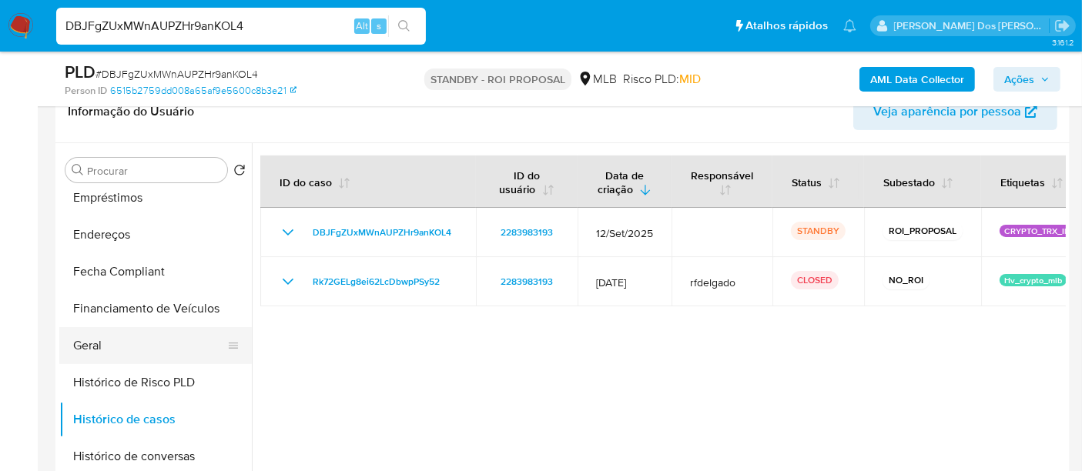
scroll to position [171, 0]
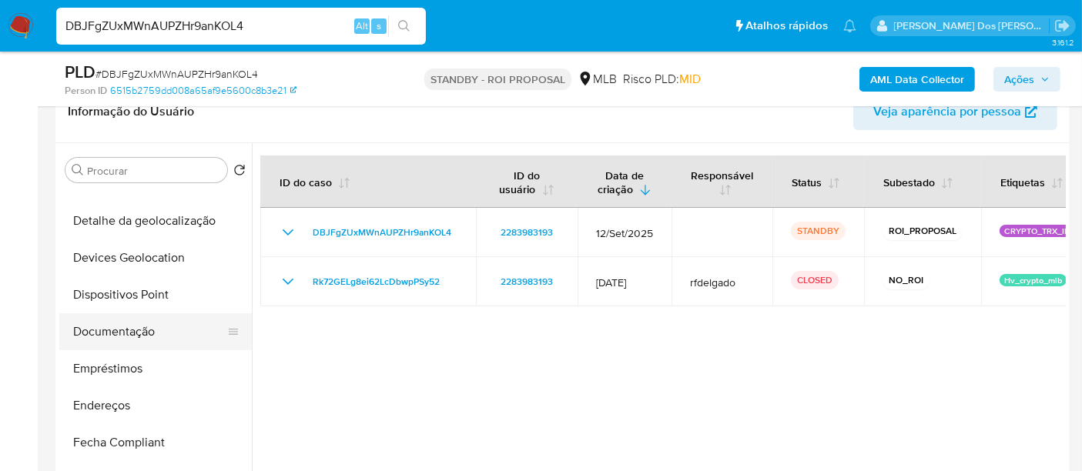
click at [148, 324] on button "Documentação" at bounding box center [149, 331] width 180 height 37
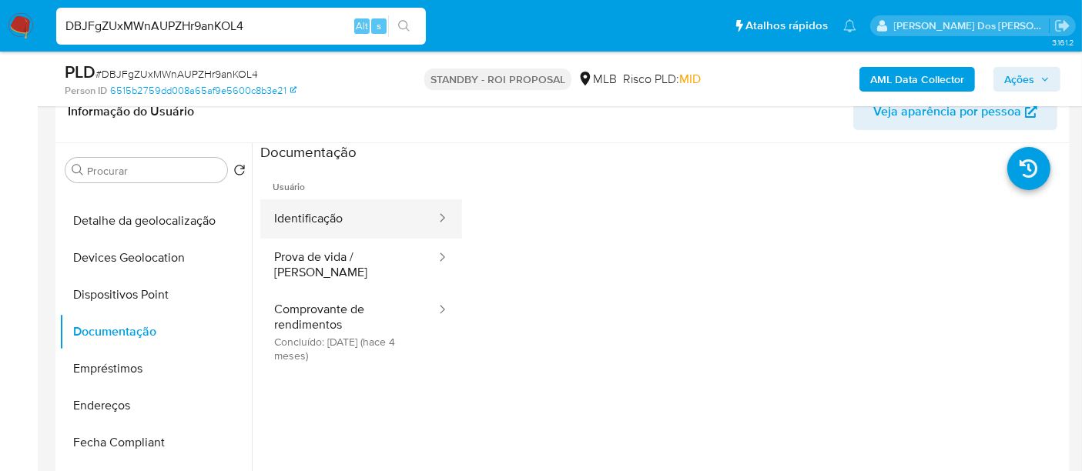
click at [297, 219] on button "Identificação" at bounding box center [348, 218] width 177 height 39
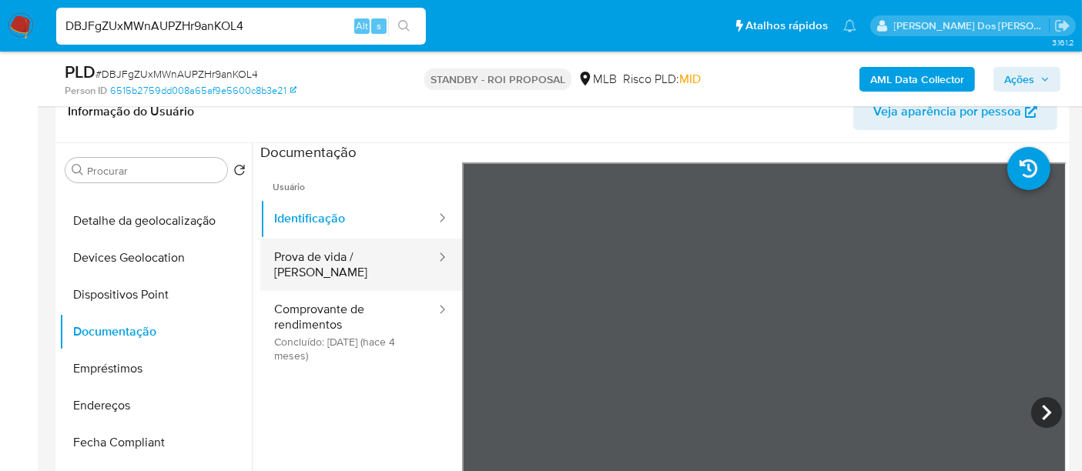
click at [341, 260] on button "Prova de vida / [PERSON_NAME]" at bounding box center [348, 265] width 177 height 52
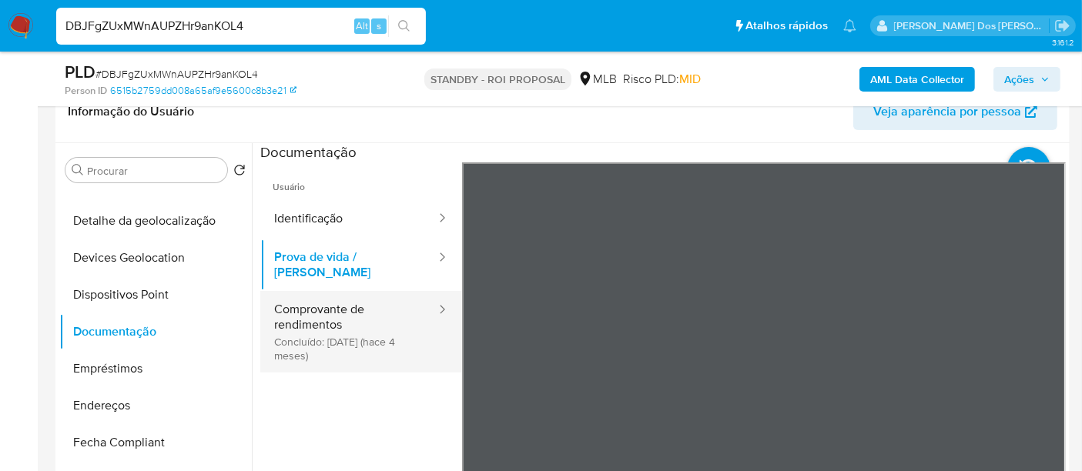
click at [286, 326] on button "Comprovante de rendimentos Concluído: [DATE] (hace 4 meses)" at bounding box center [348, 332] width 177 height 82
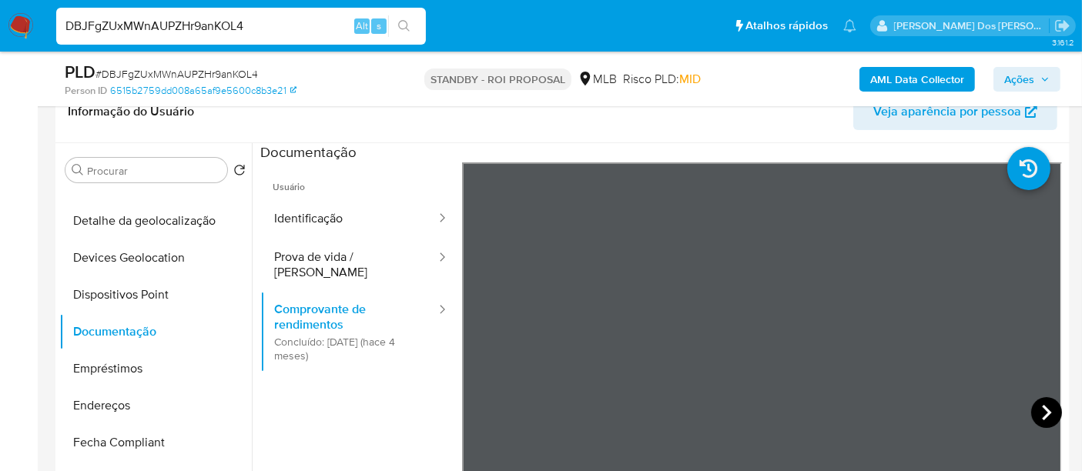
click at [985, 408] on icon at bounding box center [1046, 412] width 31 height 31
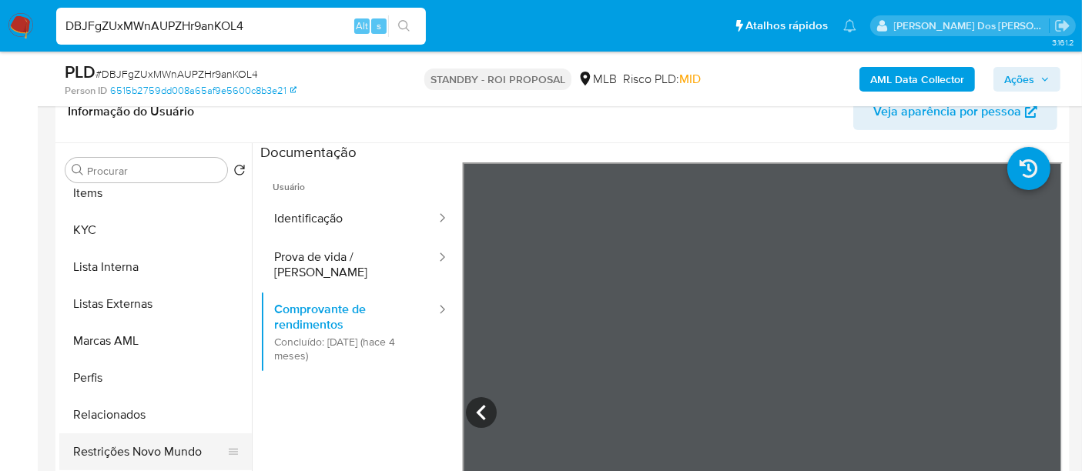
scroll to position [798, 0]
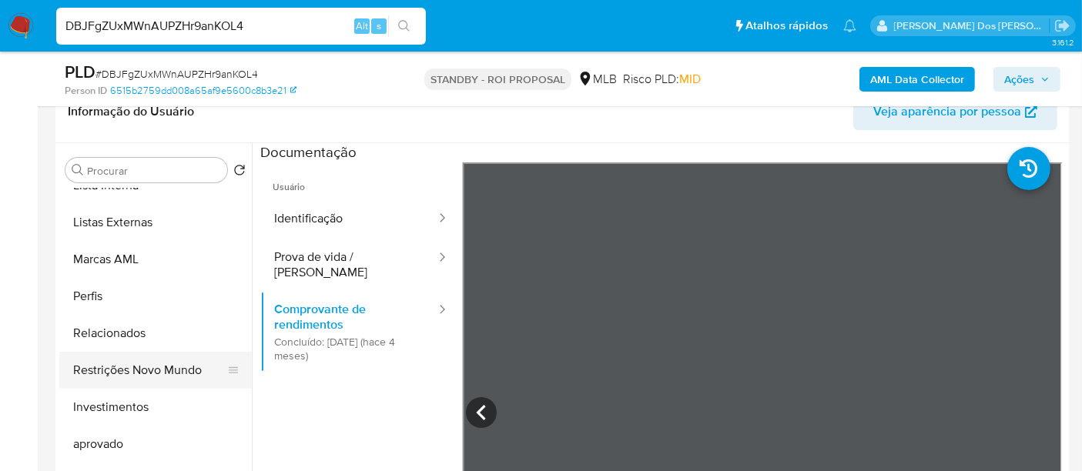
click at [146, 370] on button "Restrições Novo Mundo" at bounding box center [149, 370] width 180 height 37
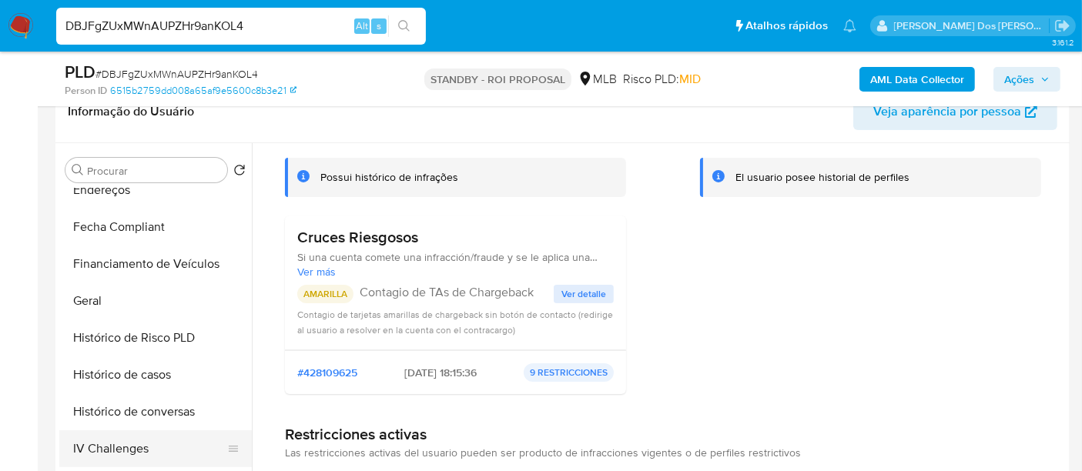
scroll to position [370, 0]
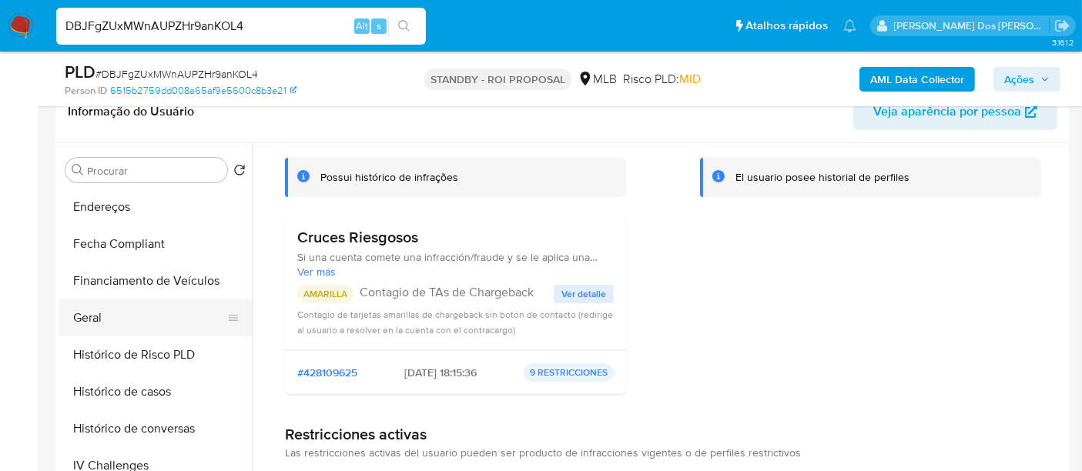
click at [100, 313] on button "Geral" at bounding box center [149, 317] width 180 height 37
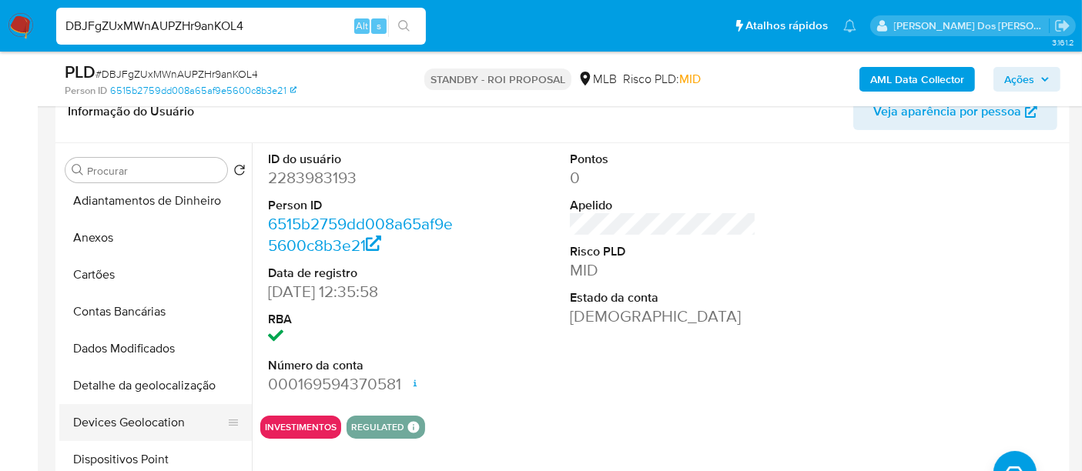
scroll to position [0, 0]
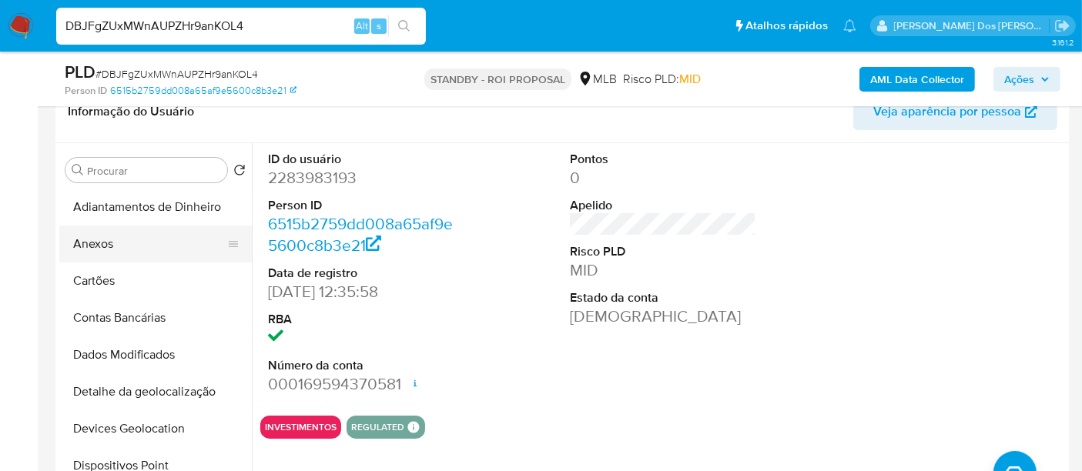
click at [104, 249] on button "Anexos" at bounding box center [149, 244] width 180 height 37
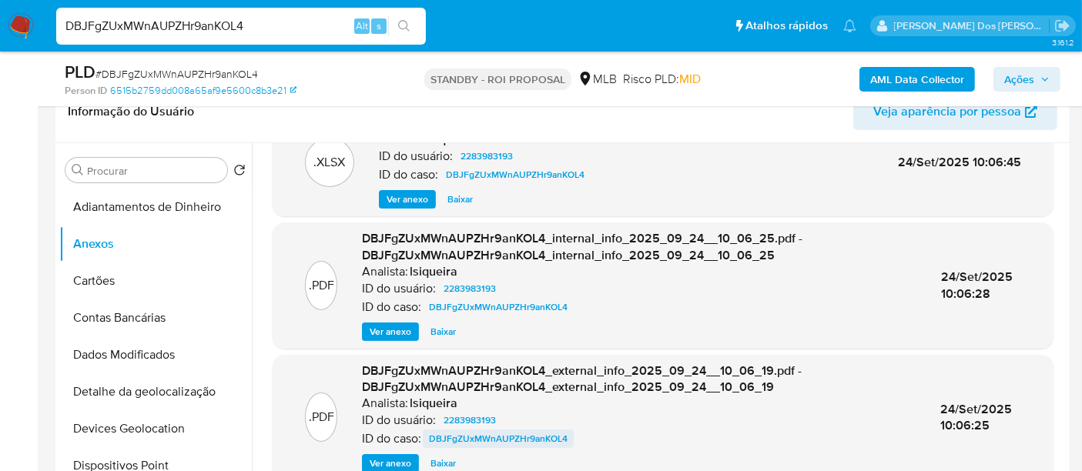
scroll to position [427, 0]
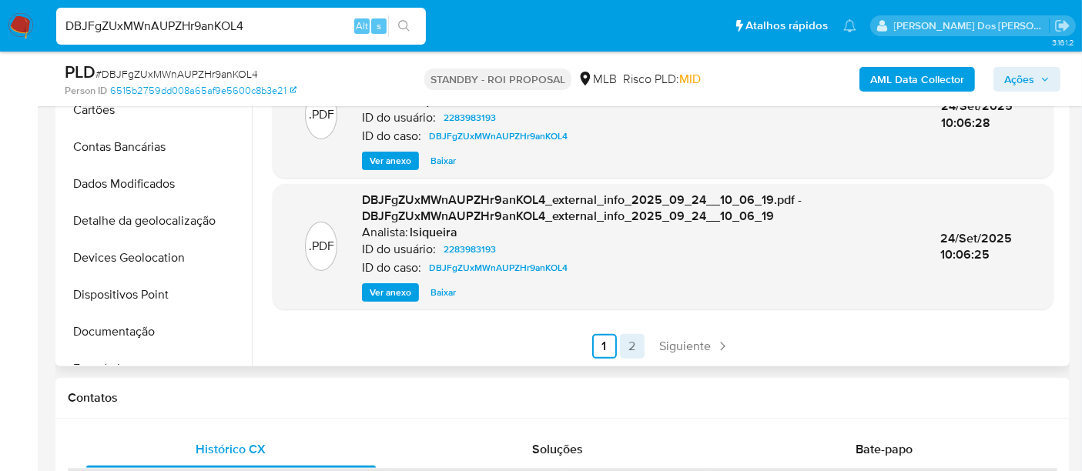
click at [629, 346] on link "2" at bounding box center [632, 346] width 25 height 25
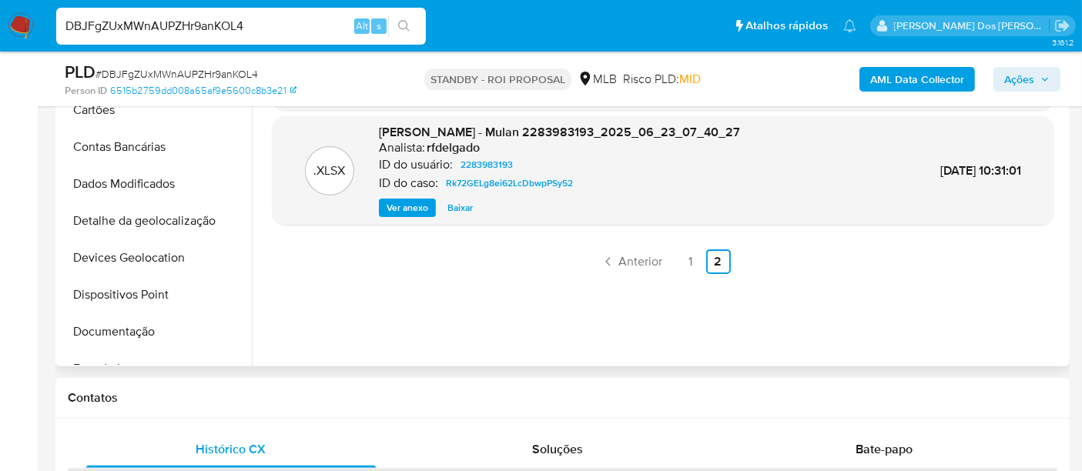
scroll to position [171, 0]
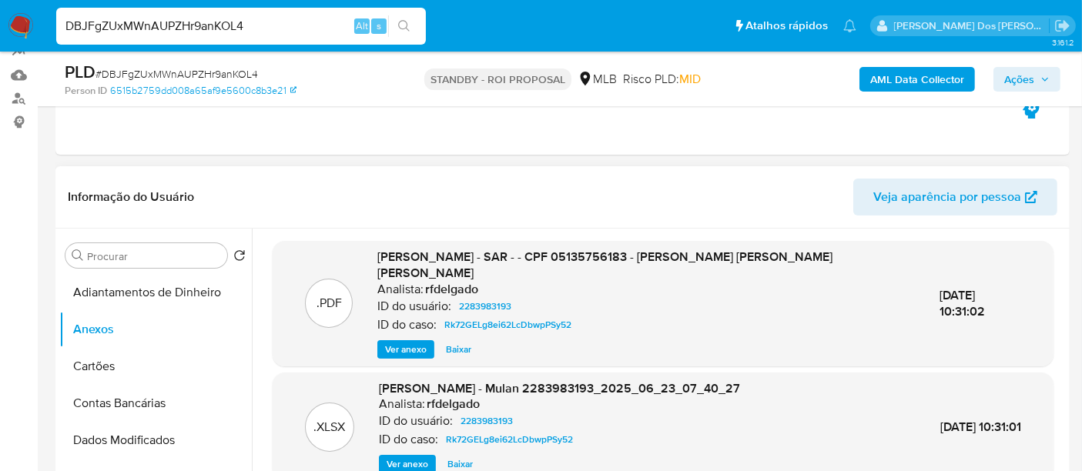
click at [403, 342] on span "Ver anexo" at bounding box center [406, 349] width 42 height 15
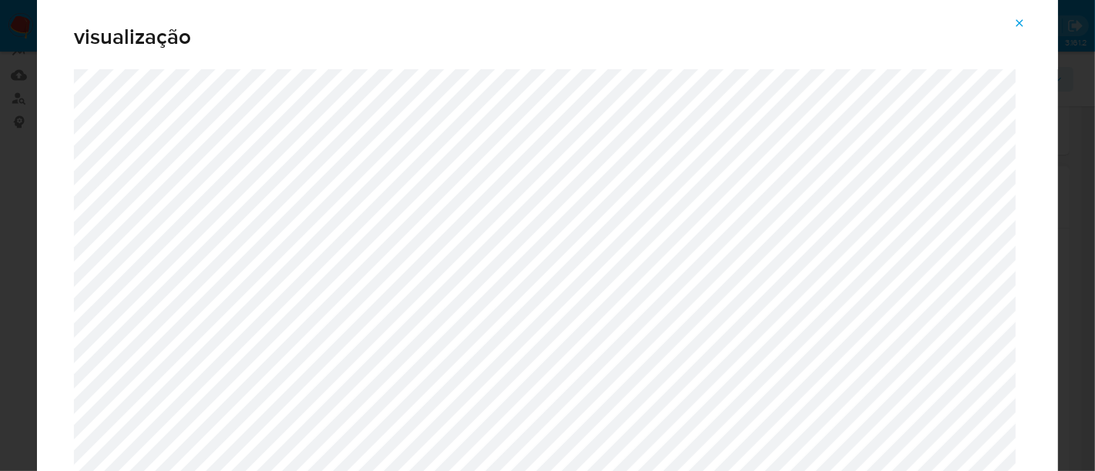
click at [985, 32] on span "Attachment preview" at bounding box center [1019, 23] width 12 height 22
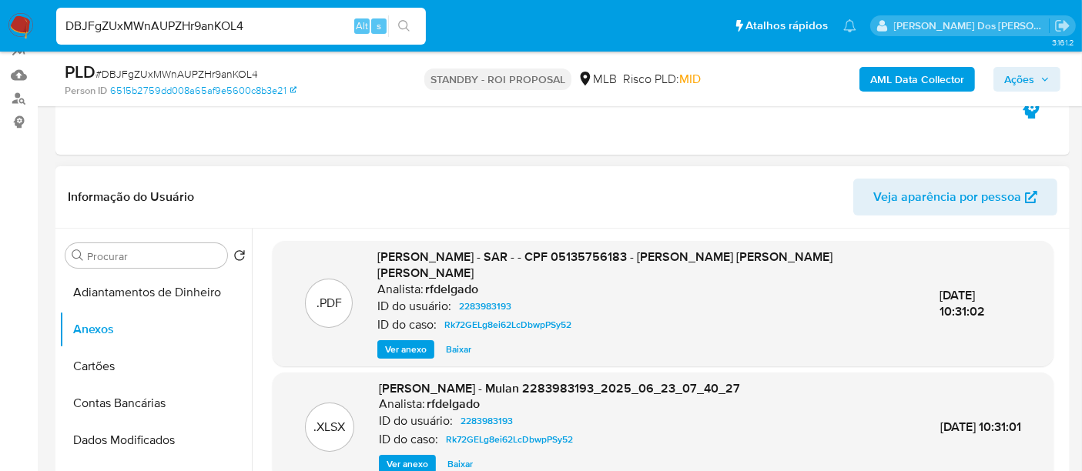
click at [160, 16] on input "DBJFgZUxMWnAUPZHr9anKOL4" at bounding box center [241, 26] width 370 height 20
paste input "zZN9OOnrczc1dC20okRy3jJ7"
type input "zZN9OOnrczc1dC20okRy3jJ7"
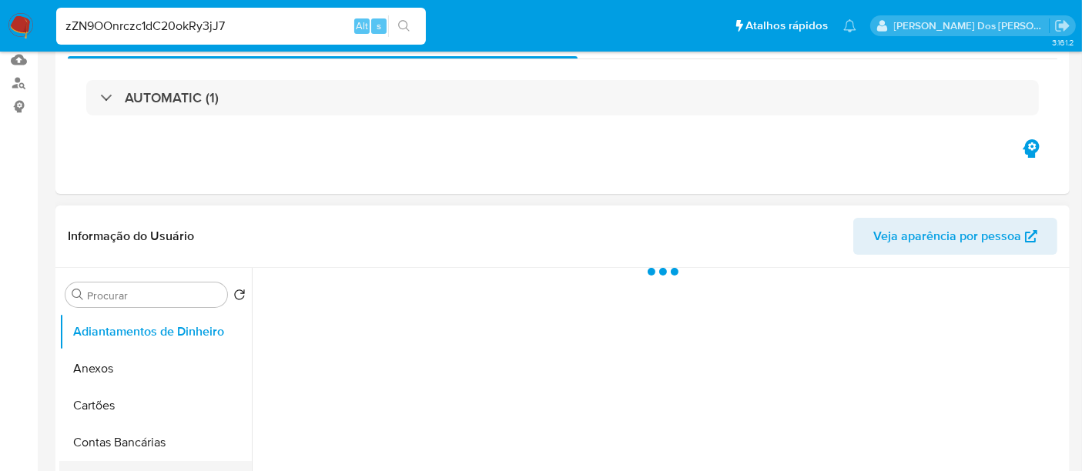
scroll to position [342, 0]
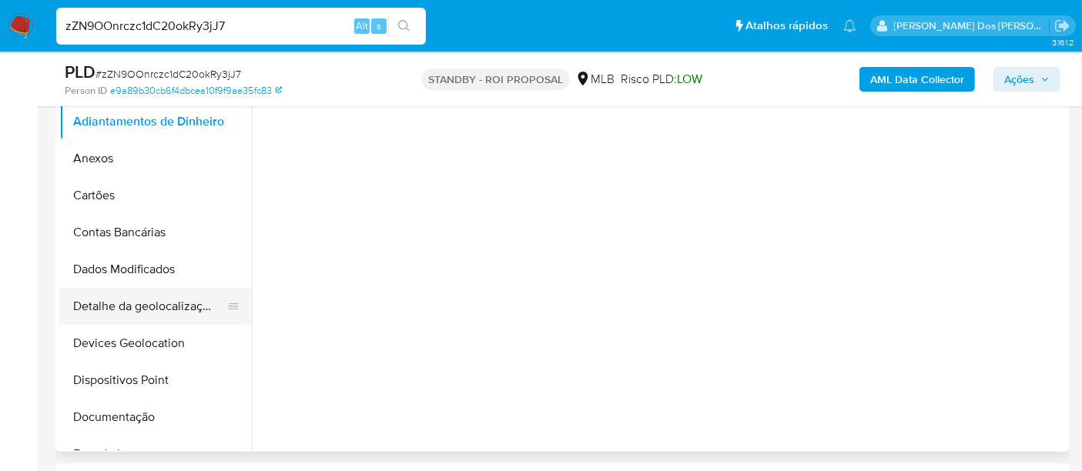
select select "10"
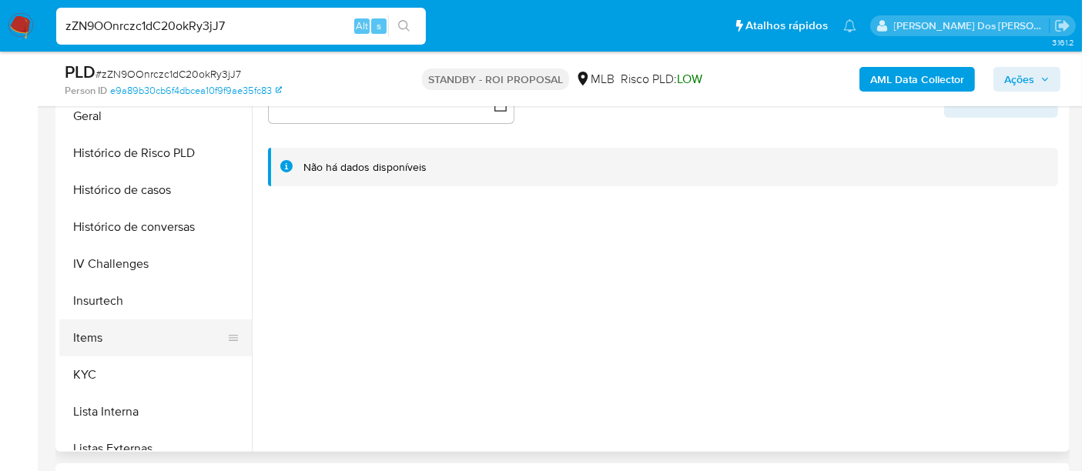
scroll to position [513, 0]
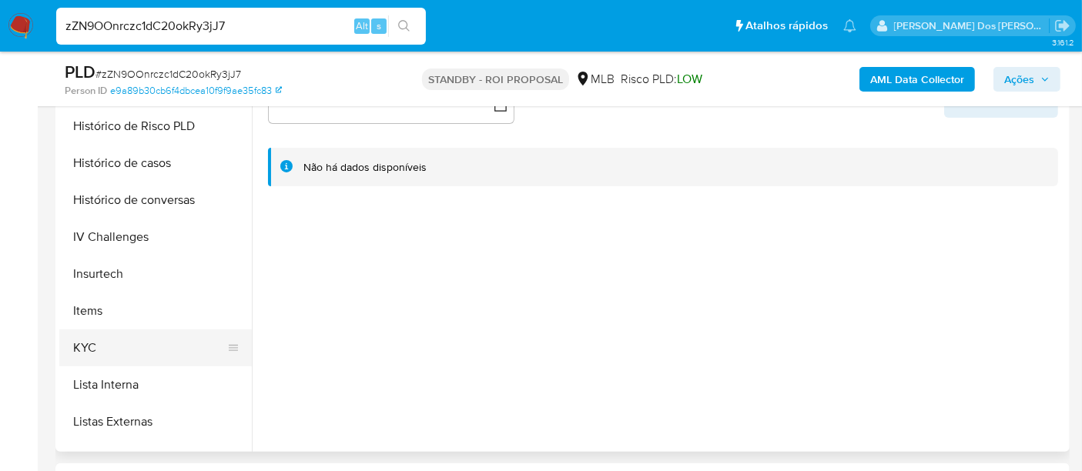
click at [97, 341] on button "KYC" at bounding box center [149, 347] width 180 height 37
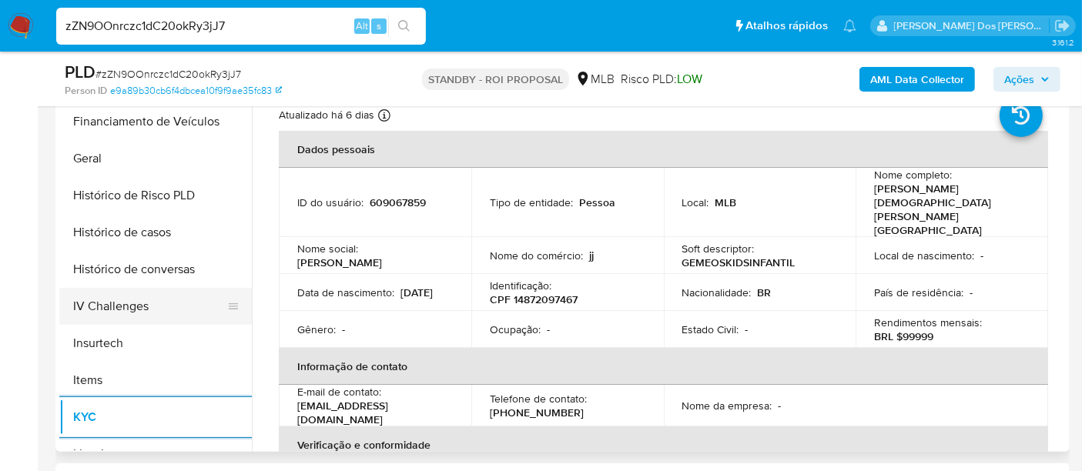
scroll to position [427, 0]
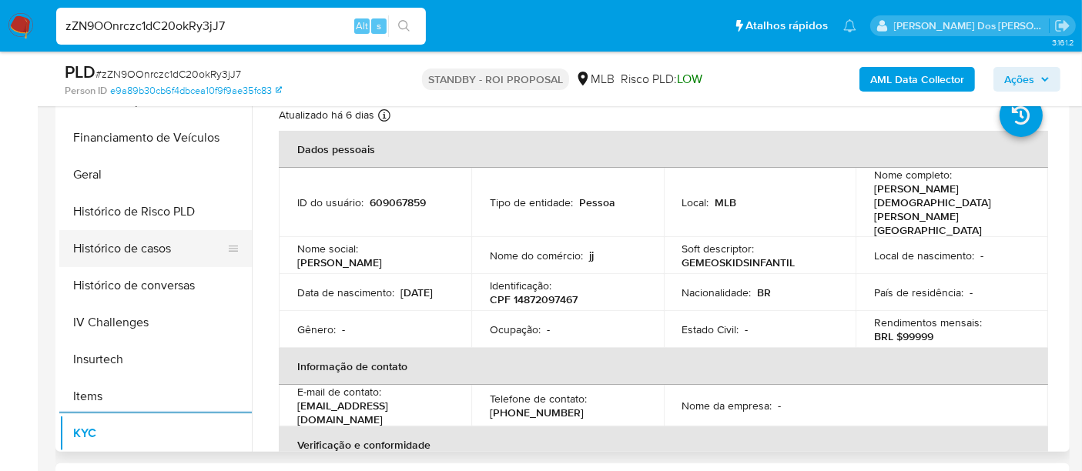
click at [153, 251] on button "Histórico de casos" at bounding box center [149, 248] width 180 height 37
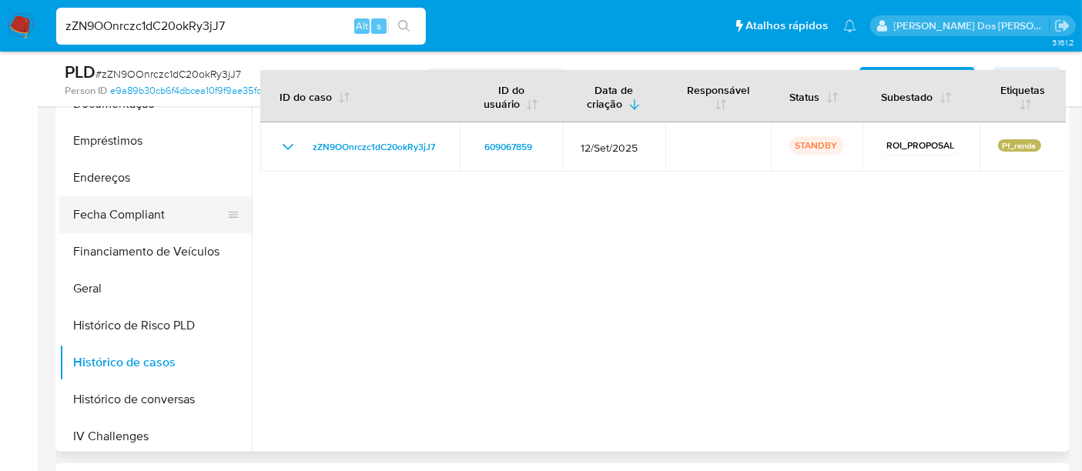
scroll to position [171, 0]
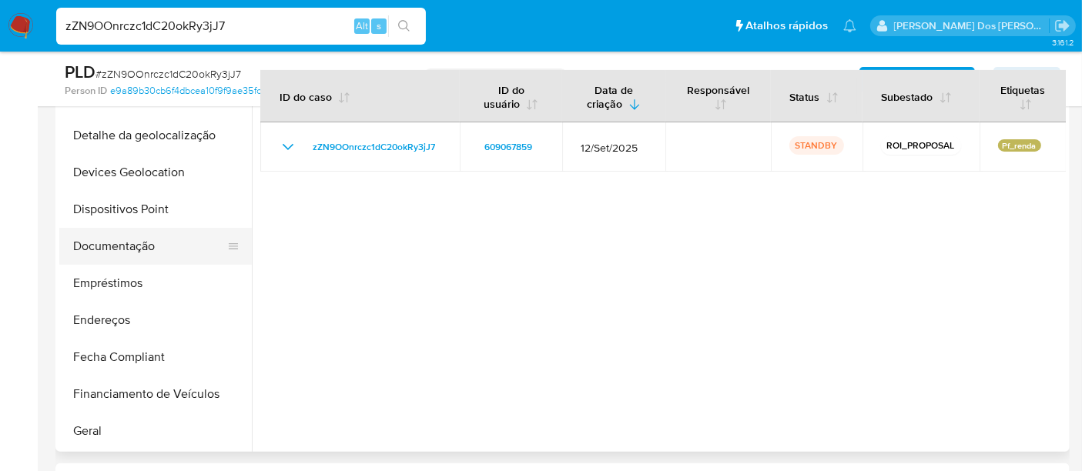
click at [114, 242] on button "Documentação" at bounding box center [149, 246] width 180 height 37
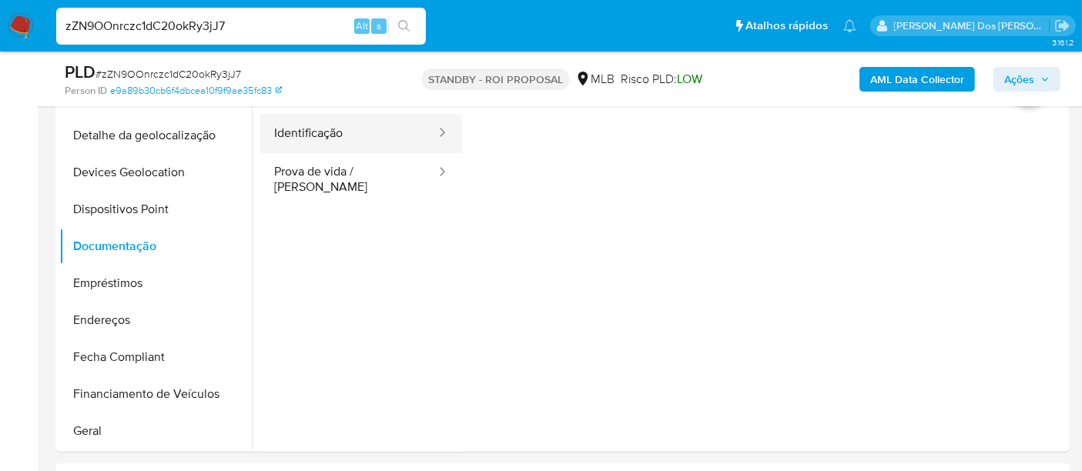
click at [333, 135] on button "Identificação" at bounding box center [348, 133] width 177 height 39
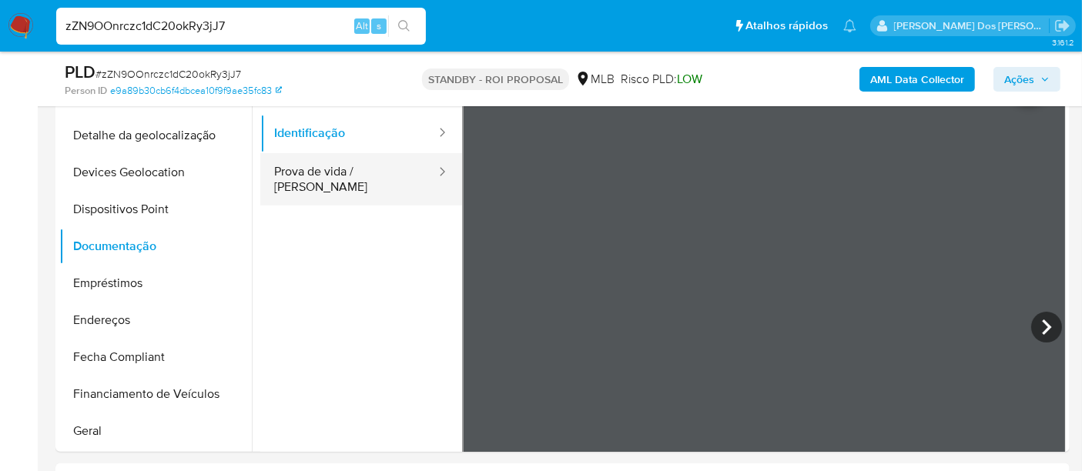
click at [347, 179] on button "Prova de vida / [PERSON_NAME]" at bounding box center [348, 179] width 177 height 52
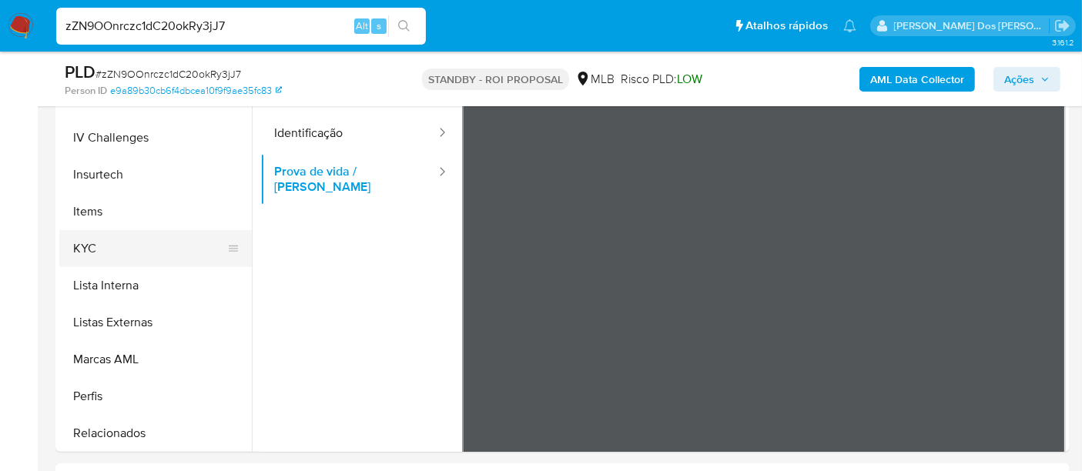
scroll to position [684, 0]
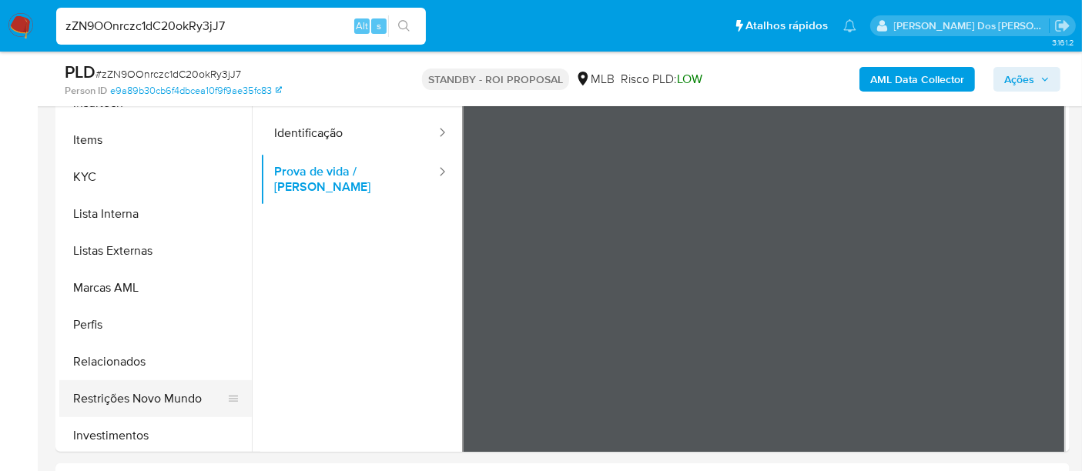
click at [142, 393] on button "Restrições Novo Mundo" at bounding box center [149, 398] width 180 height 37
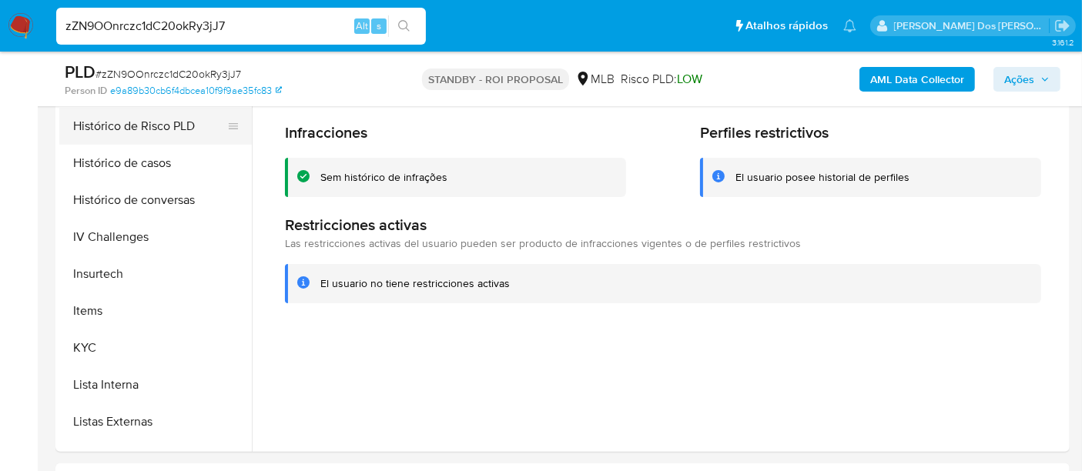
scroll to position [342, 0]
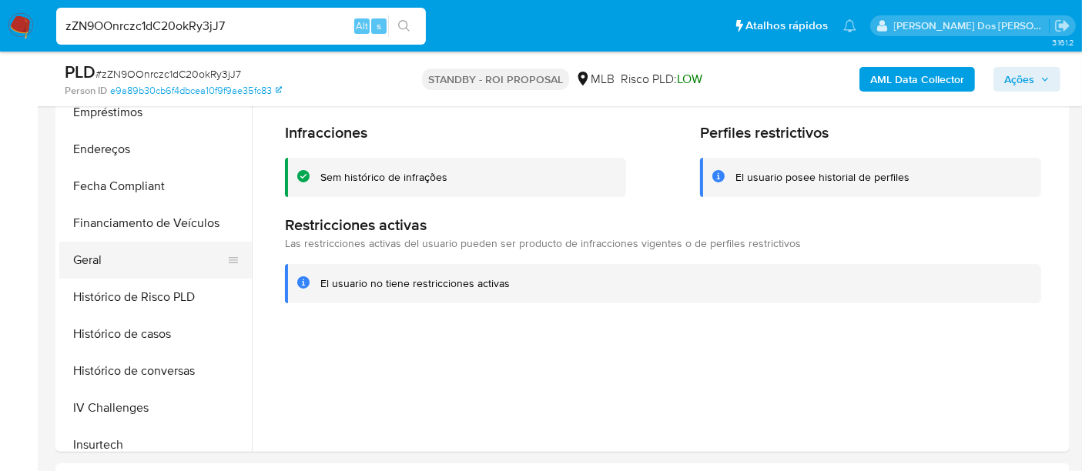
click at [96, 256] on button "Geral" at bounding box center [149, 260] width 180 height 37
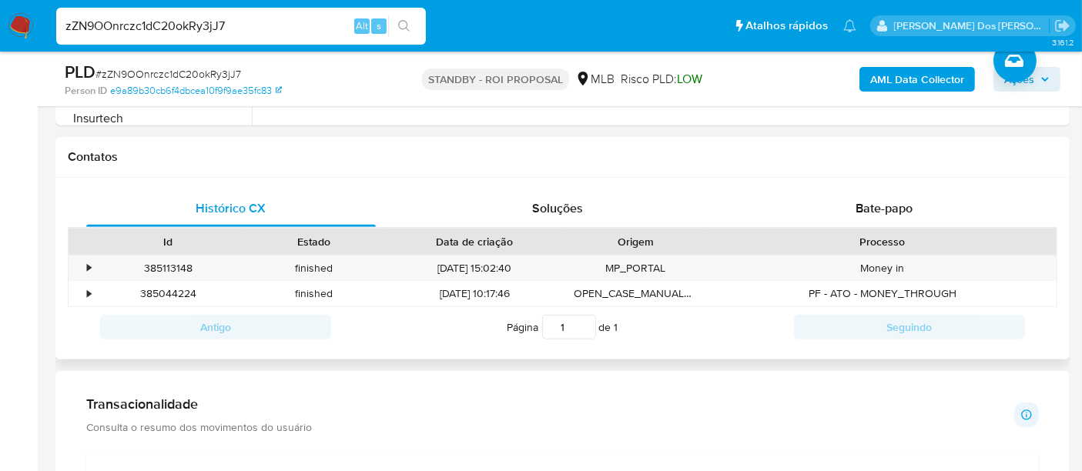
scroll to position [598, 0]
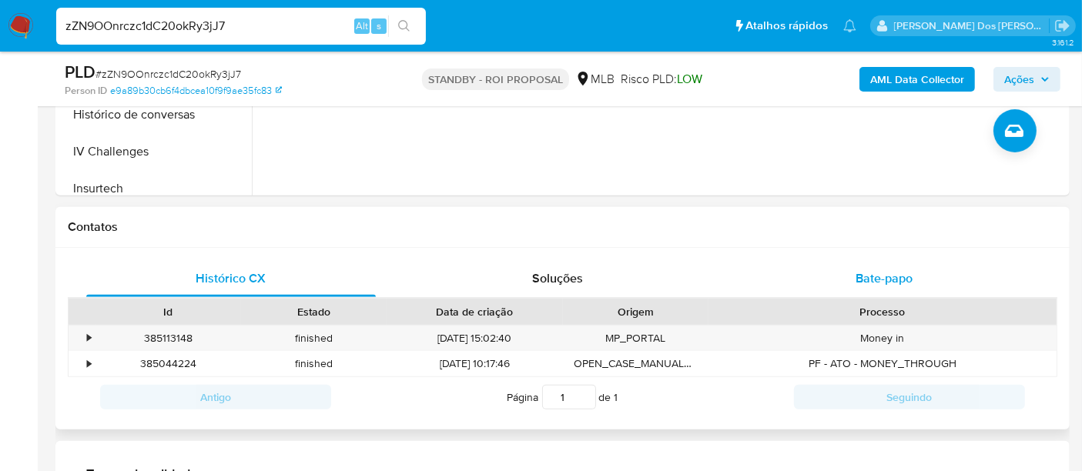
click at [876, 276] on span "Bate-papo" at bounding box center [883, 278] width 57 height 18
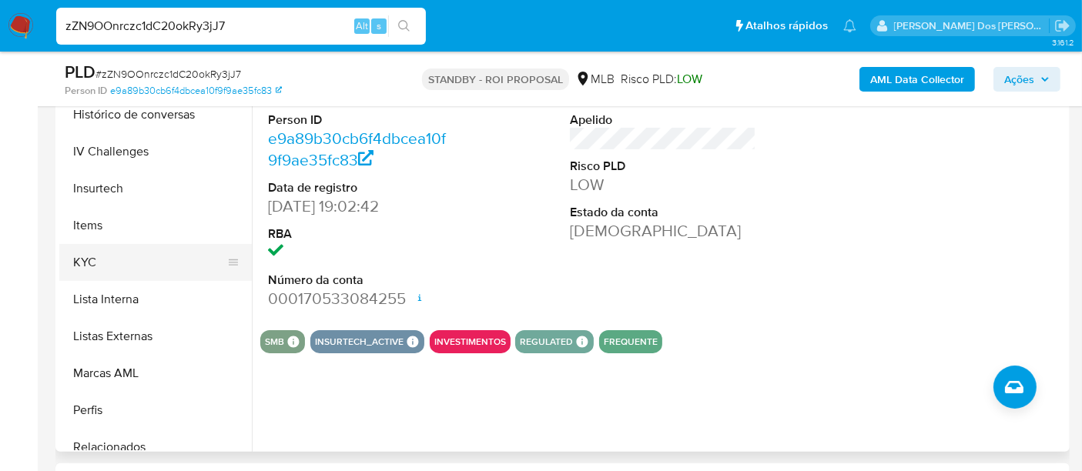
click at [92, 270] on button "KYC" at bounding box center [149, 262] width 180 height 37
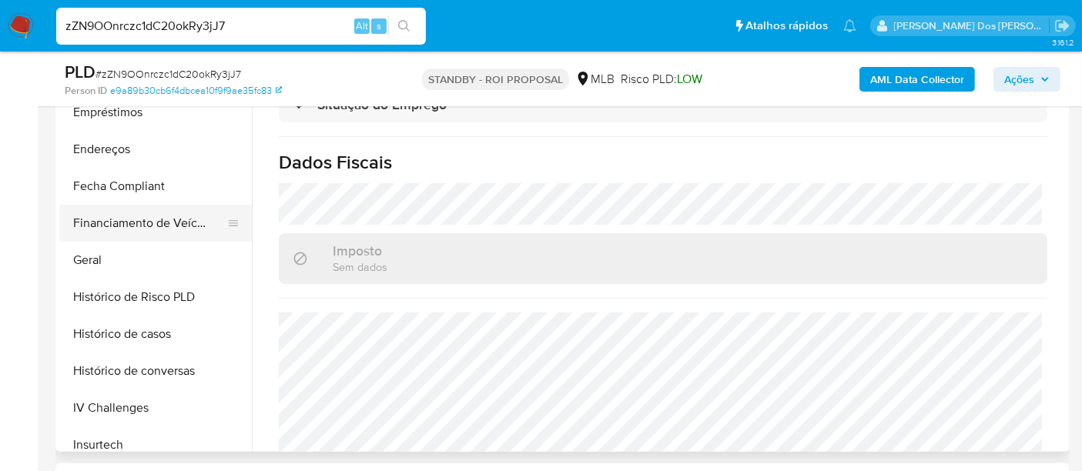
scroll to position [256, 0]
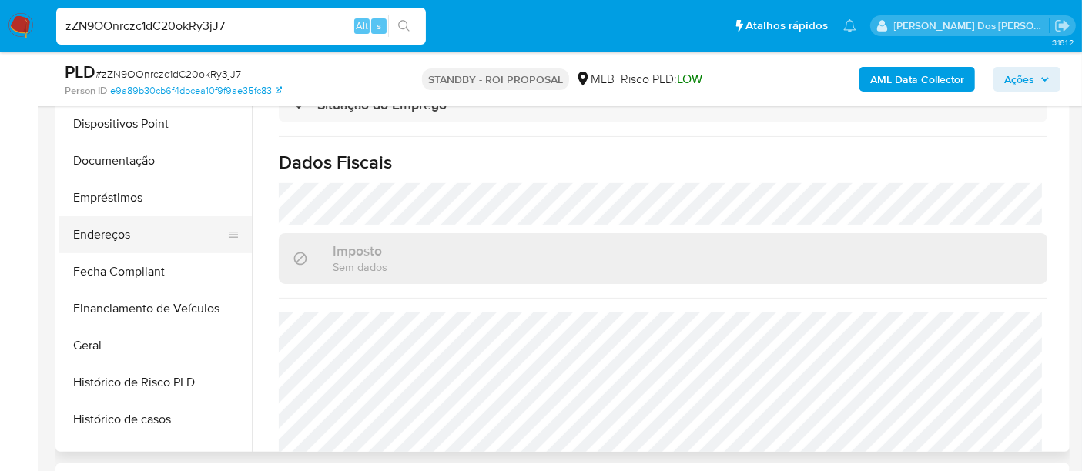
click at [104, 233] on button "Endereços" at bounding box center [149, 234] width 180 height 37
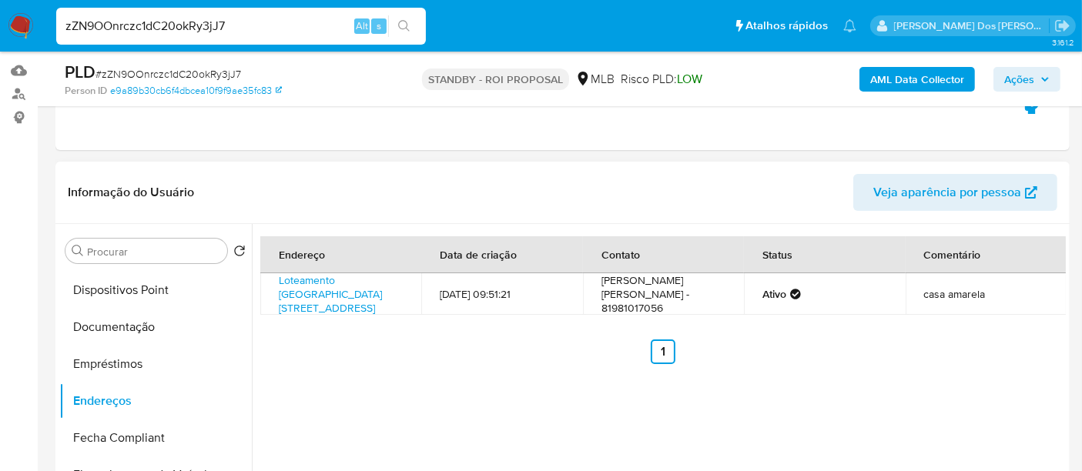
scroll to position [171, 0]
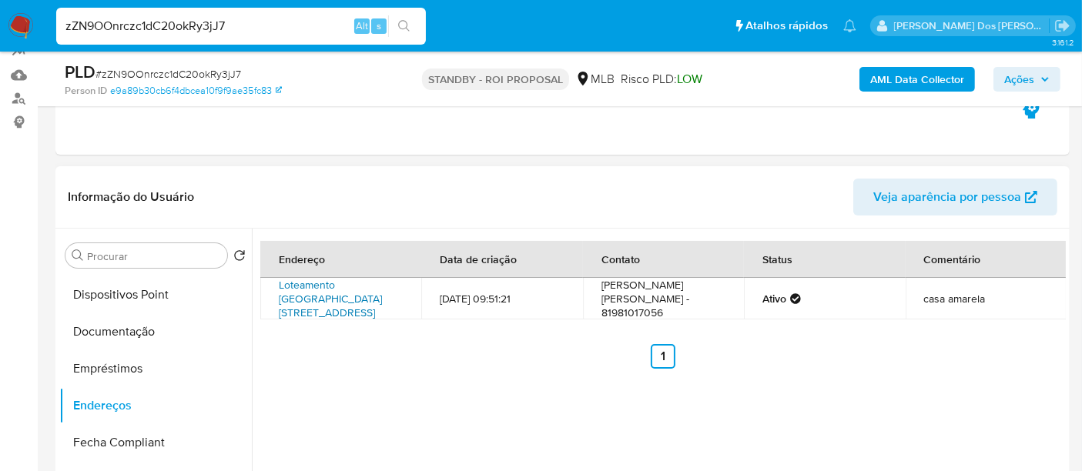
click at [336, 311] on link "Loteamento [GEOGRAPHIC_DATA] [STREET_ADDRESS]" at bounding box center [330, 298] width 103 height 43
click at [164, 29] on input "zZN9OOnrczc1dC20okRy3jJ7" at bounding box center [241, 26] width 370 height 20
paste input "L2m9TXbCDkL3LAkjuBpRAZ0S"
type input "L2m9TXbCDkL3LAkjuBpRAZ0S"
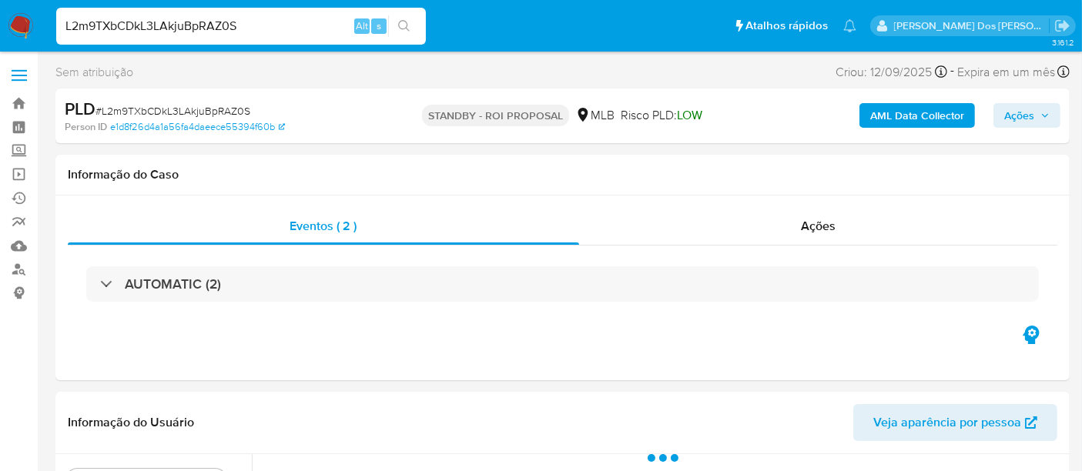
select select "10"
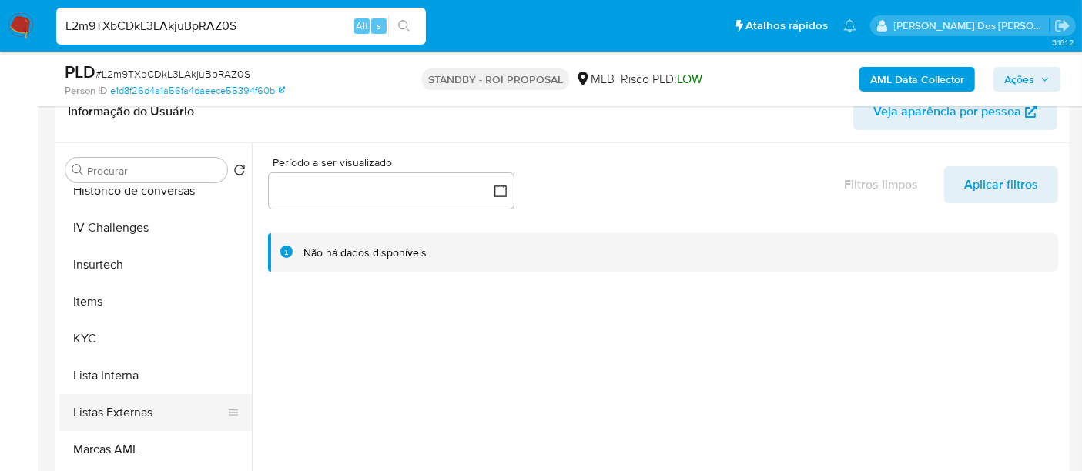
scroll to position [684, 0]
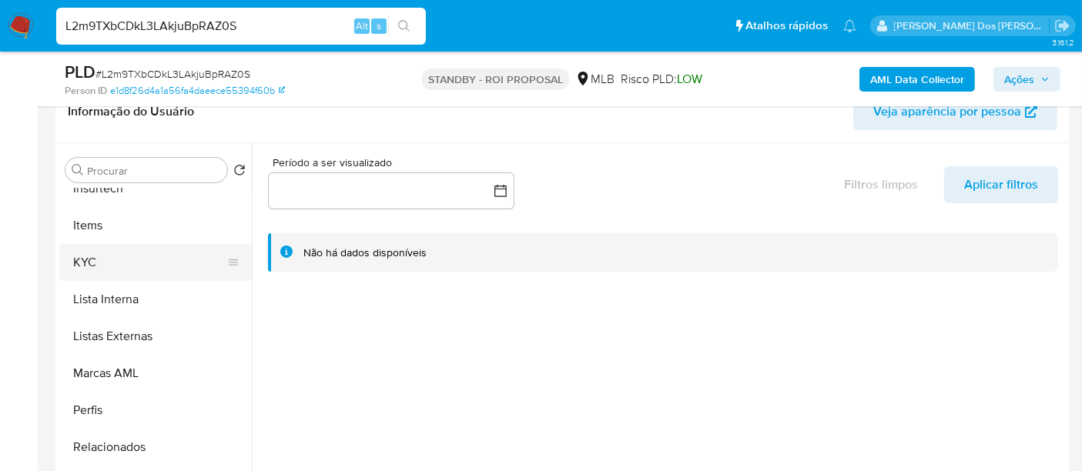
click at [89, 267] on button "KYC" at bounding box center [149, 262] width 180 height 37
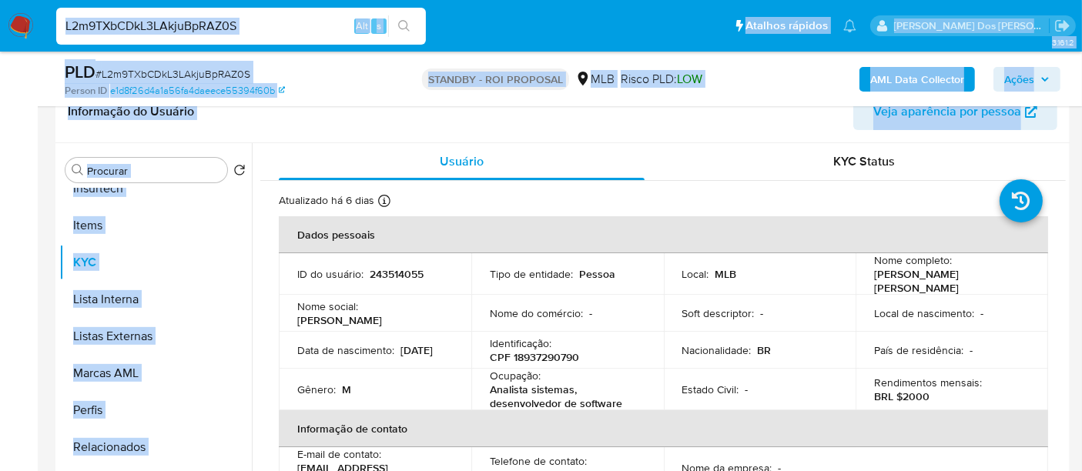
drag, startPoint x: 134, startPoint y: 57, endPoint x: 380, endPoint y: 183, distance: 276.8
